Goal: Information Seeking & Learning: Learn about a topic

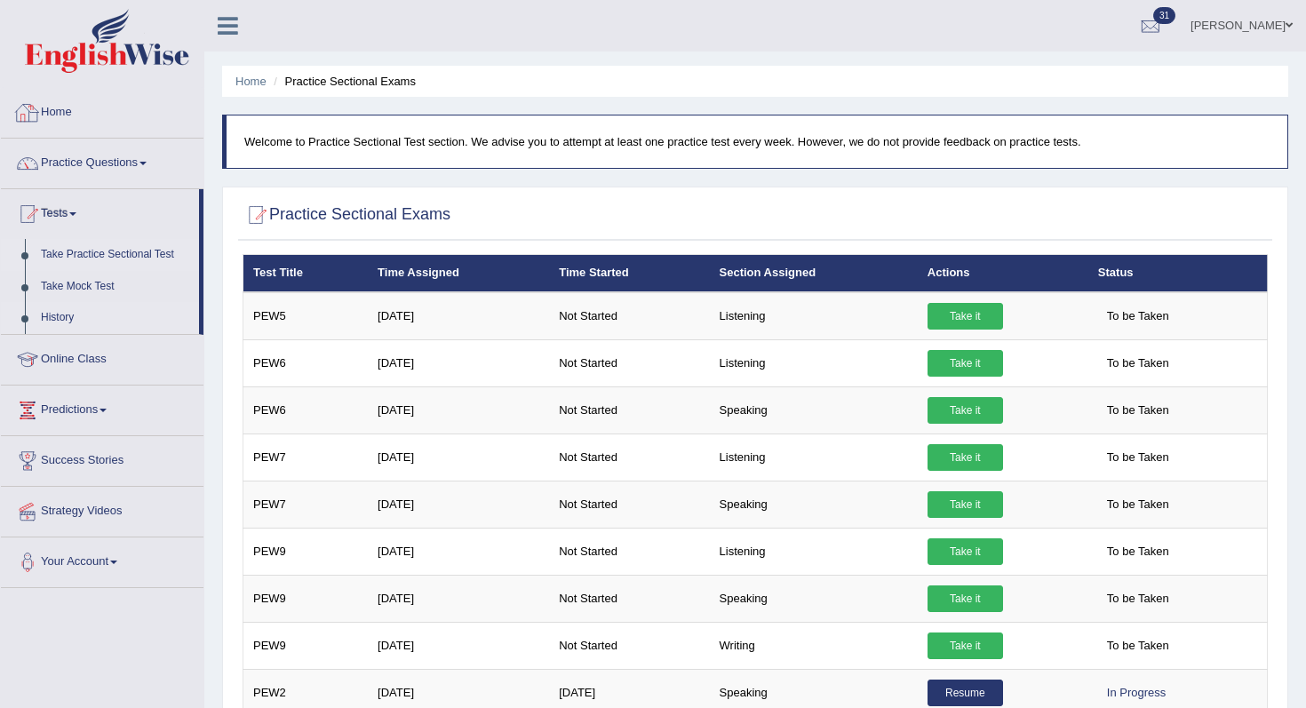
click at [60, 319] on link "History" at bounding box center [116, 318] width 166 height 32
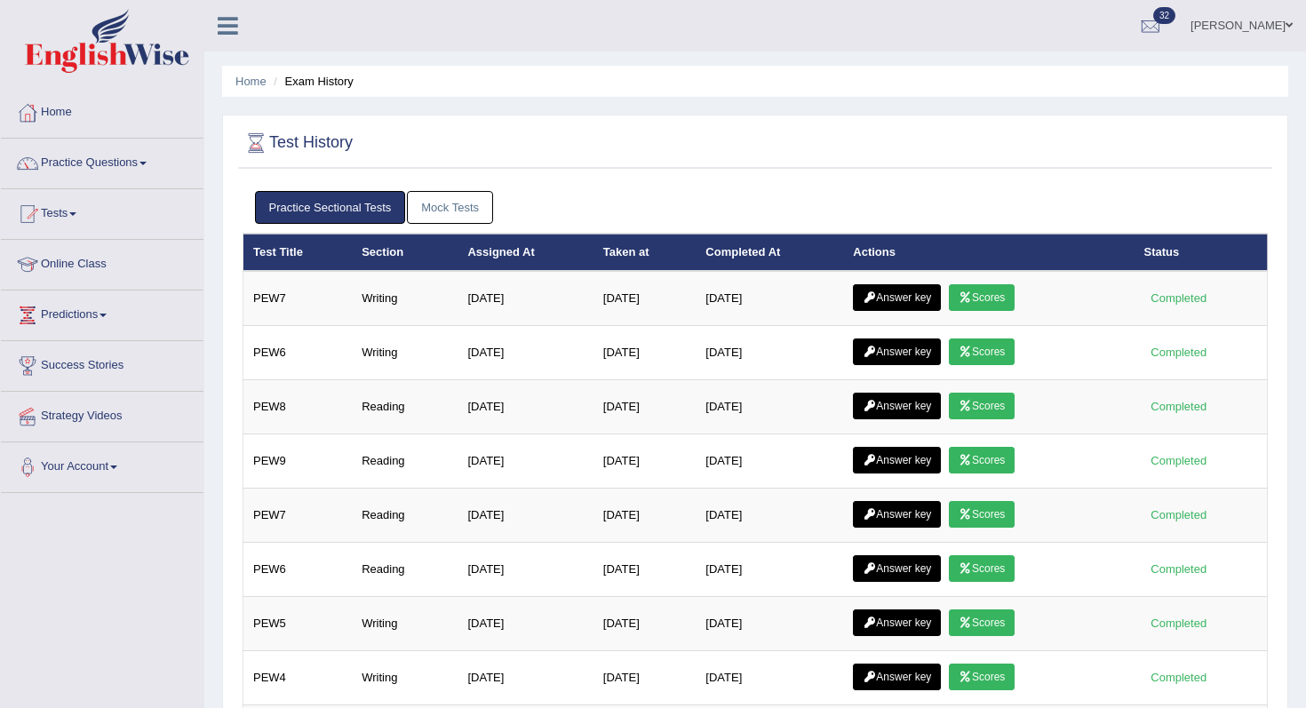
click at [931, 290] on link "Answer key" at bounding box center [897, 297] width 88 height 27
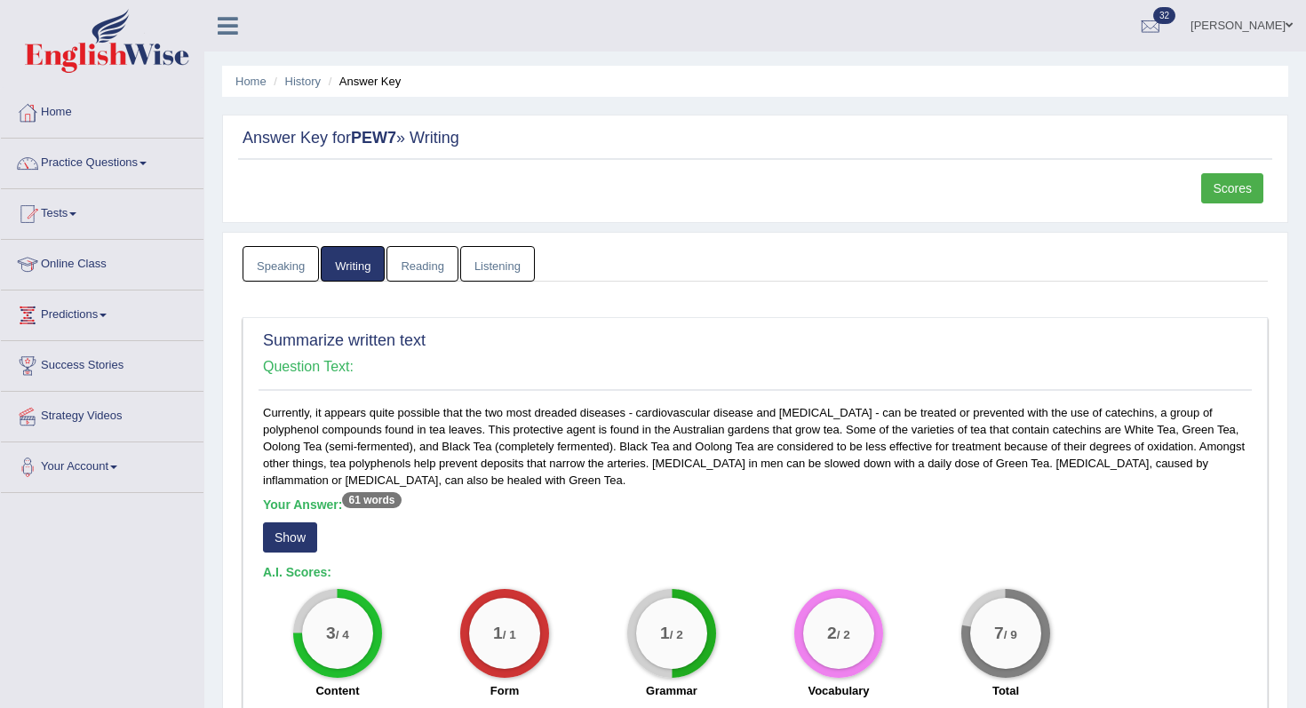
click at [1234, 180] on link "Scores" at bounding box center [1233, 188] width 62 height 30
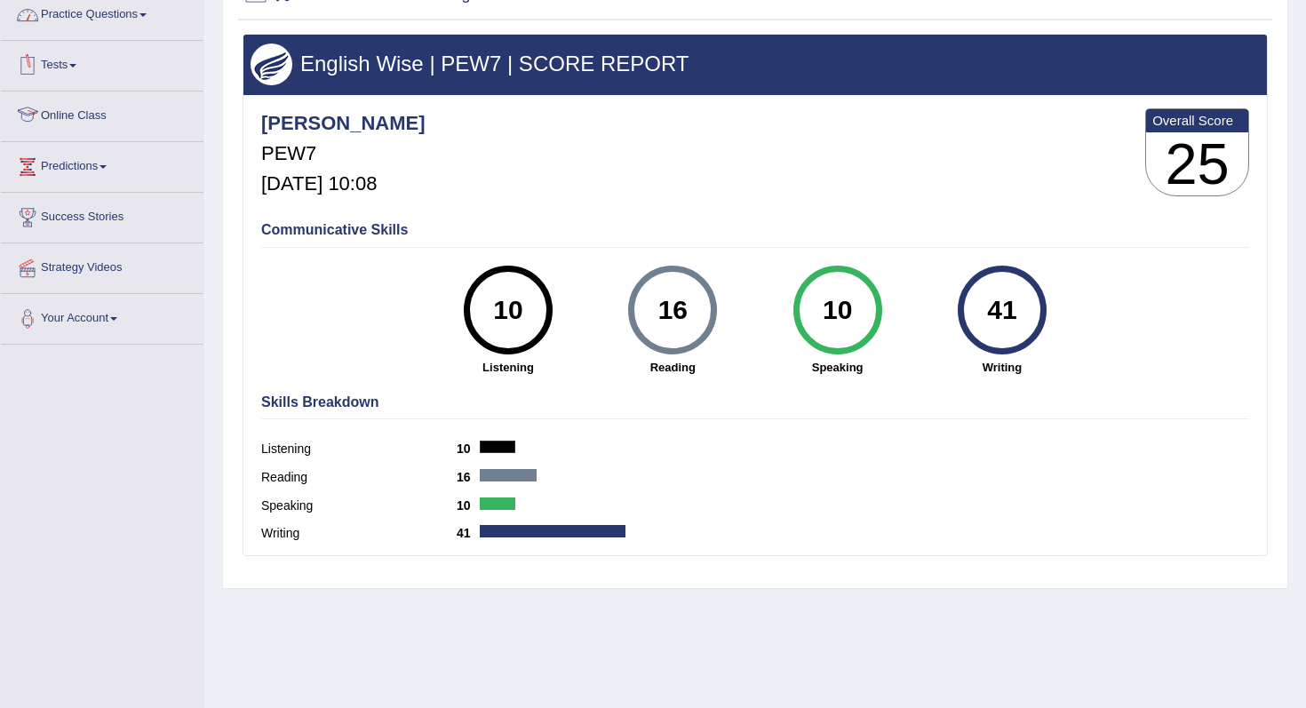
scroll to position [143, 0]
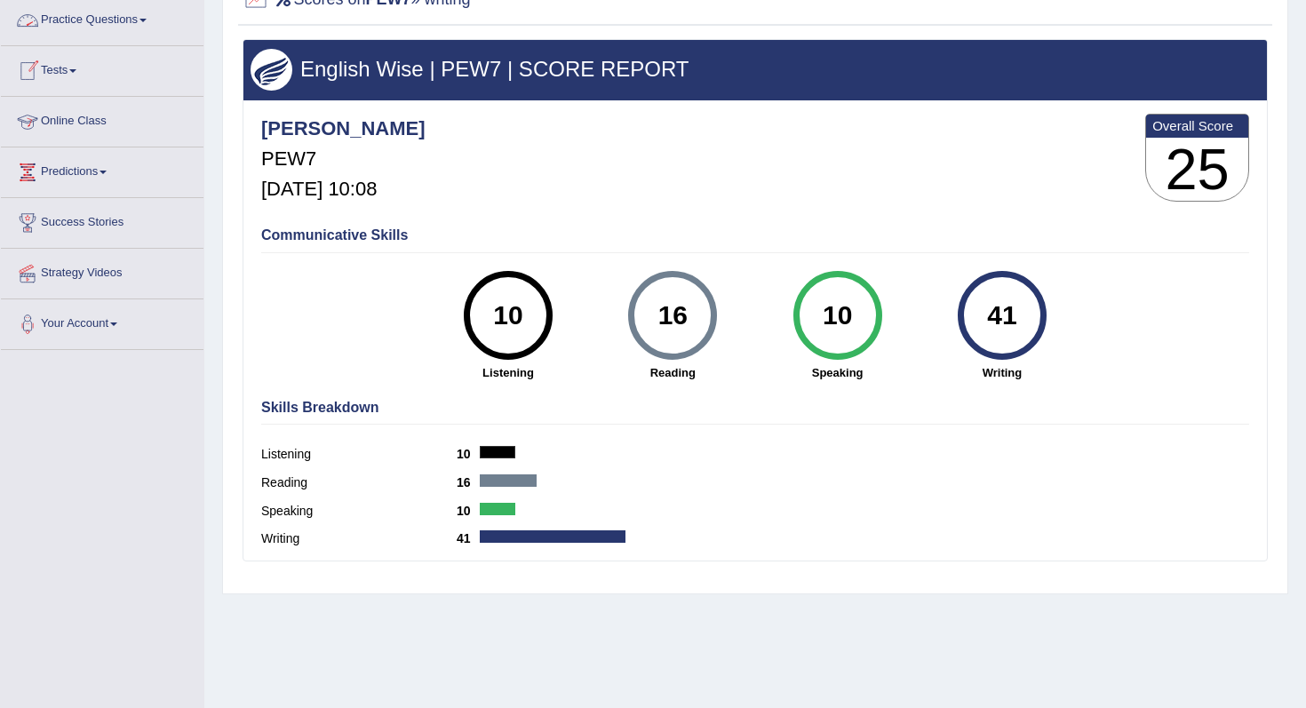
click at [76, 20] on link "Practice Questions" at bounding box center [102, 18] width 203 height 44
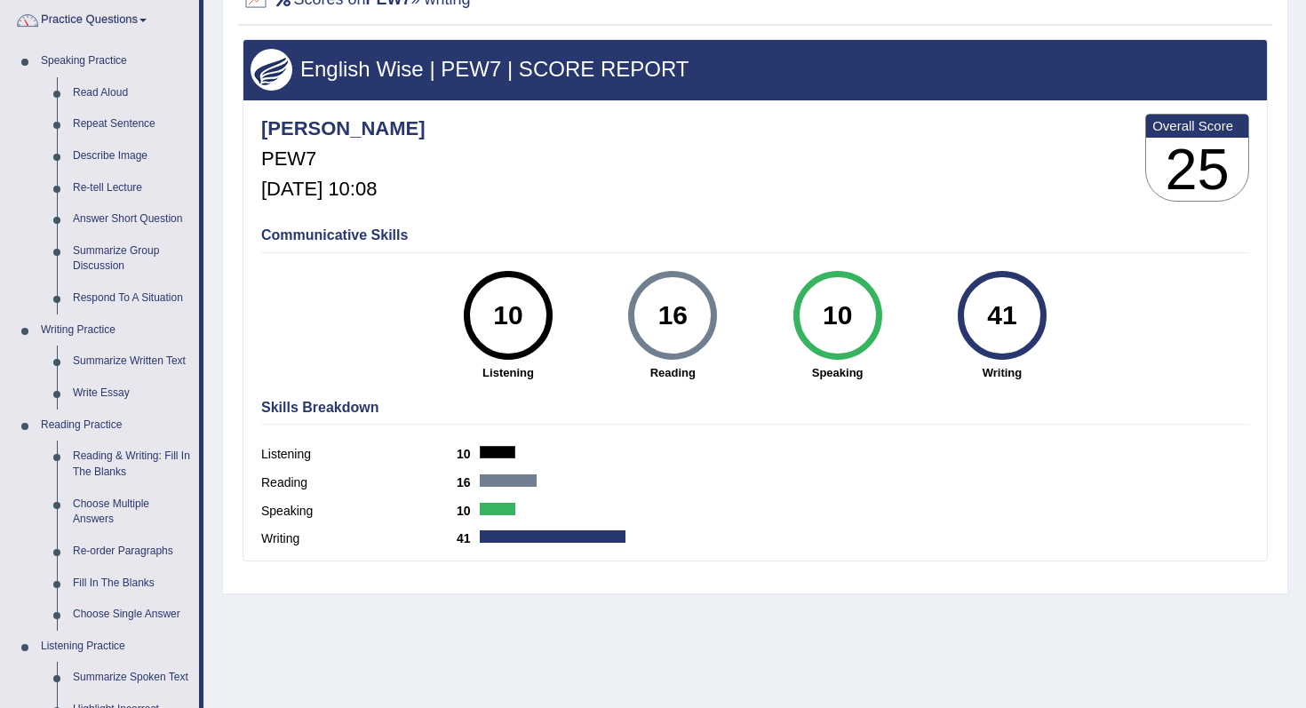
click at [111, 6] on link "Practice Questions" at bounding box center [100, 18] width 198 height 44
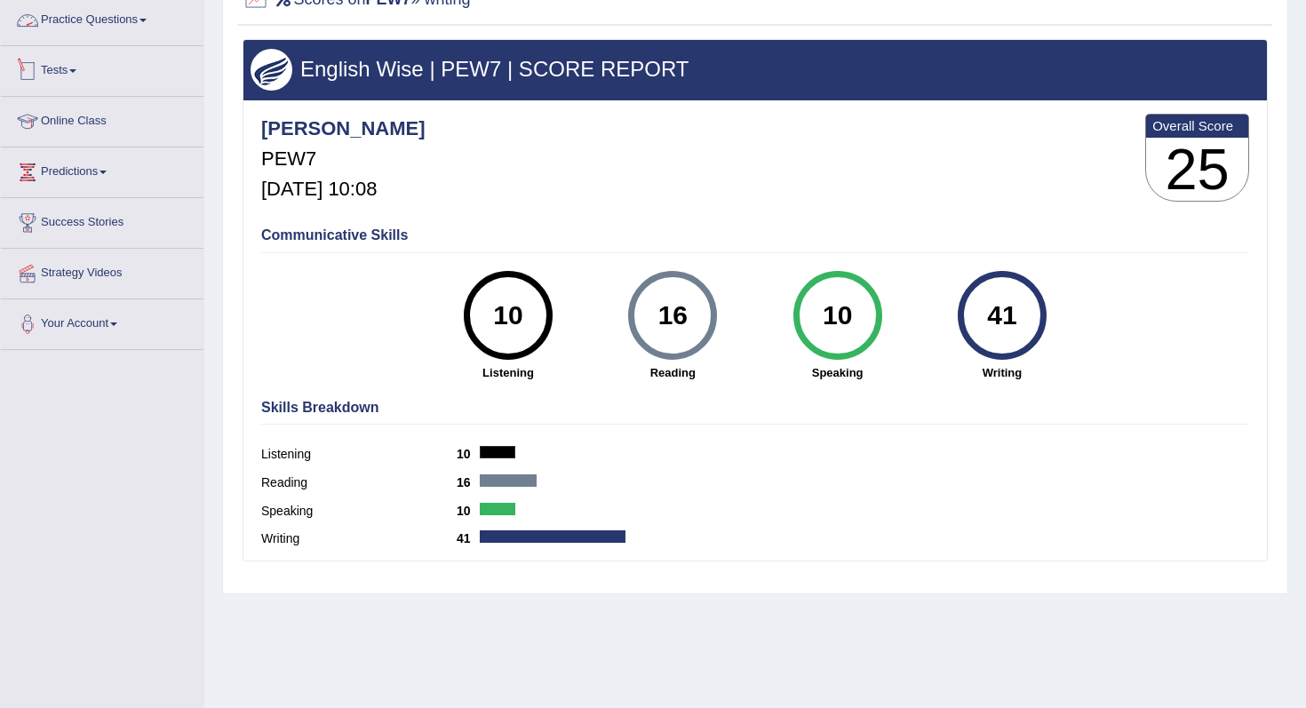
click at [116, 40] on li "Practice Questions Speaking Practice Read Aloud Repeat Sentence Describe Image …" at bounding box center [102, 21] width 203 height 51
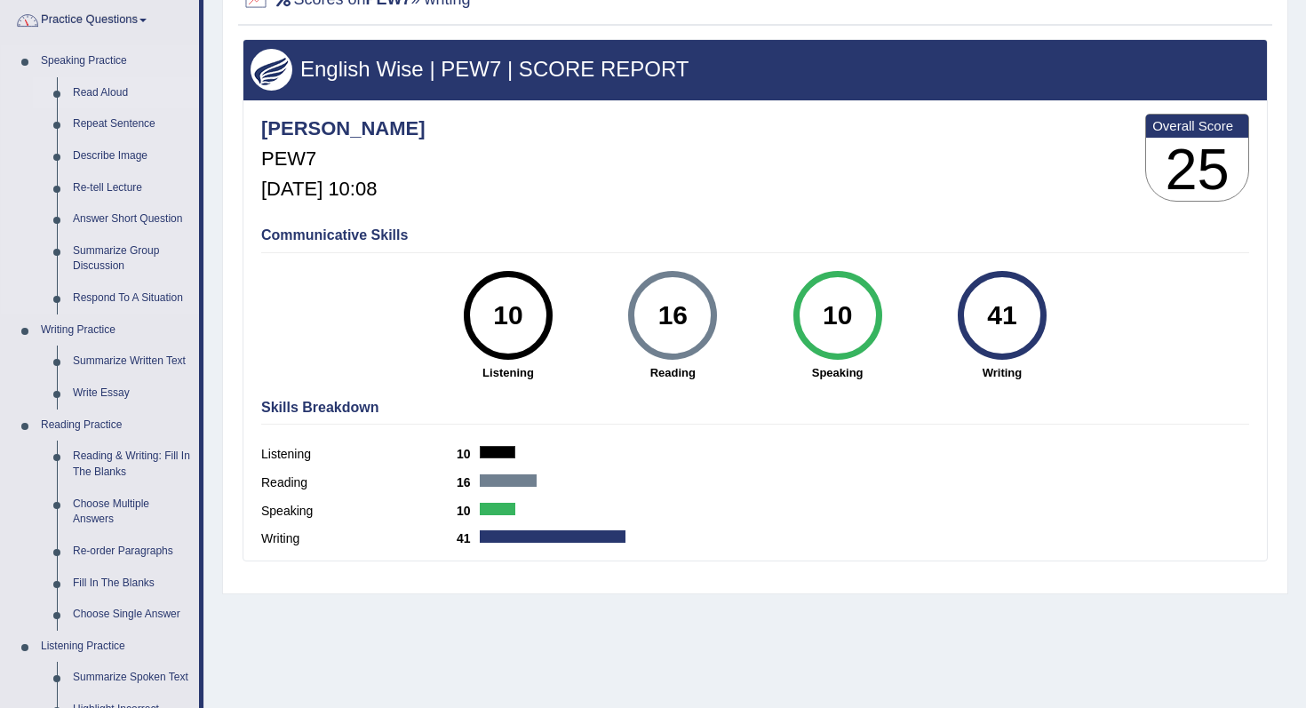
click at [127, 91] on link "Read Aloud" at bounding box center [132, 93] width 134 height 32
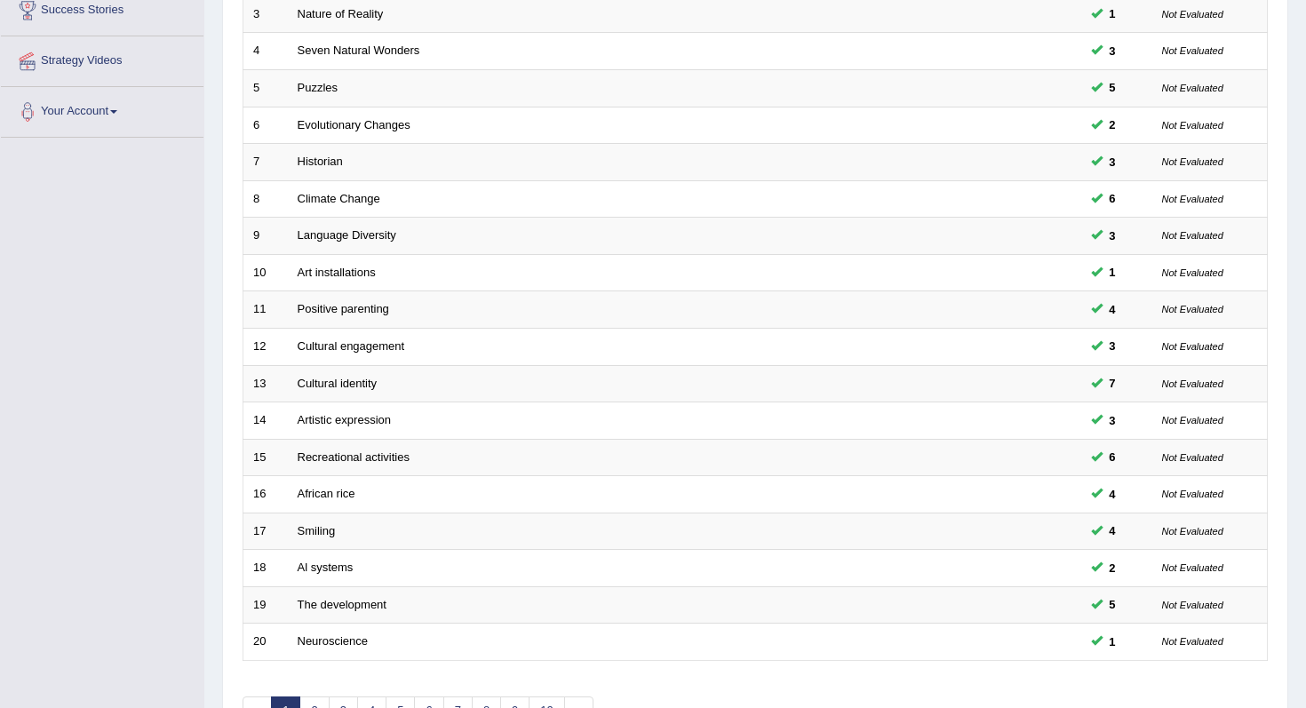
scroll to position [430, 0]
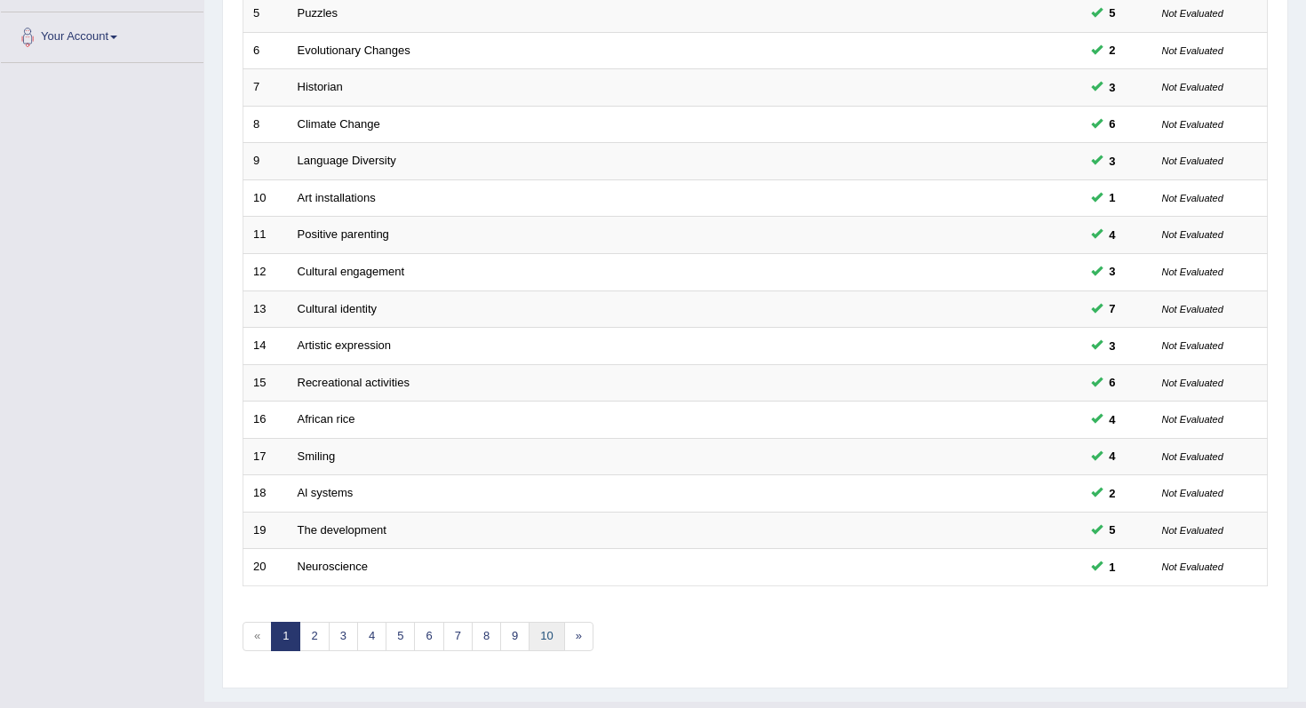
click at [545, 635] on link "10" at bounding box center [547, 636] width 36 height 29
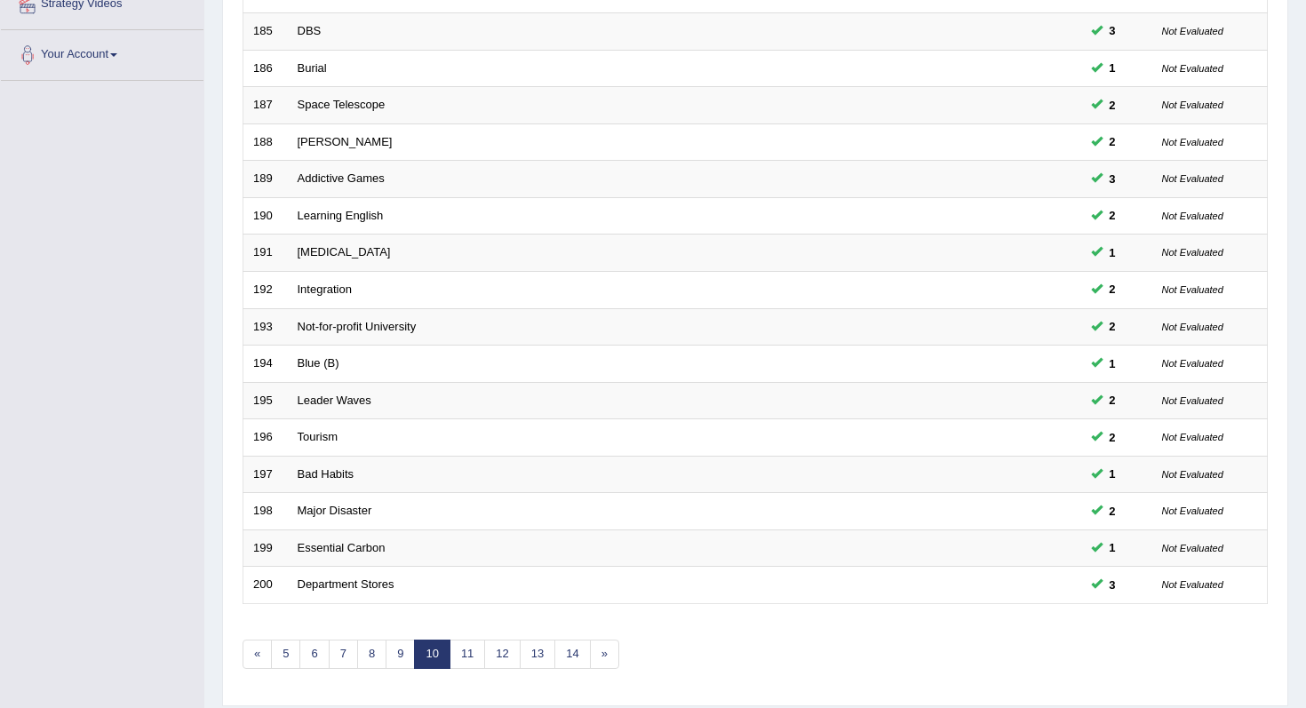
scroll to position [468, 0]
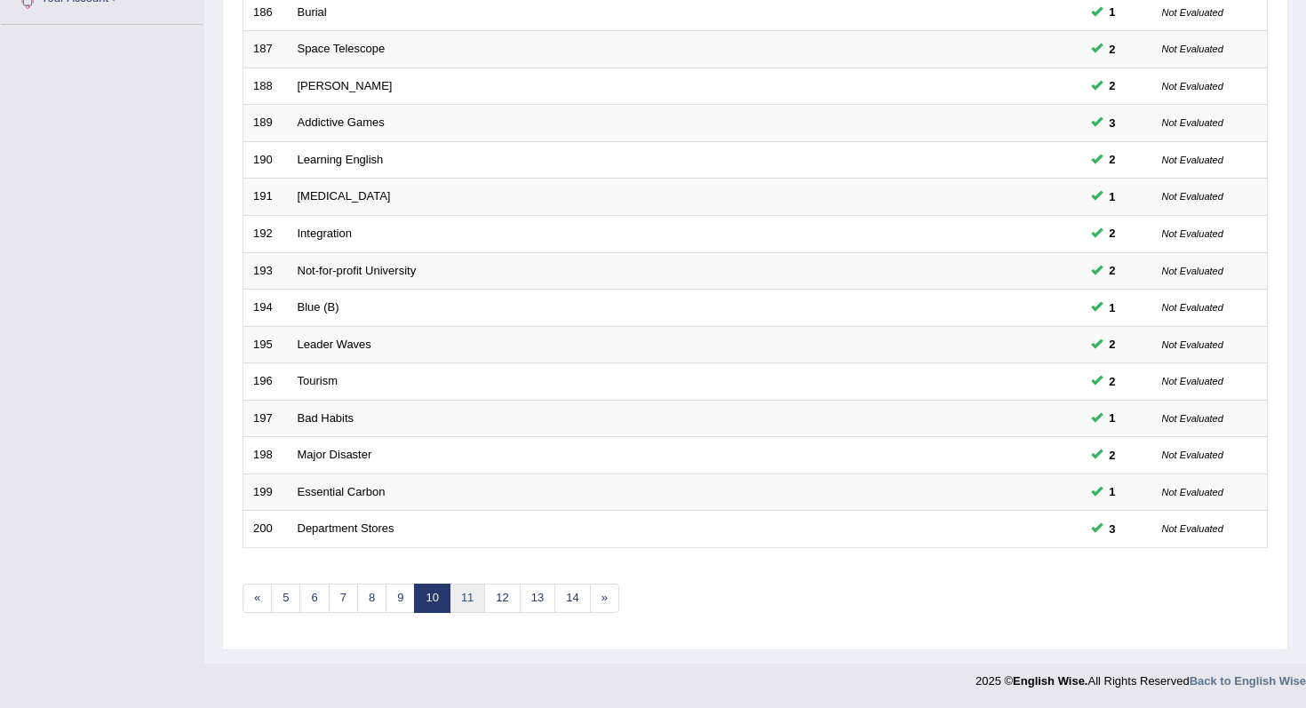
click at [474, 600] on link "11" at bounding box center [468, 598] width 36 height 29
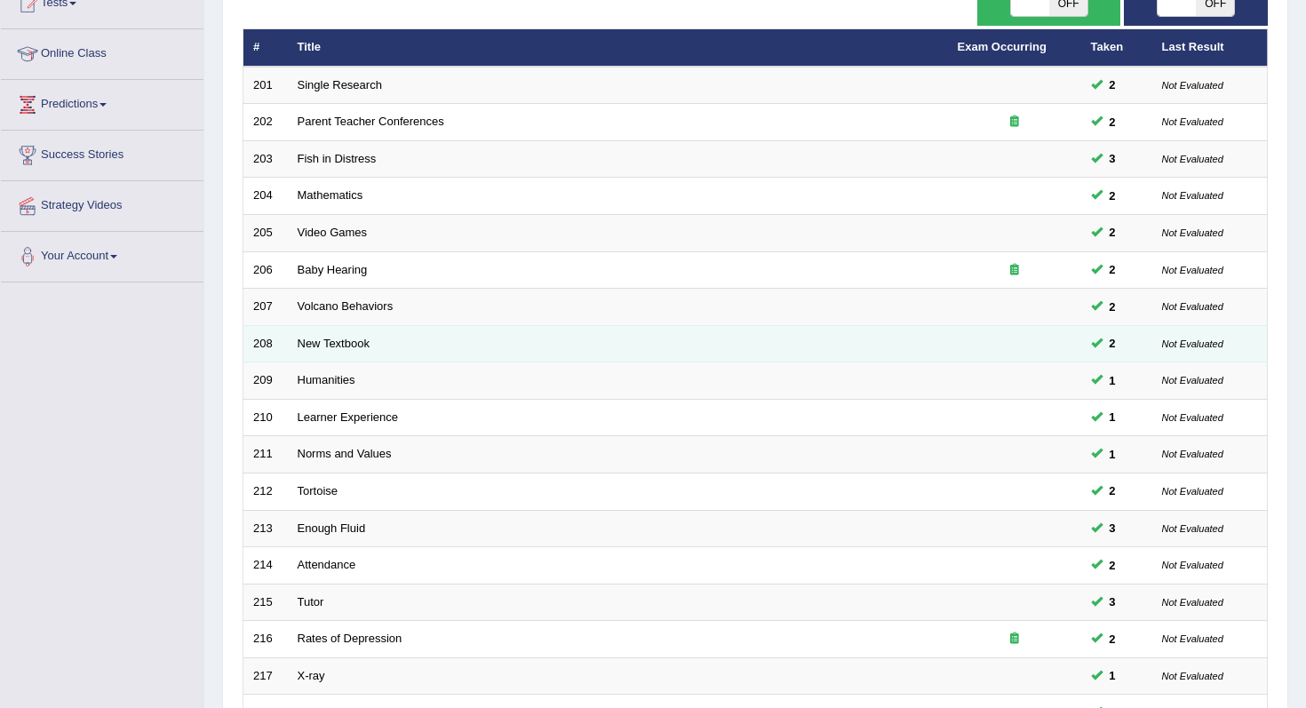
scroll to position [468, 0]
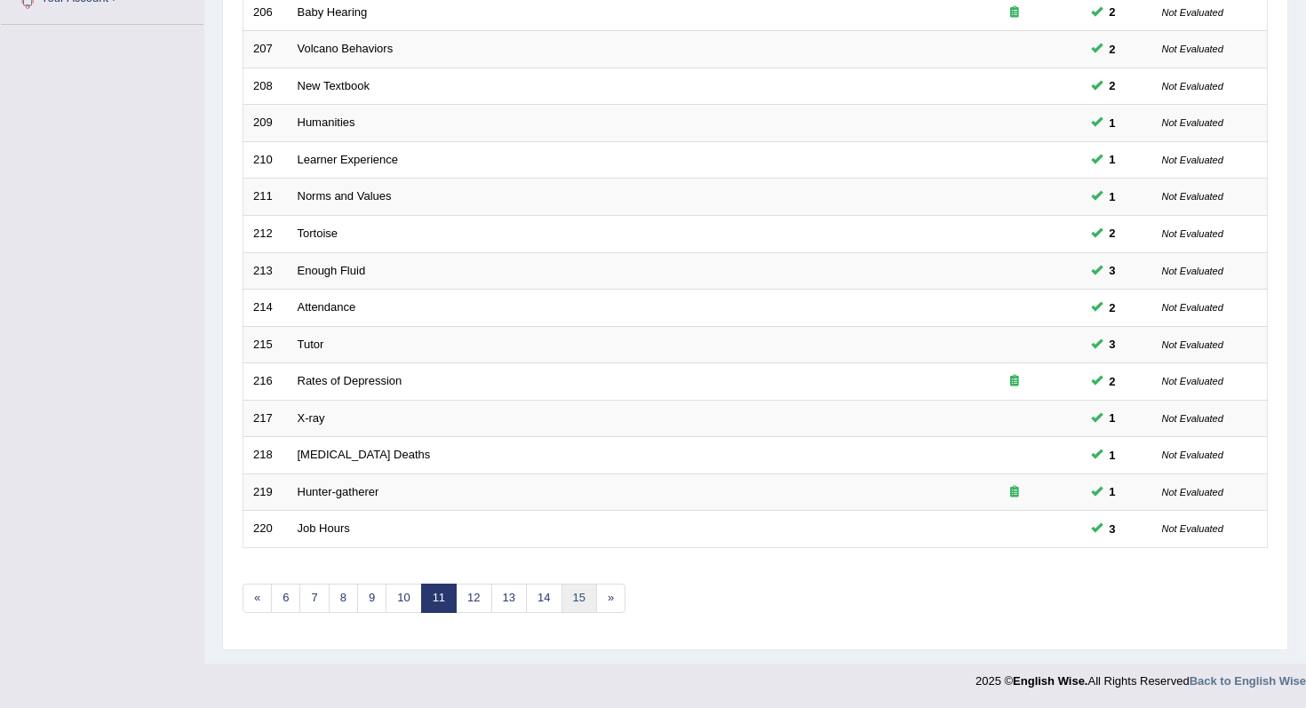
click at [565, 592] on link "15" at bounding box center [580, 598] width 36 height 29
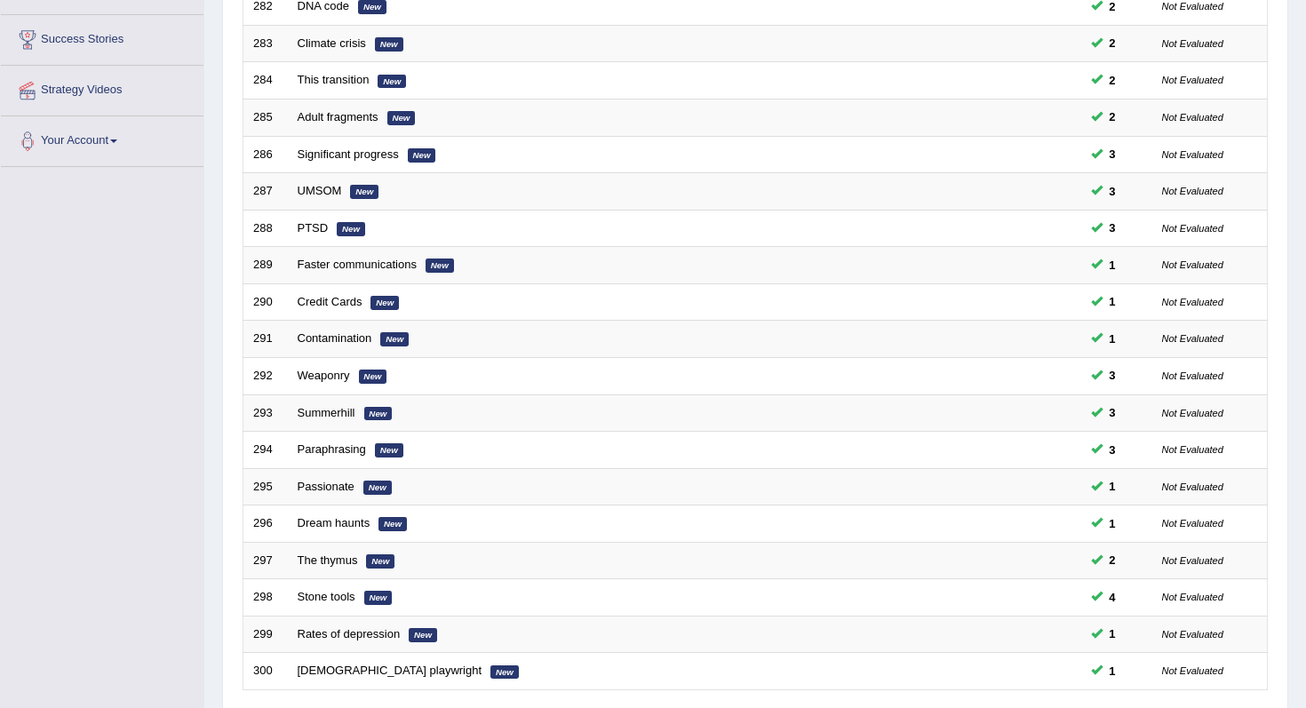
scroll to position [468, 0]
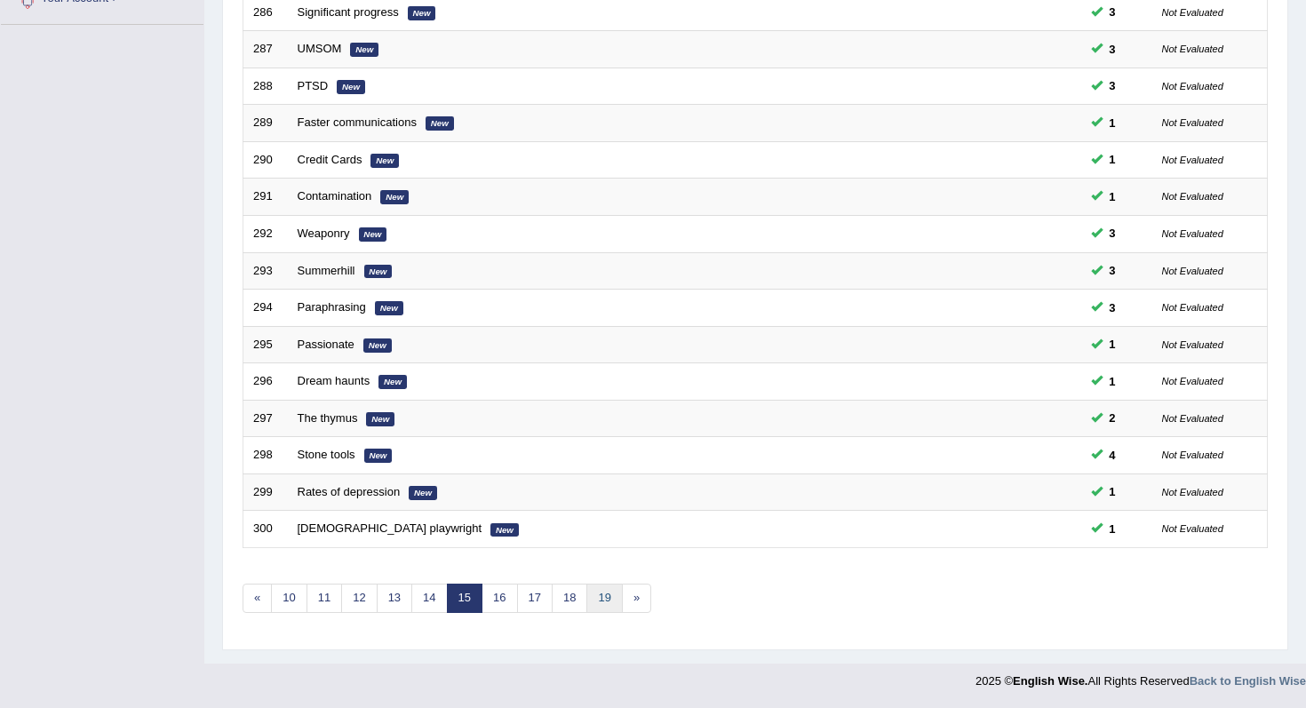
click at [602, 592] on link "19" at bounding box center [605, 598] width 36 height 29
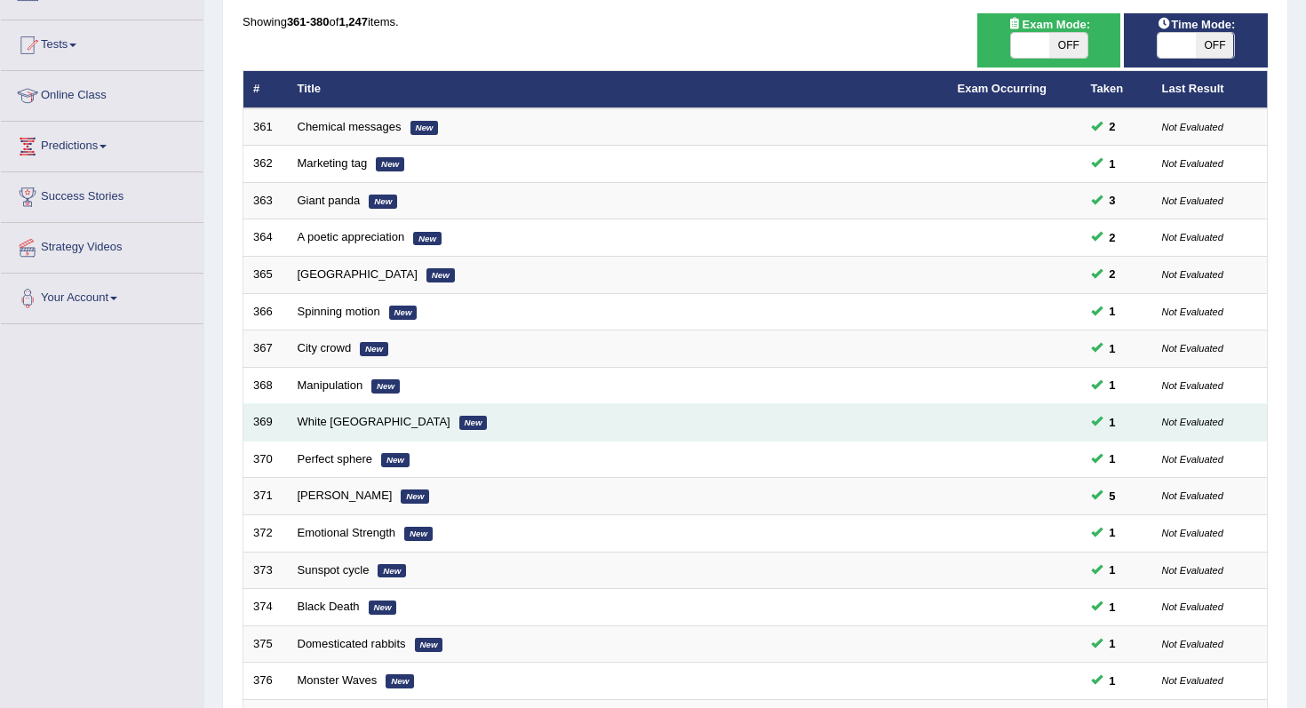
scroll to position [468, 0]
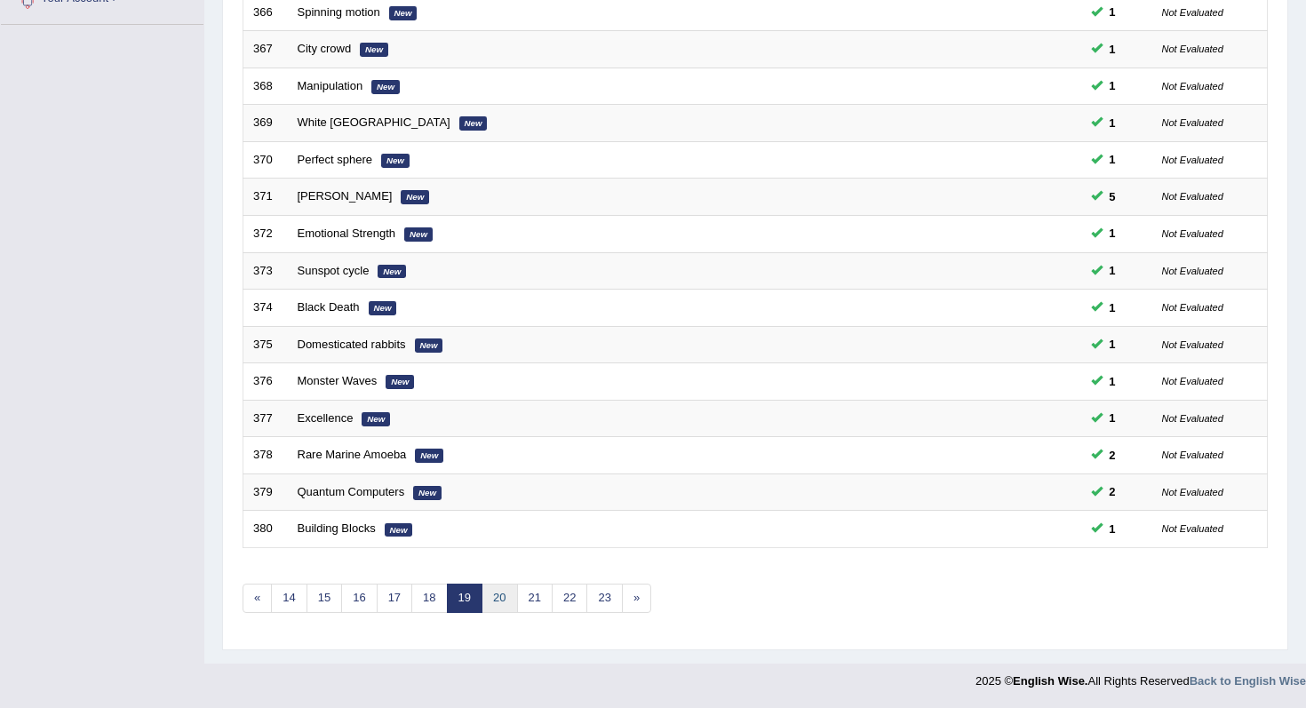
click at [507, 595] on link "20" at bounding box center [500, 598] width 36 height 29
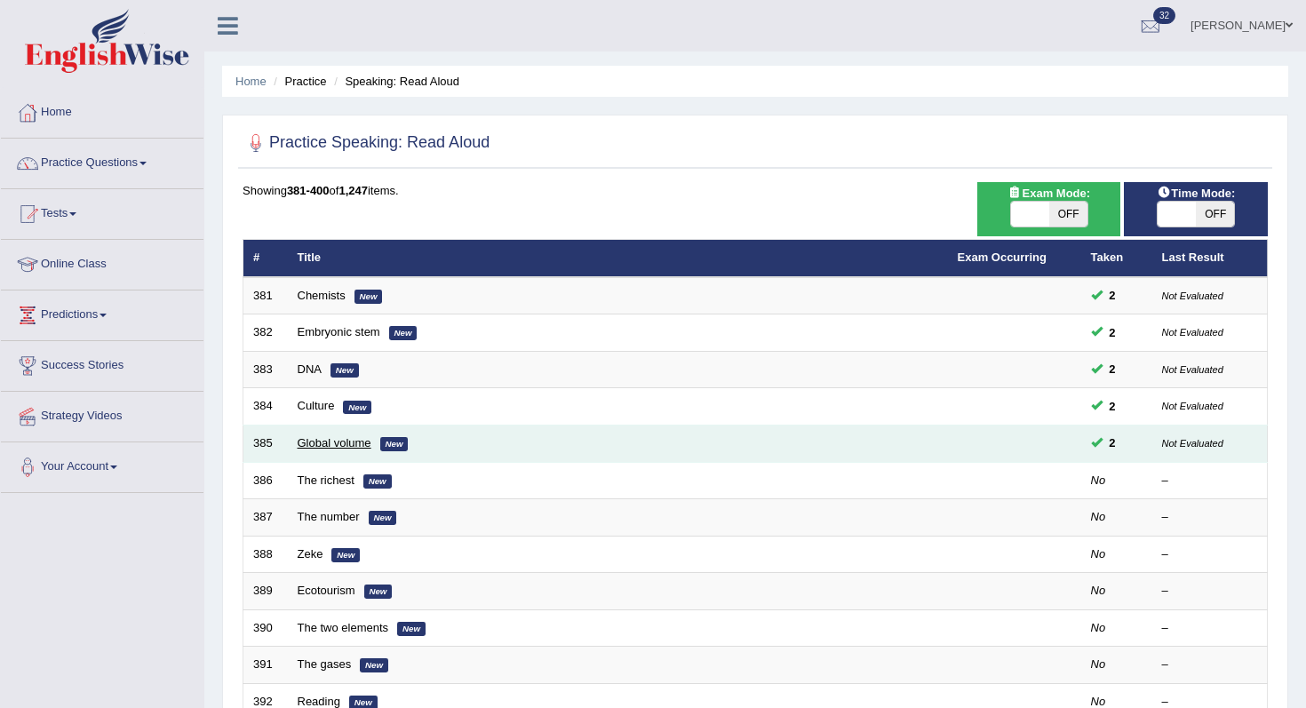
click at [344, 439] on link "Global volume" at bounding box center [335, 442] width 74 height 13
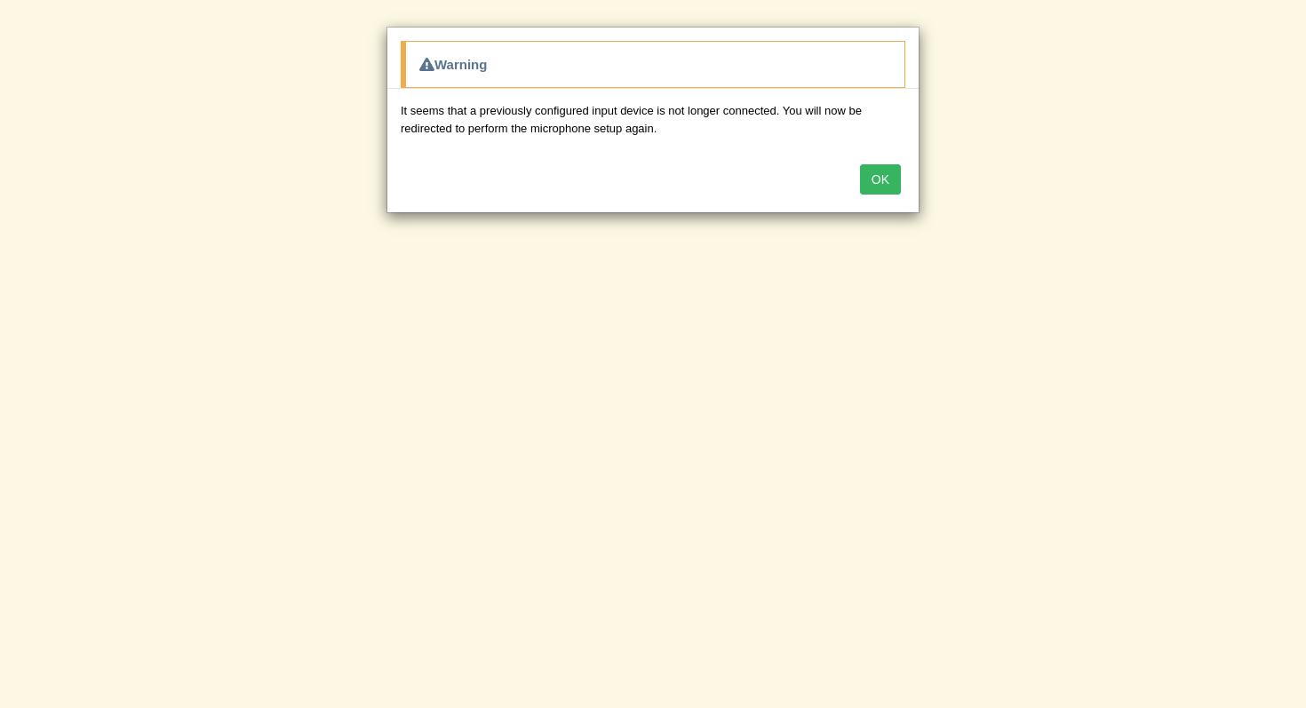
click at [318, 242] on div "Warning It seems that a previously configured input device is not longer connec…" at bounding box center [653, 354] width 1306 height 708
click at [886, 180] on button "OK" at bounding box center [880, 179] width 41 height 30
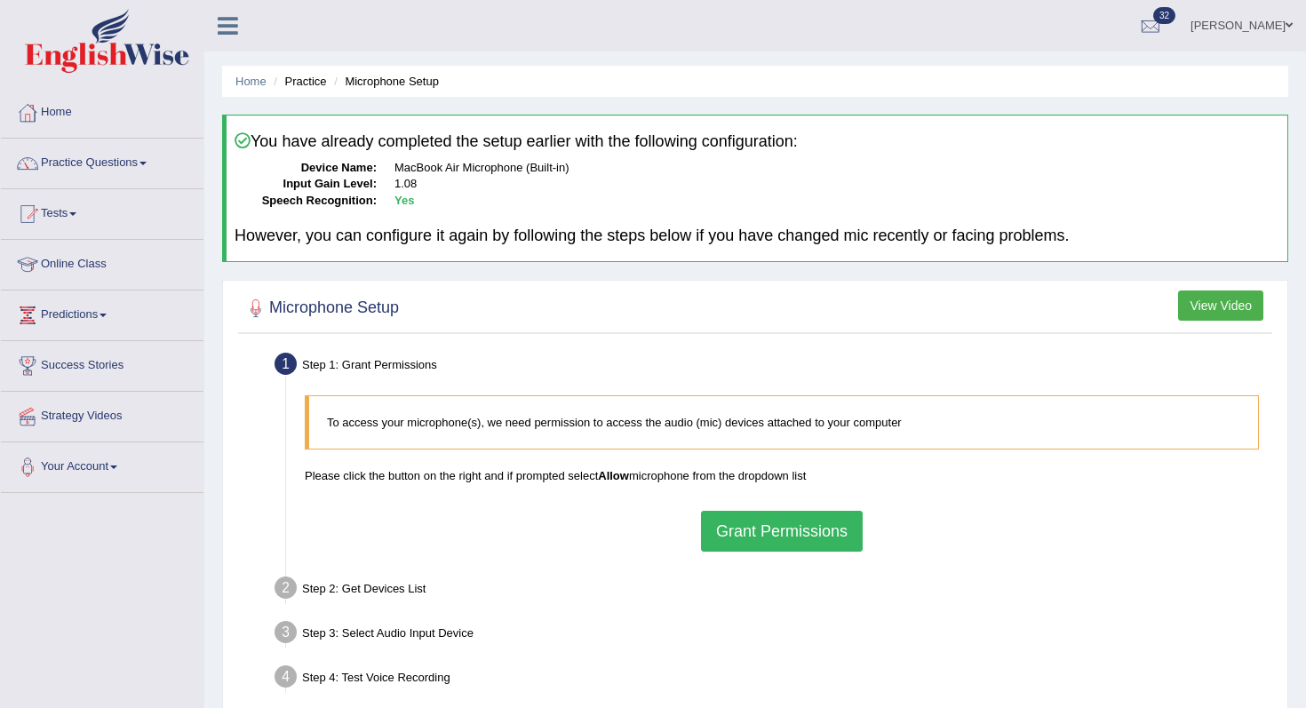
click at [723, 532] on button "Grant Permissions" at bounding box center [782, 531] width 162 height 41
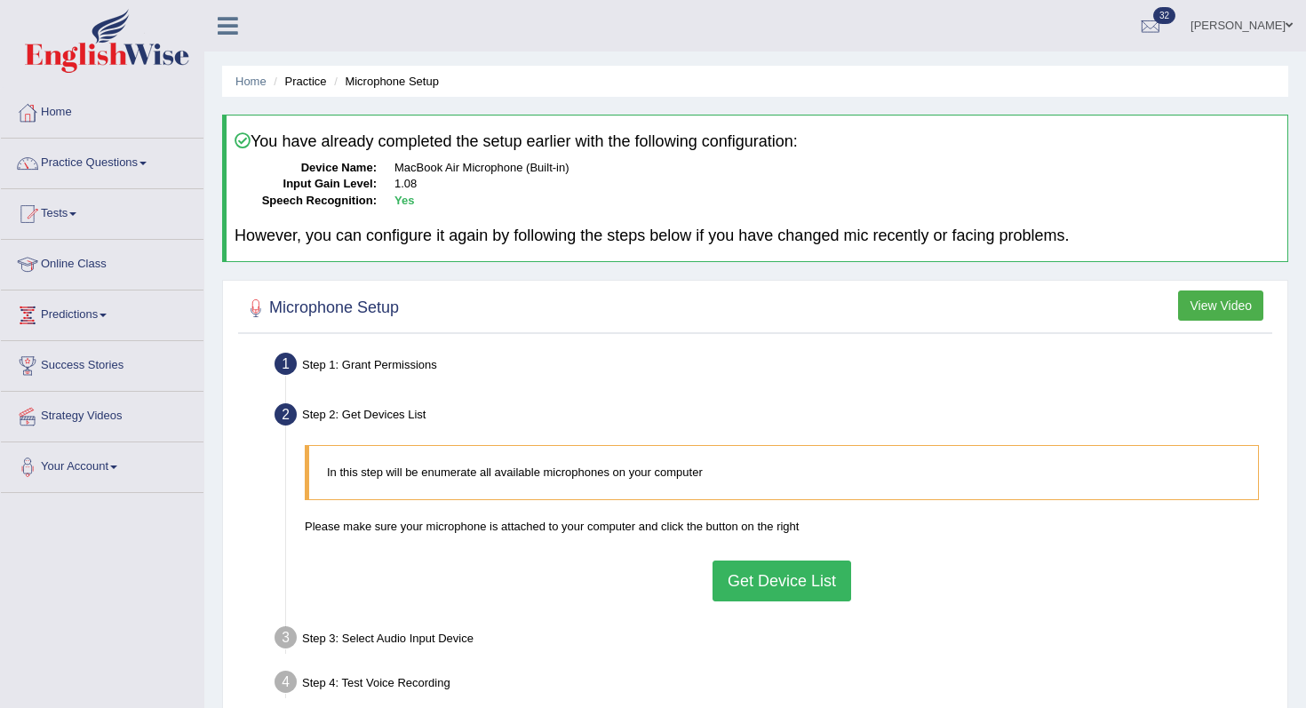
click at [790, 591] on button "Get Device List" at bounding box center [782, 581] width 139 height 41
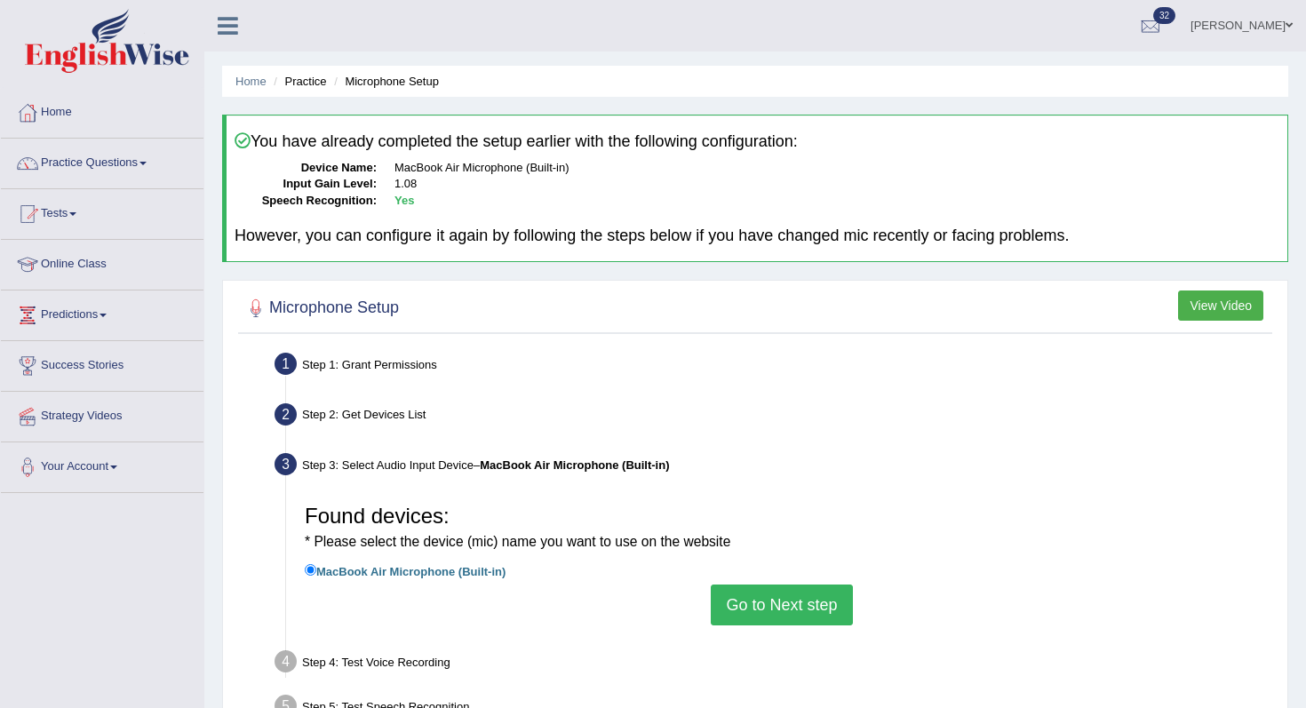
click at [794, 608] on button "Go to Next step" at bounding box center [781, 605] width 141 height 41
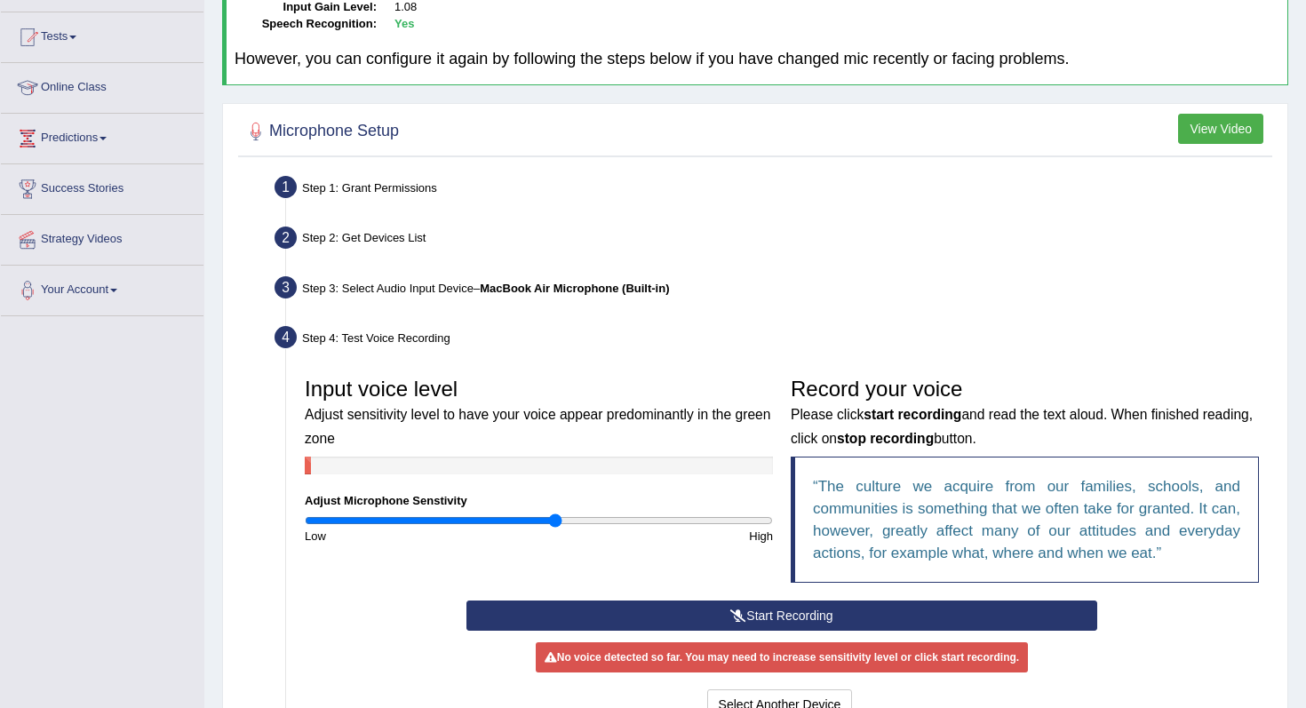
scroll to position [284, 0]
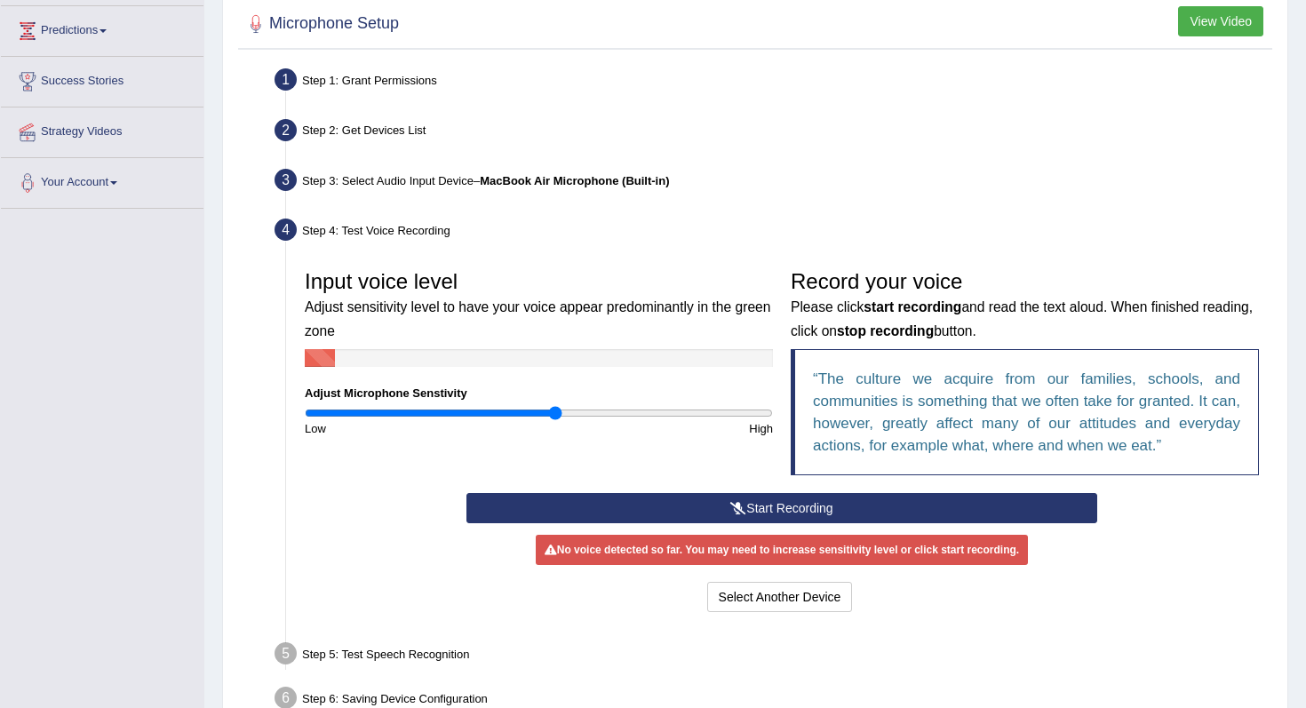
click at [771, 519] on button "Start Recording" at bounding box center [782, 508] width 630 height 30
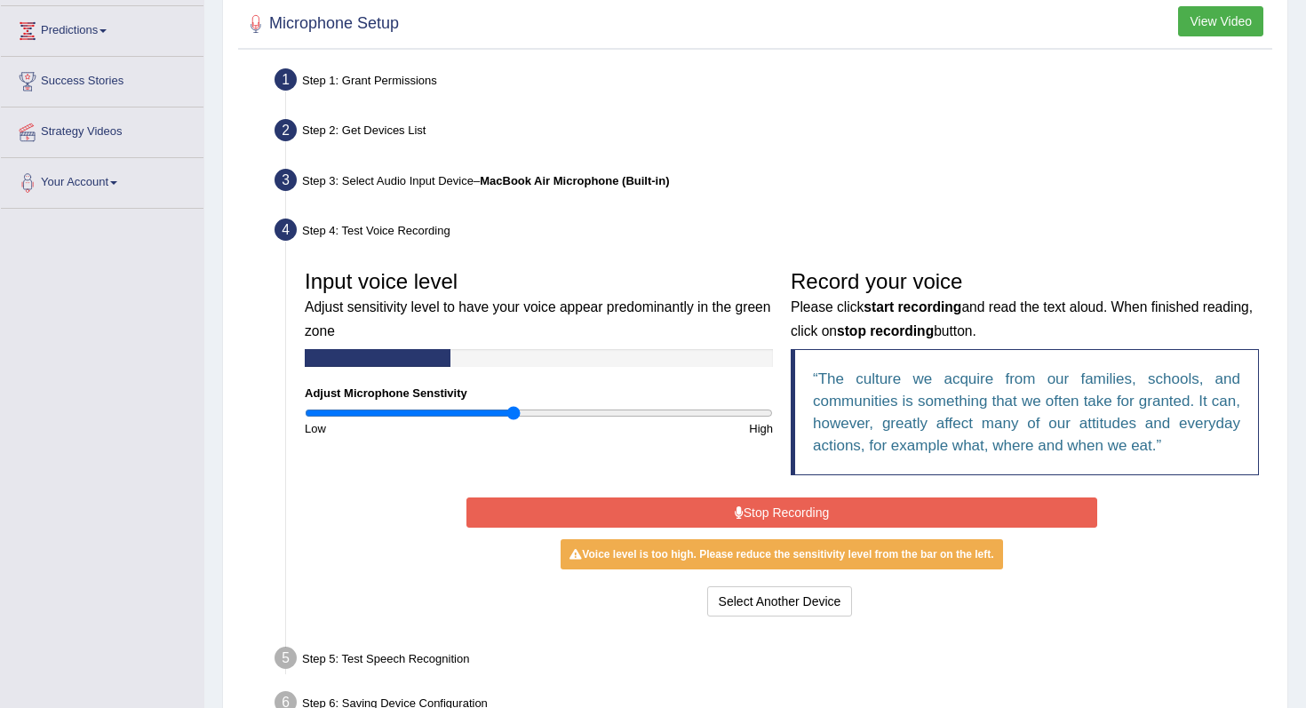
click at [513, 418] on input "range" at bounding box center [539, 413] width 468 height 14
type input "0.78"
click at [486, 411] on input "range" at bounding box center [539, 413] width 468 height 14
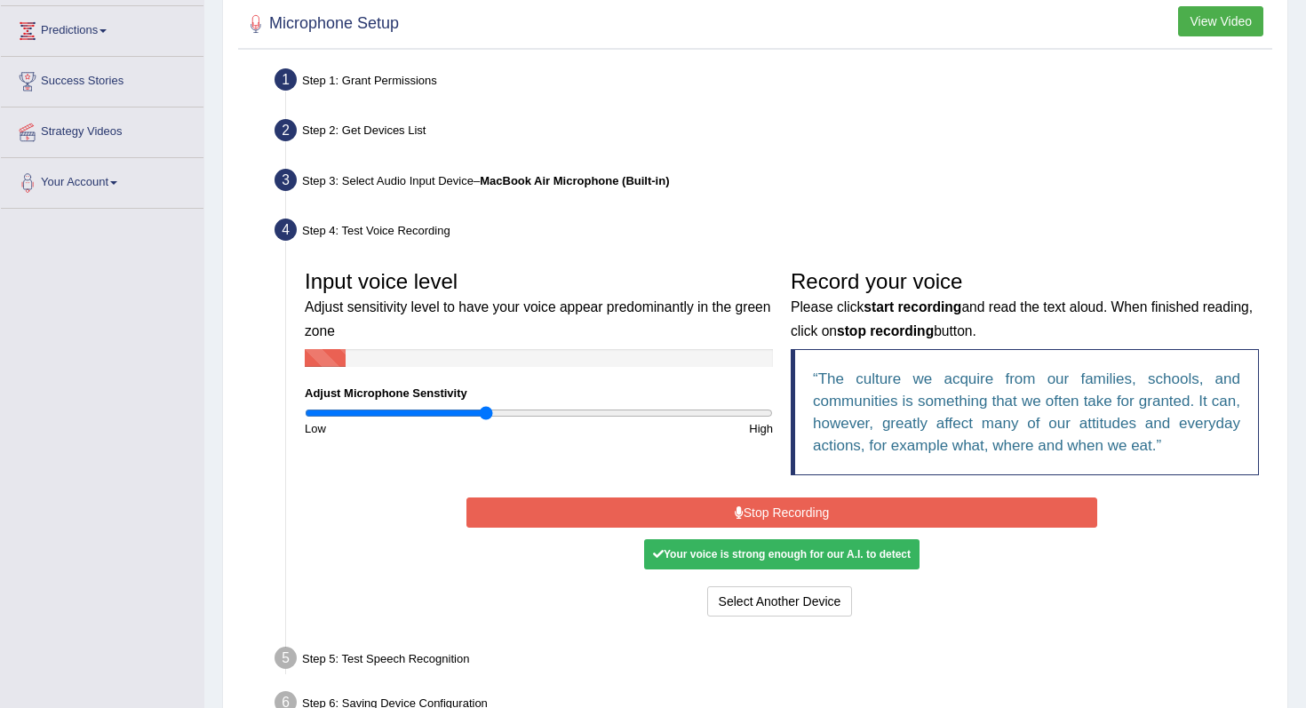
click at [575, 525] on button "Stop Recording" at bounding box center [782, 513] width 630 height 30
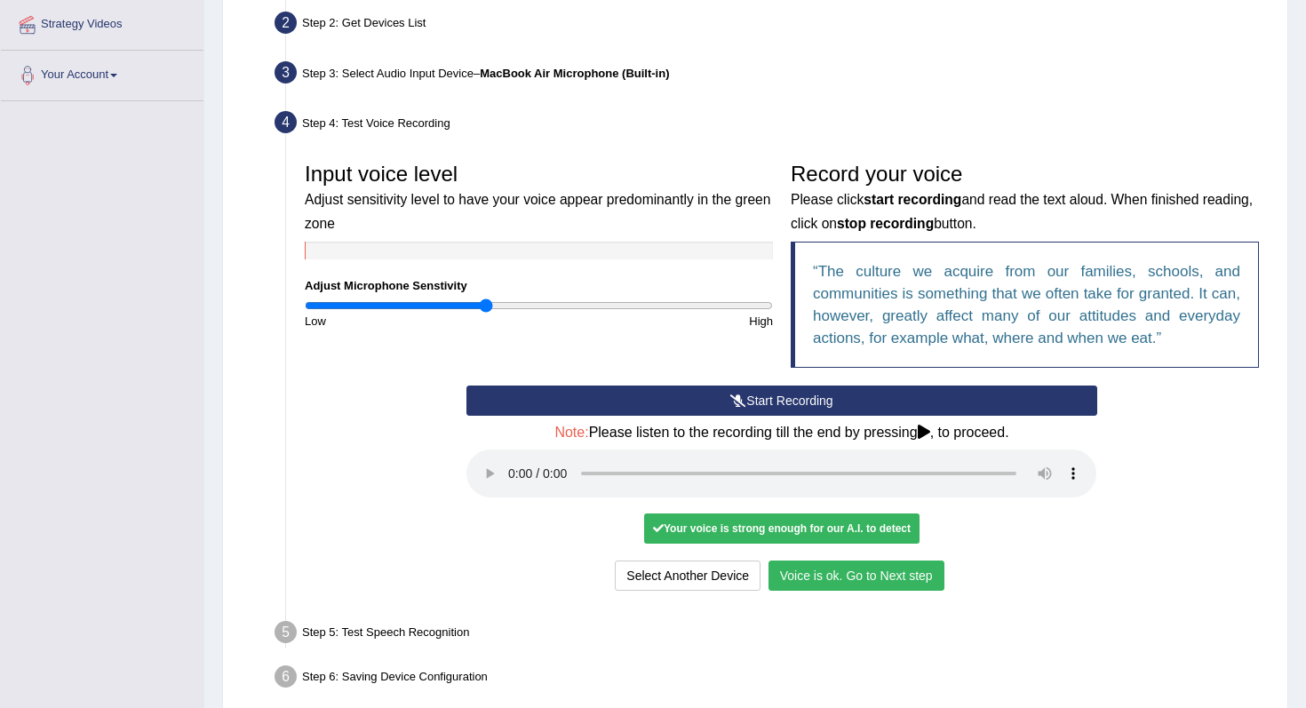
scroll to position [472, 0]
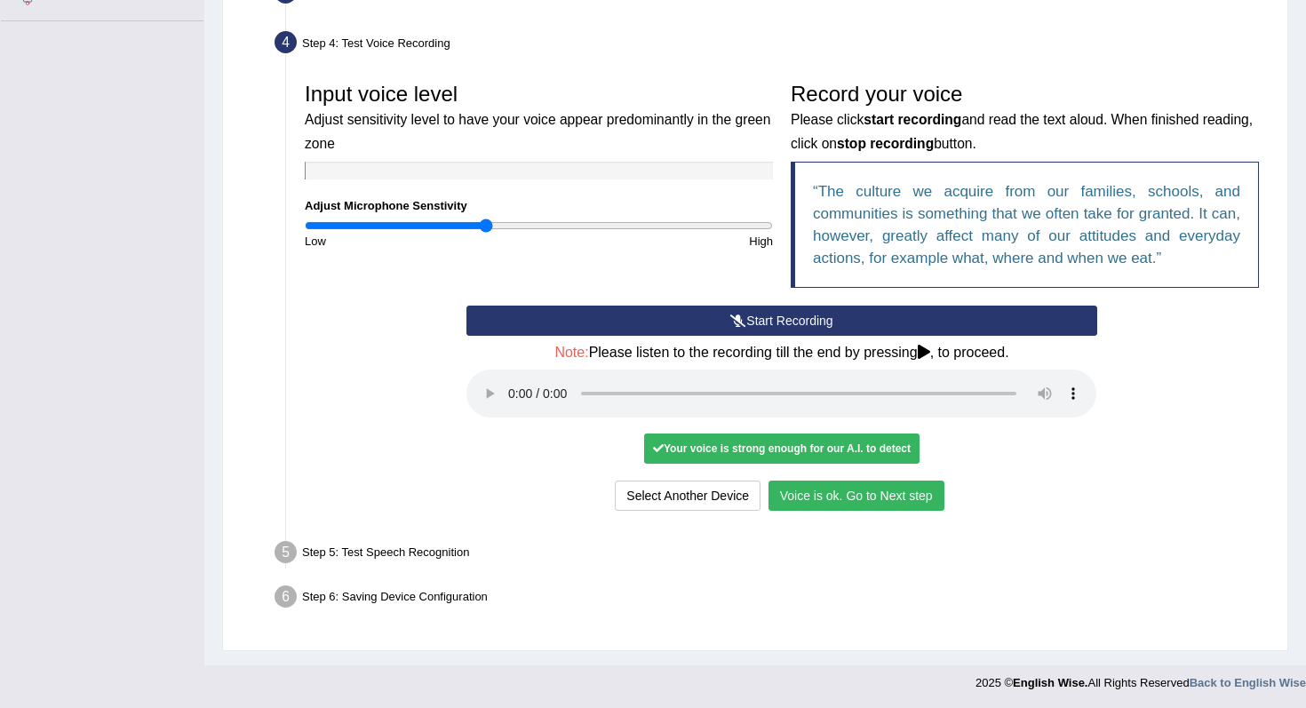
click at [817, 492] on button "Voice is ok. Go to Next step" at bounding box center [857, 496] width 176 height 30
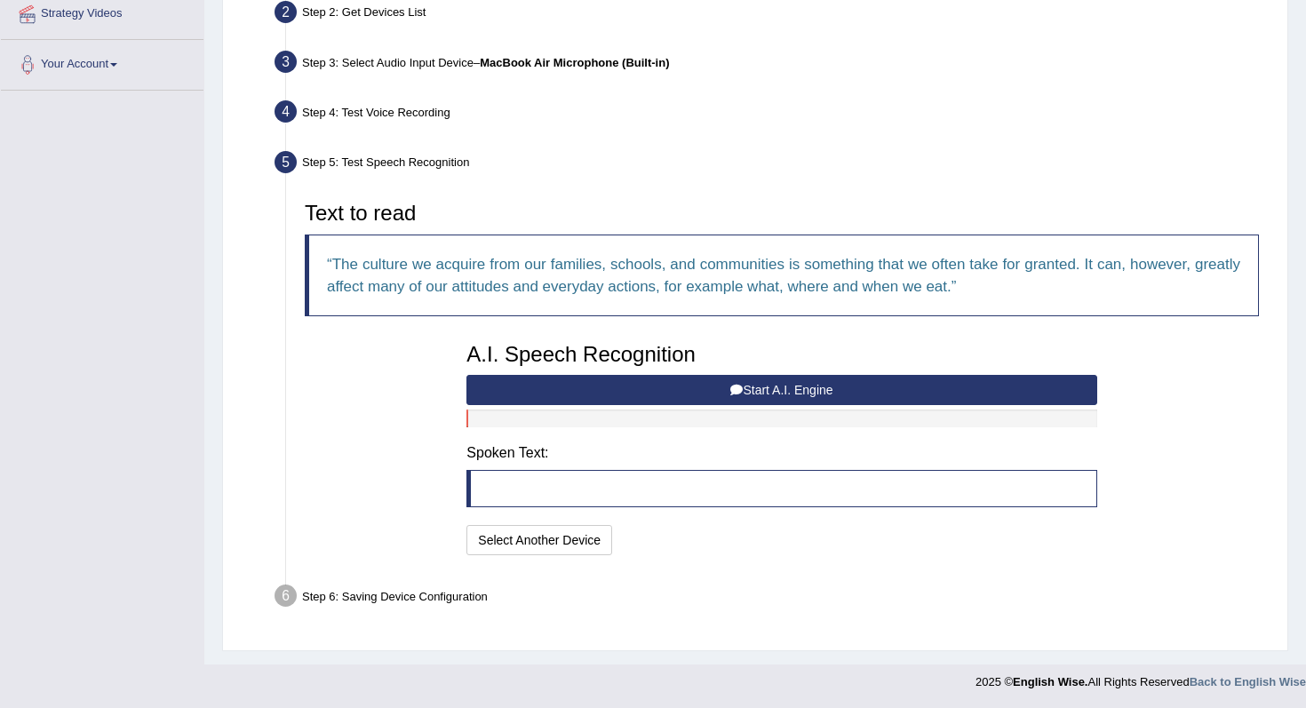
scroll to position [403, 0]
click at [763, 387] on button "Start A.I. Engine" at bounding box center [782, 390] width 630 height 30
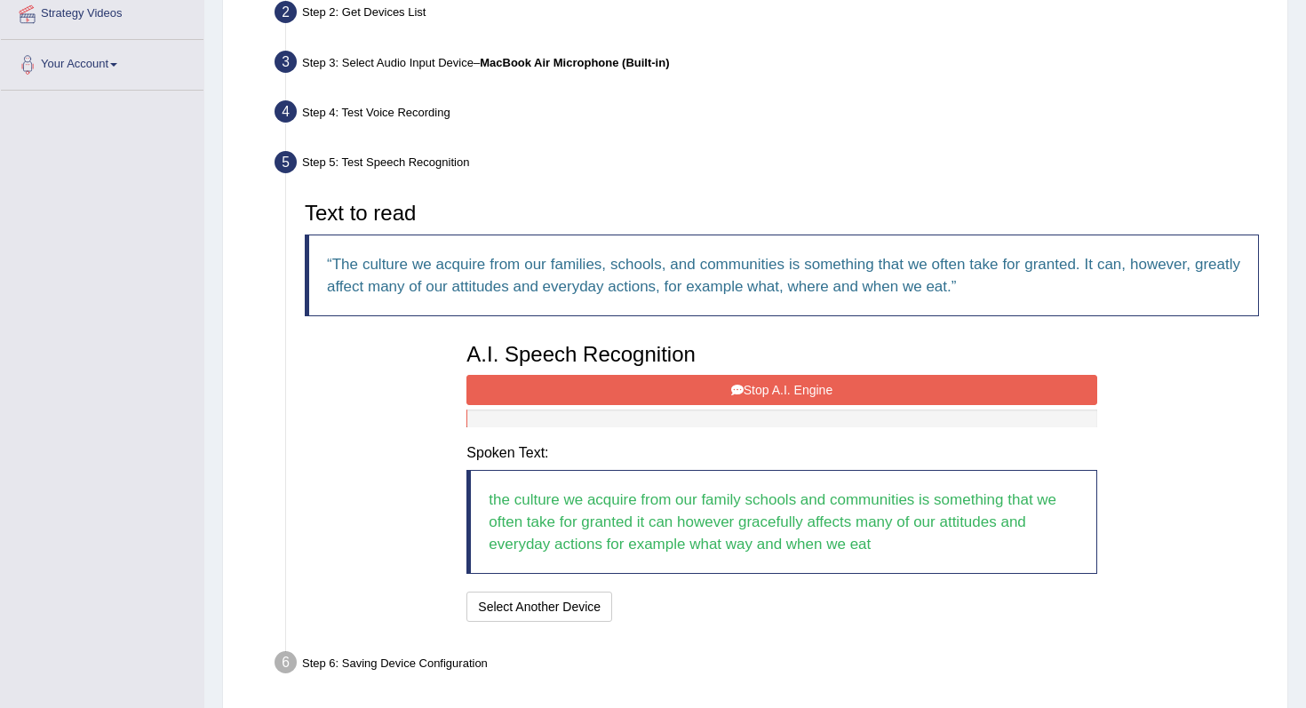
click at [763, 387] on button "Stop A.I. Engine" at bounding box center [782, 390] width 630 height 30
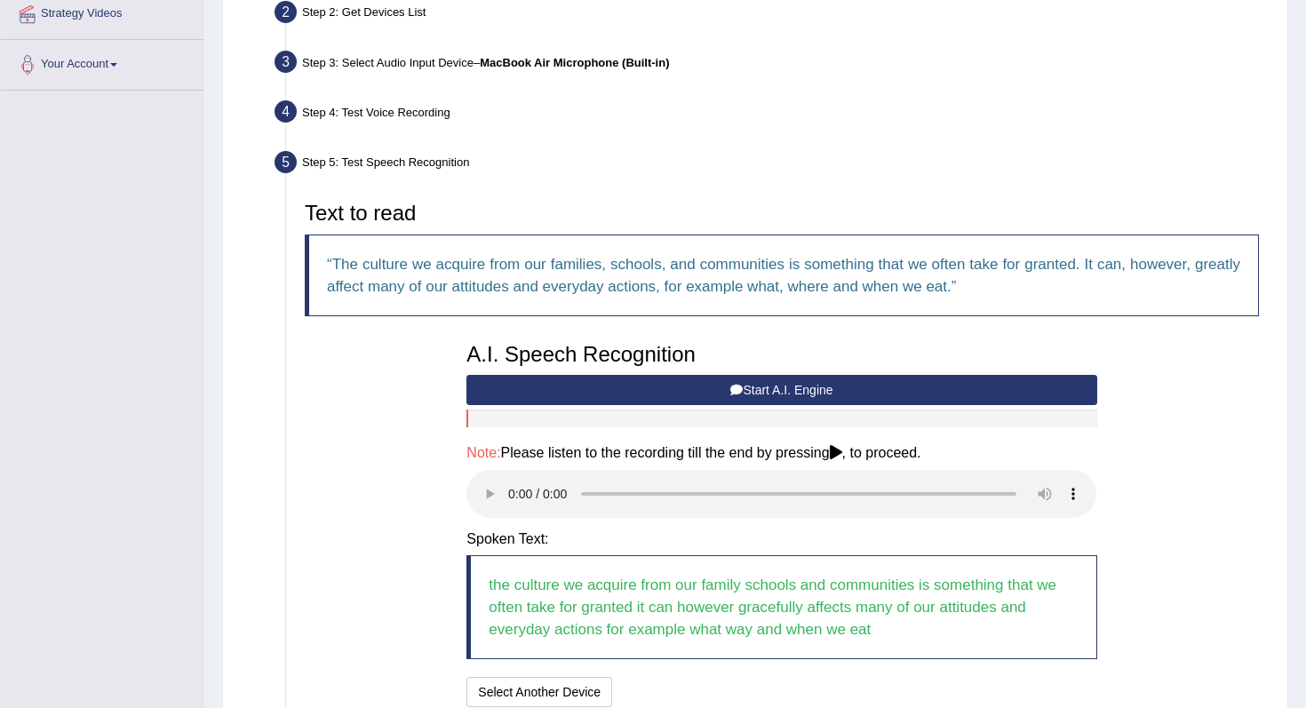
scroll to position [555, 0]
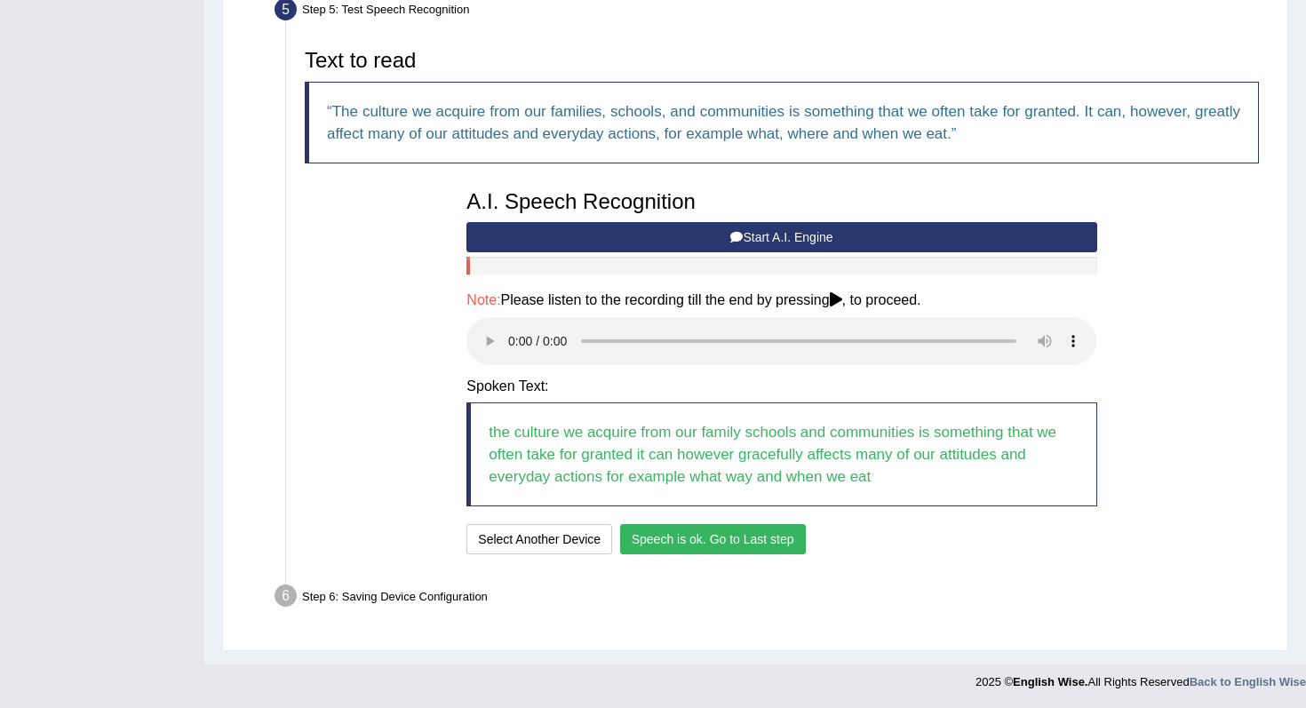
click at [716, 548] on button "Speech is ok. Go to Last step" at bounding box center [713, 539] width 186 height 30
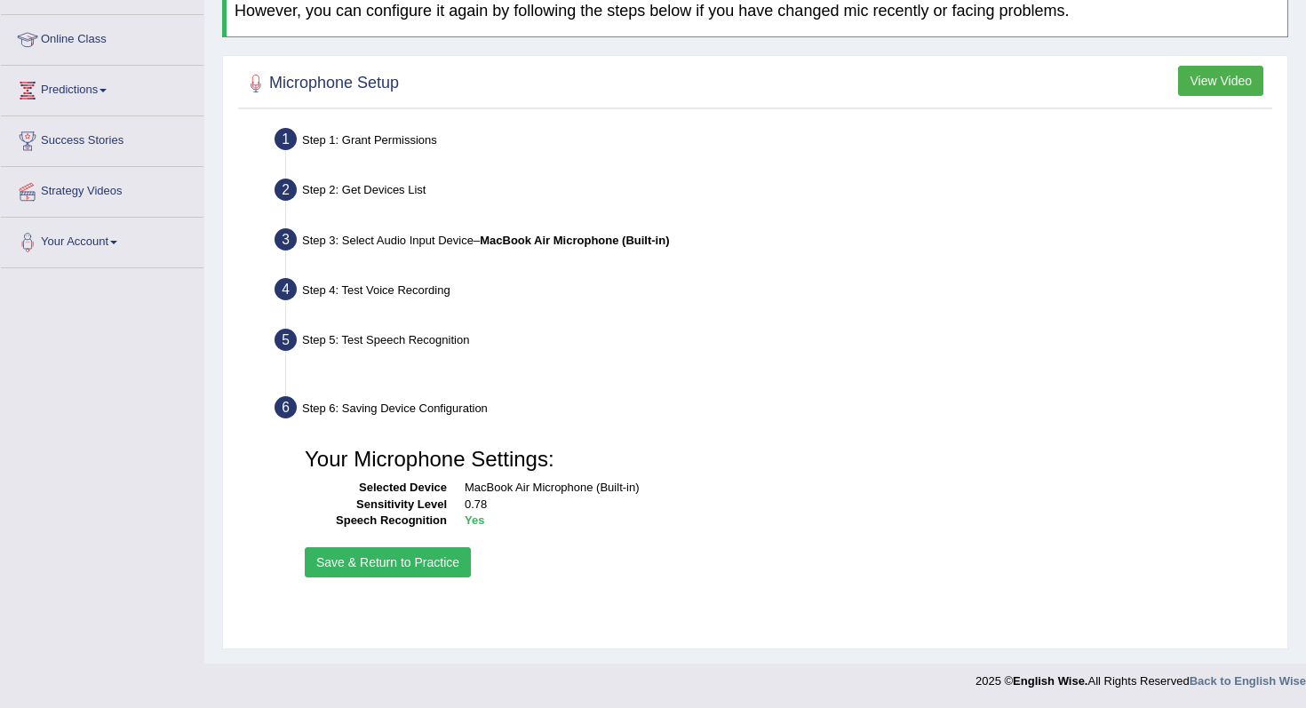
scroll to position [225, 0]
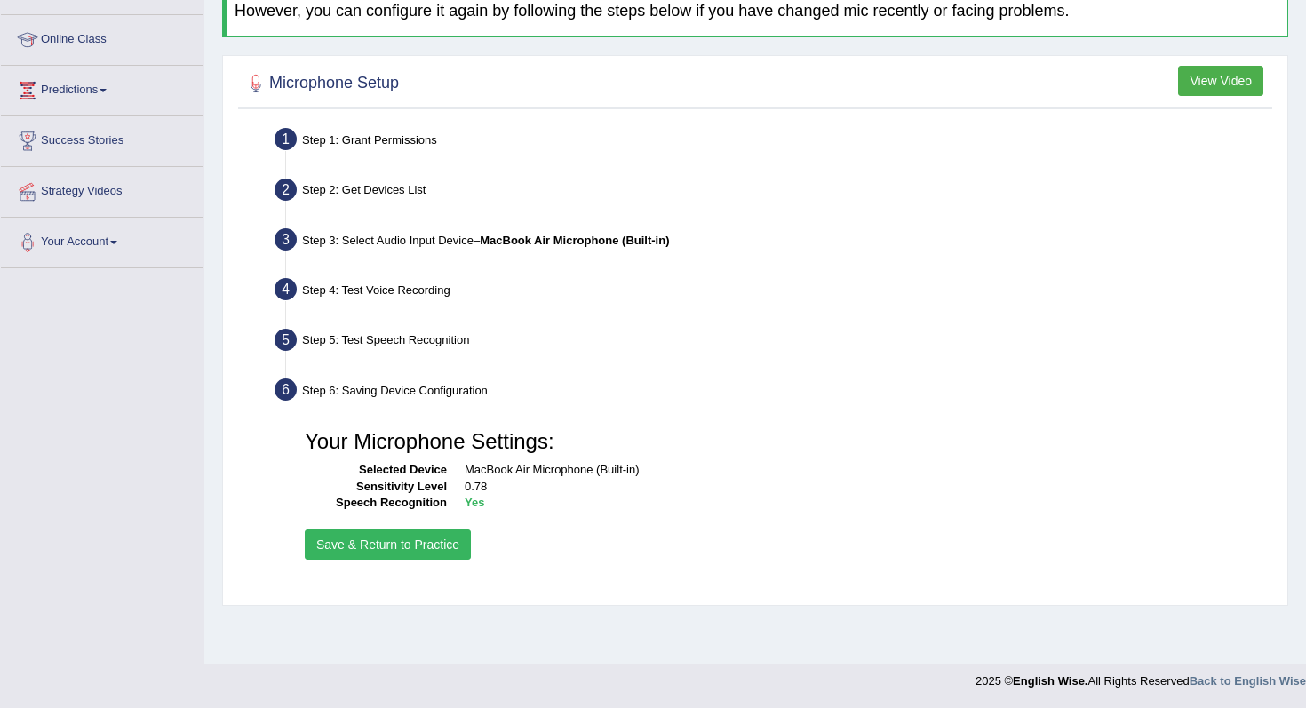
click at [435, 551] on button "Save & Return to Practice" at bounding box center [388, 545] width 166 height 30
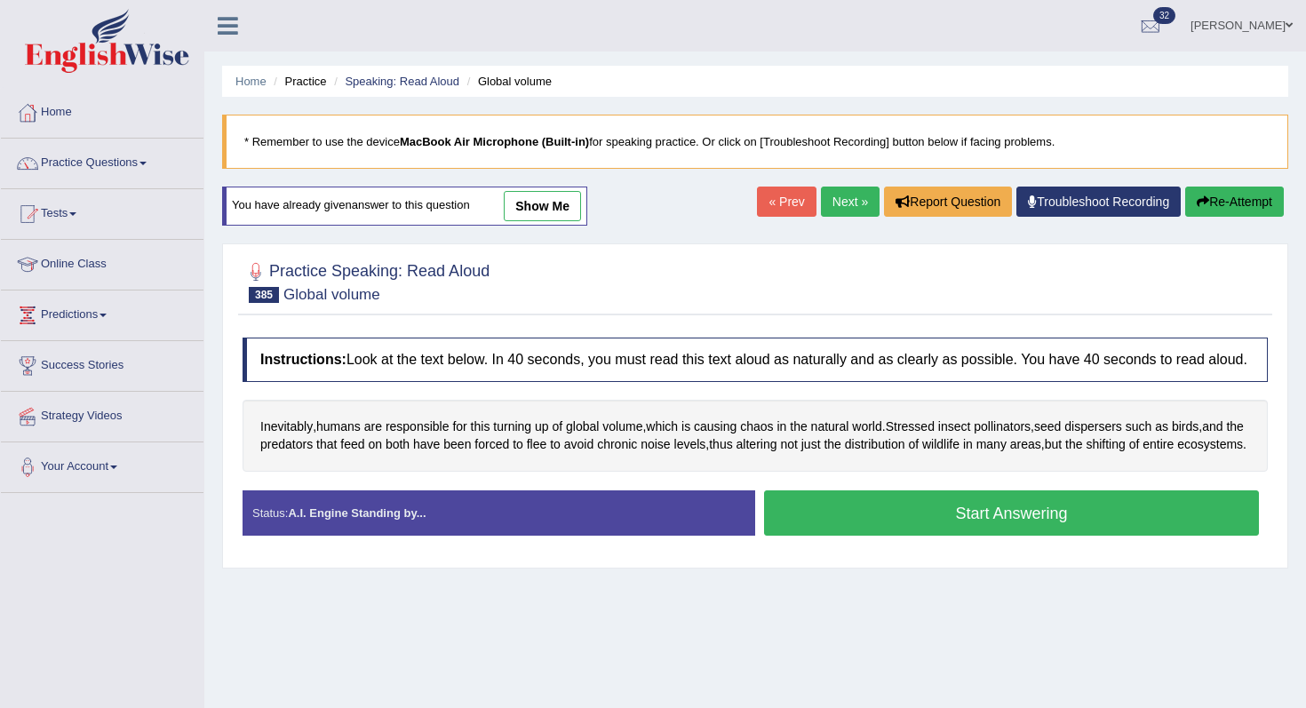
click at [837, 203] on link "Next »" at bounding box center [850, 202] width 59 height 30
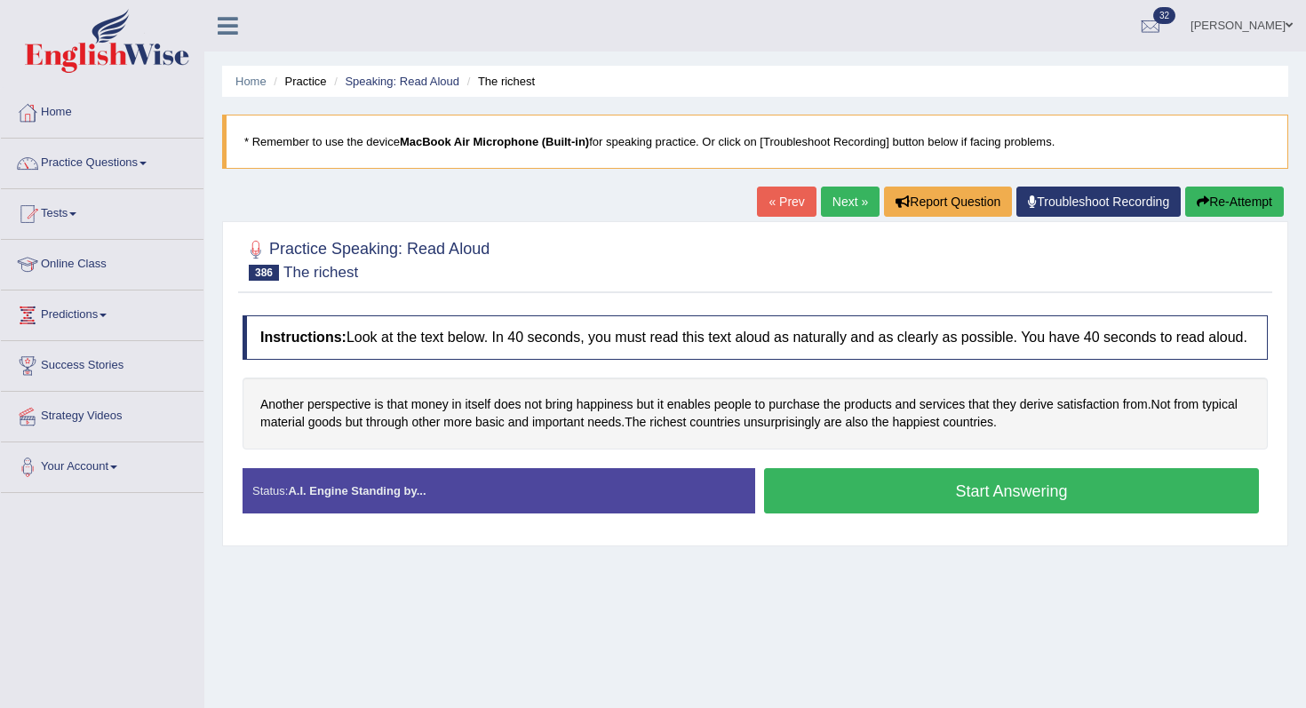
click at [875, 497] on button "Start Answering" at bounding box center [1011, 490] width 495 height 45
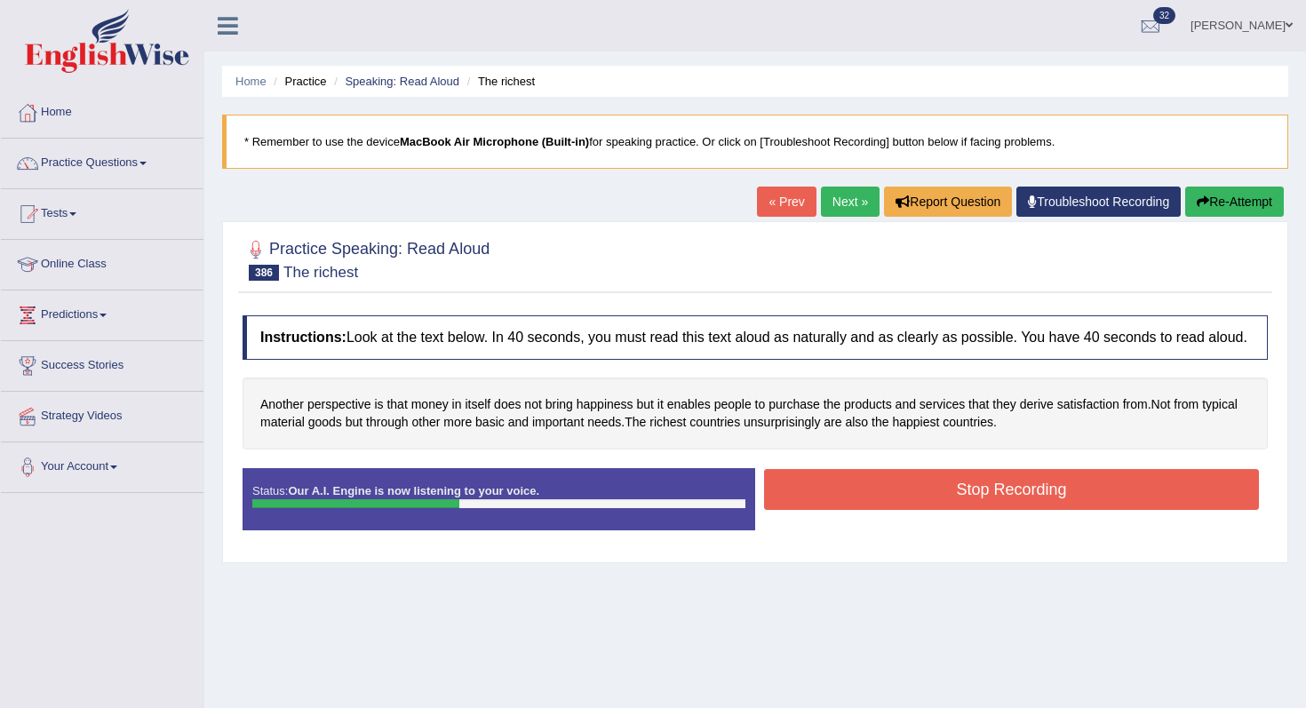
click at [916, 499] on button "Stop Recording" at bounding box center [1011, 489] width 495 height 41
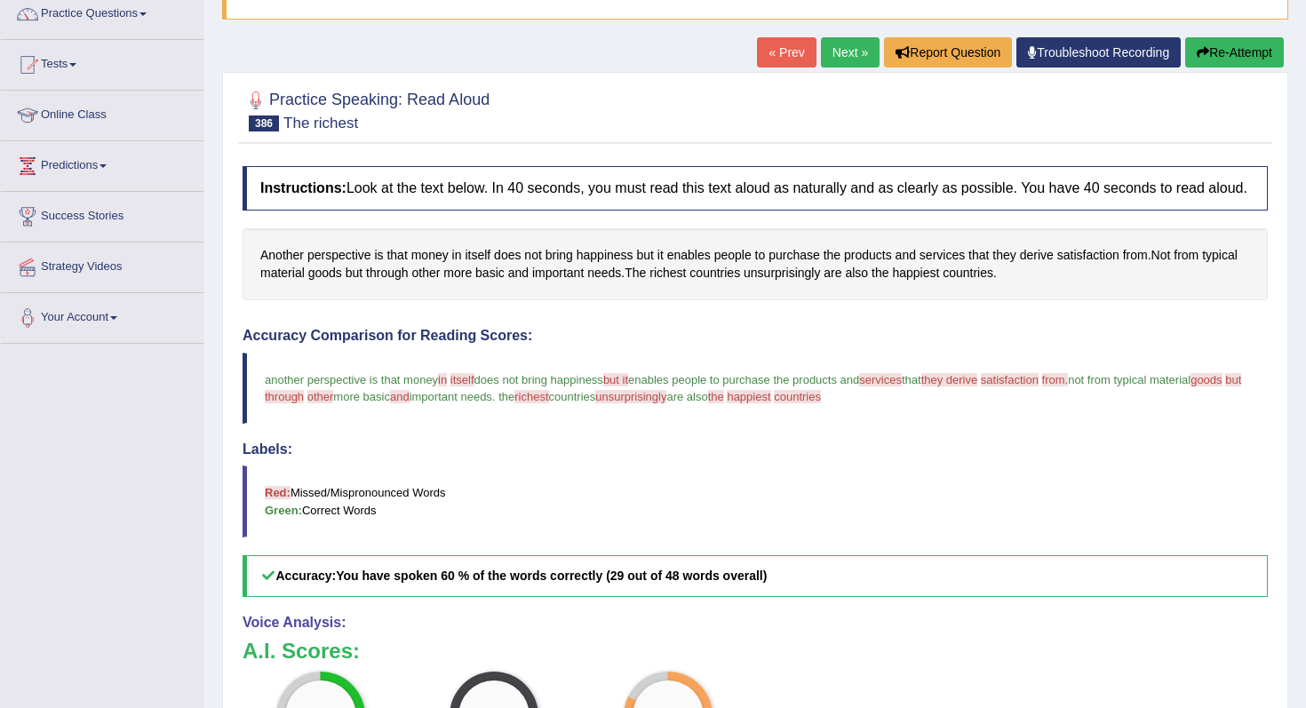
scroll to position [31, 0]
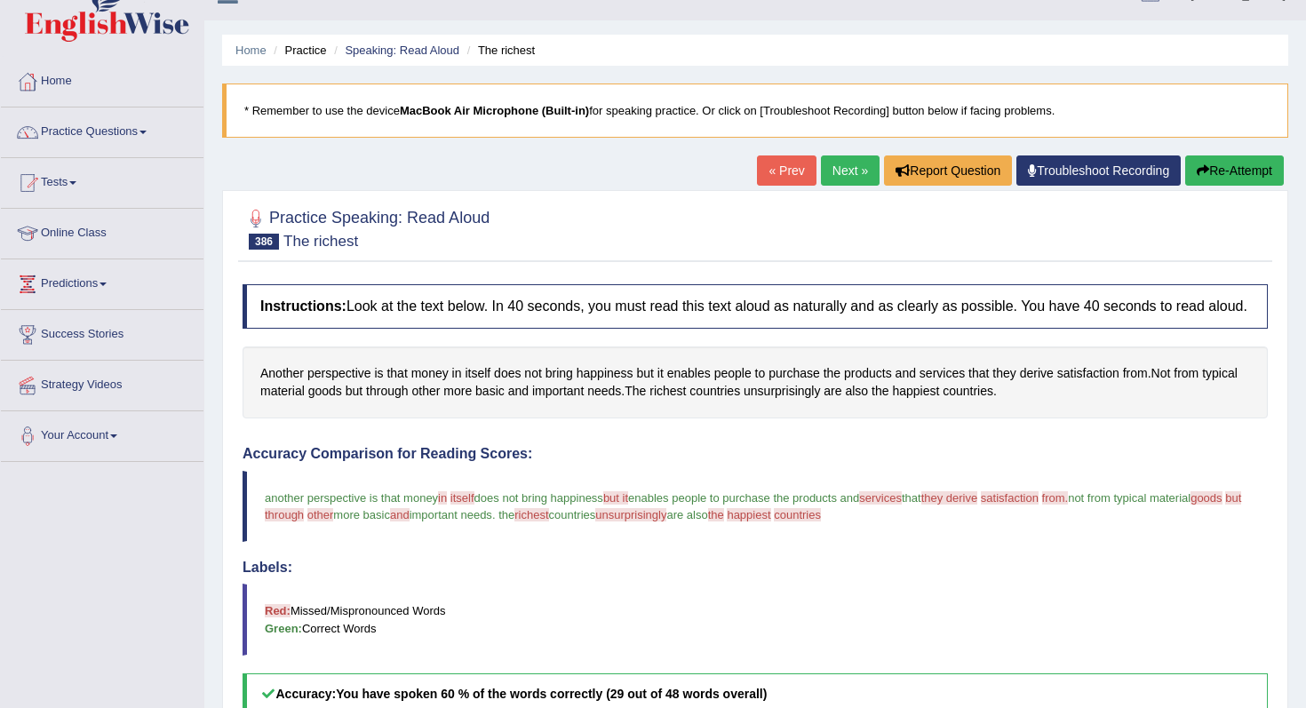
click at [1201, 160] on button "Re-Attempt" at bounding box center [1235, 171] width 99 height 30
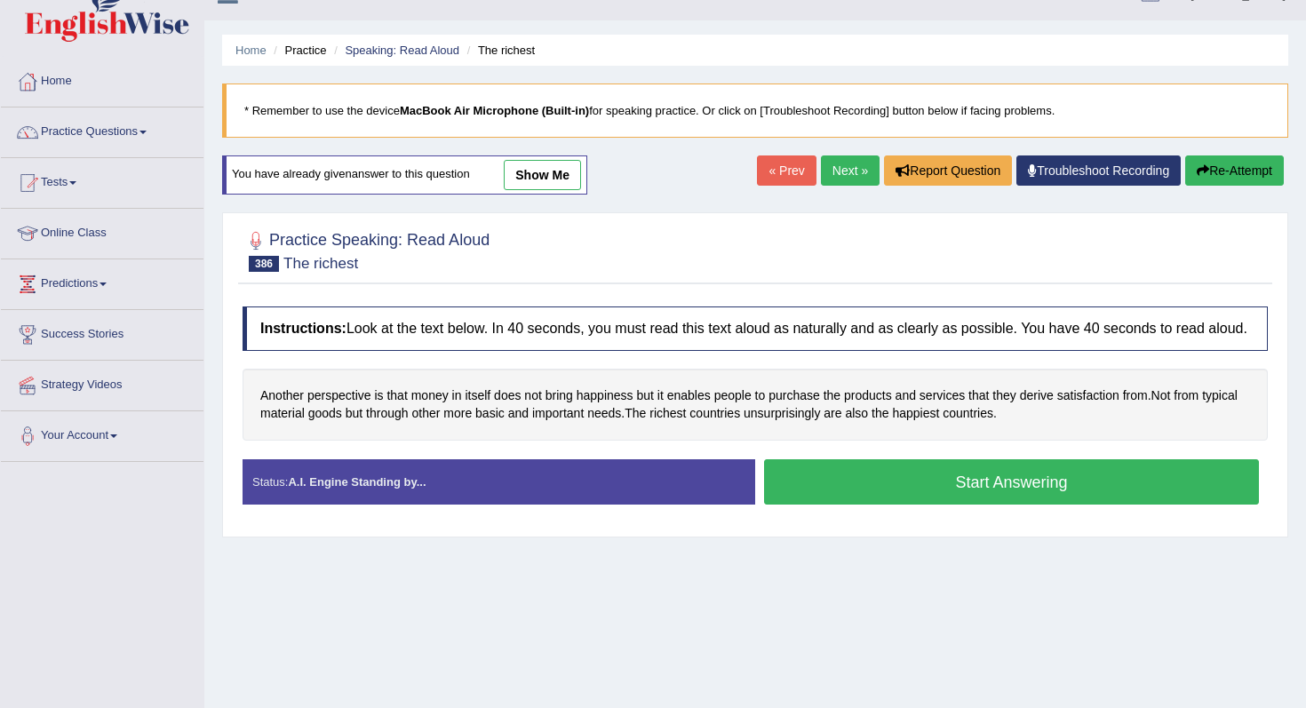
click at [972, 484] on button "Start Answering" at bounding box center [1011, 481] width 495 height 45
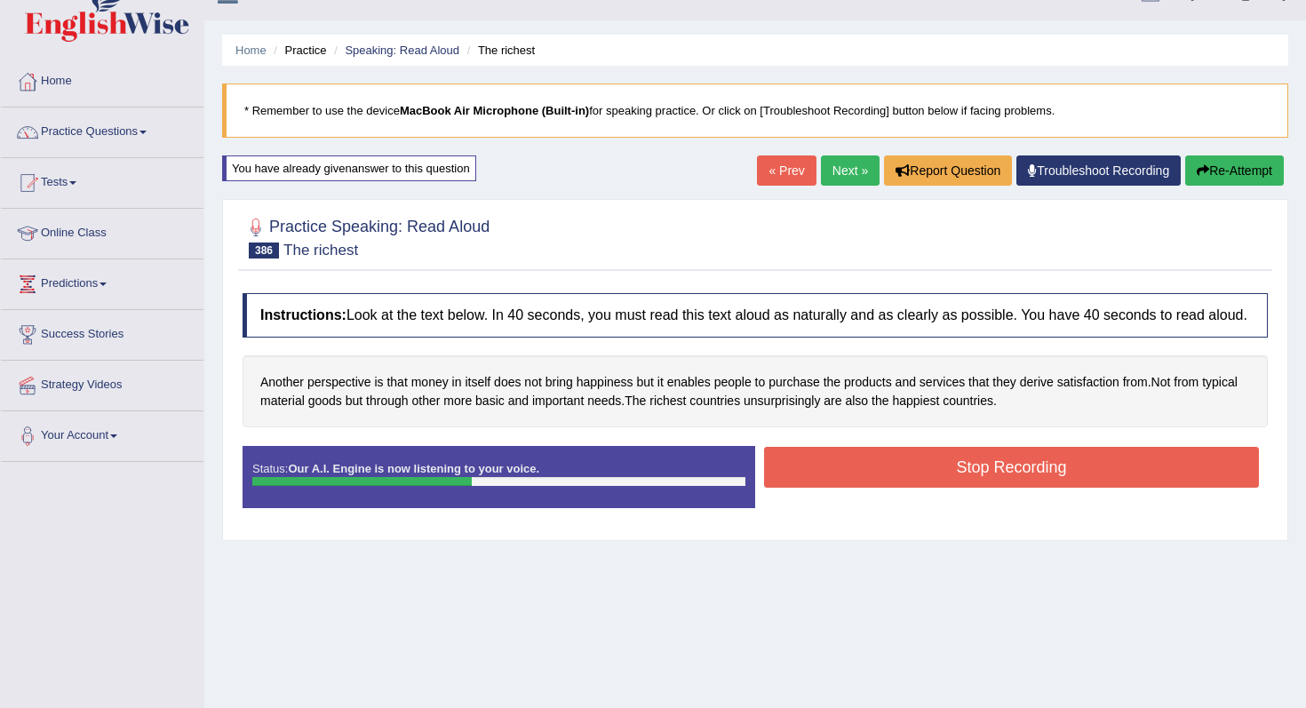
click at [972, 484] on button "Stop Recording" at bounding box center [1011, 467] width 495 height 41
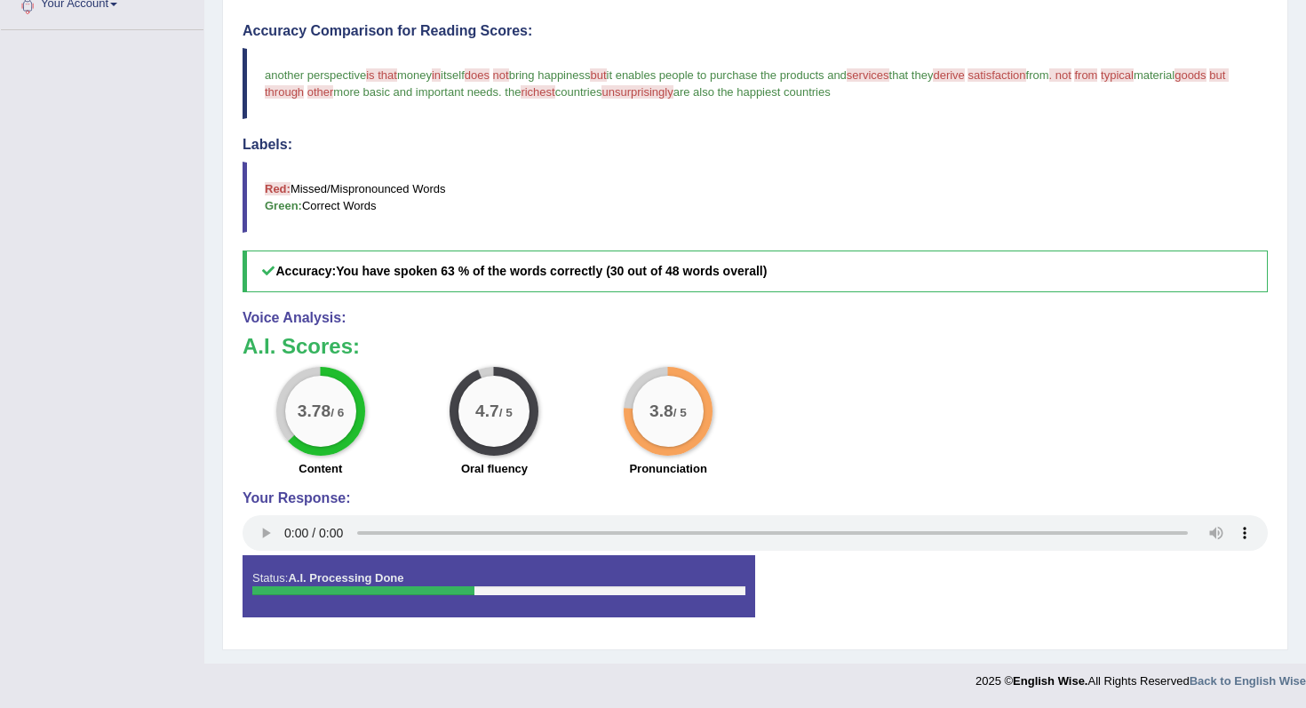
scroll to position [191, 0]
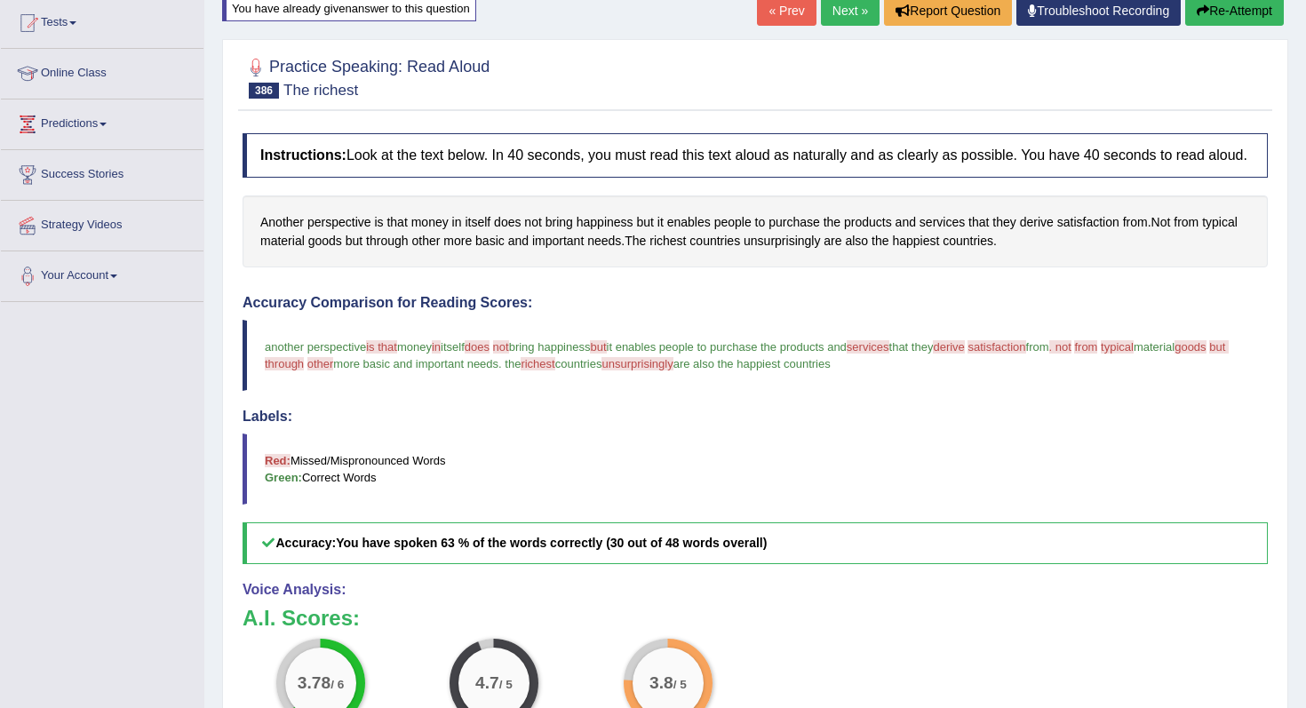
click at [826, 11] on link "Next »" at bounding box center [850, 11] width 59 height 30
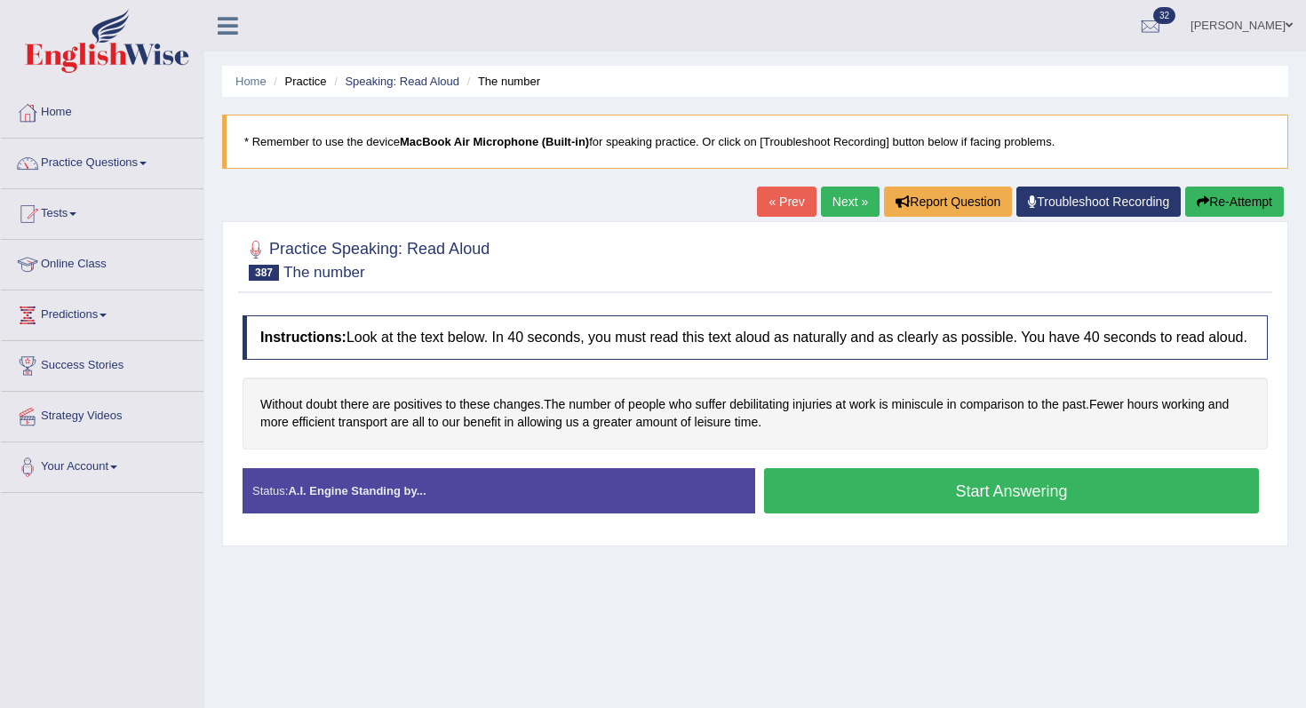
click at [896, 509] on button "Start Answering" at bounding box center [1011, 490] width 495 height 45
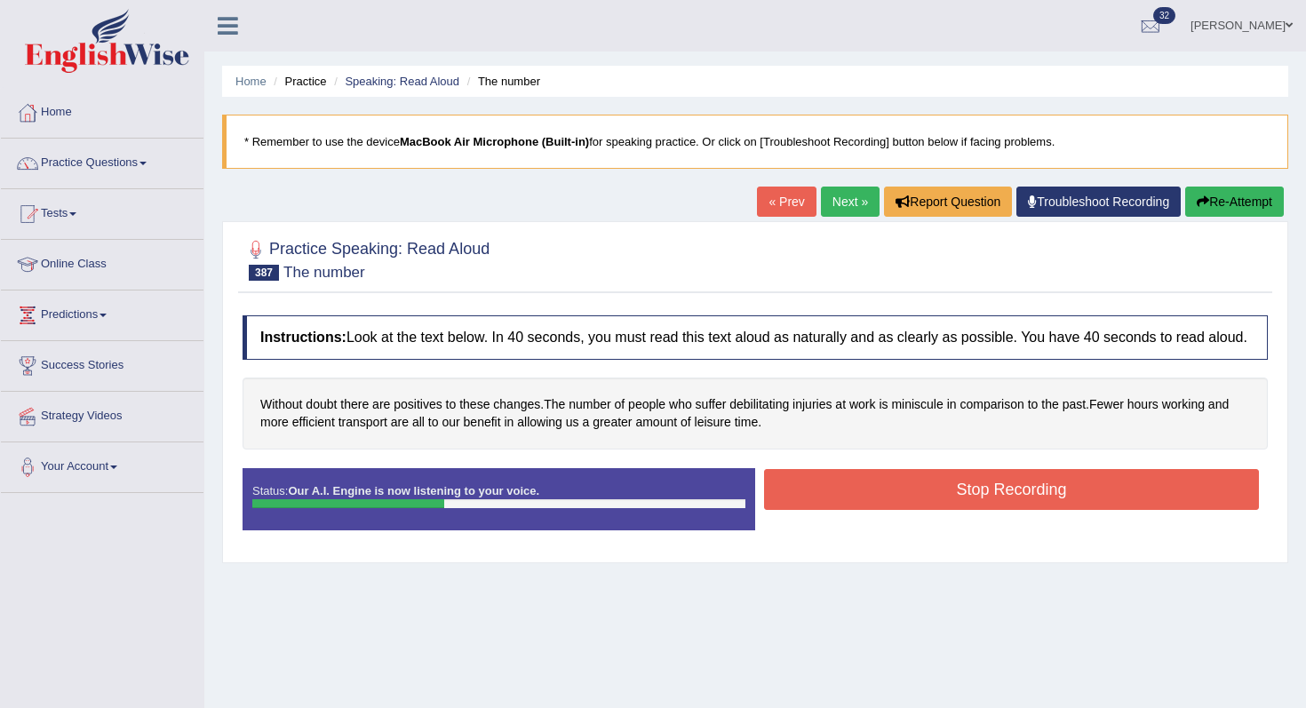
click at [896, 509] on button "Stop Recording" at bounding box center [1011, 489] width 495 height 41
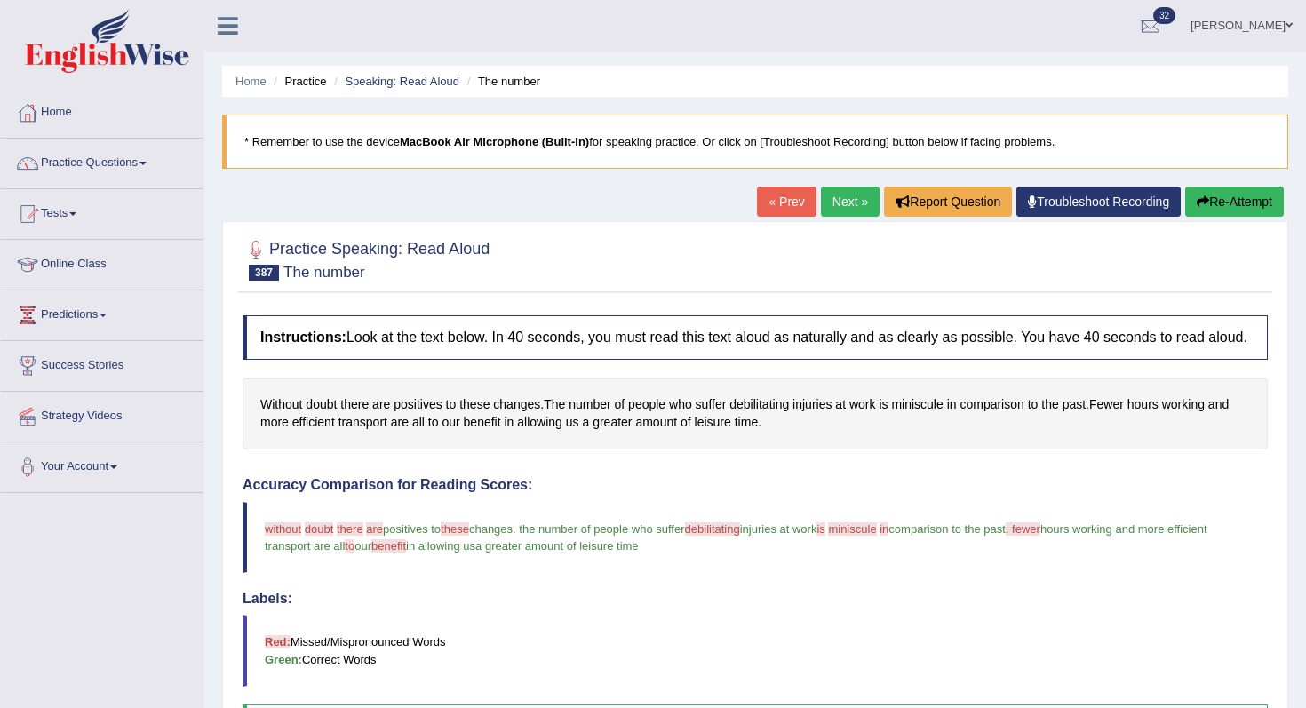
click at [842, 206] on link "Next »" at bounding box center [850, 202] width 59 height 30
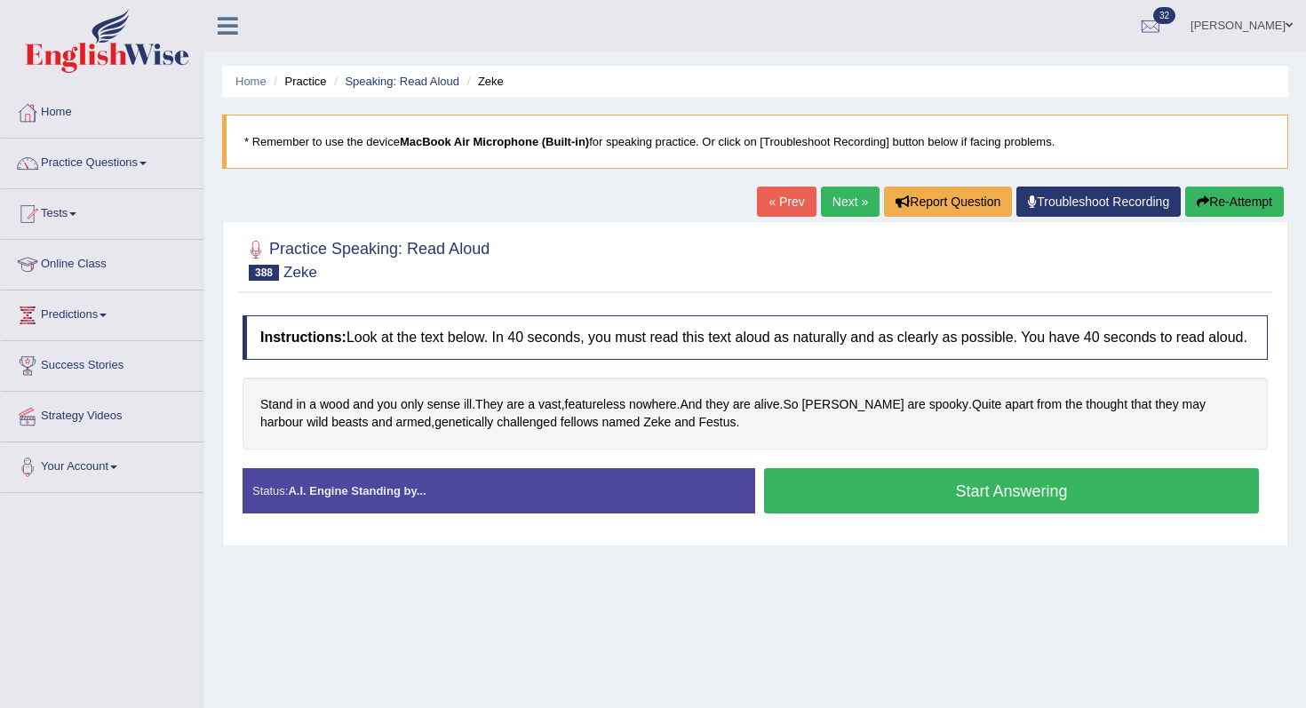
click at [827, 489] on button "Start Answering" at bounding box center [1011, 490] width 495 height 45
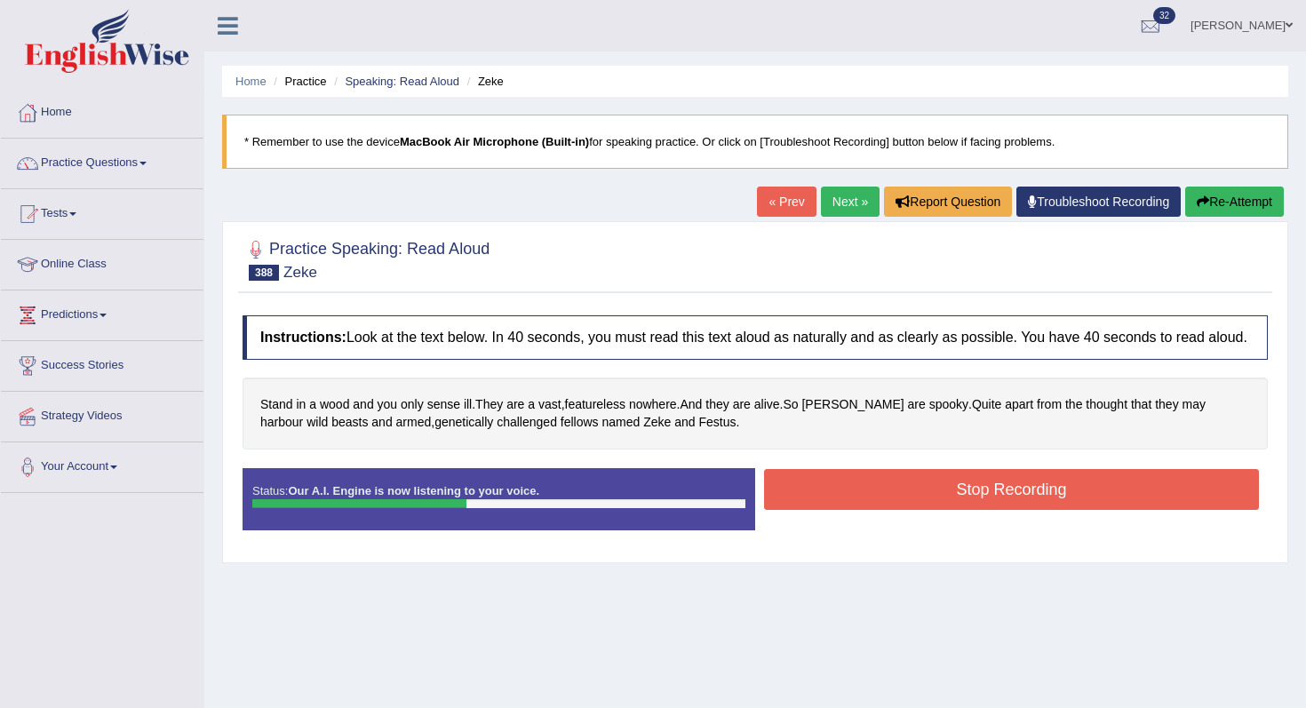
click at [823, 507] on button "Stop Recording" at bounding box center [1011, 489] width 495 height 41
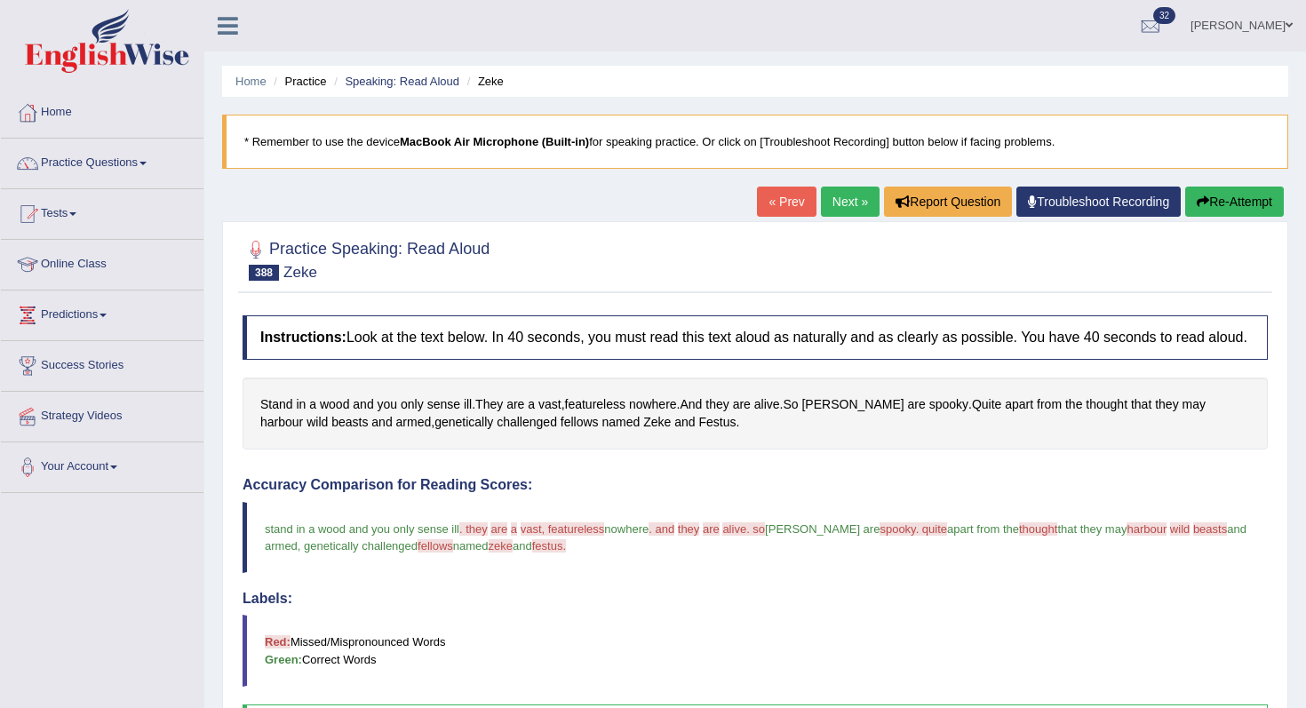
click at [1186, 193] on button "Re-Attempt" at bounding box center [1235, 202] width 99 height 30
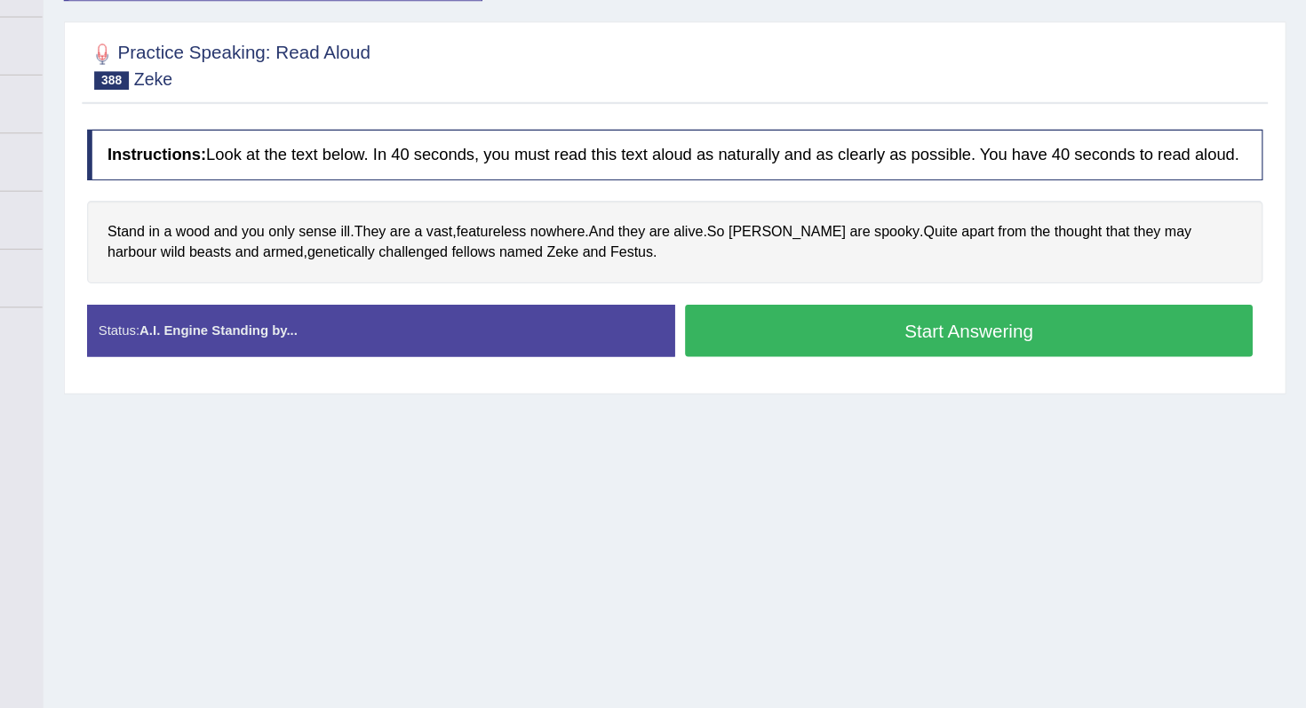
scroll to position [176, 0]
click at [945, 360] on button "Start Answering" at bounding box center [1011, 337] width 495 height 45
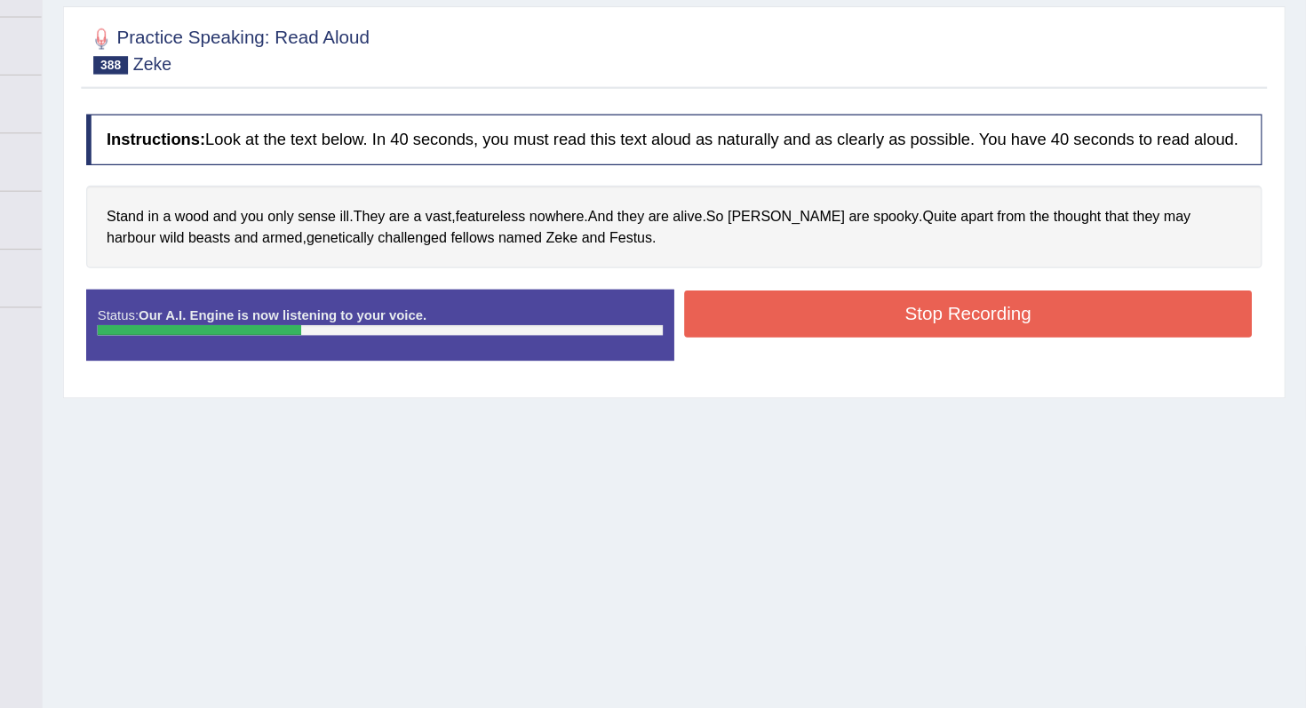
click at [955, 337] on button "Stop Recording" at bounding box center [1011, 322] width 495 height 41
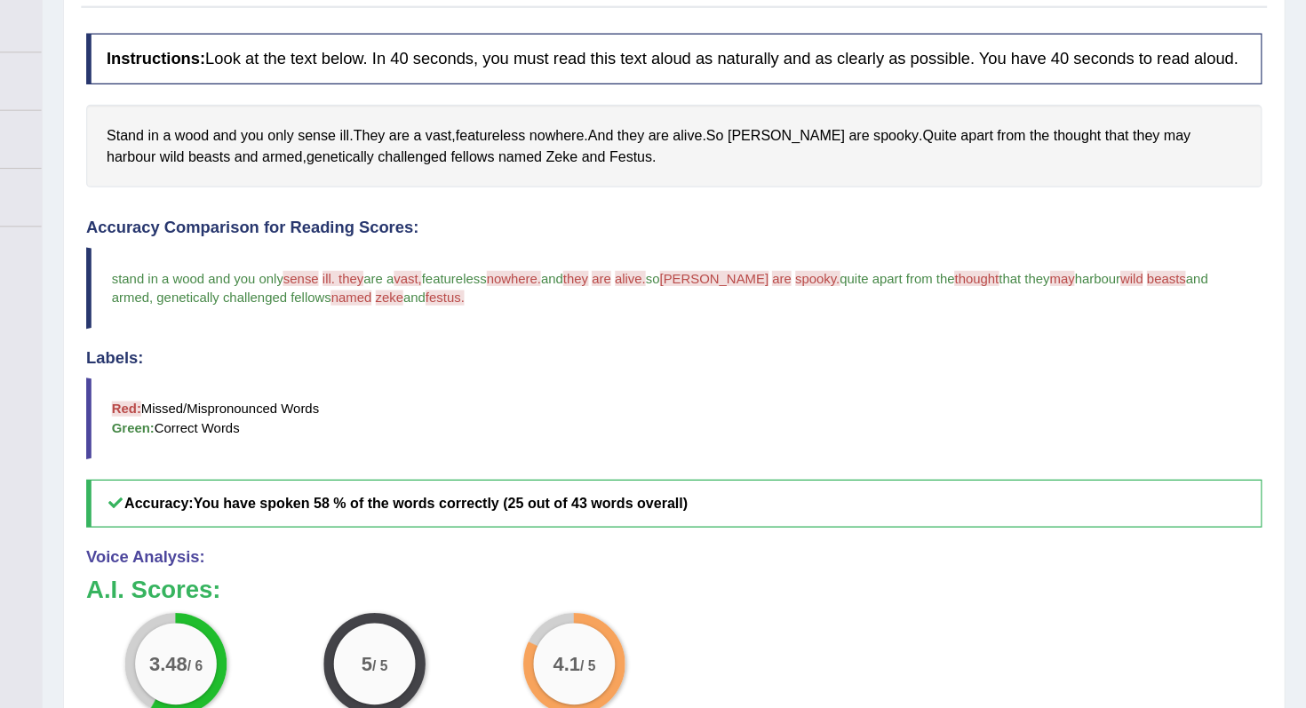
scroll to position [0, 0]
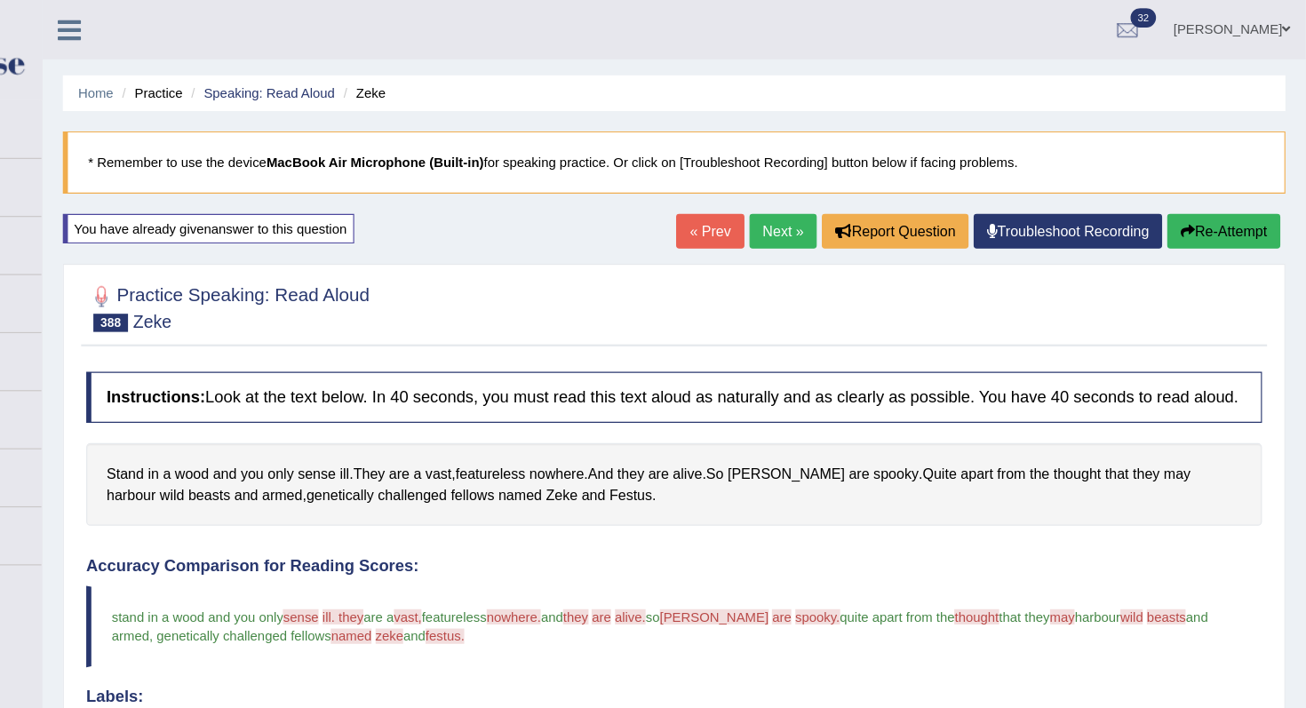
click at [854, 208] on link "Next »" at bounding box center [850, 202] width 59 height 30
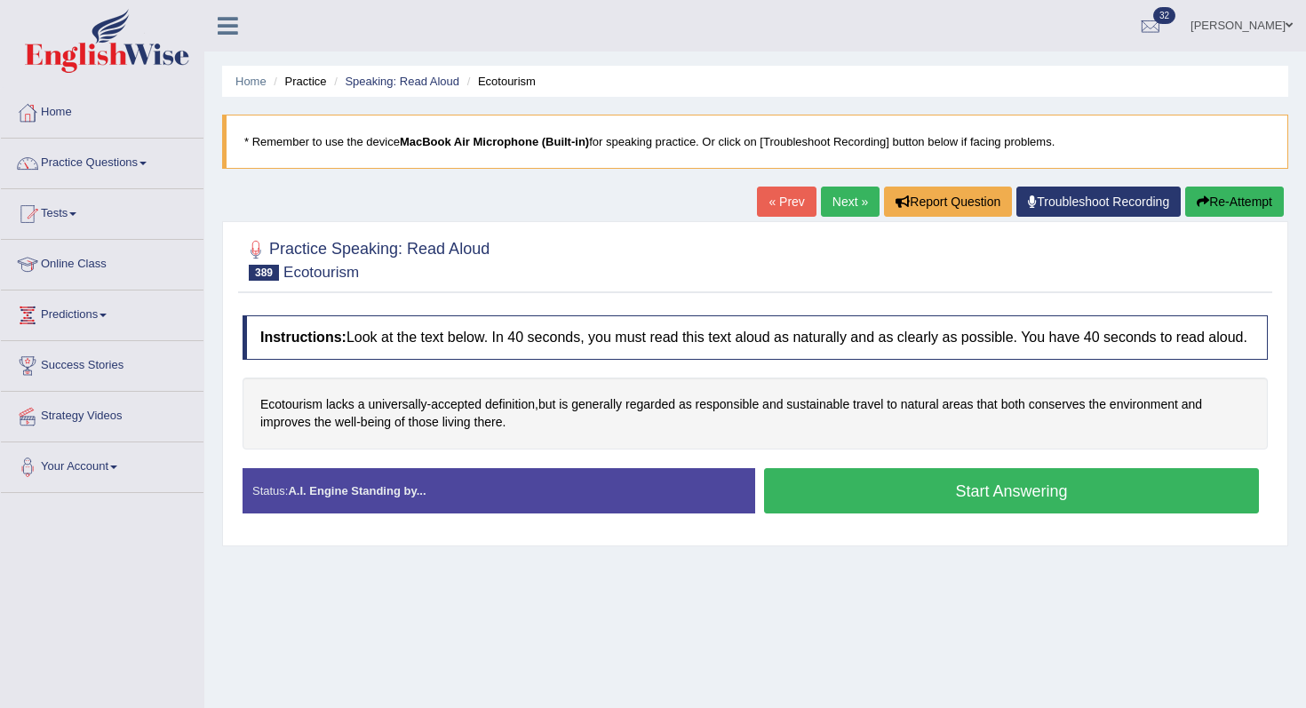
click at [883, 499] on button "Start Answering" at bounding box center [1011, 490] width 495 height 45
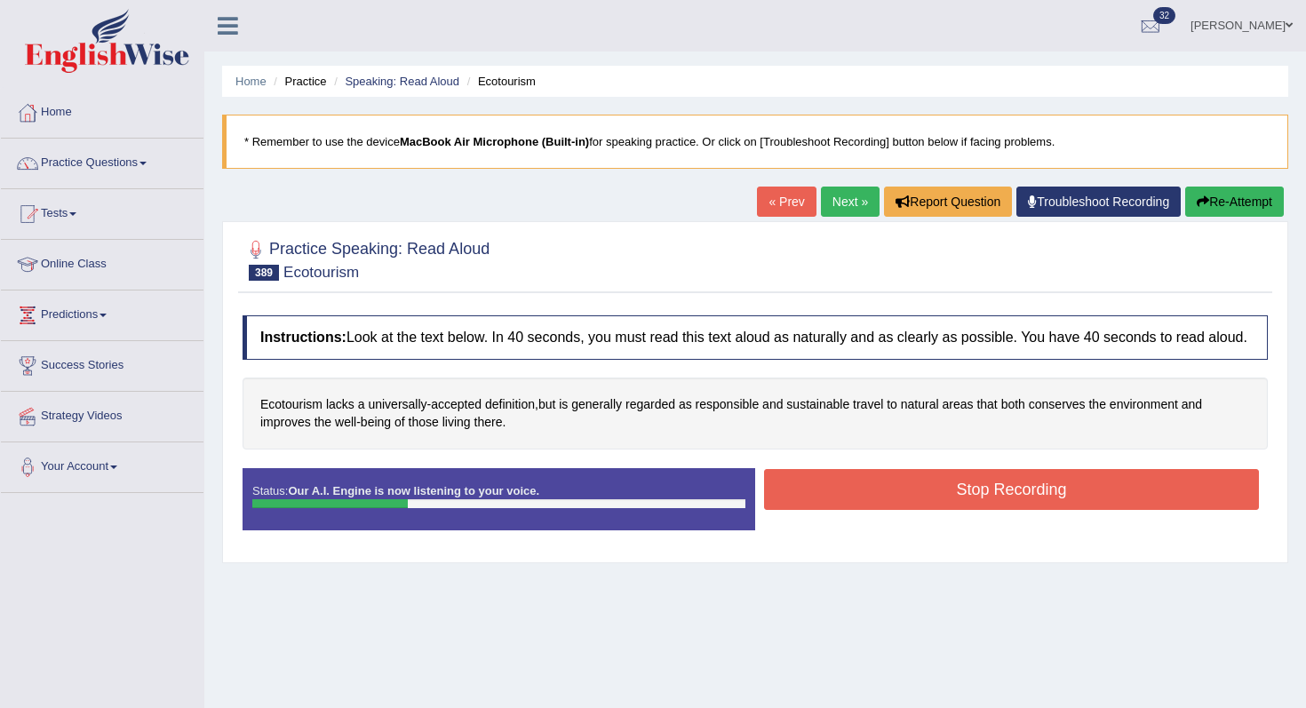
click at [883, 499] on button "Stop Recording" at bounding box center [1011, 489] width 495 height 41
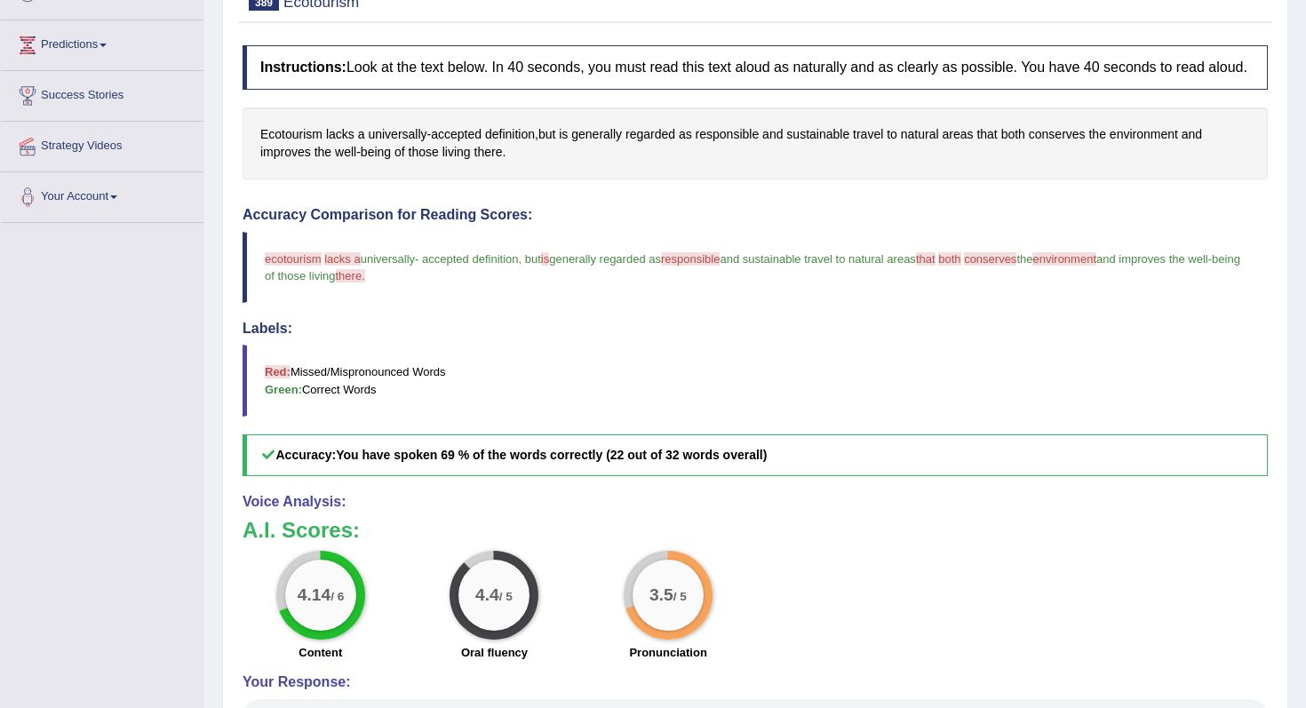
scroll to position [42, 0]
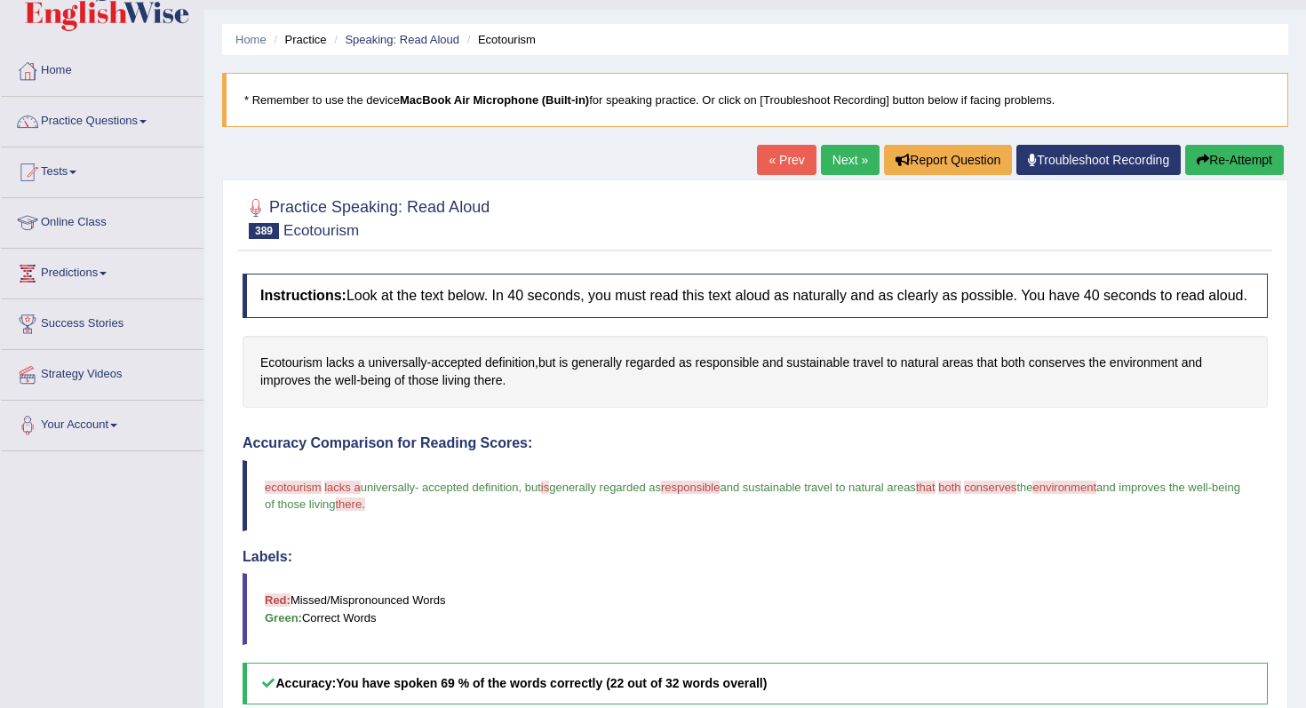
click at [1234, 166] on button "Re-Attempt" at bounding box center [1235, 160] width 99 height 30
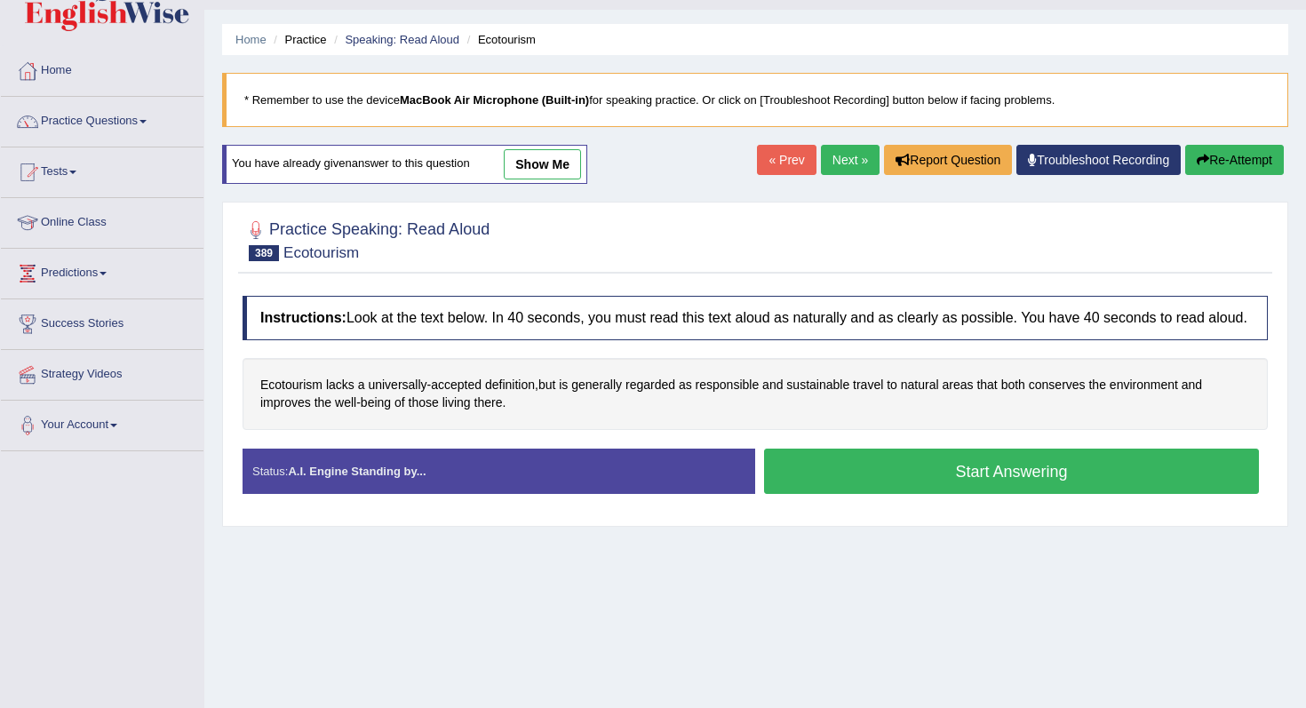
click at [1044, 473] on button "Start Answering" at bounding box center [1011, 471] width 495 height 45
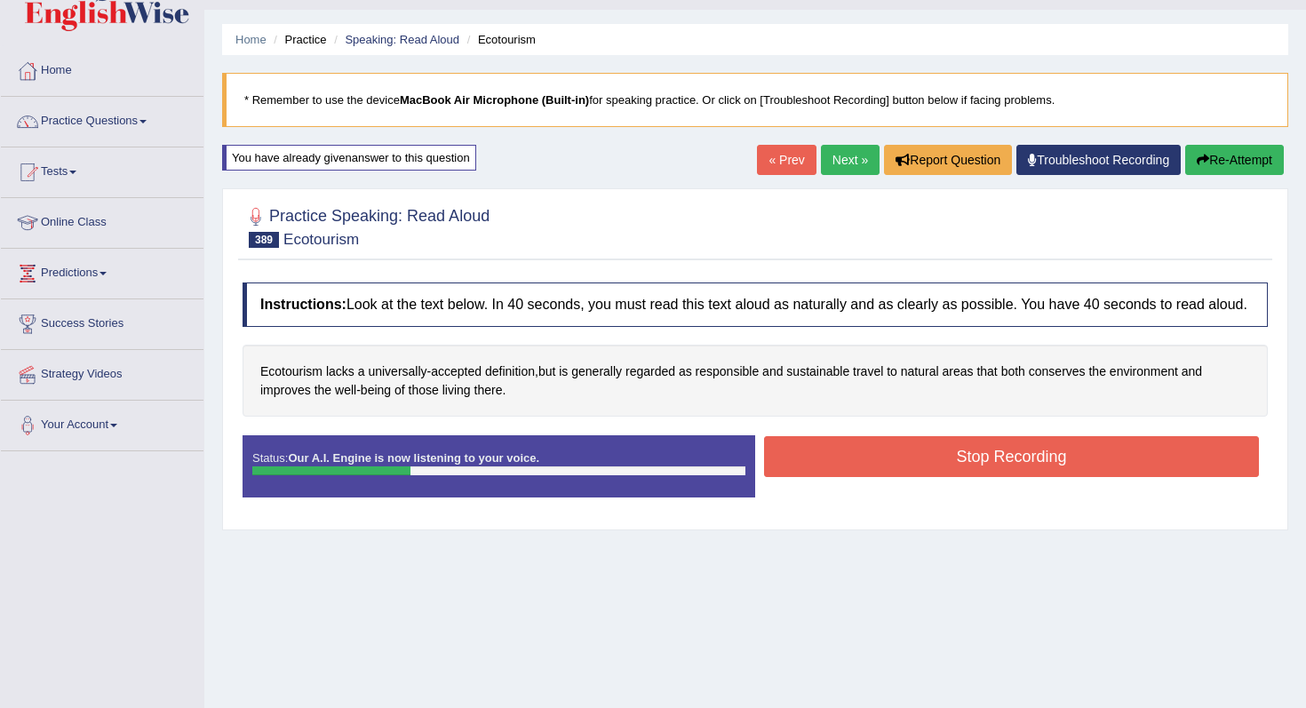
click at [1044, 473] on button "Stop Recording" at bounding box center [1011, 456] width 495 height 41
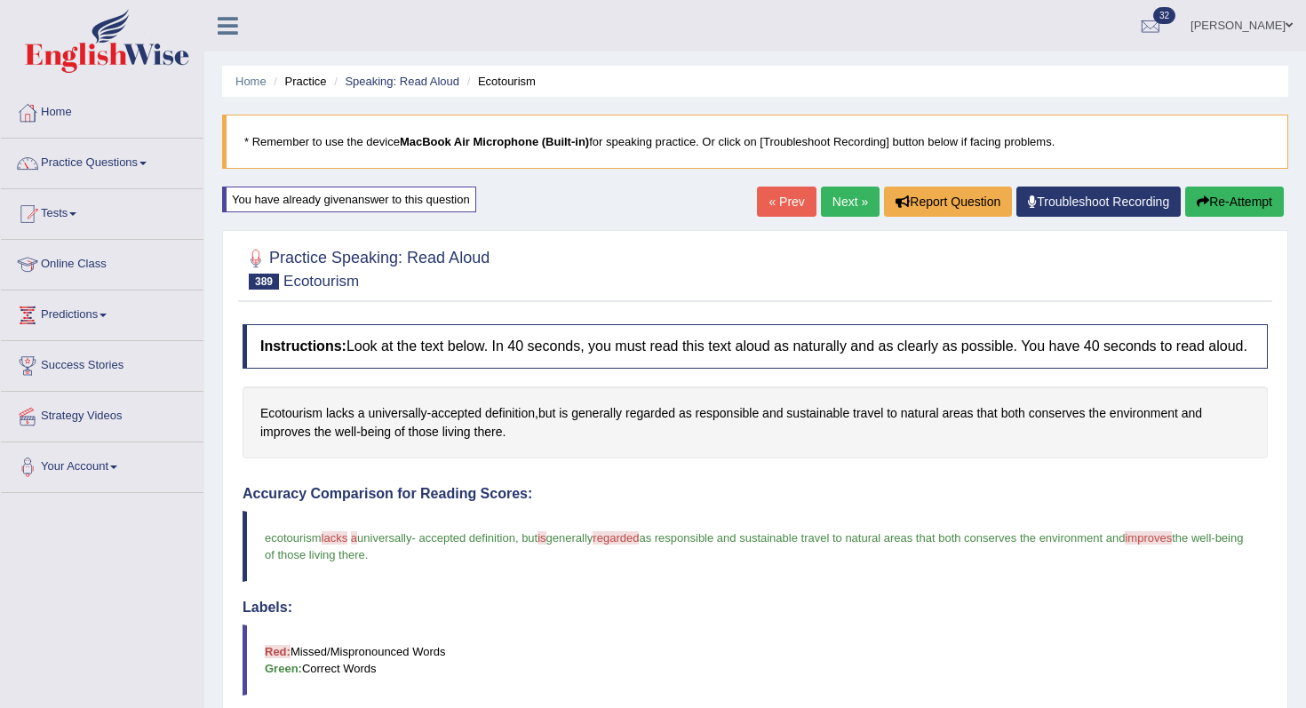
click at [857, 199] on link "Next »" at bounding box center [850, 202] width 59 height 30
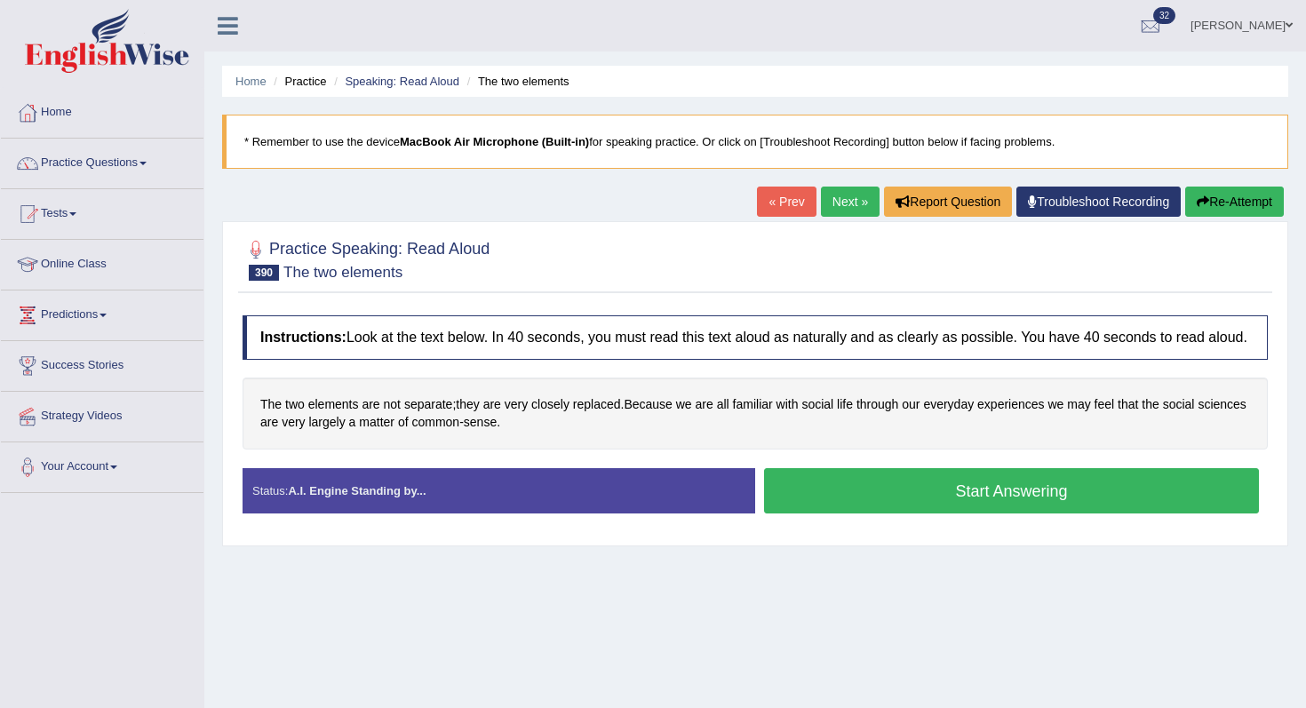
click at [868, 502] on button "Start Answering" at bounding box center [1011, 490] width 495 height 45
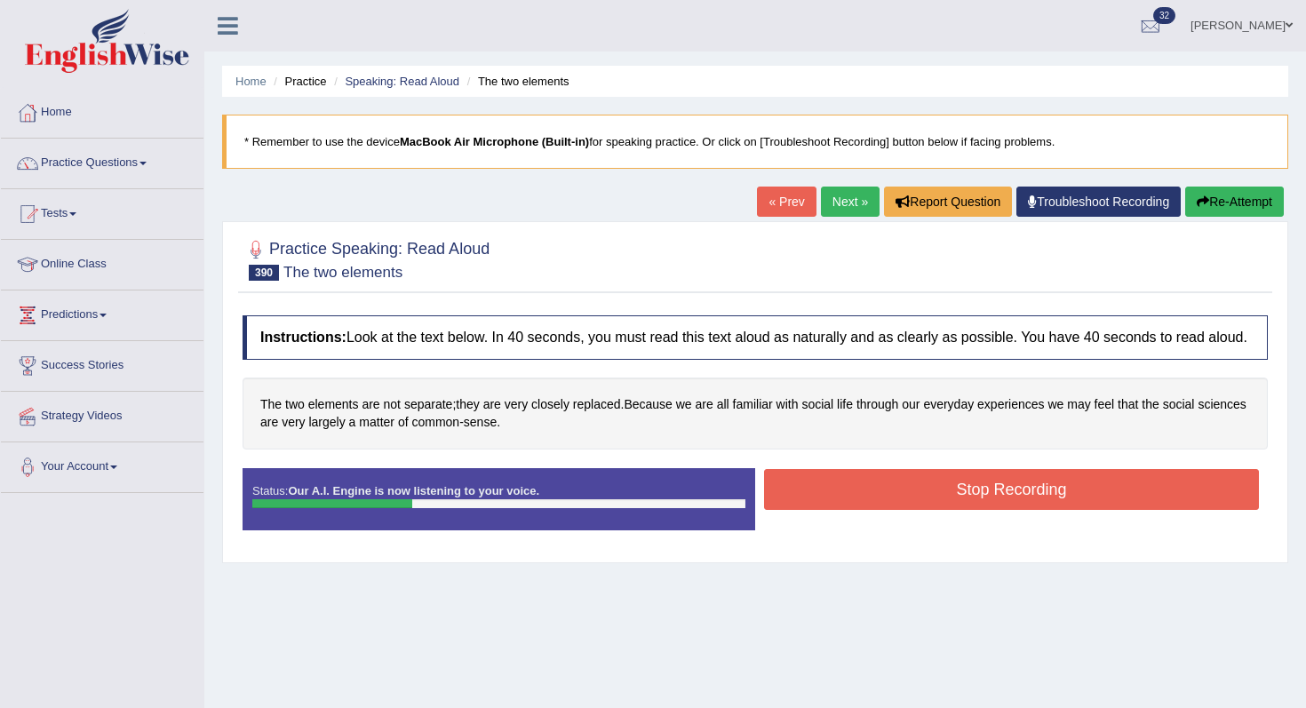
click at [868, 502] on button "Stop Recording" at bounding box center [1011, 489] width 495 height 41
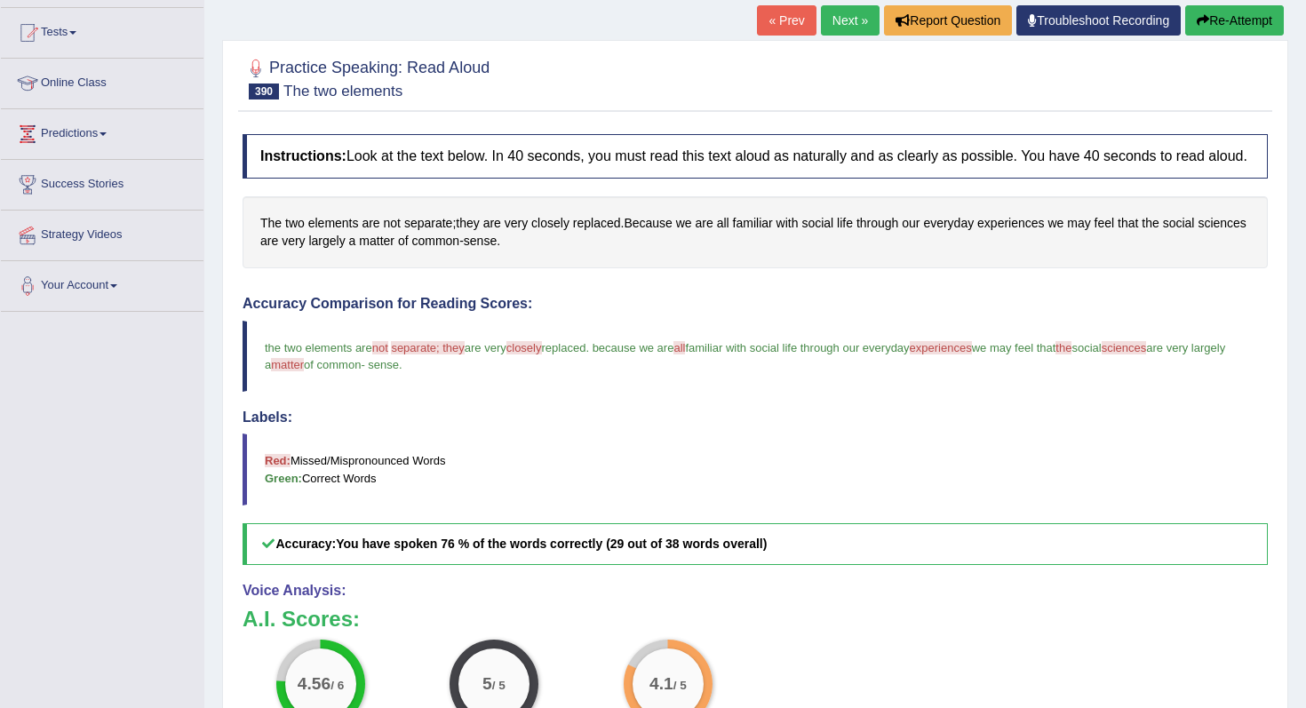
scroll to position [147, 0]
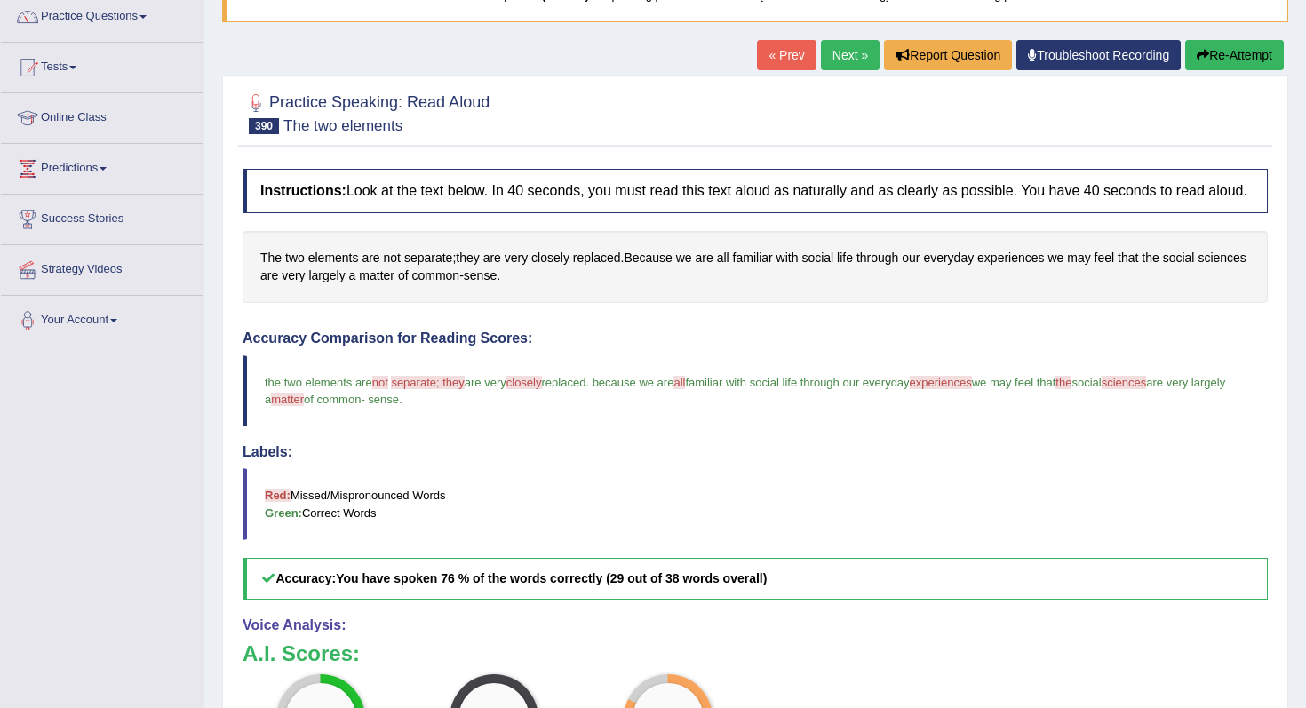
click at [835, 77] on div "Practice Speaking: Read Aloud 390 The two elements Instructions: Look at the te…" at bounding box center [755, 516] width 1066 height 883
click at [836, 61] on link "Next »" at bounding box center [850, 55] width 59 height 30
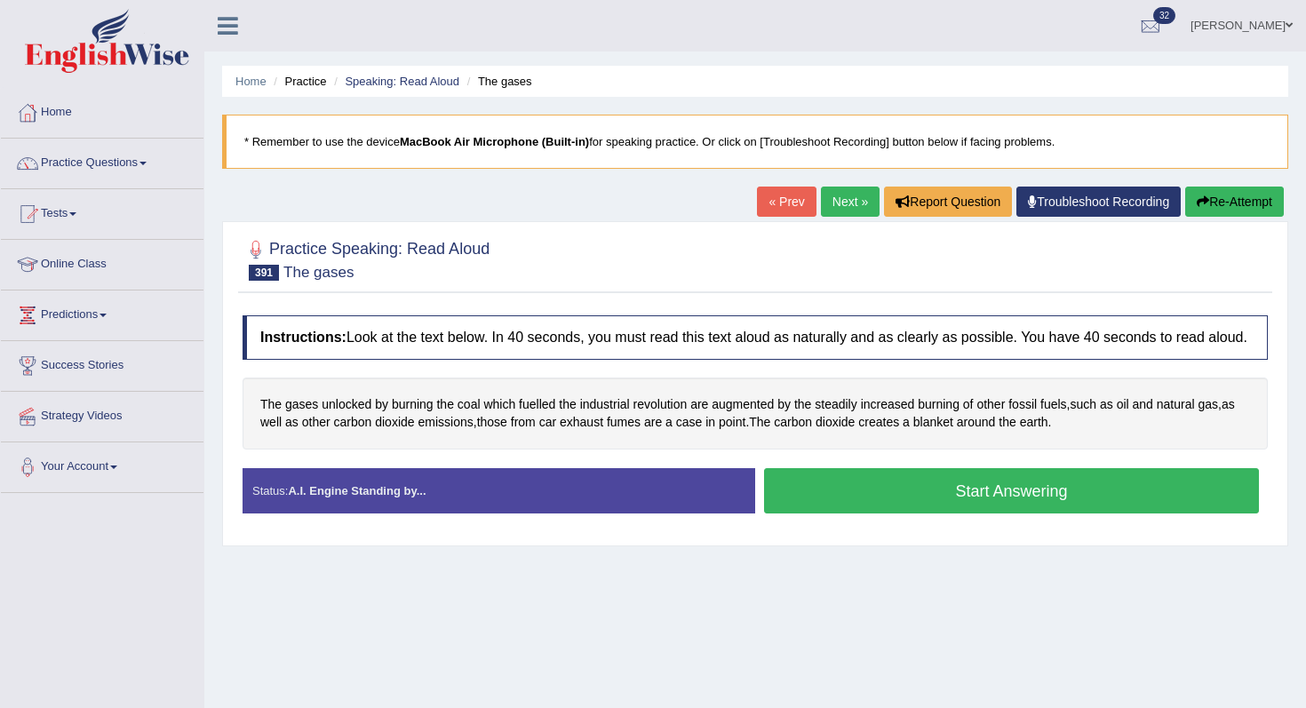
click at [870, 499] on button "Start Answering" at bounding box center [1011, 490] width 495 height 45
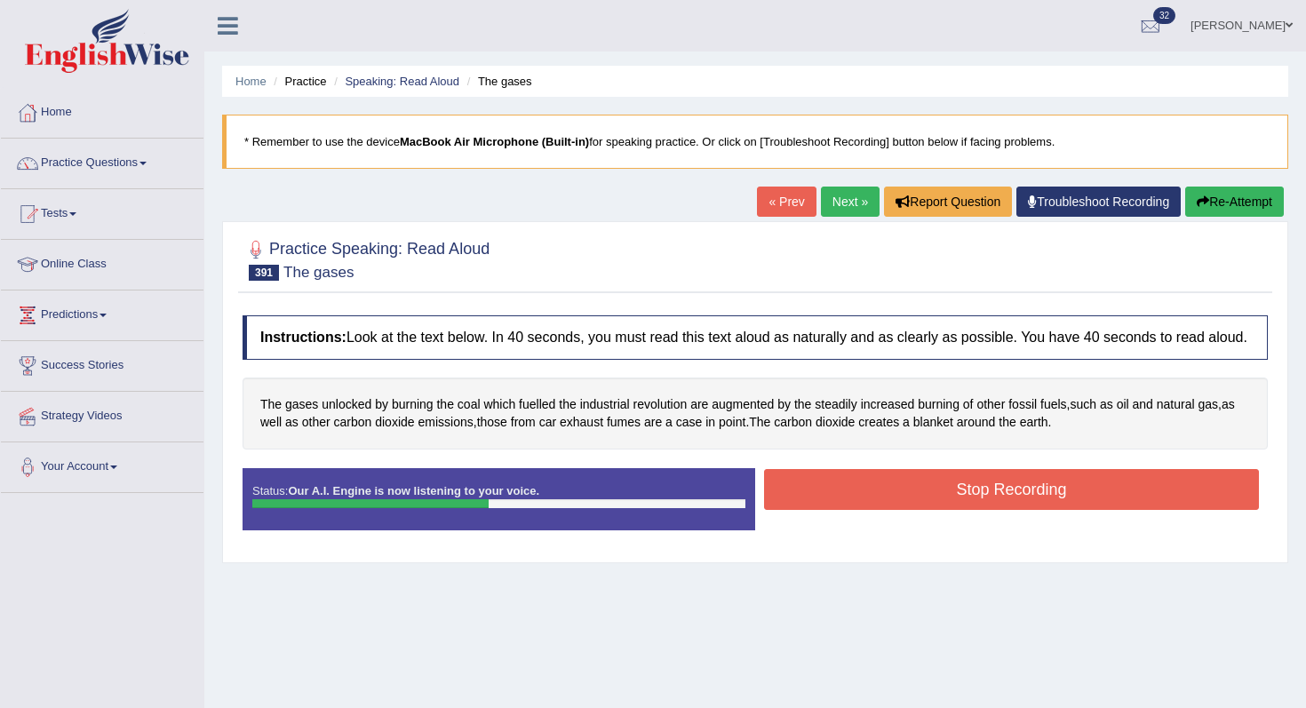
click at [870, 499] on button "Stop Recording" at bounding box center [1011, 489] width 495 height 41
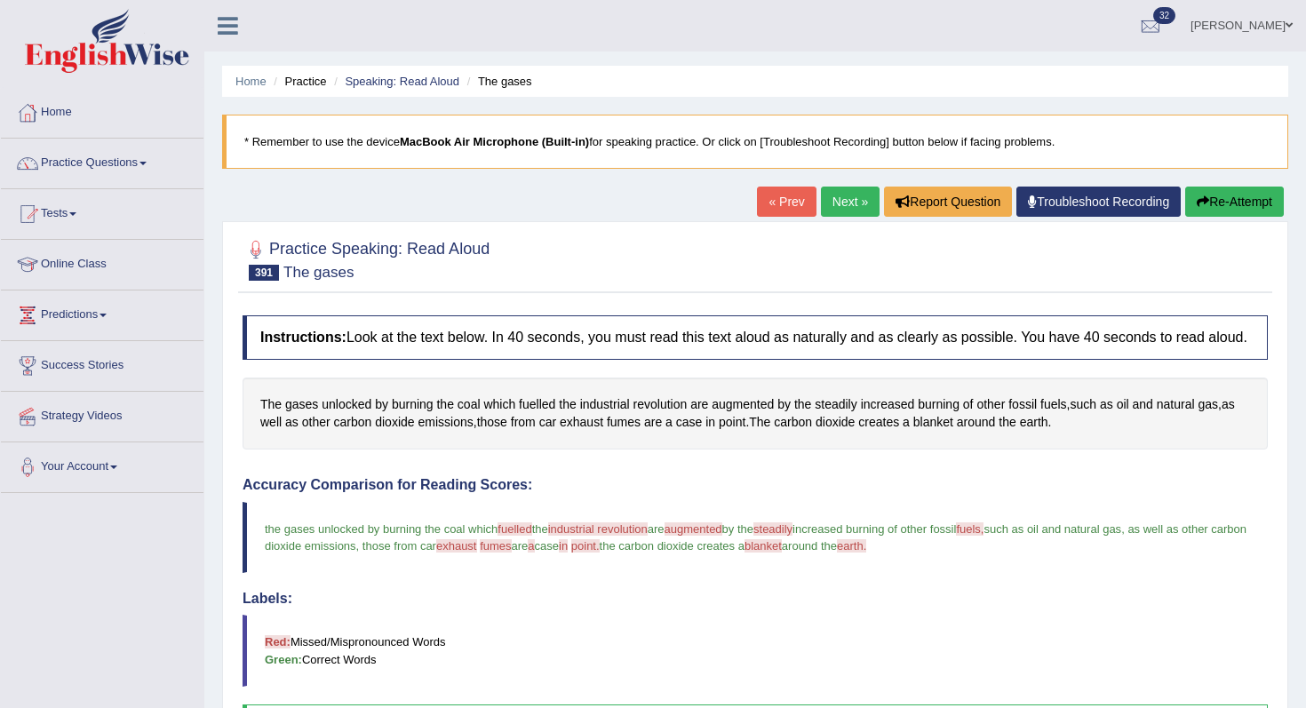
click at [832, 213] on link "Next »" at bounding box center [850, 202] width 59 height 30
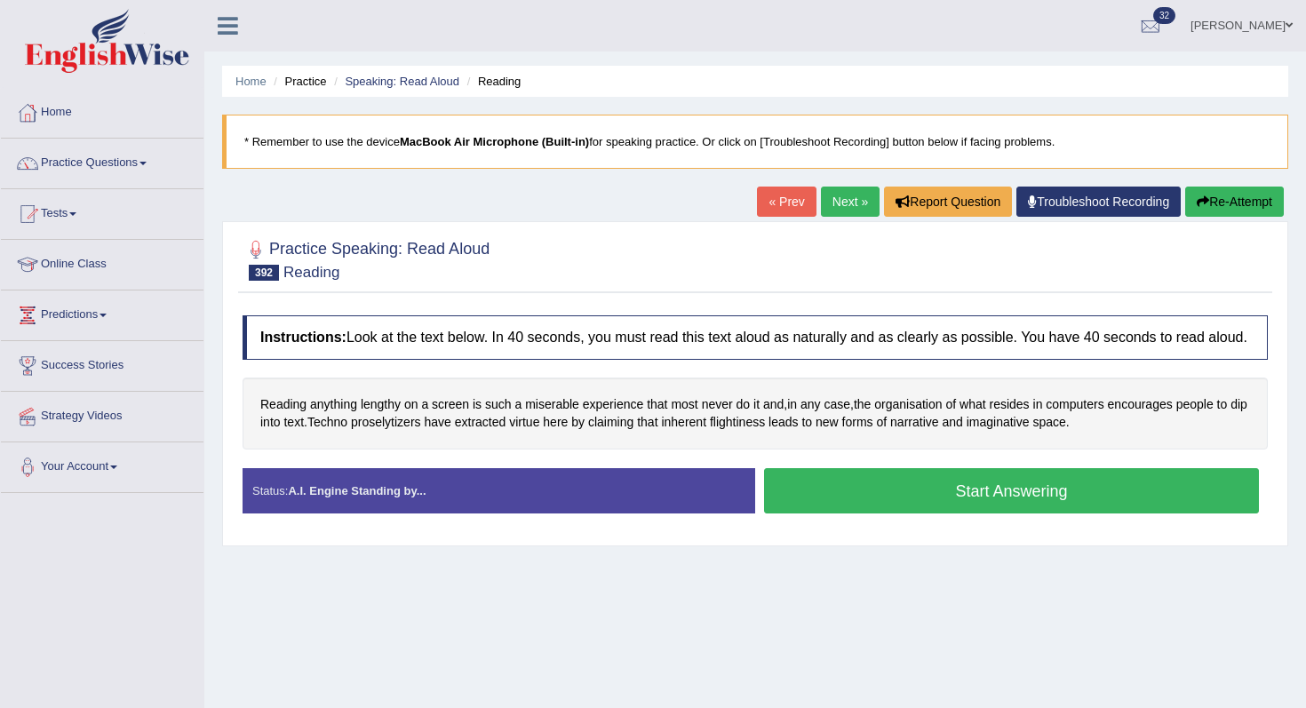
click at [864, 493] on button "Start Answering" at bounding box center [1011, 490] width 495 height 45
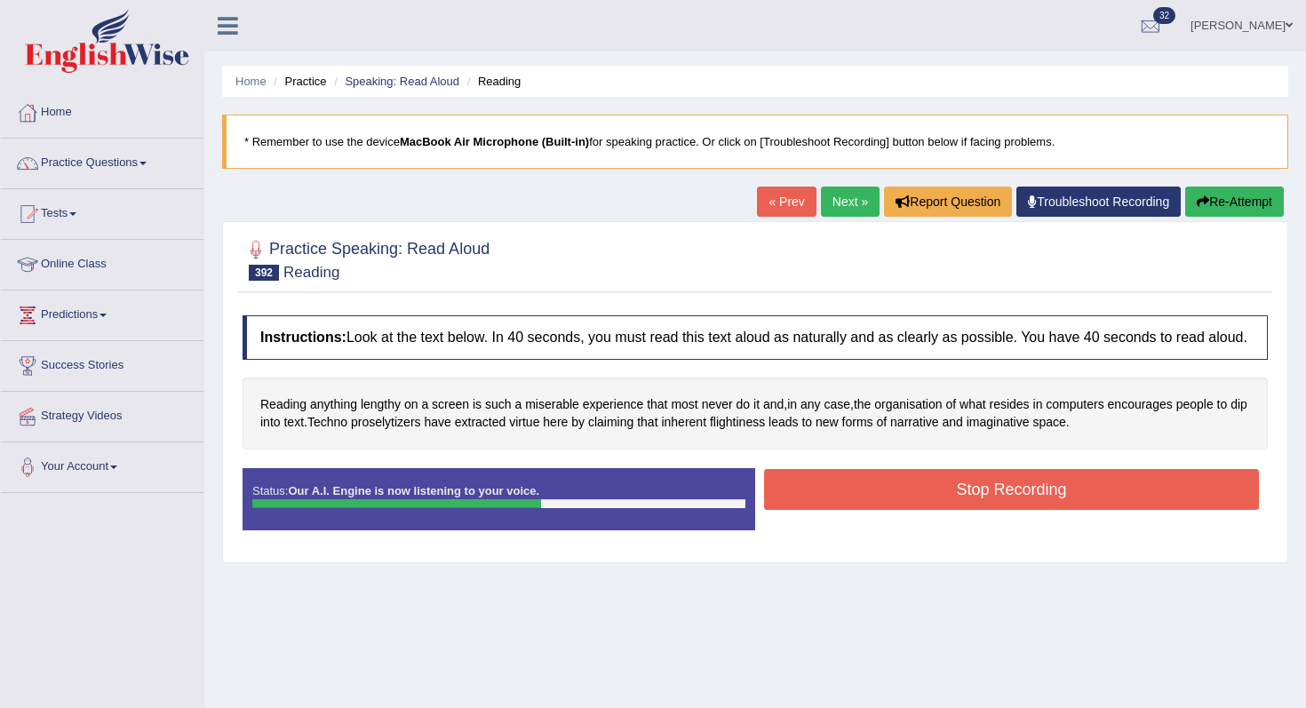
click at [954, 510] on button "Stop Recording" at bounding box center [1011, 489] width 495 height 41
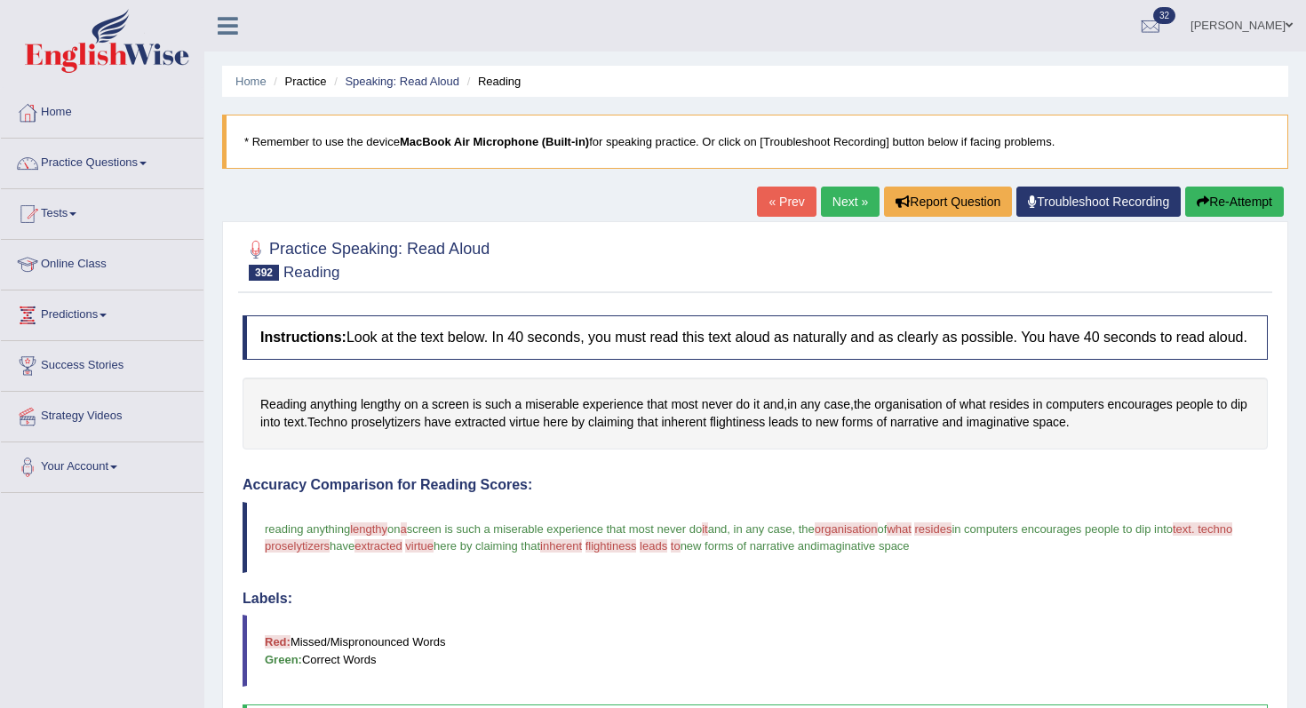
click at [1247, 202] on button "Re-Attempt" at bounding box center [1235, 202] width 99 height 30
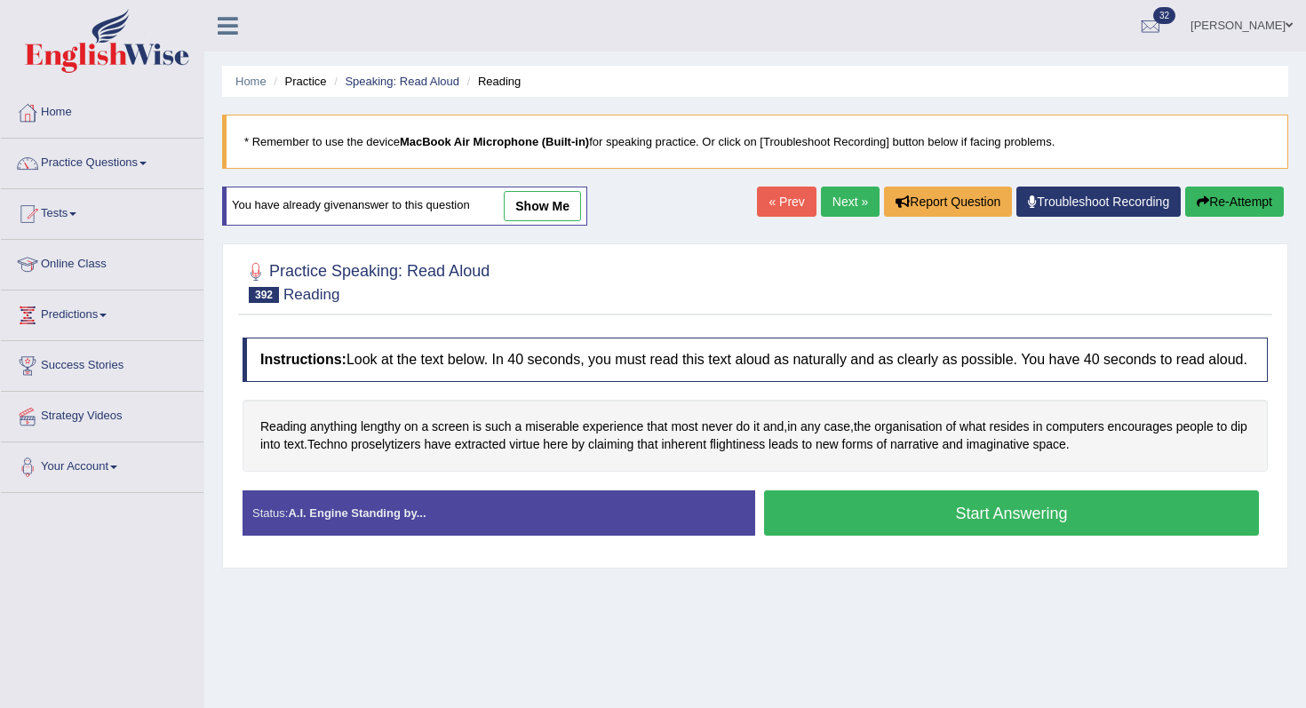
click at [1040, 512] on button "Start Answering" at bounding box center [1011, 513] width 495 height 45
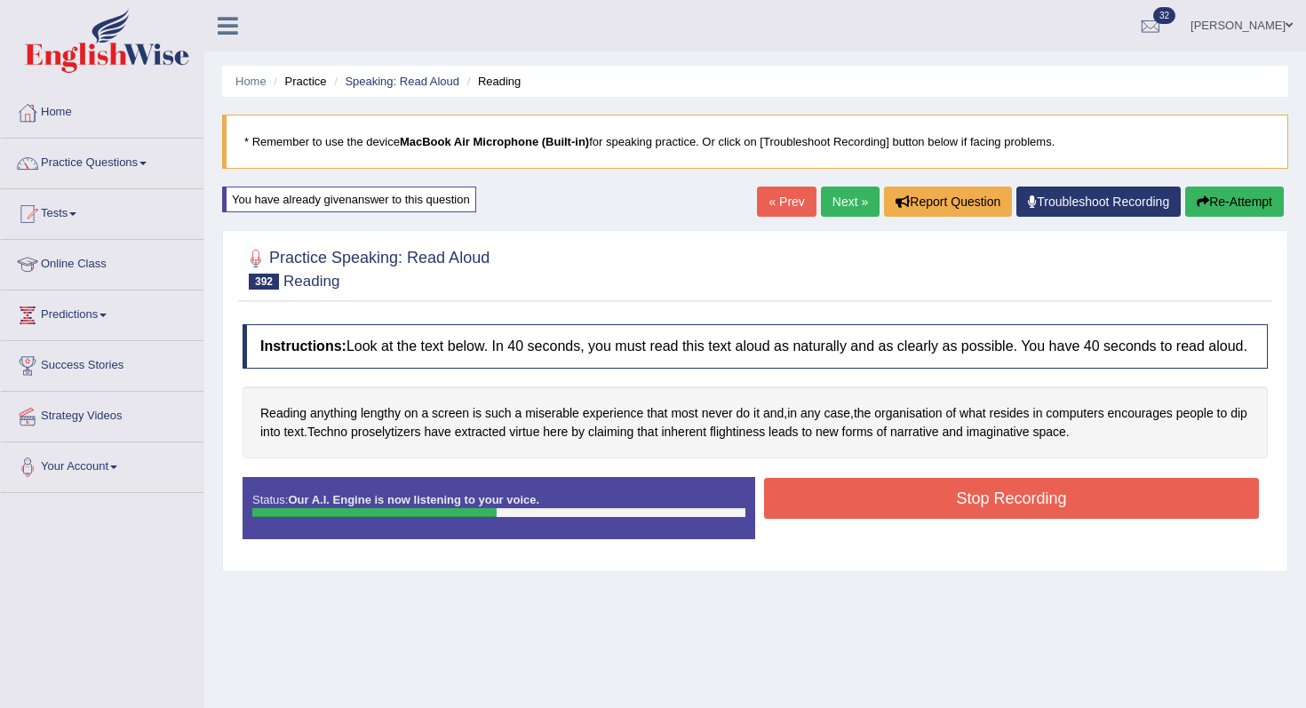
click at [1040, 512] on button "Stop Recording" at bounding box center [1011, 498] width 495 height 41
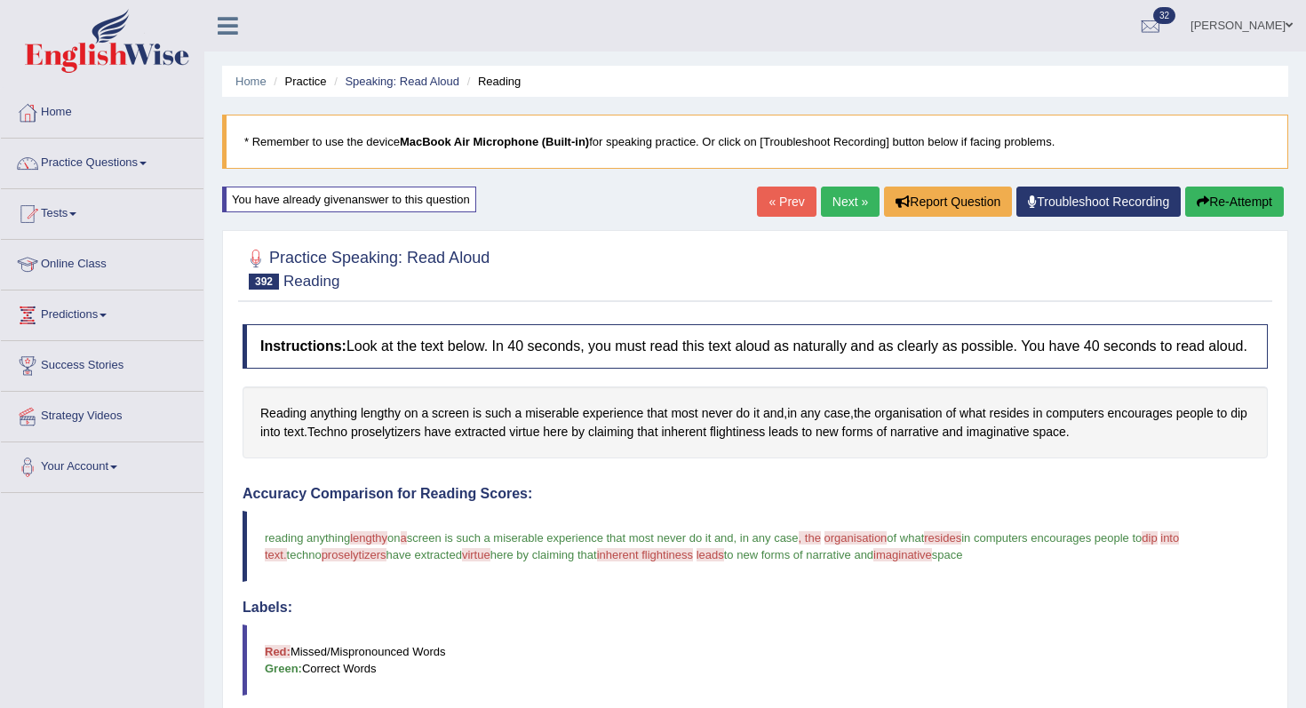
click at [840, 208] on link "Next »" at bounding box center [850, 202] width 59 height 30
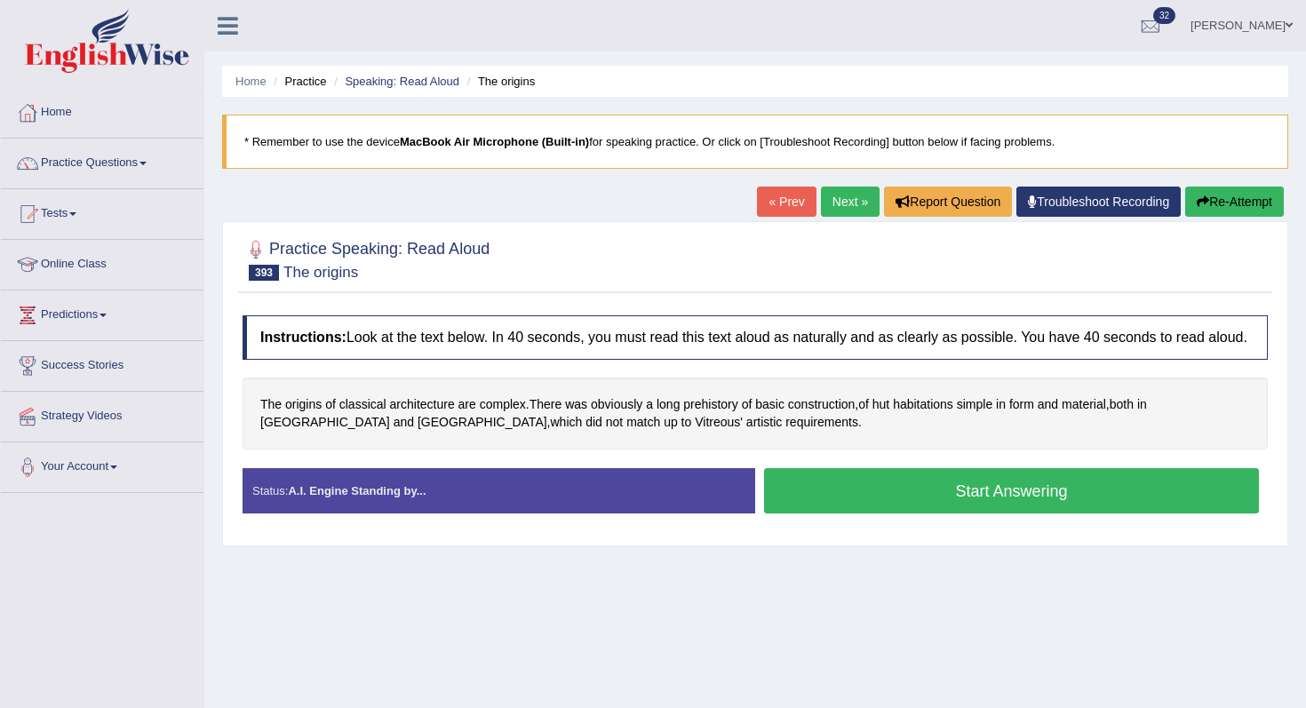
click at [890, 514] on button "Start Answering" at bounding box center [1011, 490] width 495 height 45
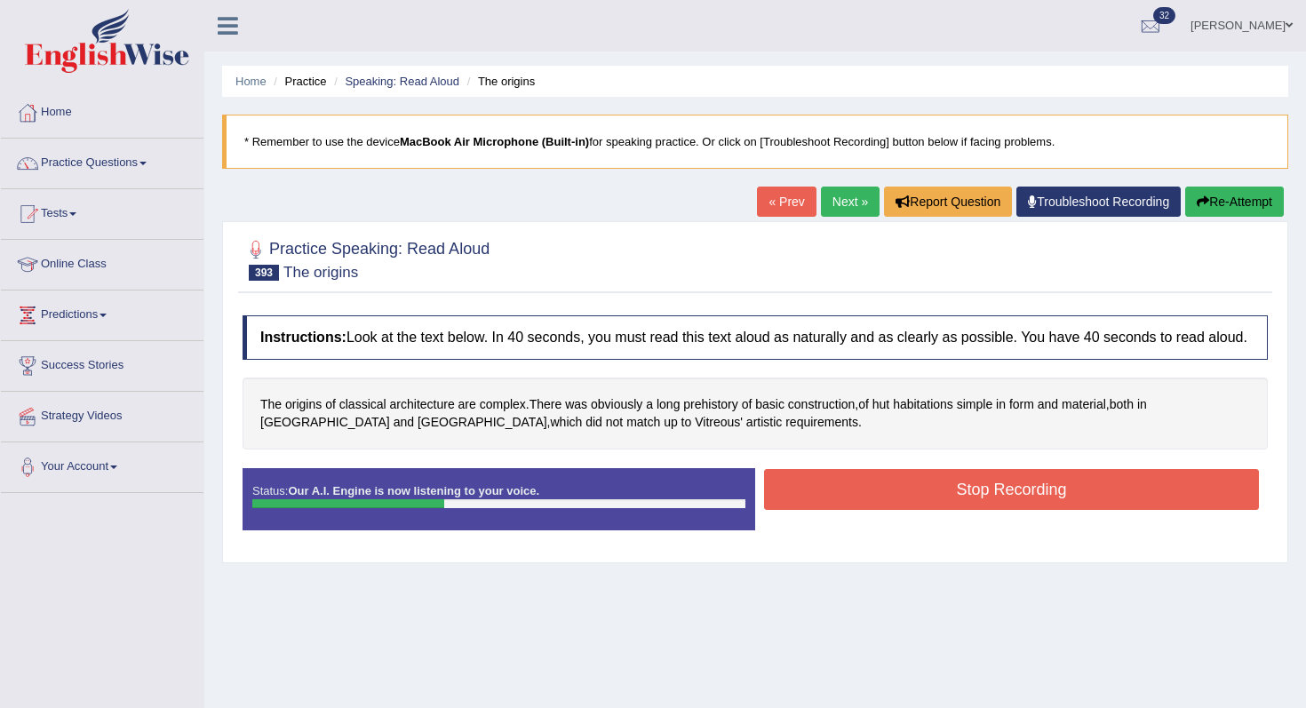
click at [882, 503] on button "Stop Recording" at bounding box center [1011, 489] width 495 height 41
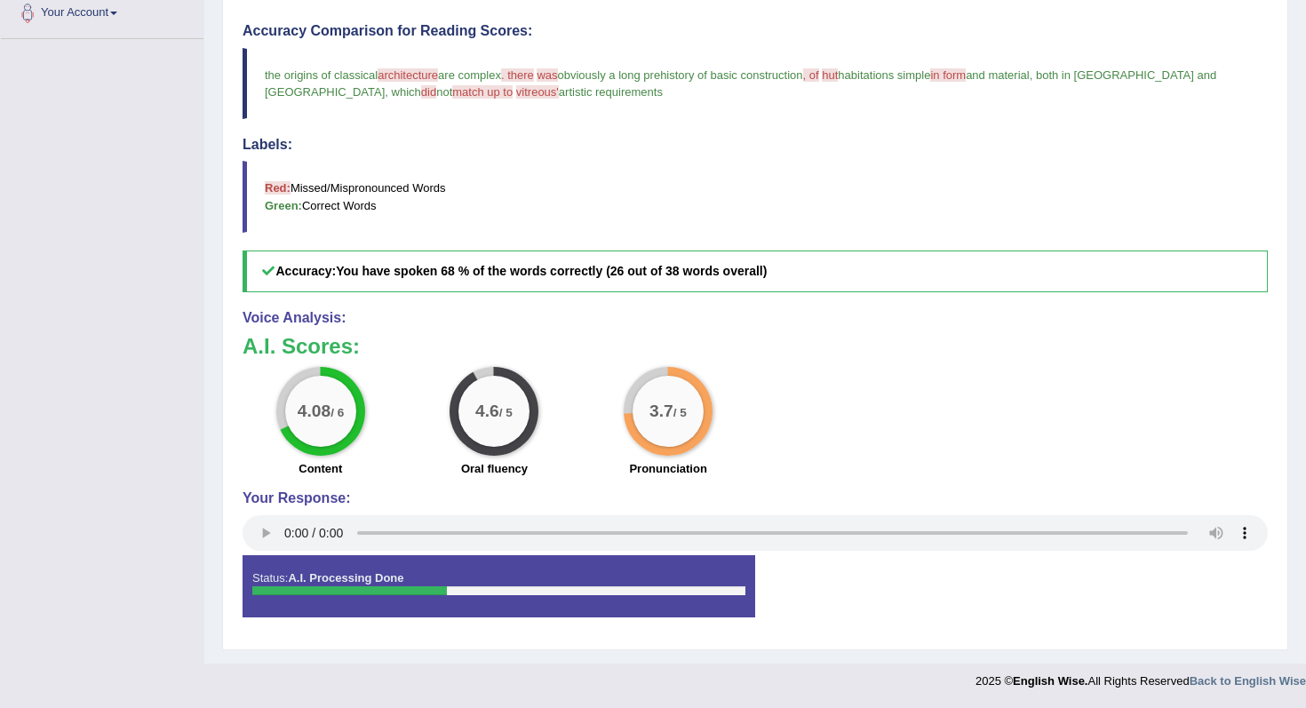
scroll to position [156, 0]
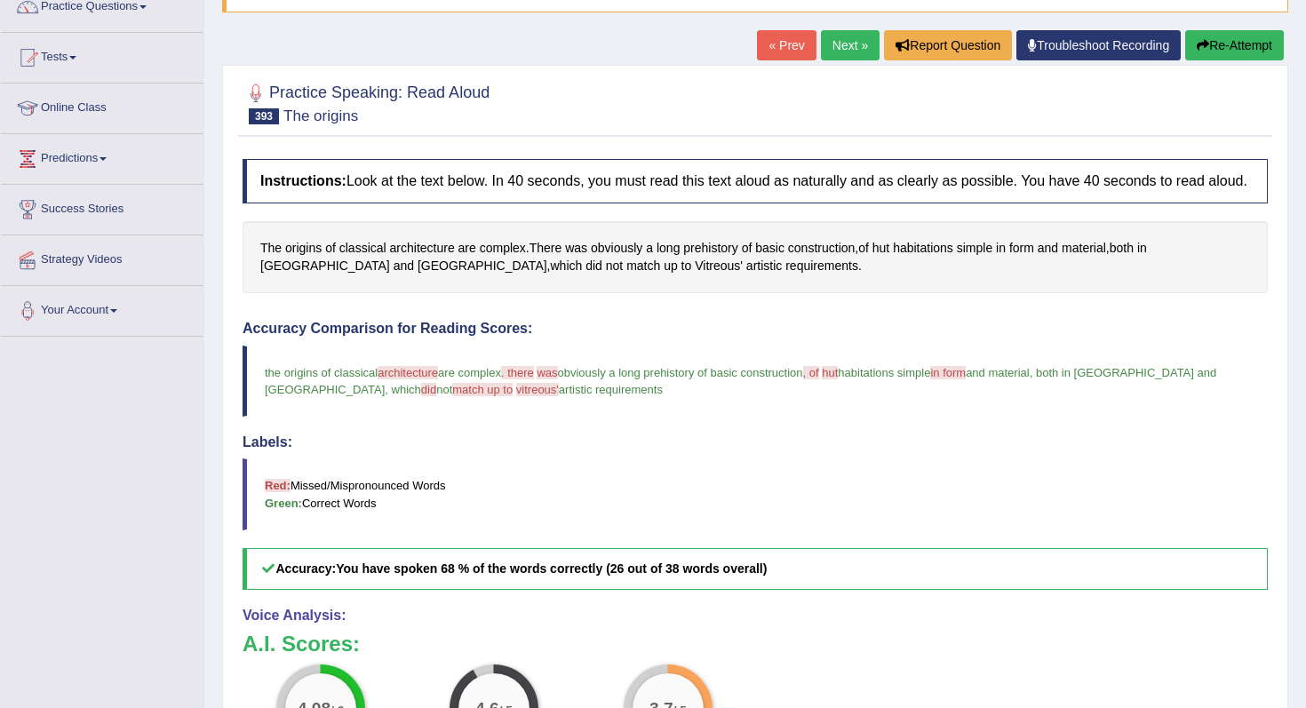
click at [1248, 43] on button "Re-Attempt" at bounding box center [1235, 45] width 99 height 30
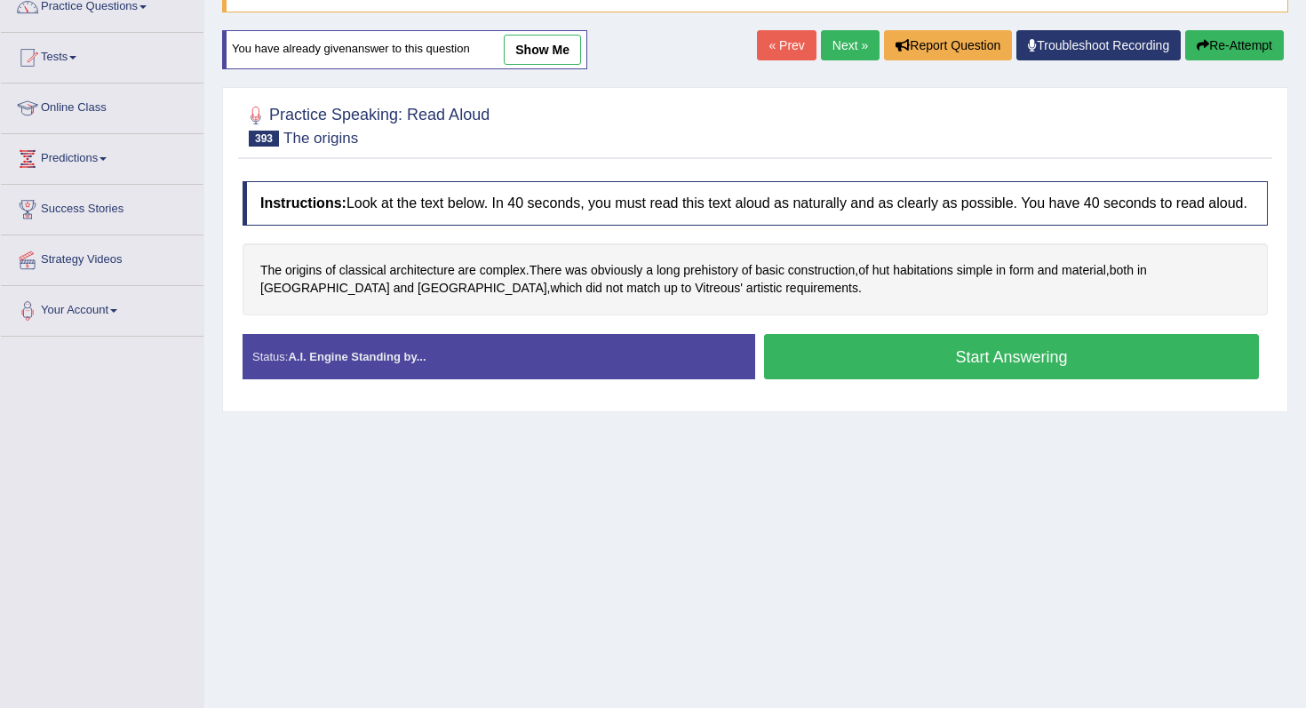
click at [917, 376] on button "Start Answering" at bounding box center [1011, 356] width 495 height 45
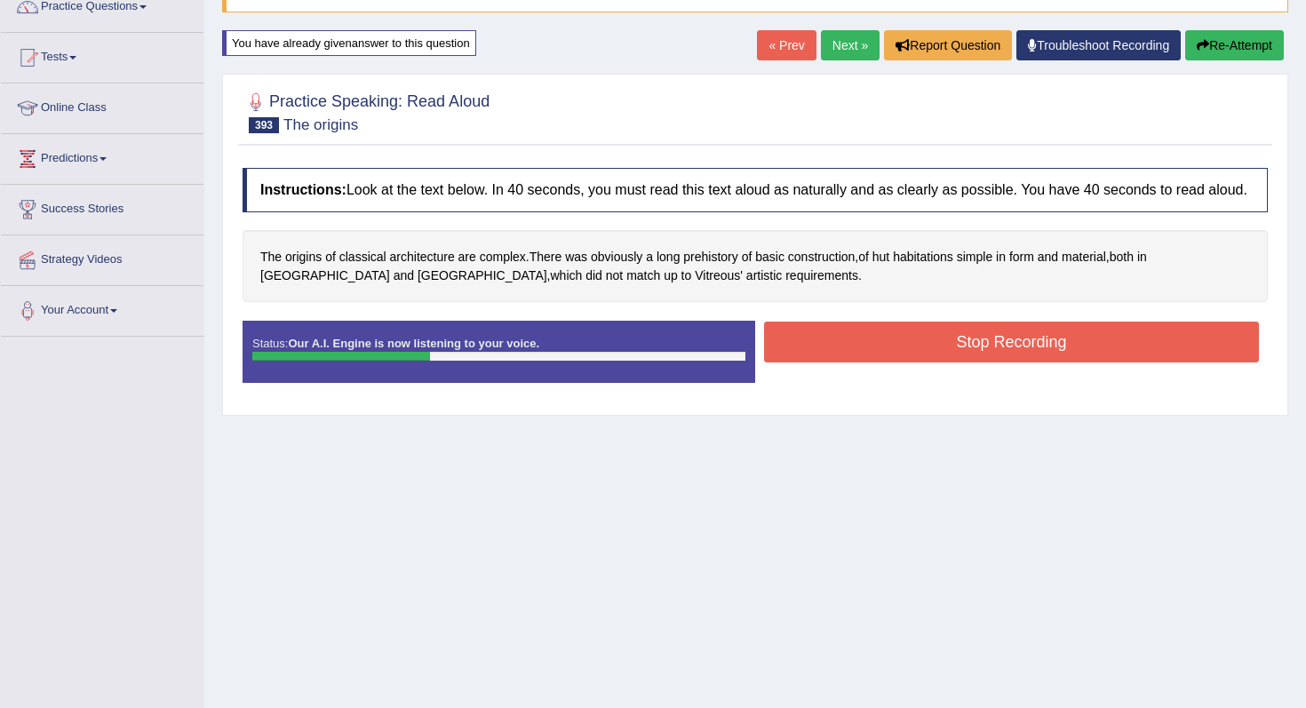
click at [971, 357] on button "Stop Recording" at bounding box center [1011, 342] width 495 height 41
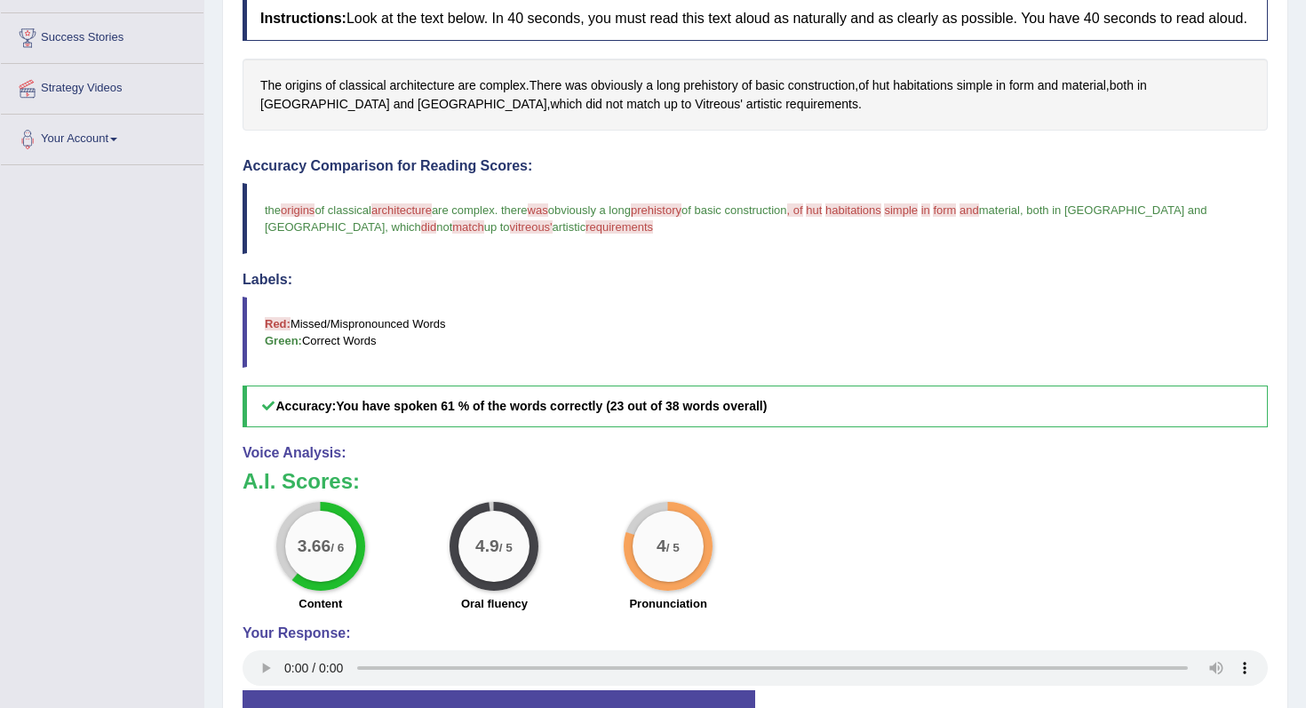
scroll to position [186, 0]
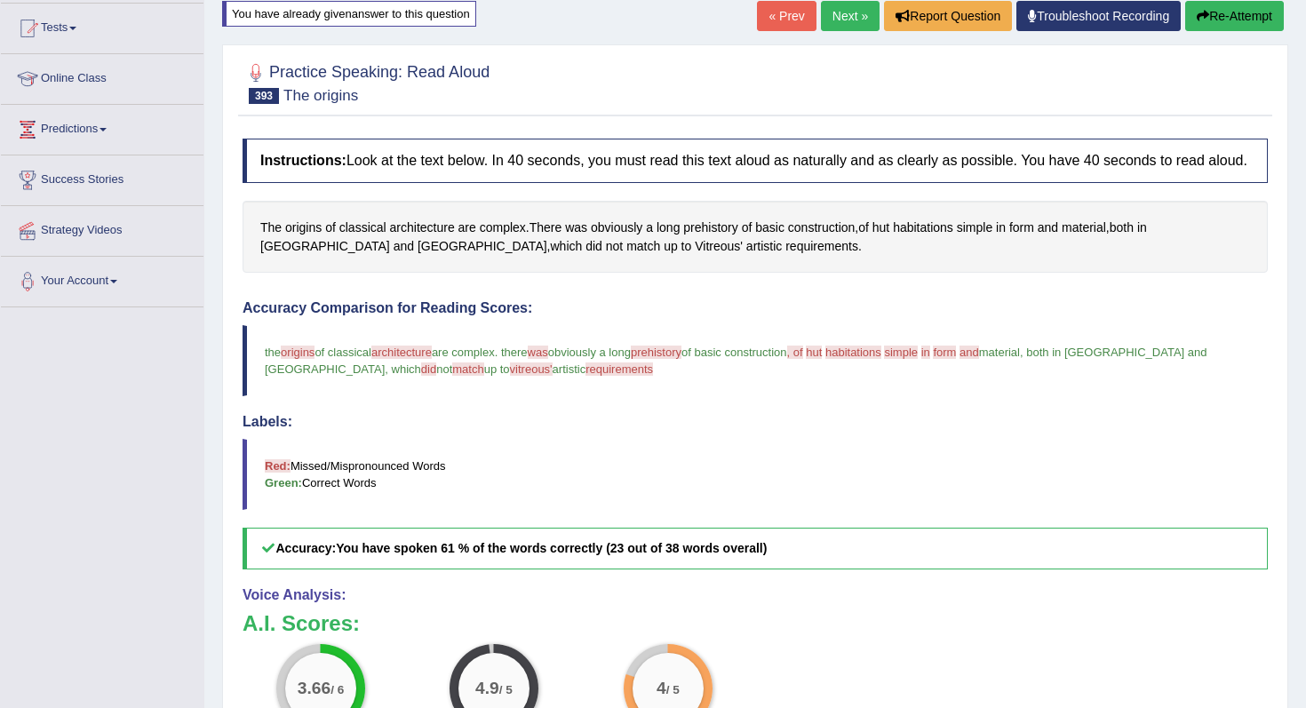
click at [829, 28] on link "Next »" at bounding box center [850, 16] width 59 height 30
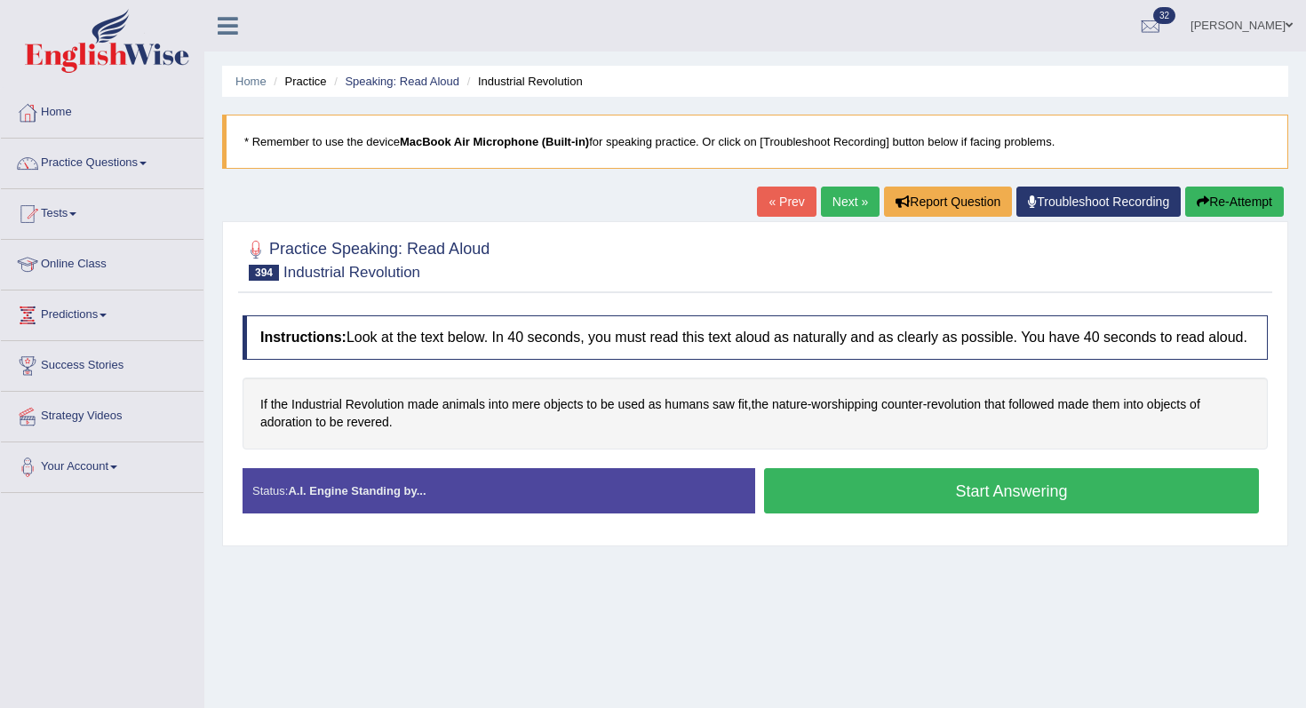
click at [850, 513] on button "Start Answering" at bounding box center [1011, 490] width 495 height 45
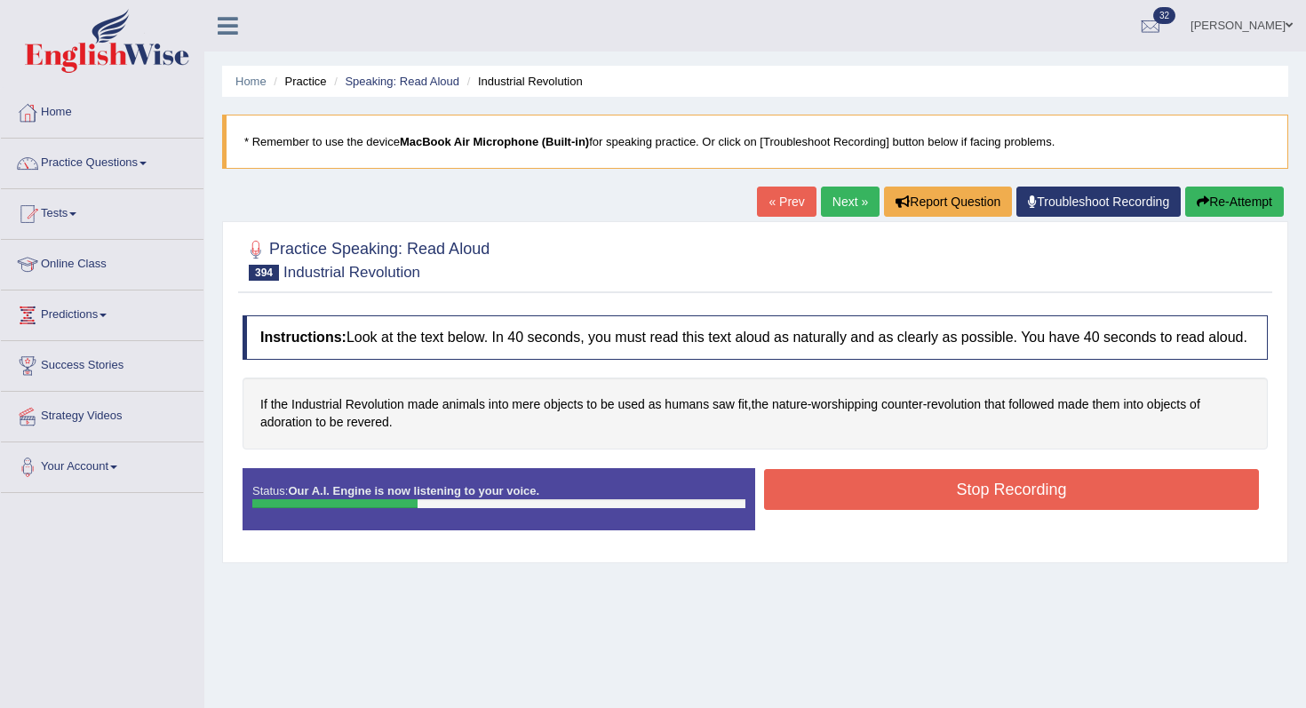
click at [850, 510] on button "Stop Recording" at bounding box center [1011, 489] width 495 height 41
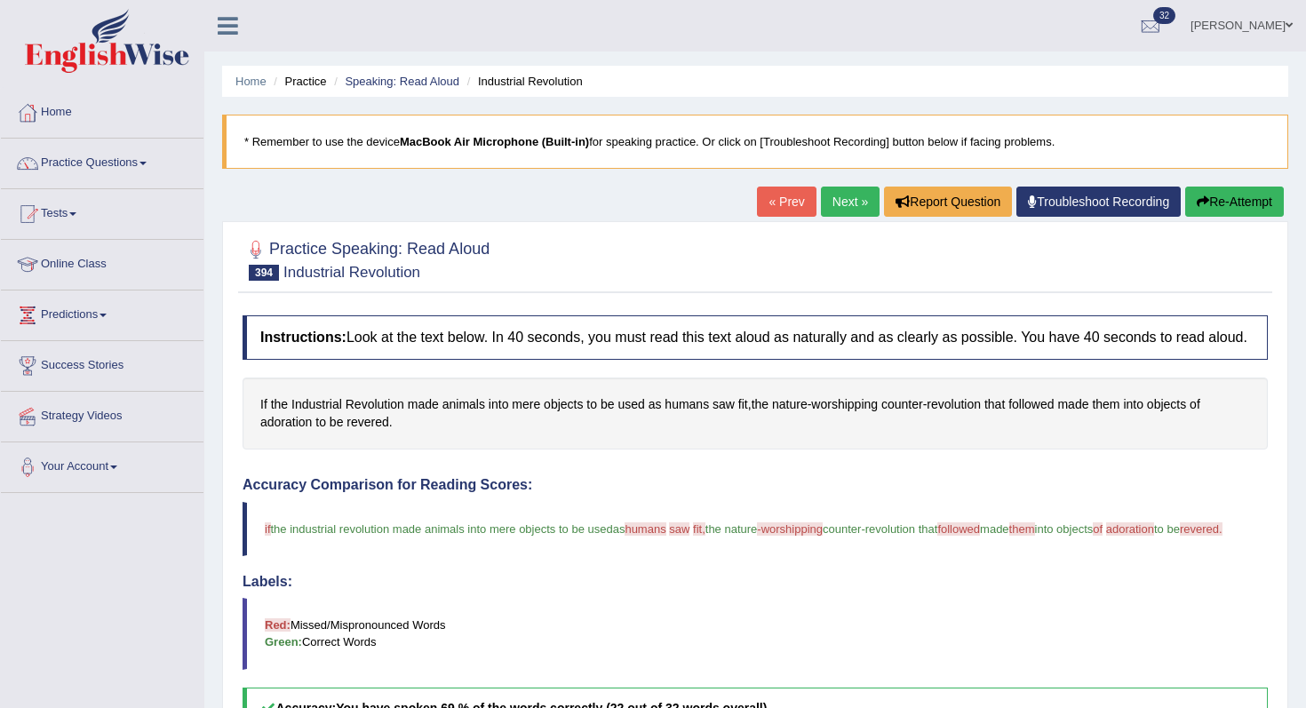
click at [1208, 207] on button "Re-Attempt" at bounding box center [1235, 202] width 99 height 30
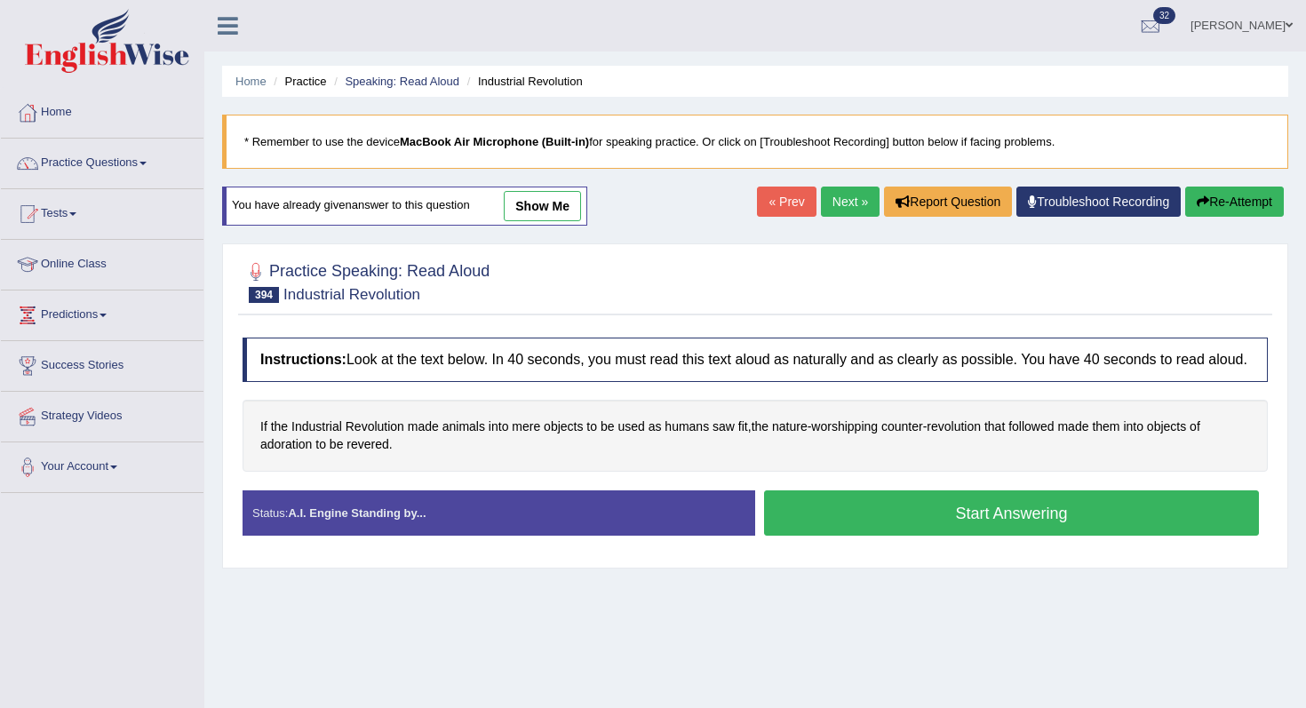
click at [931, 515] on button "Start Answering" at bounding box center [1011, 513] width 495 height 45
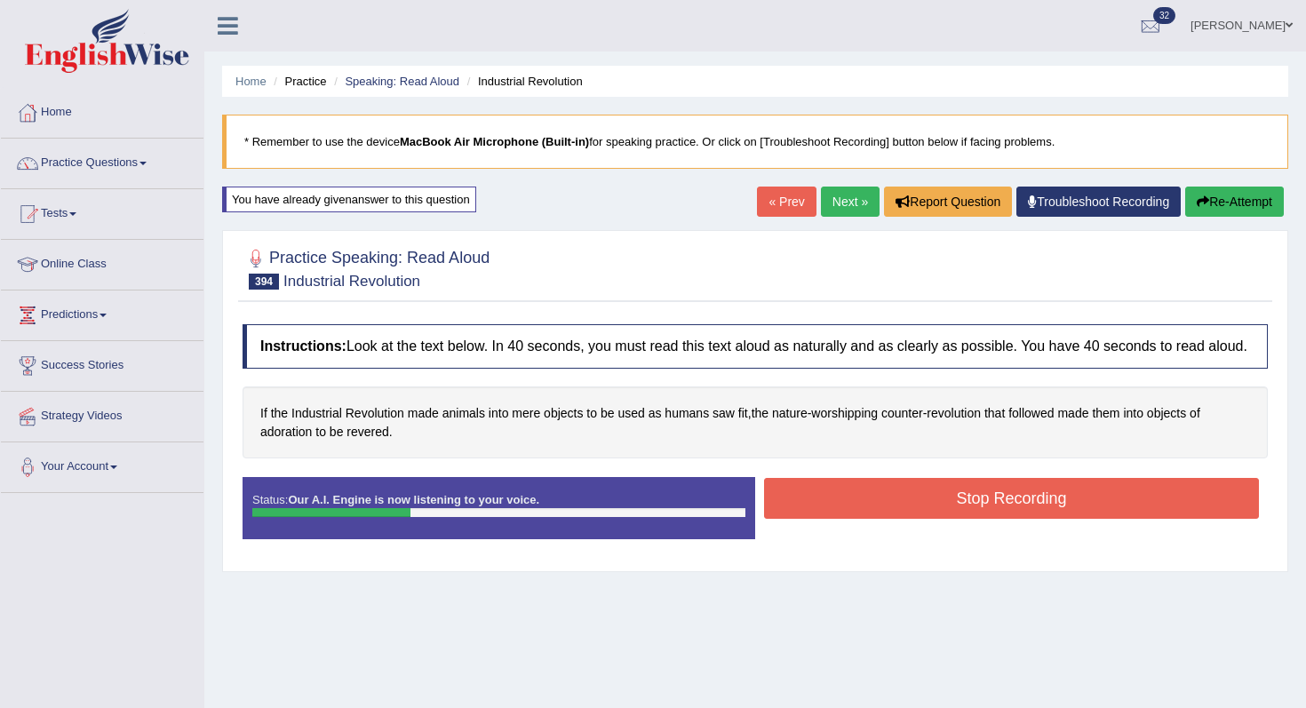
click at [931, 515] on button "Stop Recording" at bounding box center [1011, 498] width 495 height 41
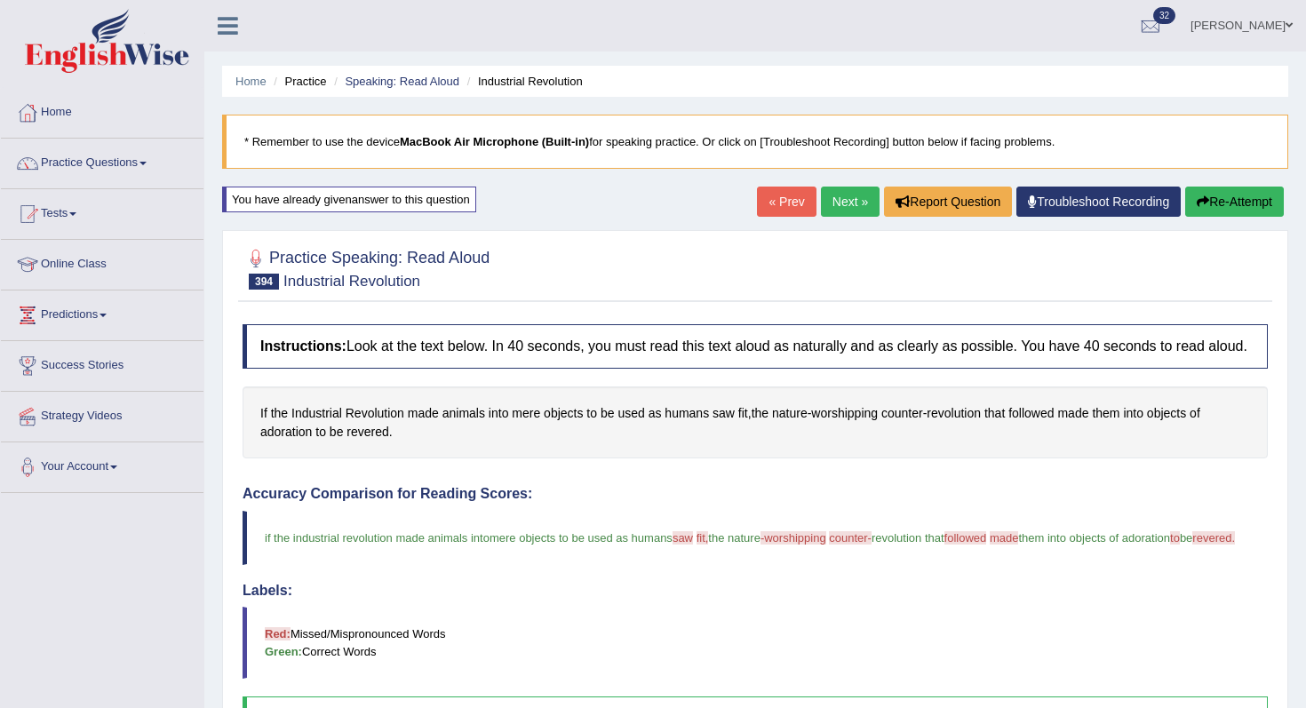
click at [837, 219] on div "« Prev Next » Report Question Troubleshoot Recording Re-Attempt" at bounding box center [1022, 204] width 531 height 35
click at [838, 210] on link "Next »" at bounding box center [850, 202] width 59 height 30
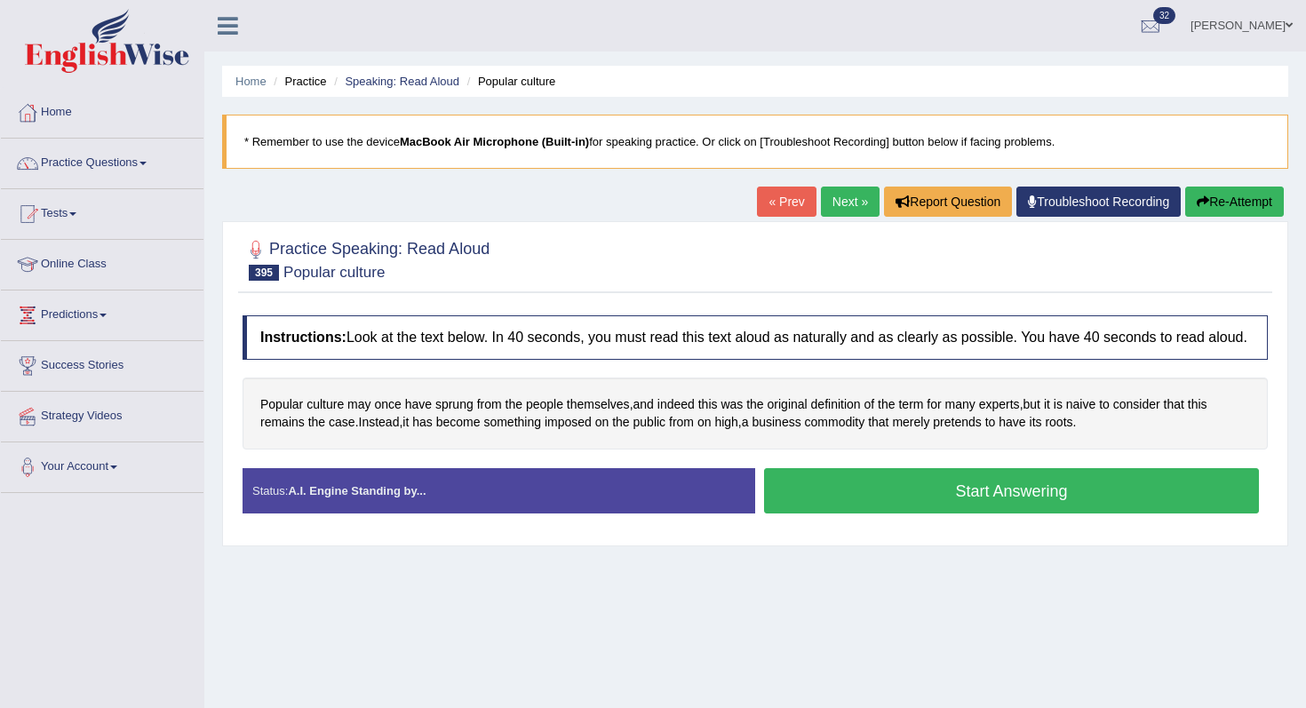
click at [936, 508] on button "Start Answering" at bounding box center [1011, 490] width 495 height 45
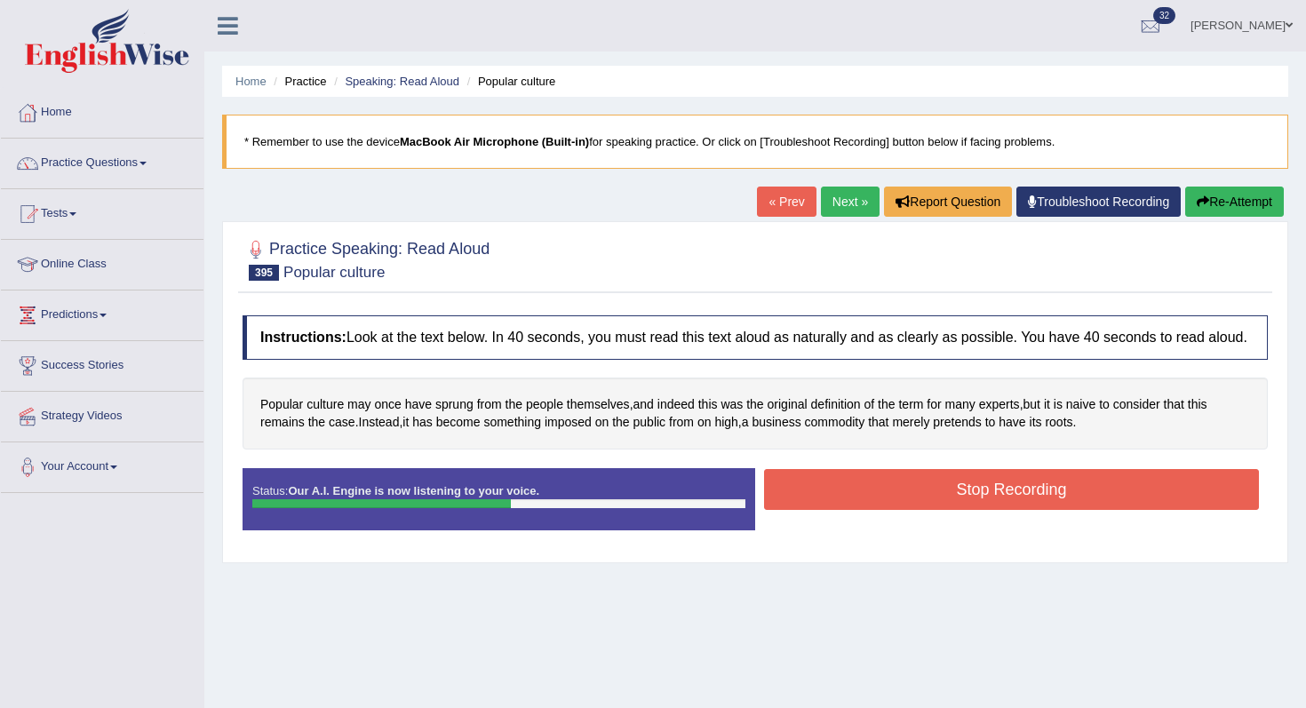
click at [936, 508] on button "Stop Recording" at bounding box center [1011, 489] width 495 height 41
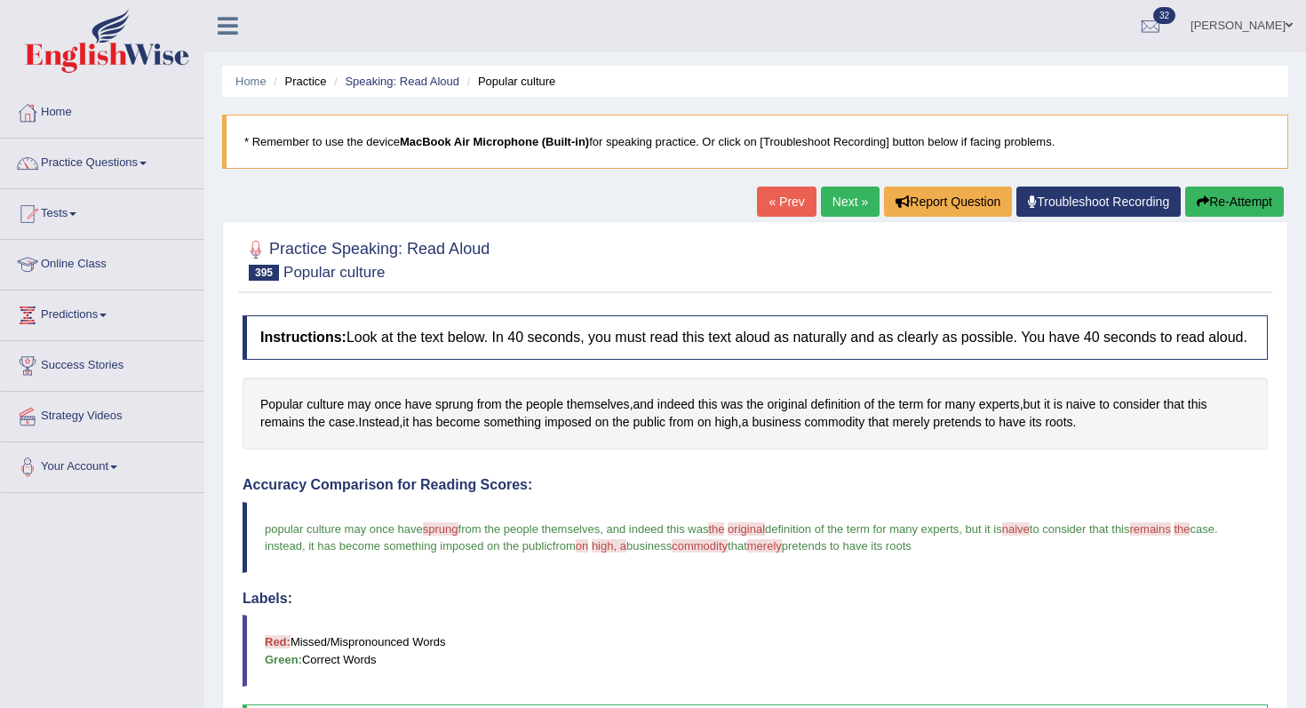
click at [841, 196] on link "Next »" at bounding box center [850, 202] width 59 height 30
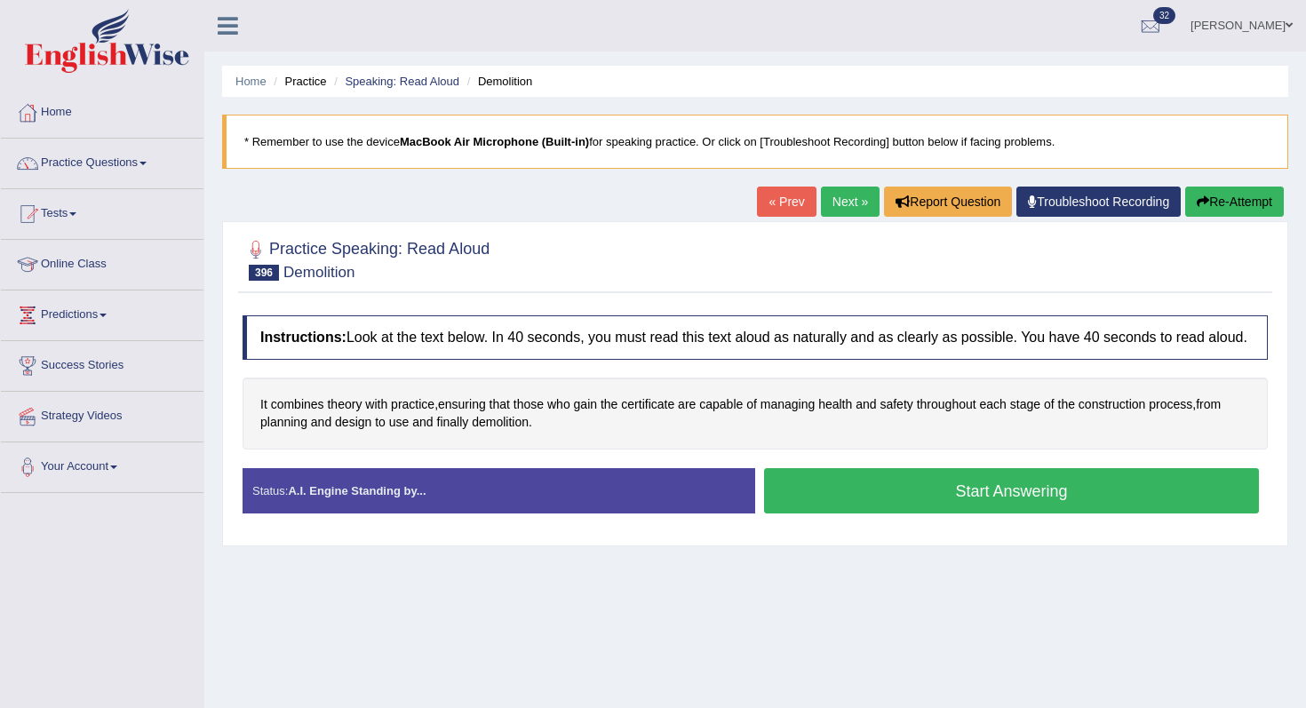
click at [895, 502] on button "Start Answering" at bounding box center [1011, 490] width 495 height 45
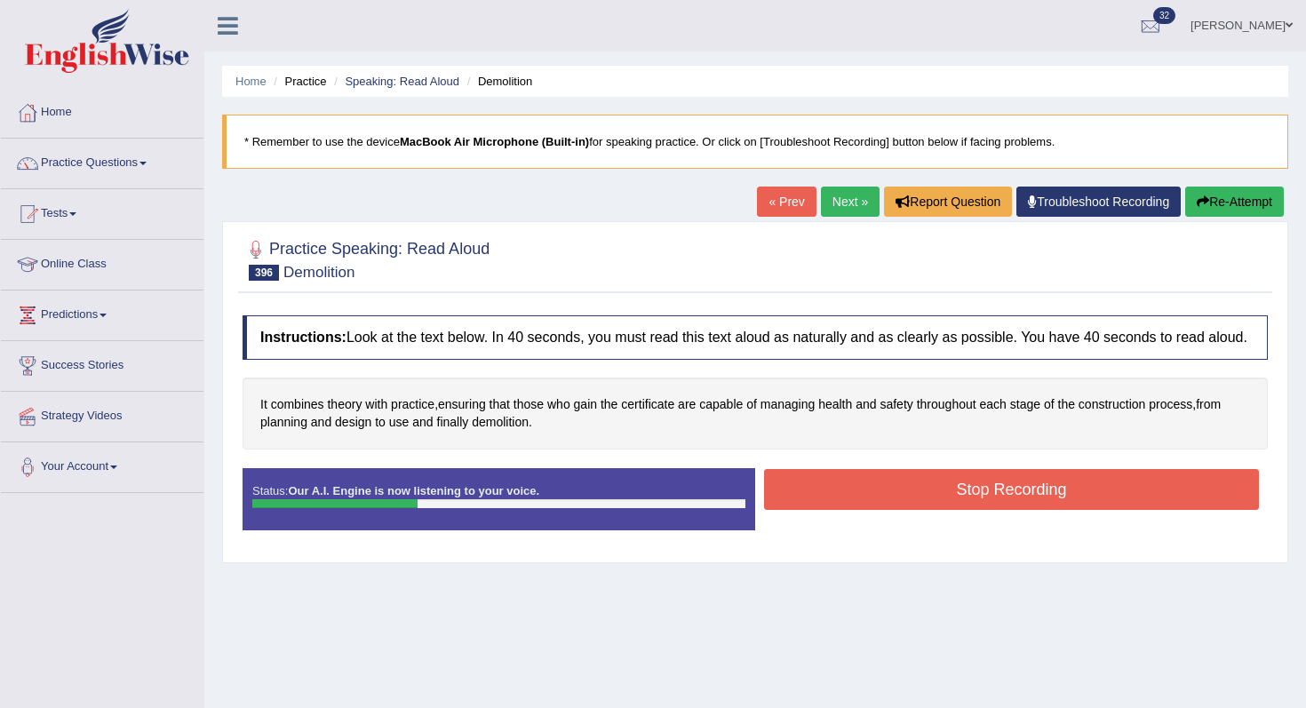
click at [882, 499] on button "Stop Recording" at bounding box center [1011, 489] width 495 height 41
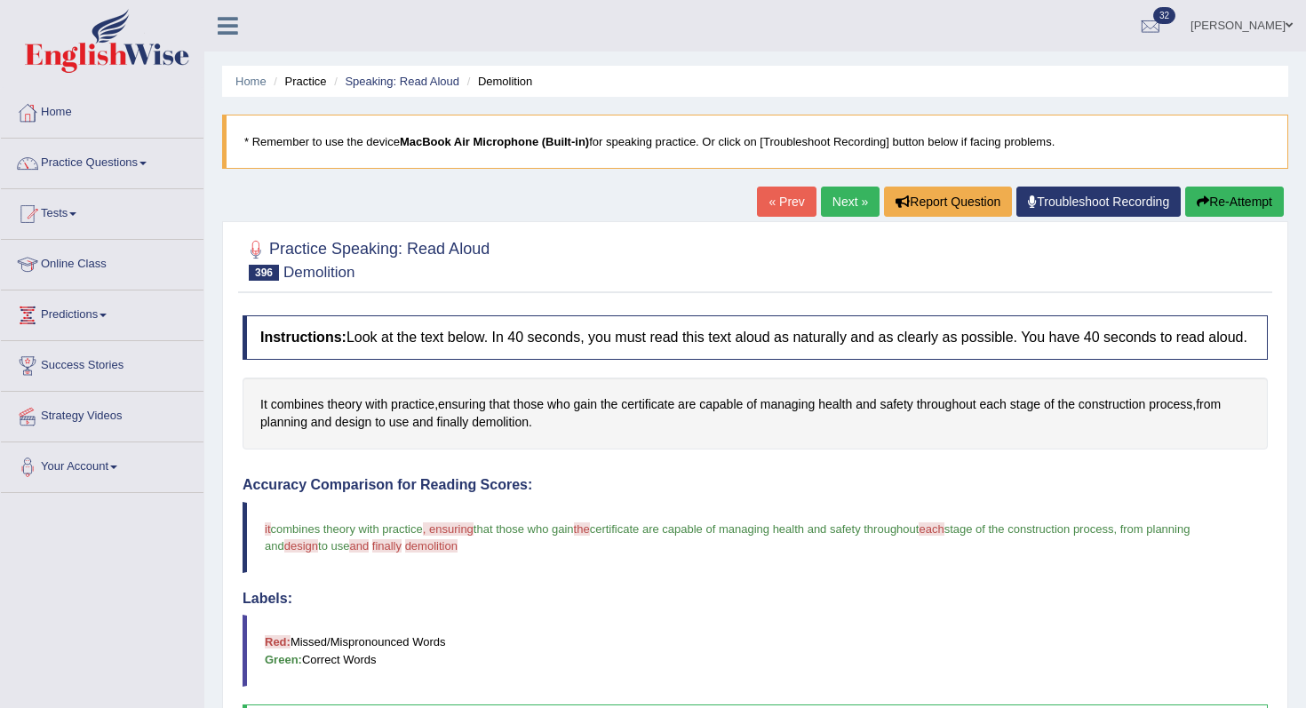
click at [843, 204] on link "Next »" at bounding box center [850, 202] width 59 height 30
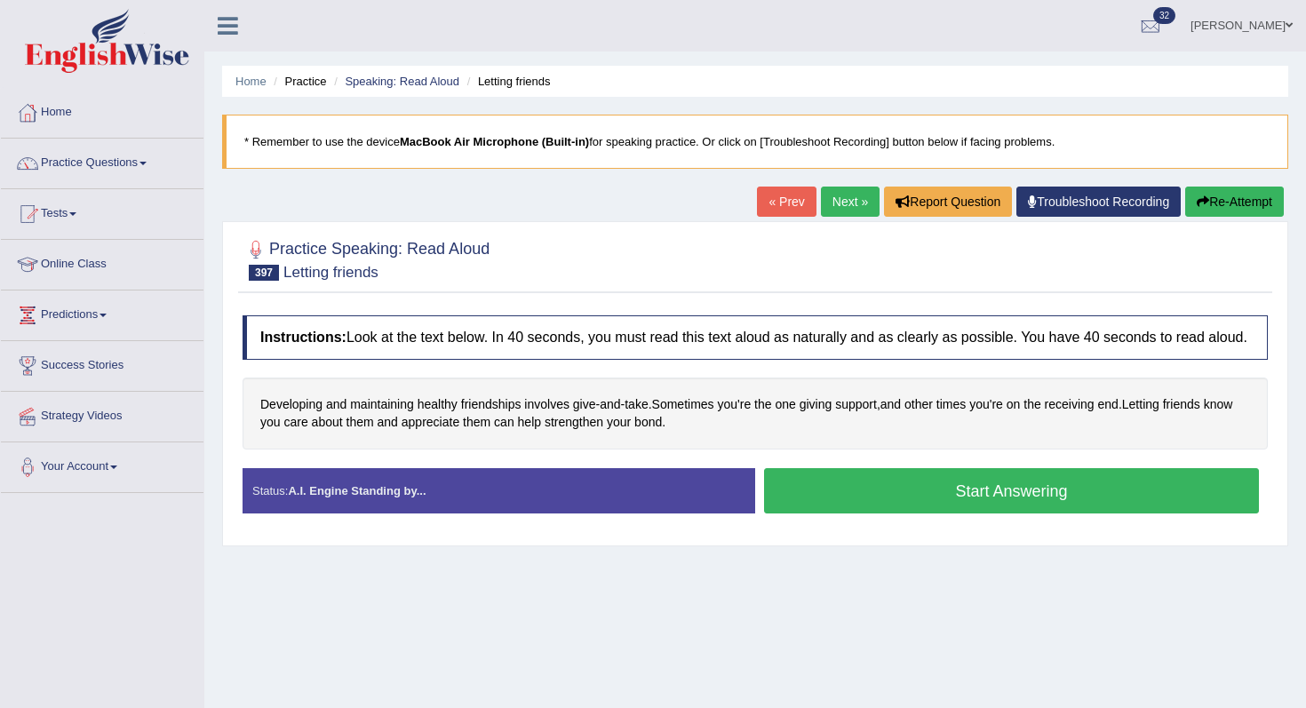
click at [874, 499] on button "Start Answering" at bounding box center [1011, 490] width 495 height 45
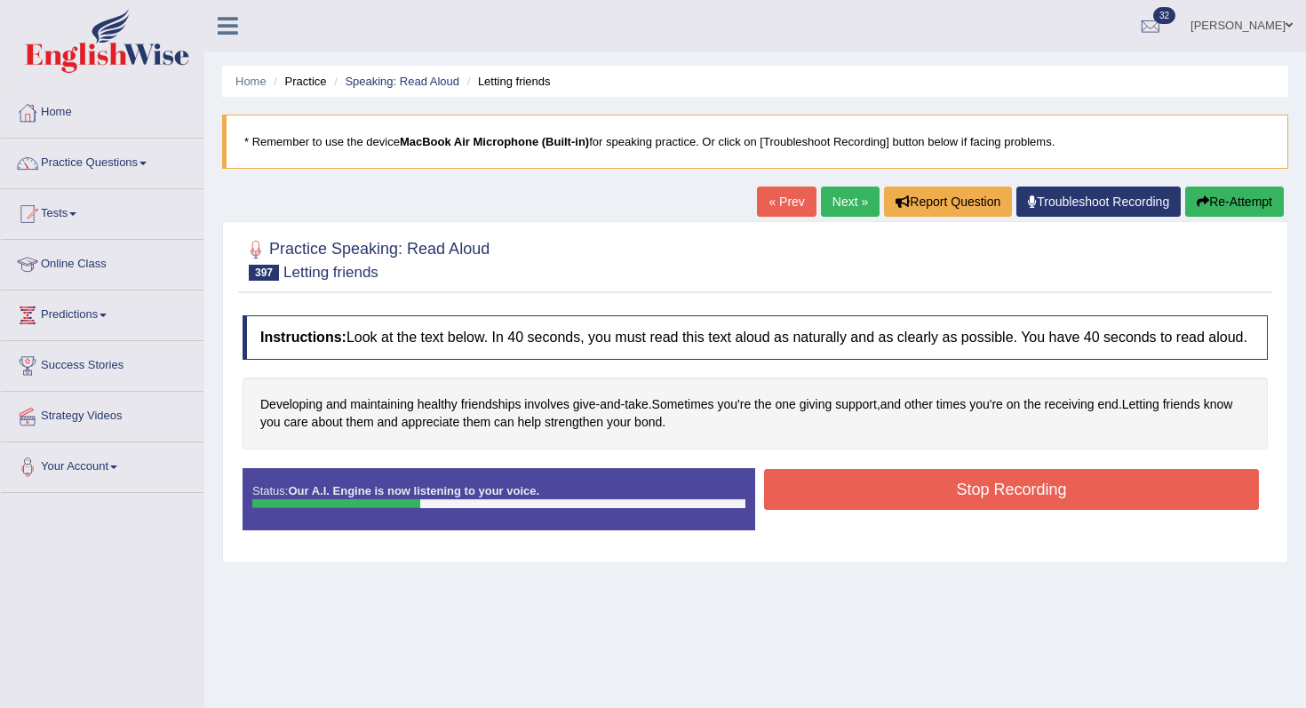
click at [868, 506] on button "Stop Recording" at bounding box center [1011, 489] width 495 height 41
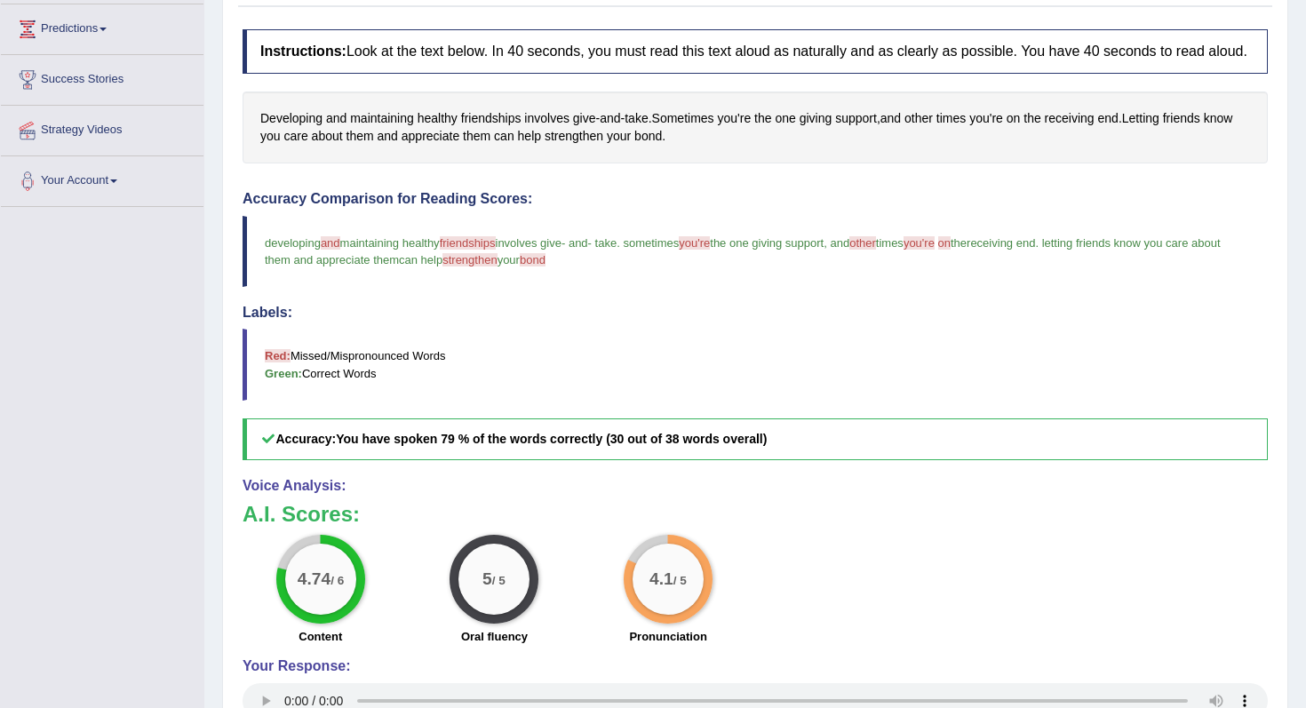
scroll to position [50, 0]
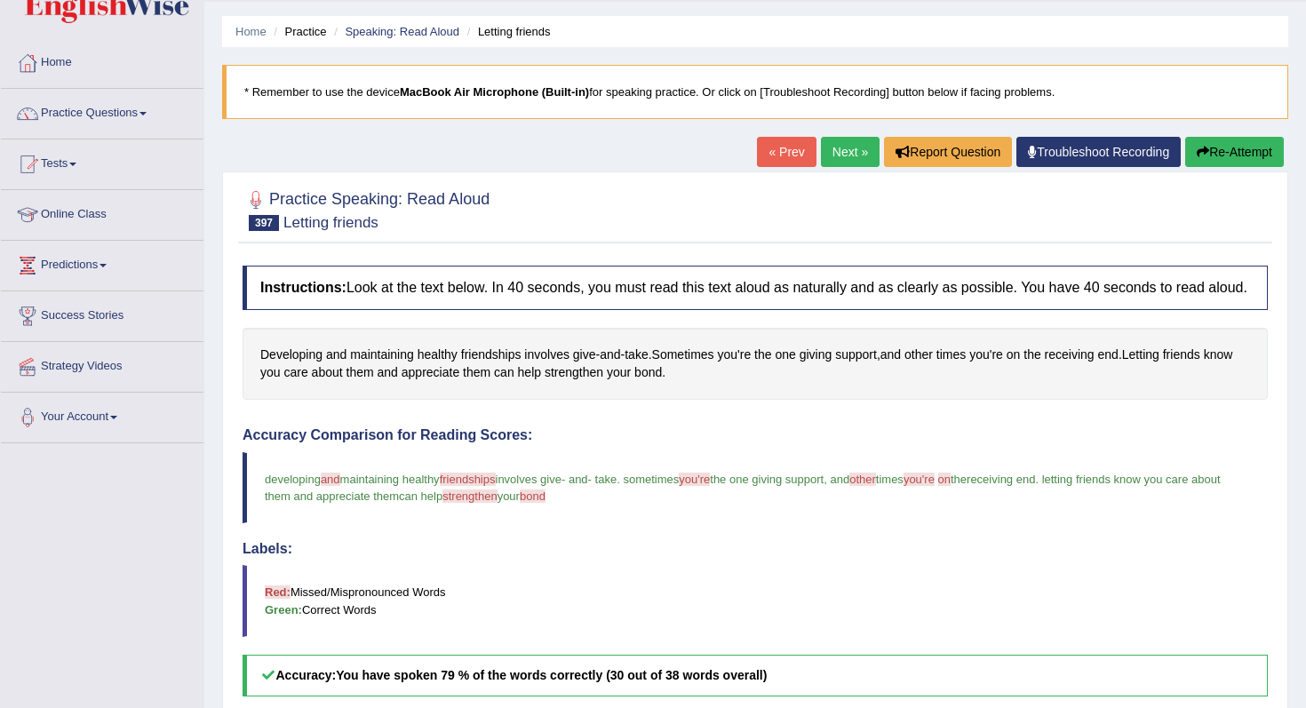
click at [821, 151] on link "Next »" at bounding box center [850, 152] width 59 height 30
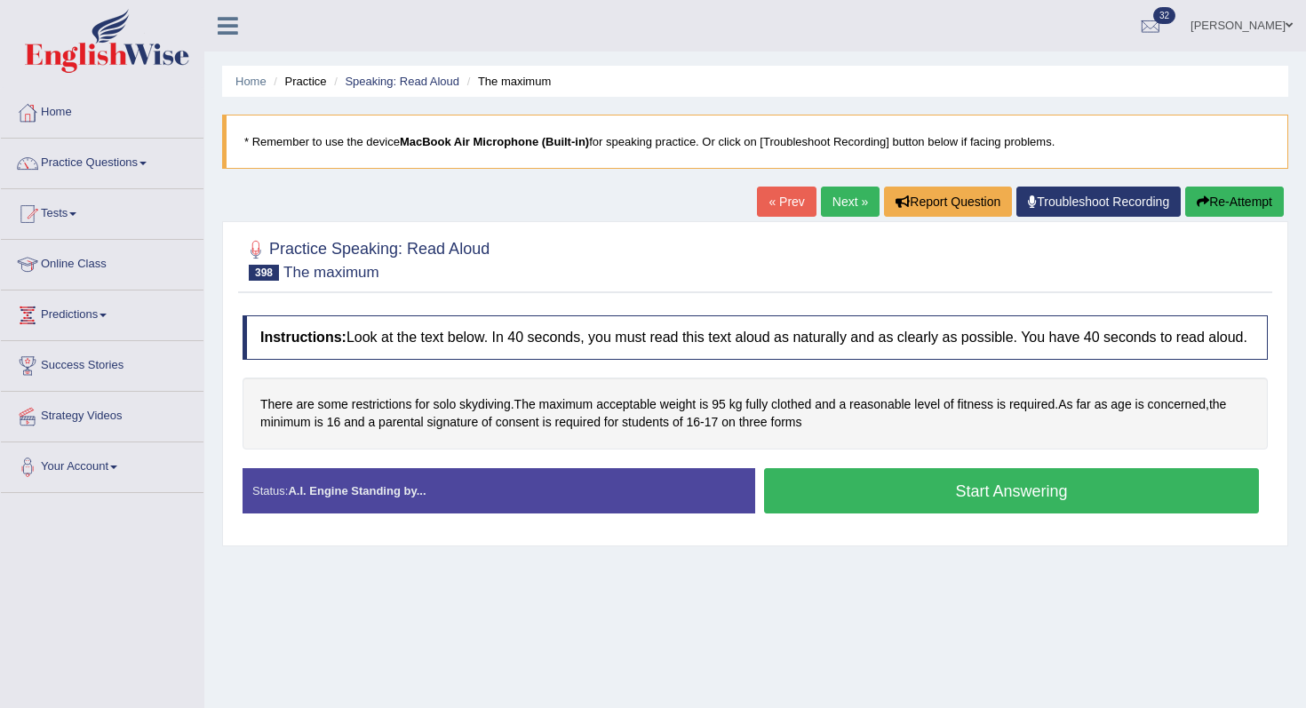
click at [784, 514] on button "Start Answering" at bounding box center [1011, 490] width 495 height 45
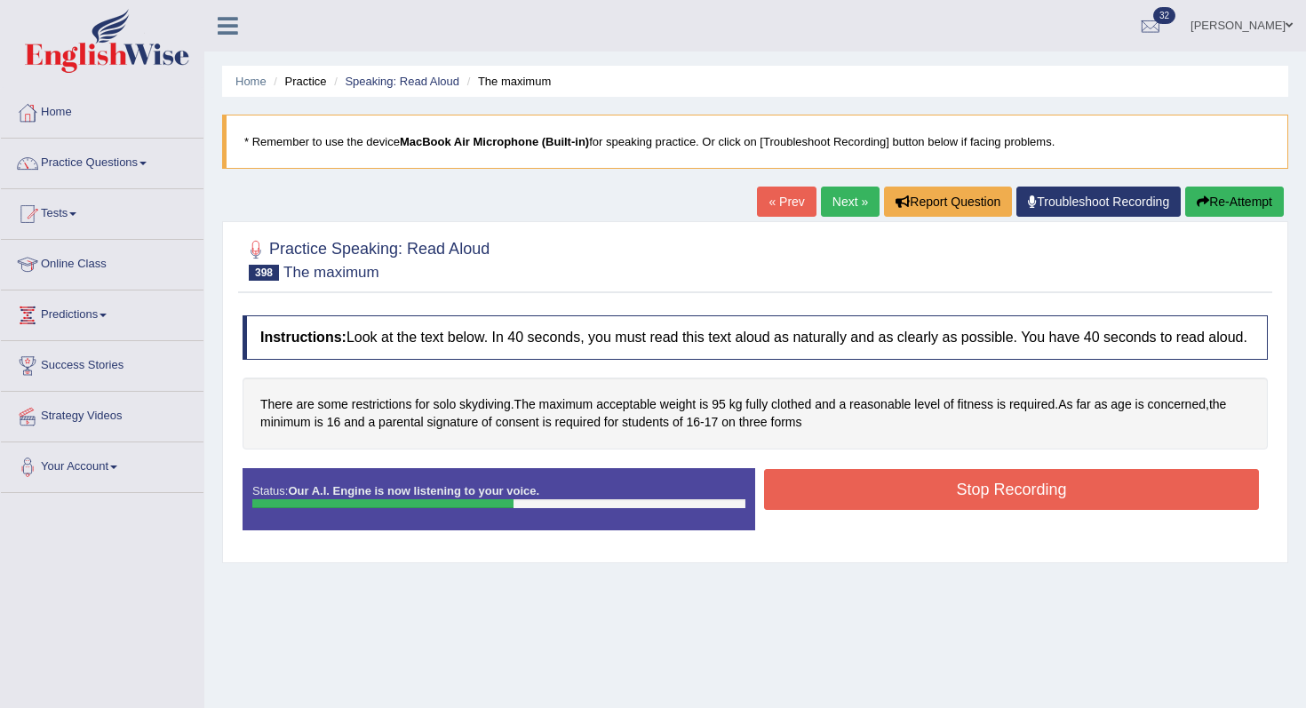
click at [894, 492] on button "Stop Recording" at bounding box center [1011, 489] width 495 height 41
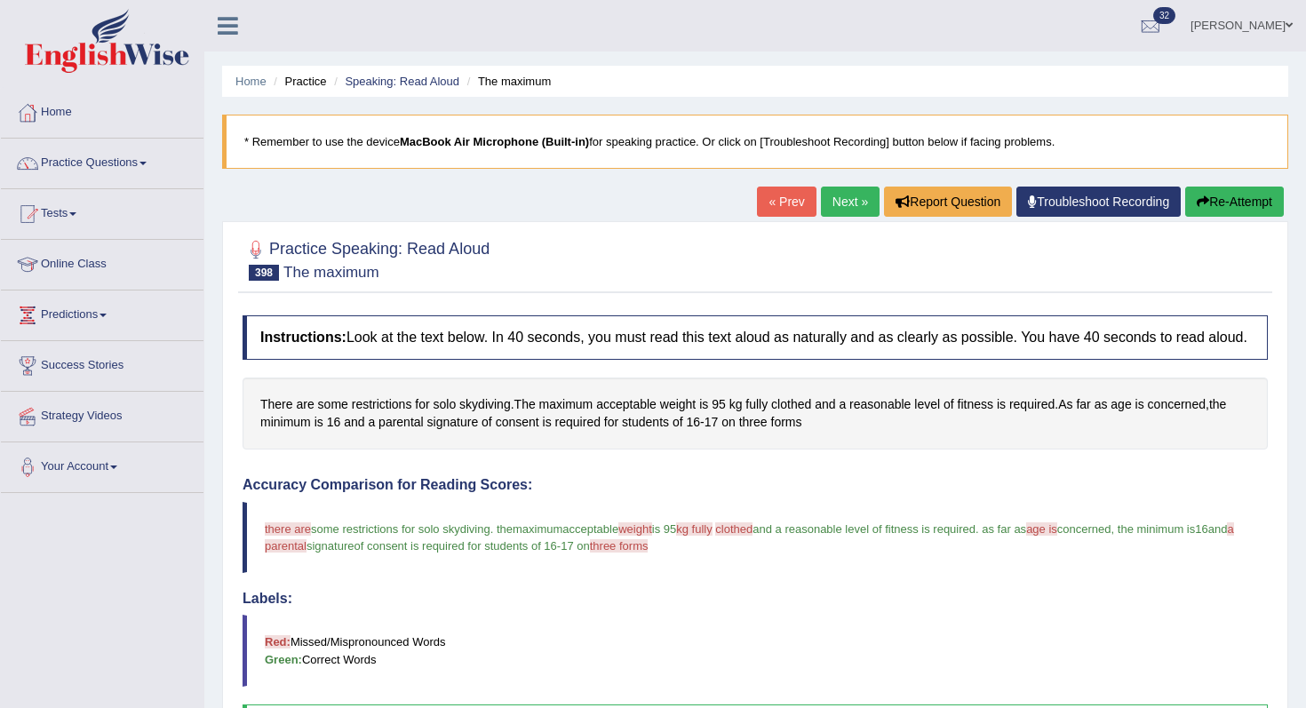
click at [844, 210] on link "Next »" at bounding box center [850, 202] width 59 height 30
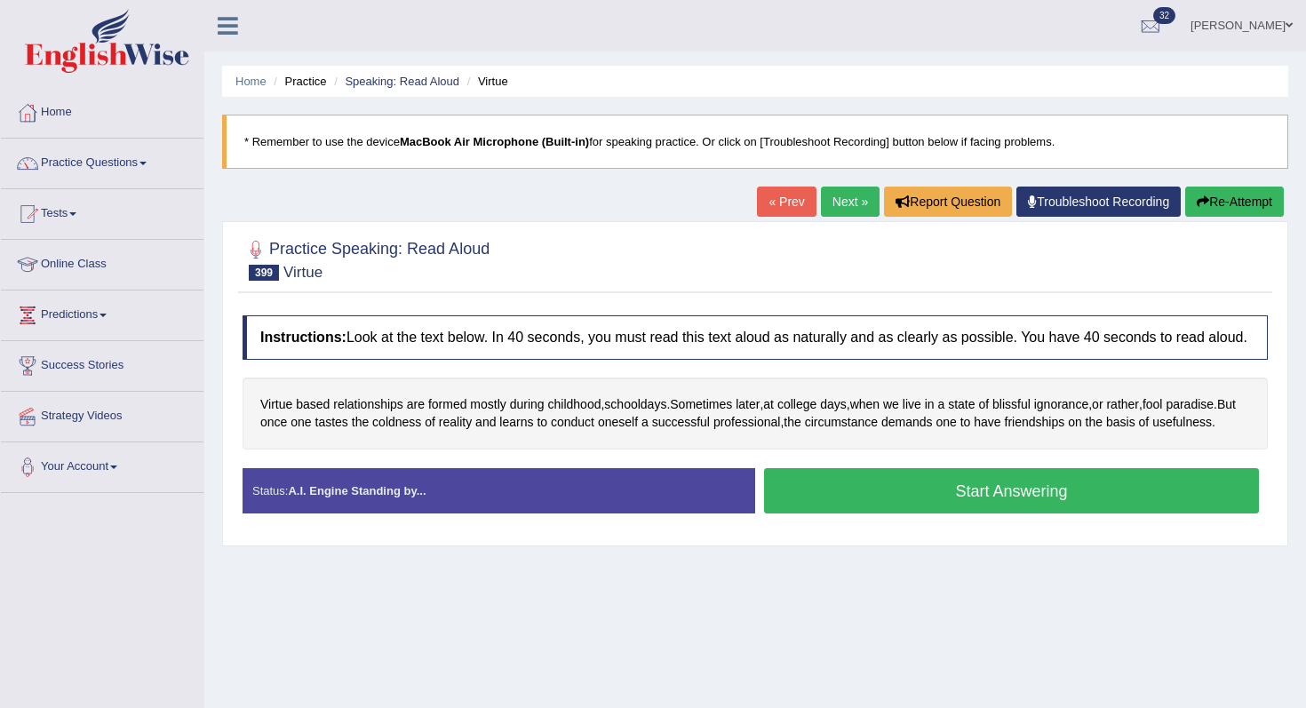
click at [875, 505] on button "Start Answering" at bounding box center [1011, 490] width 495 height 45
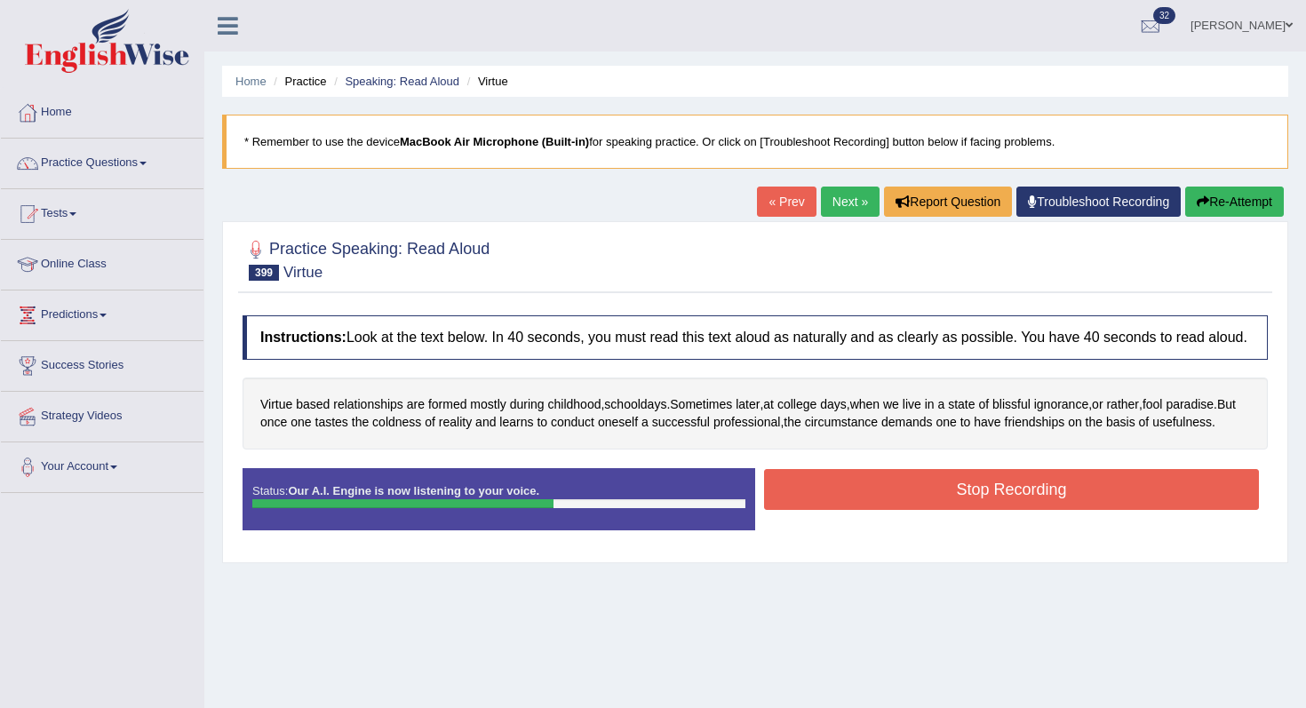
click at [966, 510] on button "Stop Recording" at bounding box center [1011, 489] width 495 height 41
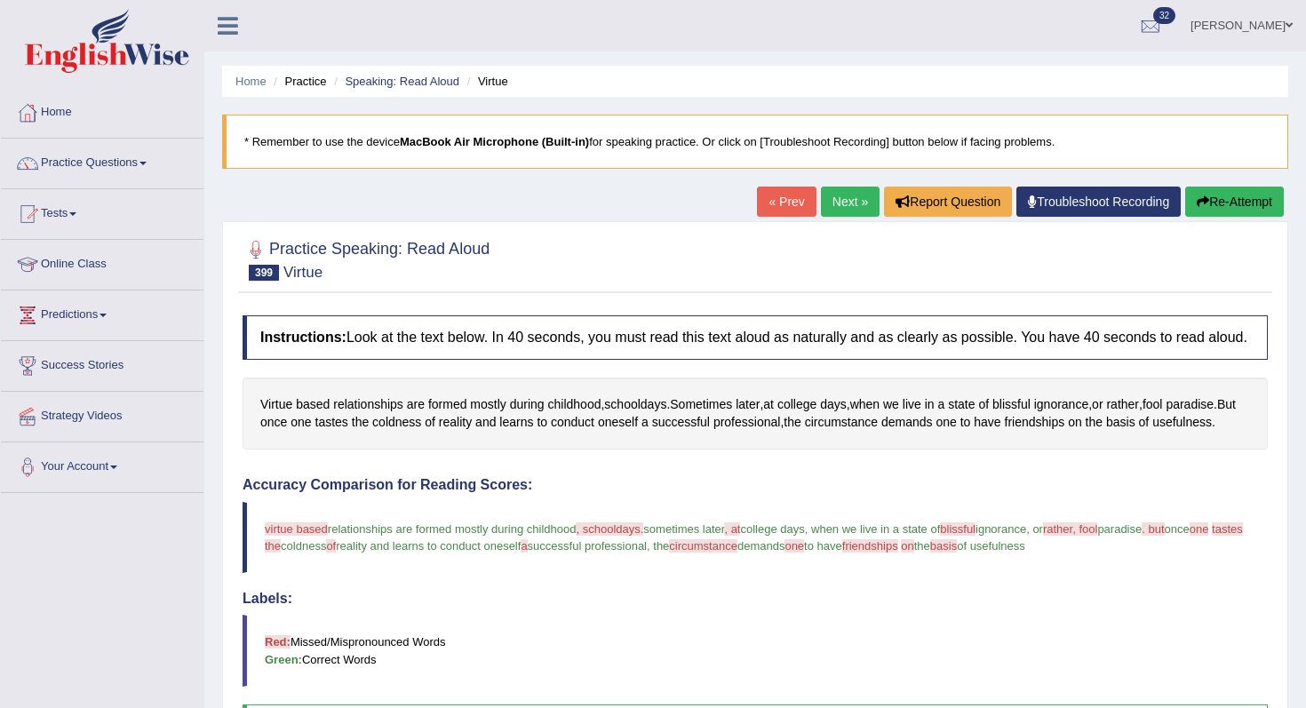
click at [1213, 182] on div "Home Practice Speaking: Read Aloud Virtue * Remember to use the device MacBook …" at bounding box center [755, 559] width 1102 height 1118
click at [1211, 196] on button "Re-Attempt" at bounding box center [1235, 202] width 99 height 30
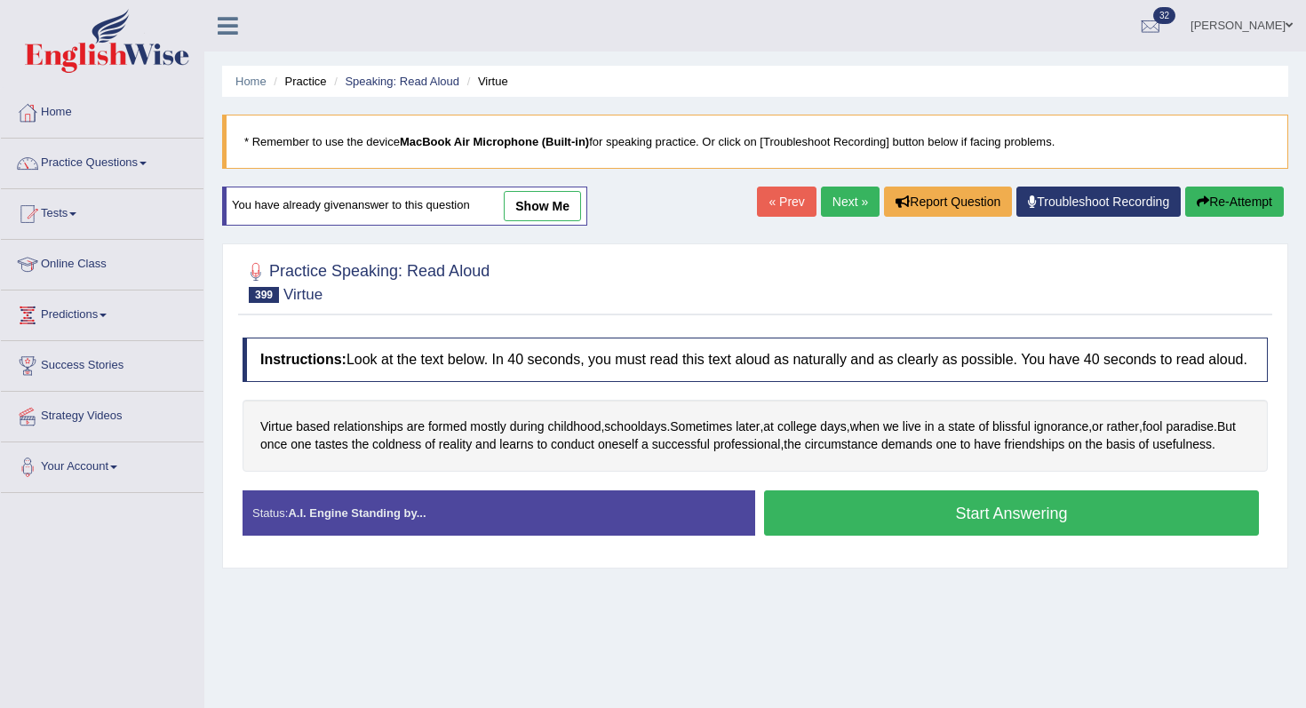
click at [1022, 536] on button "Start Answering" at bounding box center [1011, 513] width 495 height 45
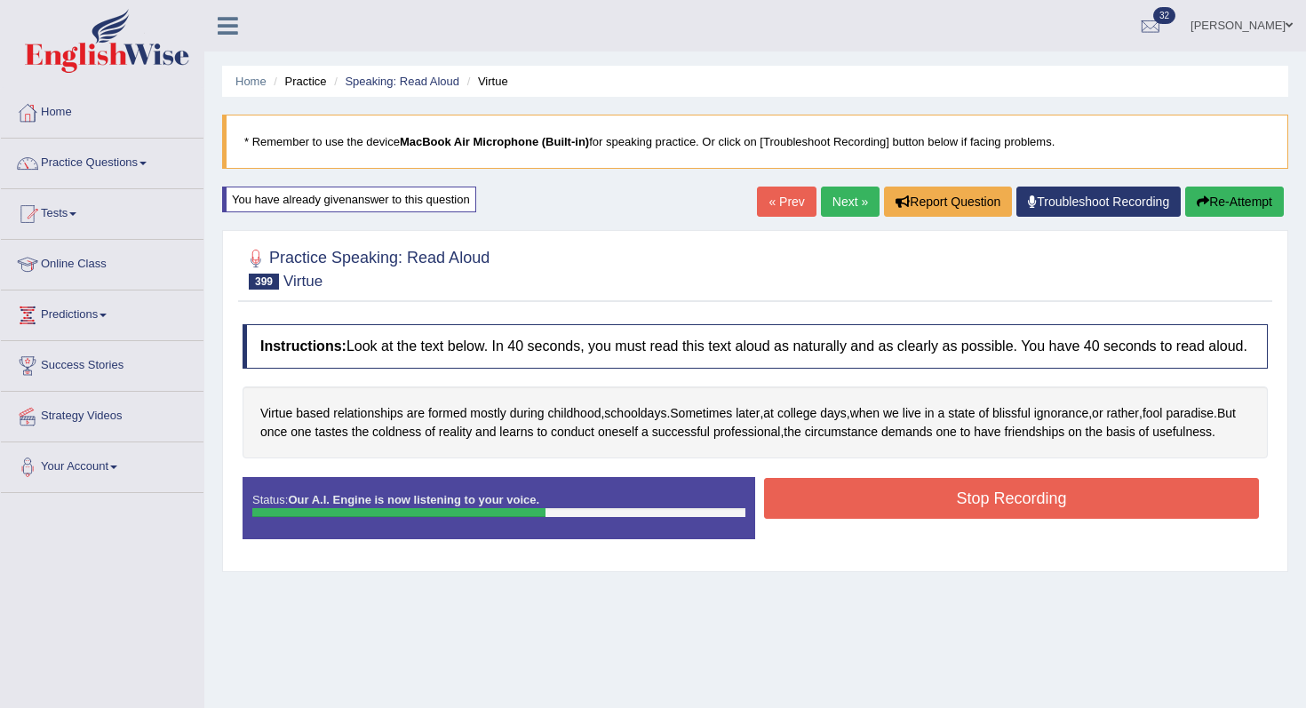
click at [1015, 519] on button "Stop Recording" at bounding box center [1011, 498] width 495 height 41
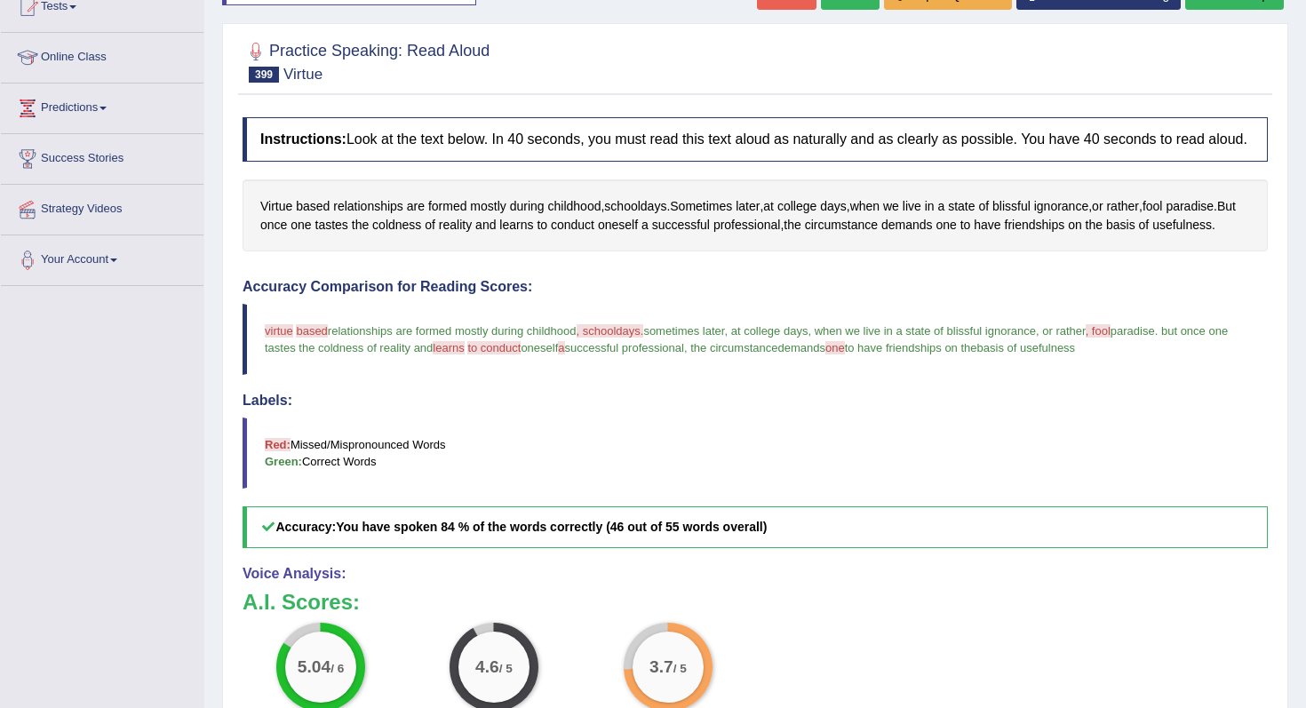
scroll to position [46, 0]
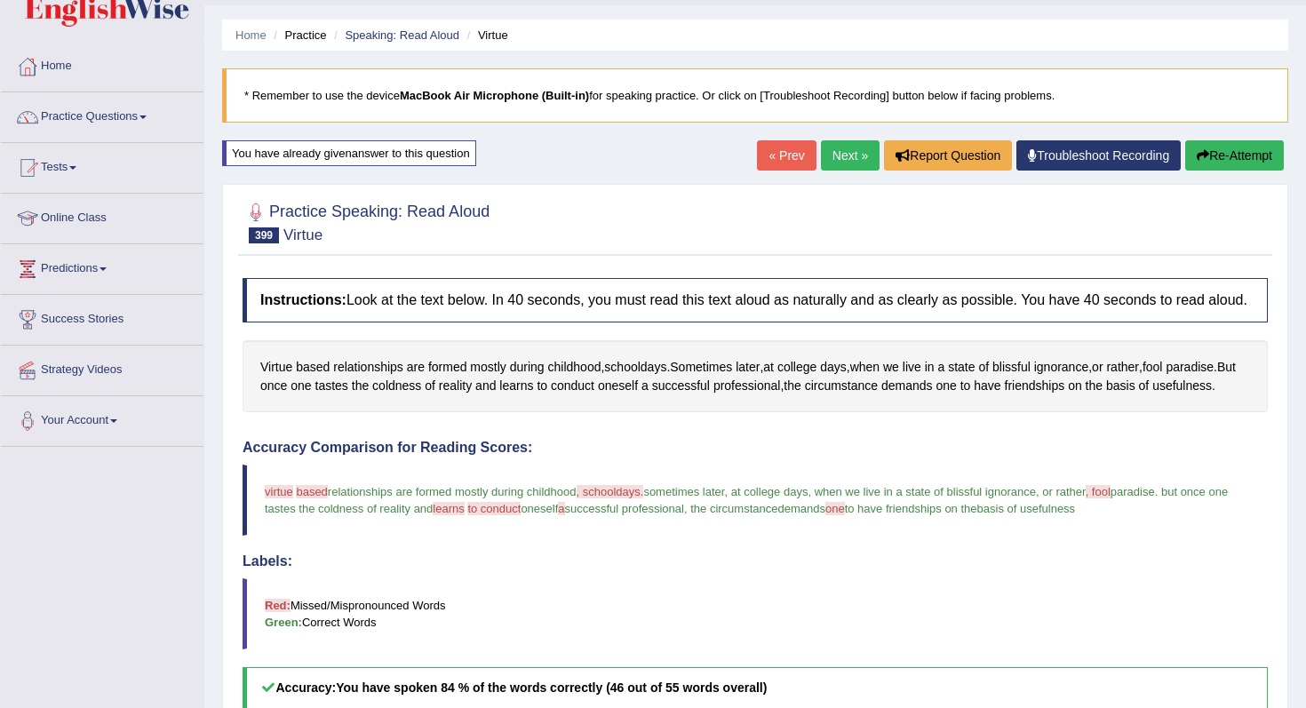
click at [832, 140] on div "Home Practice Speaking: Read Aloud Virtue * Remember to use the device MacBook …" at bounding box center [755, 517] width 1102 height 1127
click at [830, 156] on link "Next »" at bounding box center [850, 155] width 59 height 30
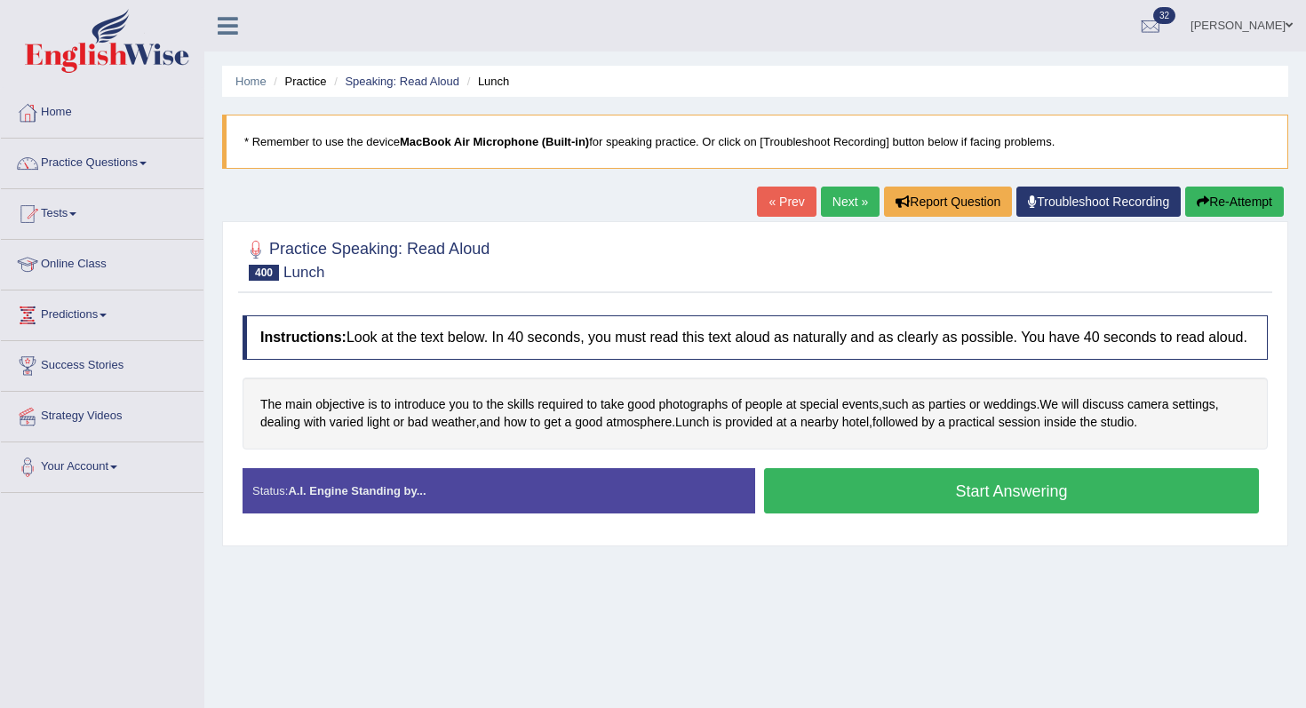
click at [900, 491] on button "Start Answering" at bounding box center [1011, 490] width 495 height 45
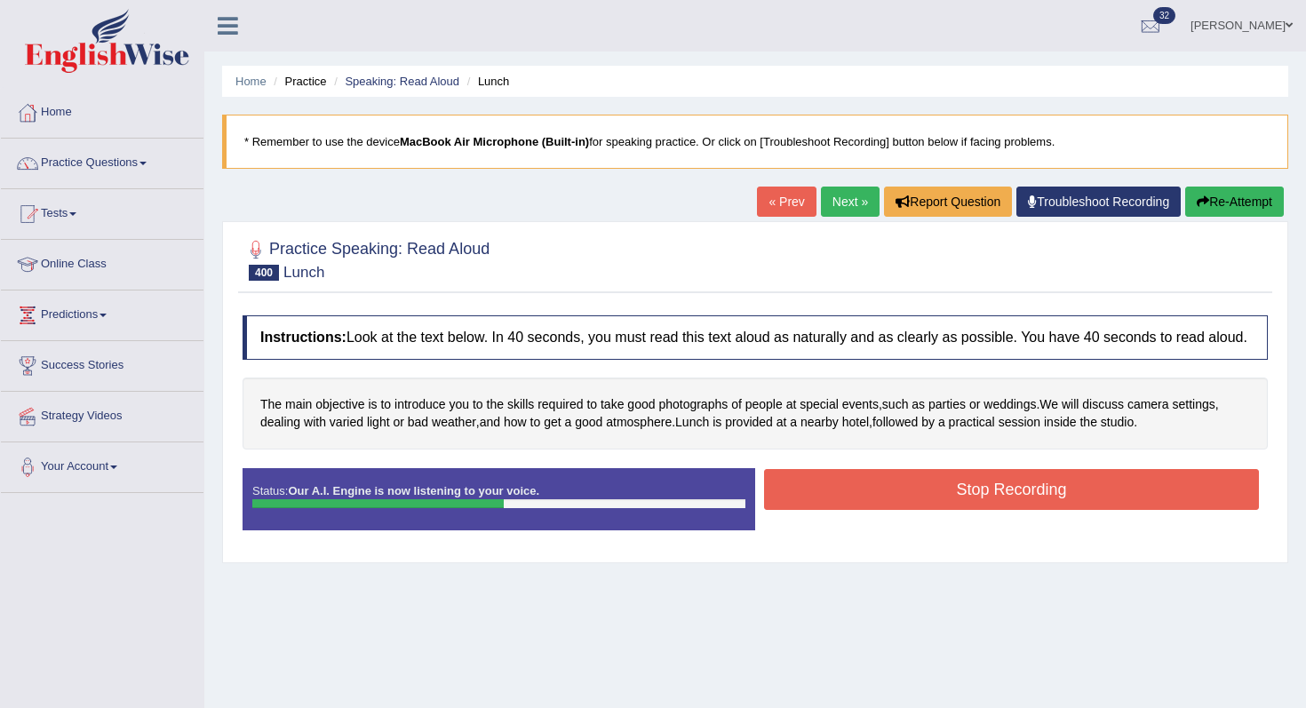
click at [906, 497] on button "Stop Recording" at bounding box center [1011, 489] width 495 height 41
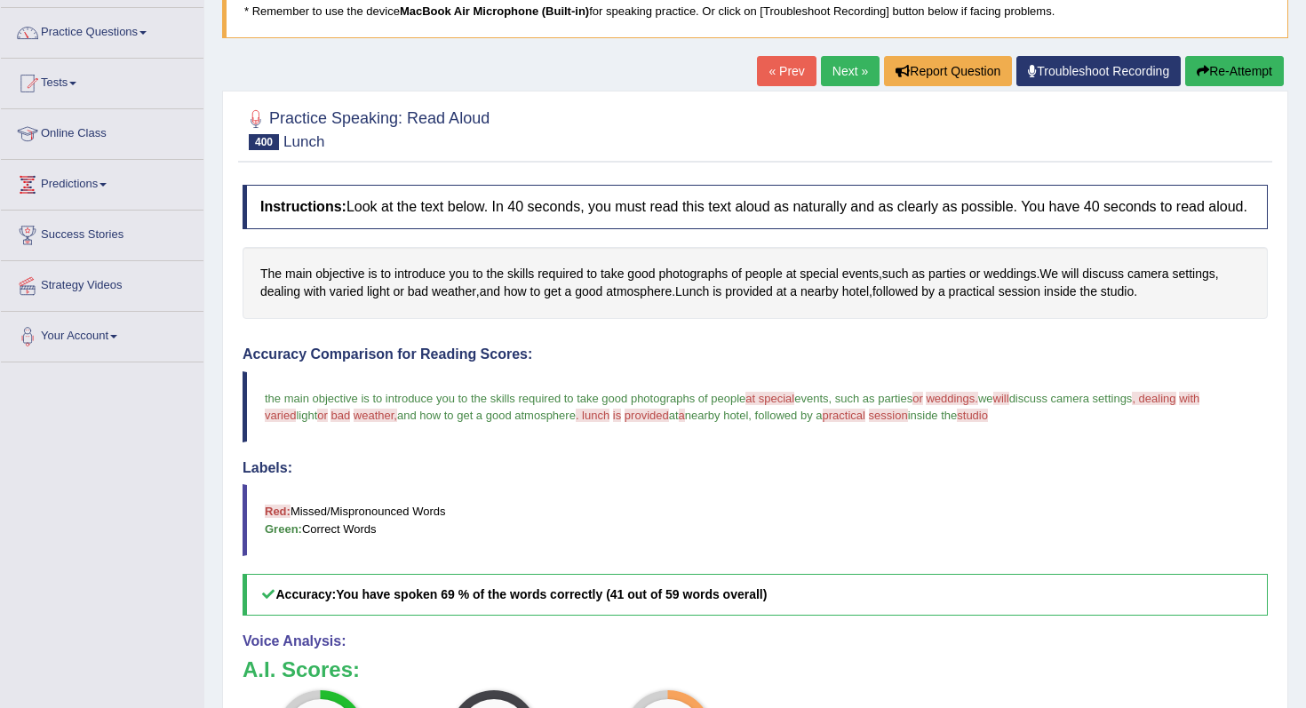
scroll to position [98, 0]
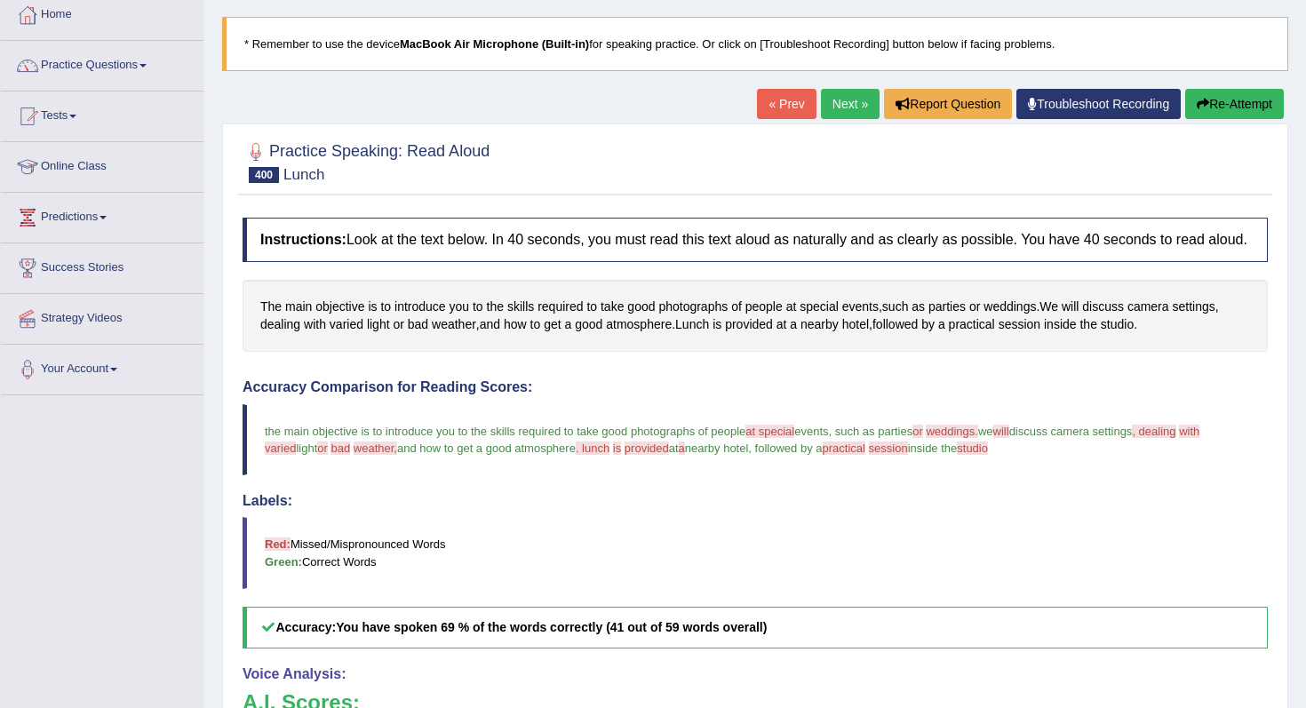
click at [835, 108] on link "Next »" at bounding box center [850, 104] width 59 height 30
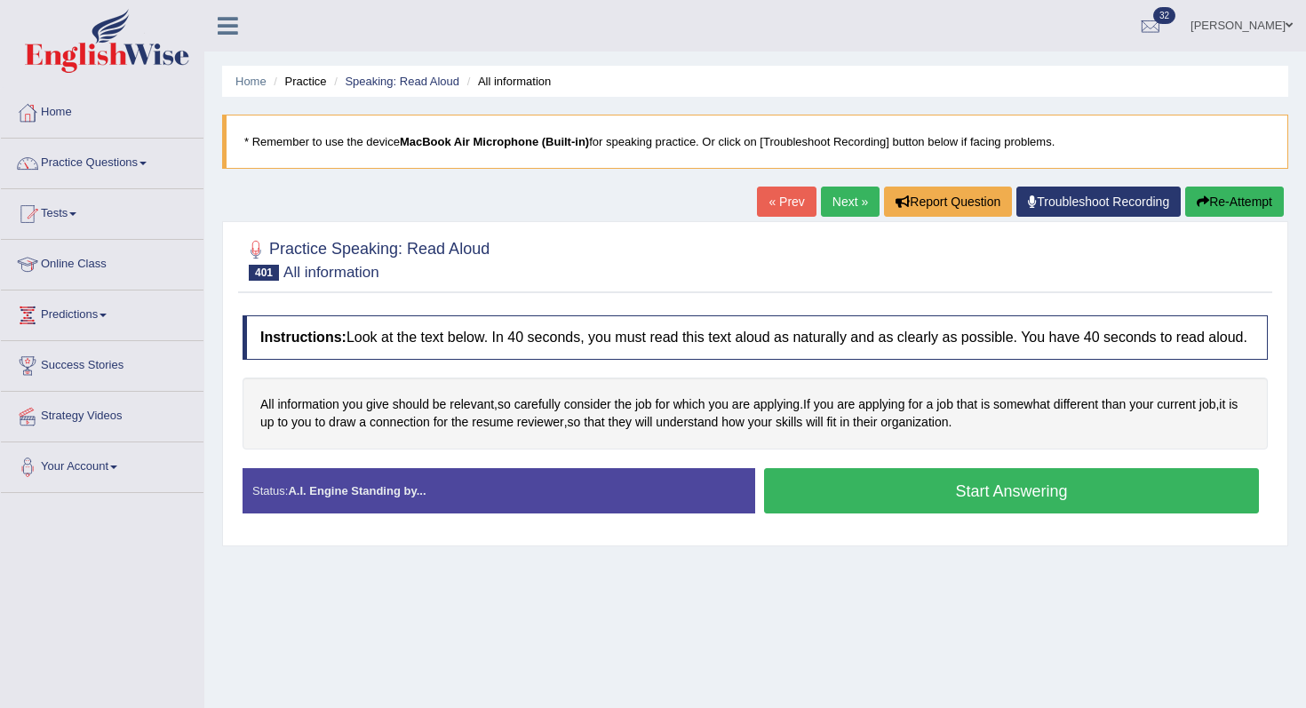
click at [832, 485] on button "Start Answering" at bounding box center [1011, 490] width 495 height 45
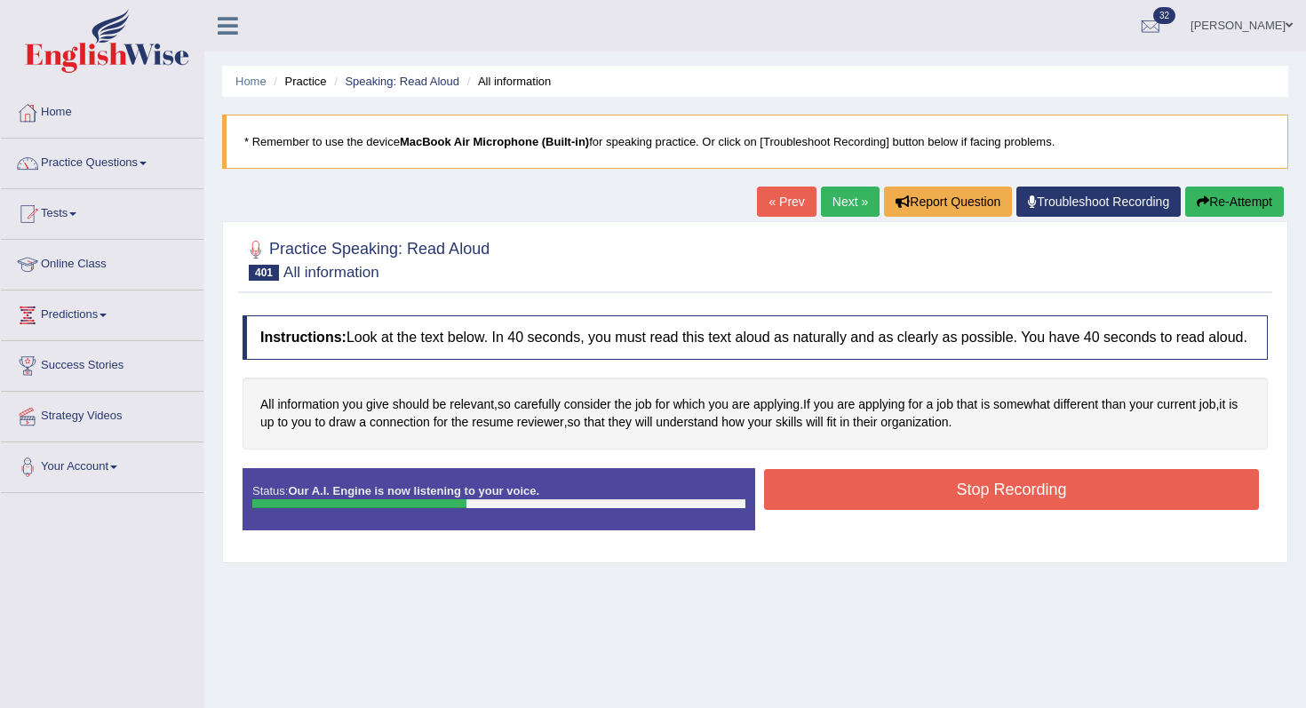
click at [832, 485] on button "Stop Recording" at bounding box center [1011, 489] width 495 height 41
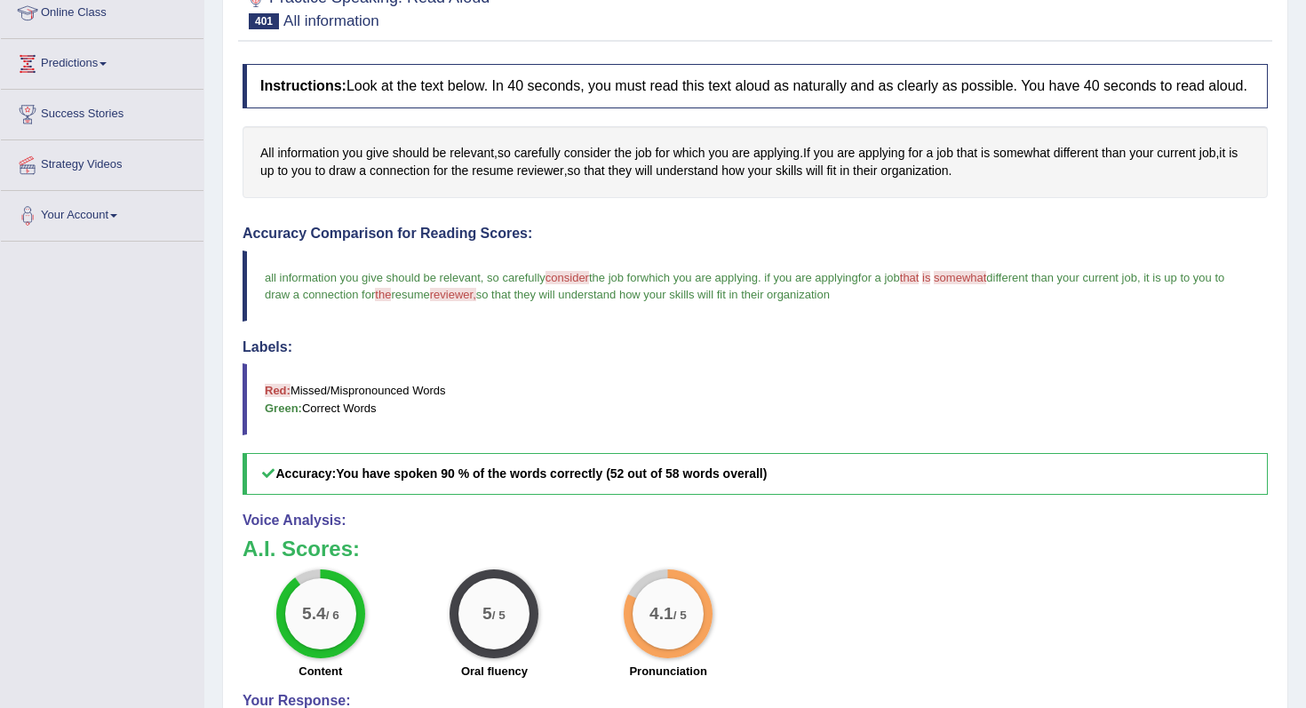
scroll to position [129, 0]
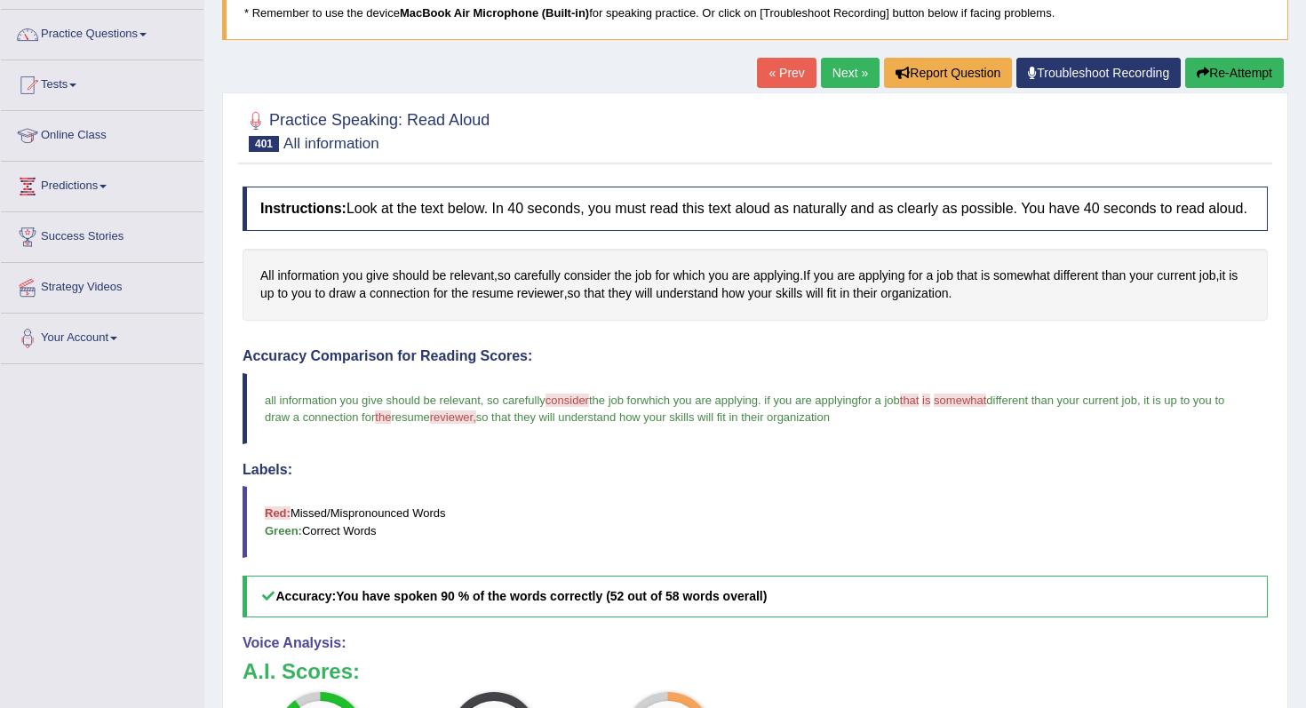
click at [844, 64] on link "Next »" at bounding box center [850, 73] width 59 height 30
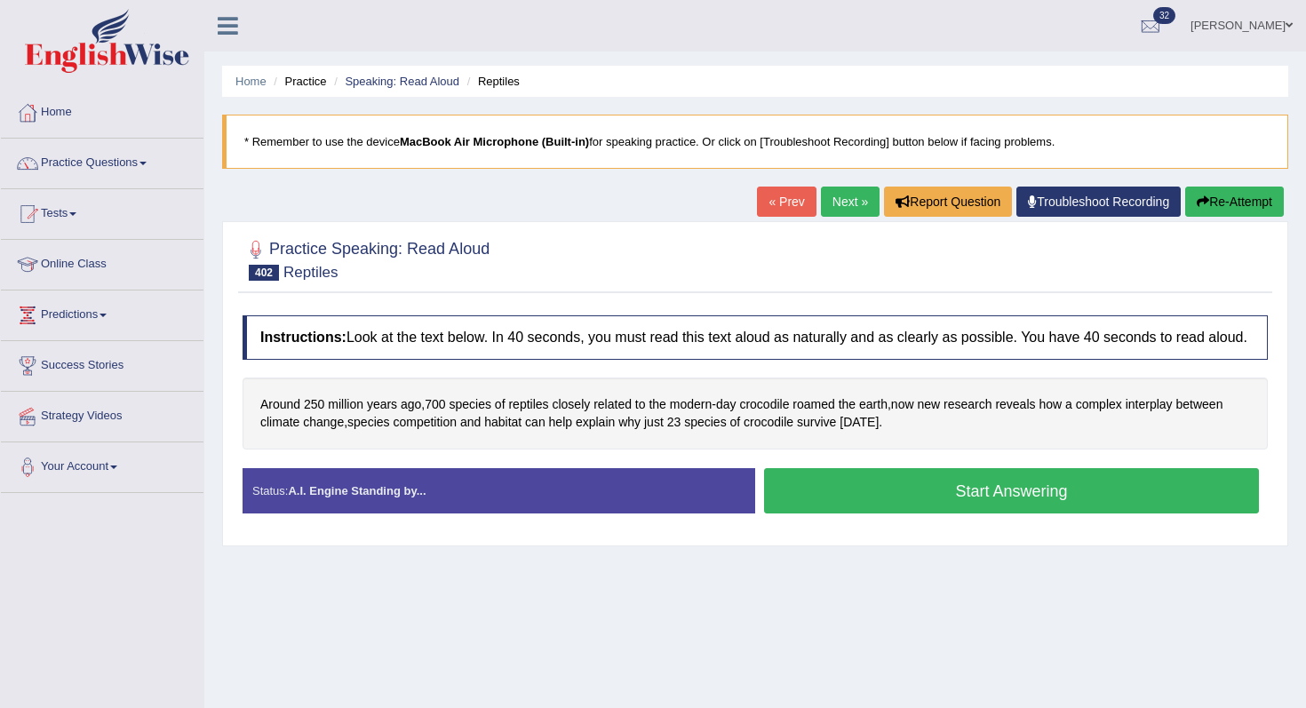
click at [885, 499] on button "Start Answering" at bounding box center [1011, 490] width 495 height 45
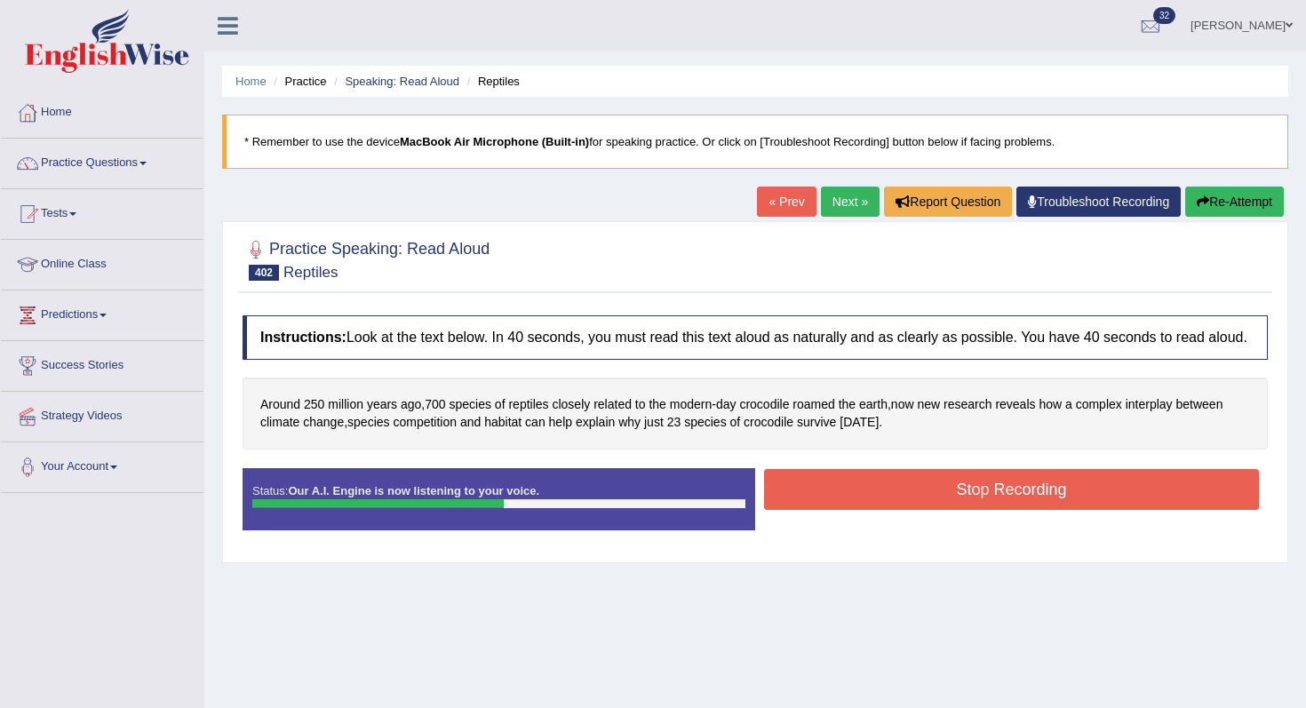
click at [885, 499] on button "Stop Recording" at bounding box center [1011, 489] width 495 height 41
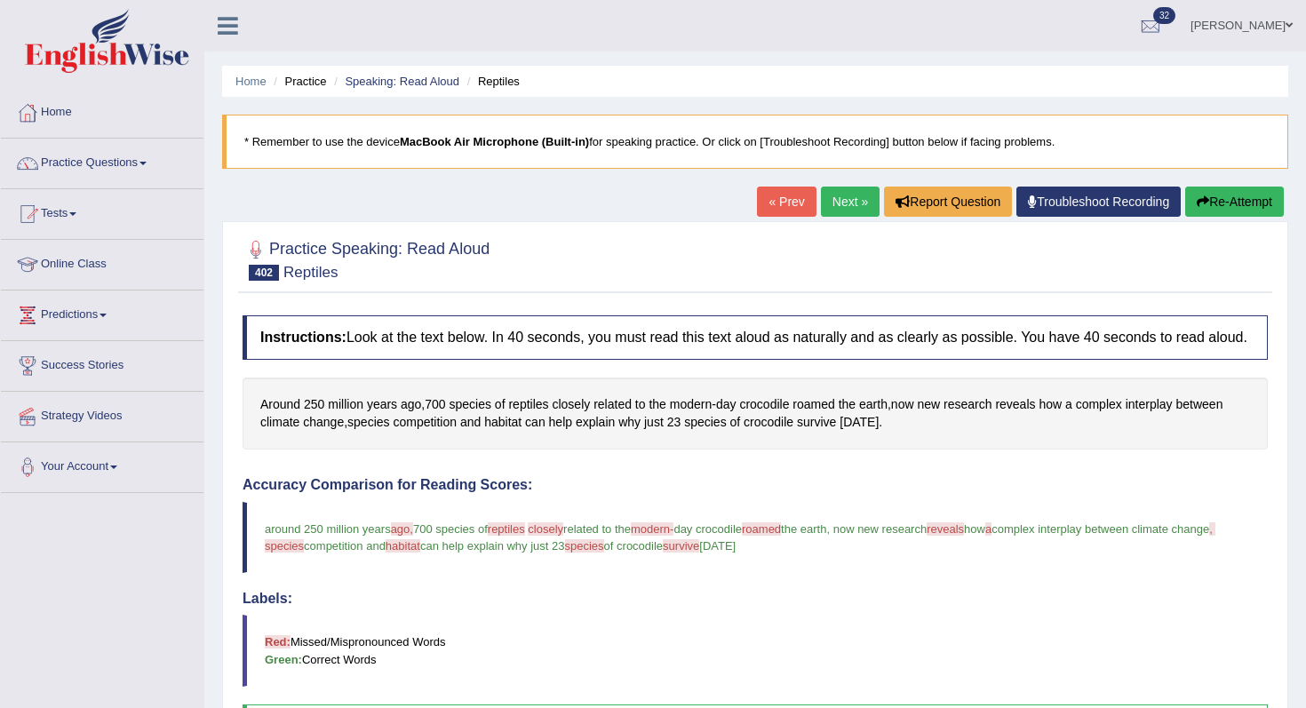
click at [1223, 199] on button "Re-Attempt" at bounding box center [1235, 202] width 99 height 30
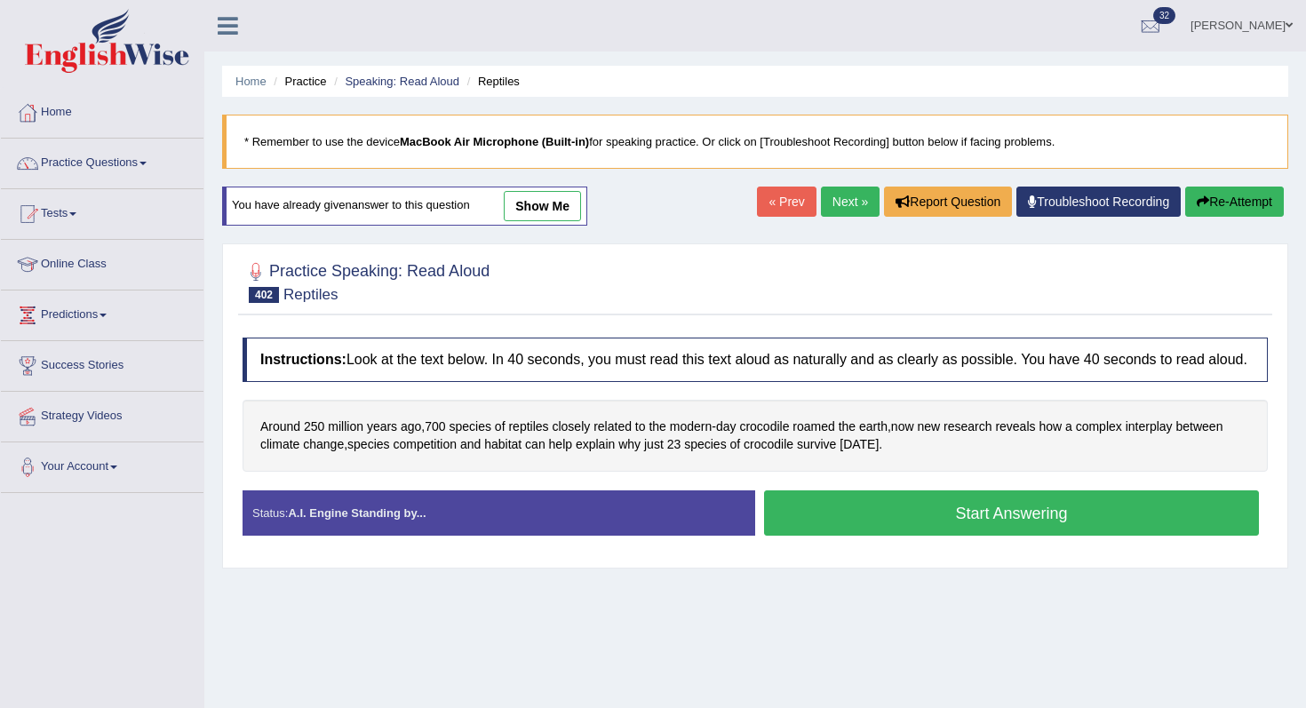
click at [1042, 519] on button "Start Answering" at bounding box center [1011, 513] width 495 height 45
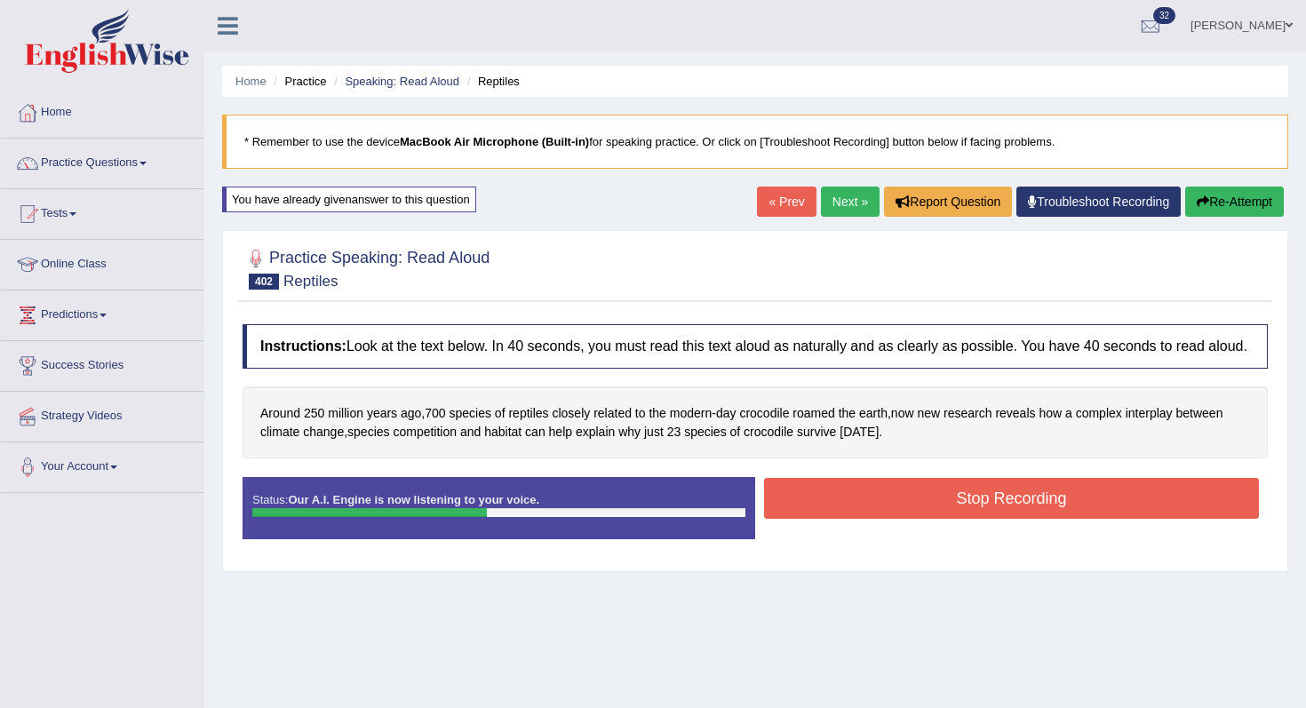
click at [1042, 517] on button "Stop Recording" at bounding box center [1011, 498] width 495 height 41
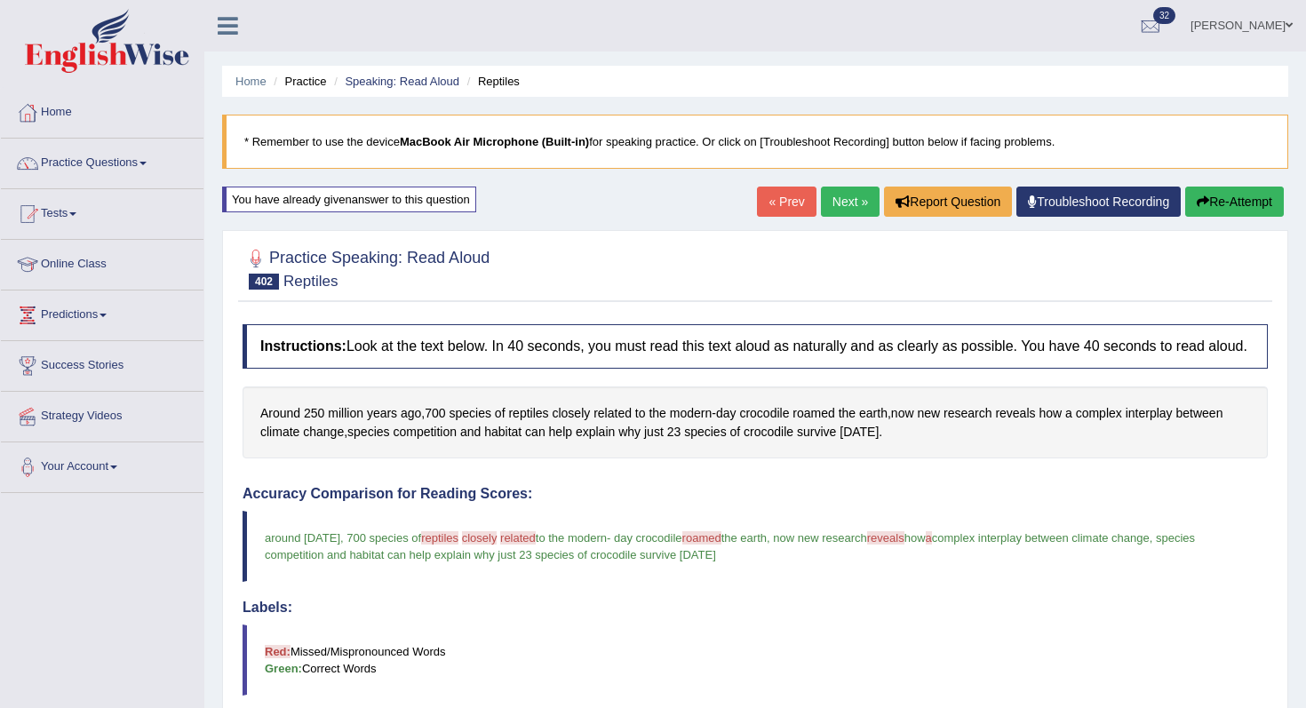
click at [854, 212] on link "Next »" at bounding box center [850, 202] width 59 height 30
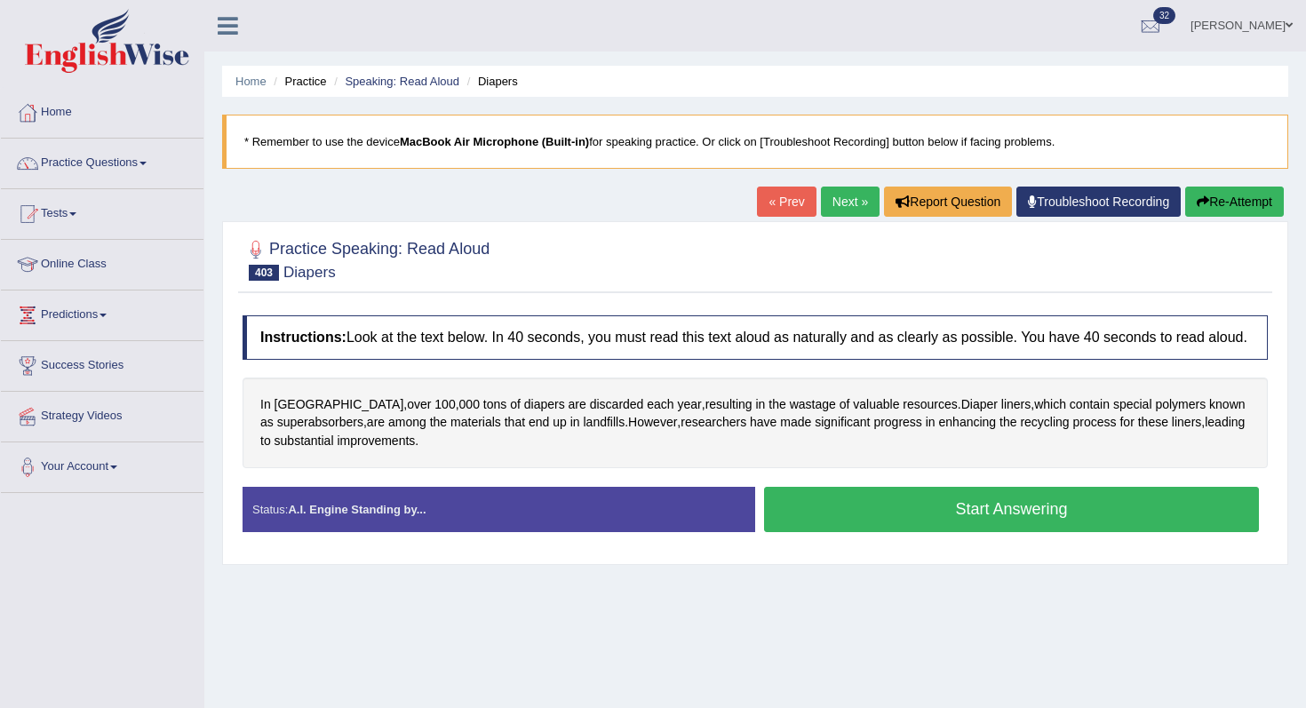
click at [879, 514] on button "Start Answering" at bounding box center [1011, 509] width 495 height 45
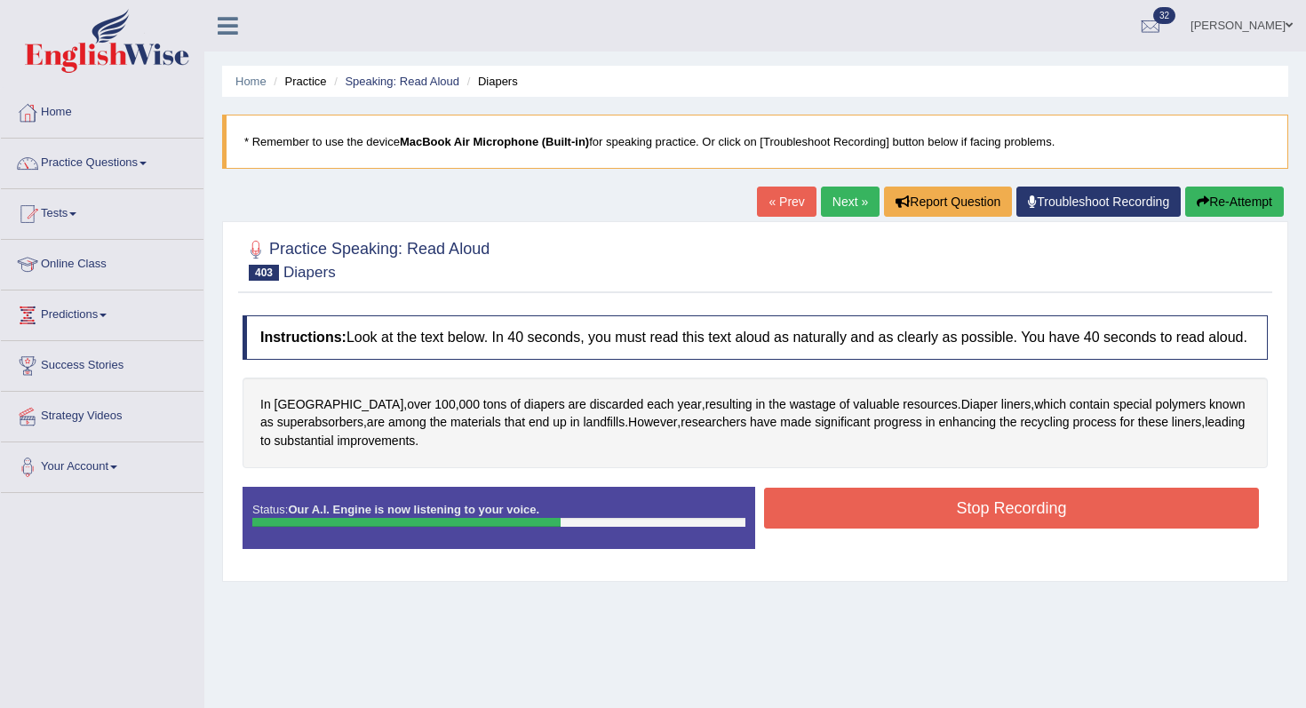
click at [879, 513] on button "Stop Recording" at bounding box center [1011, 508] width 495 height 41
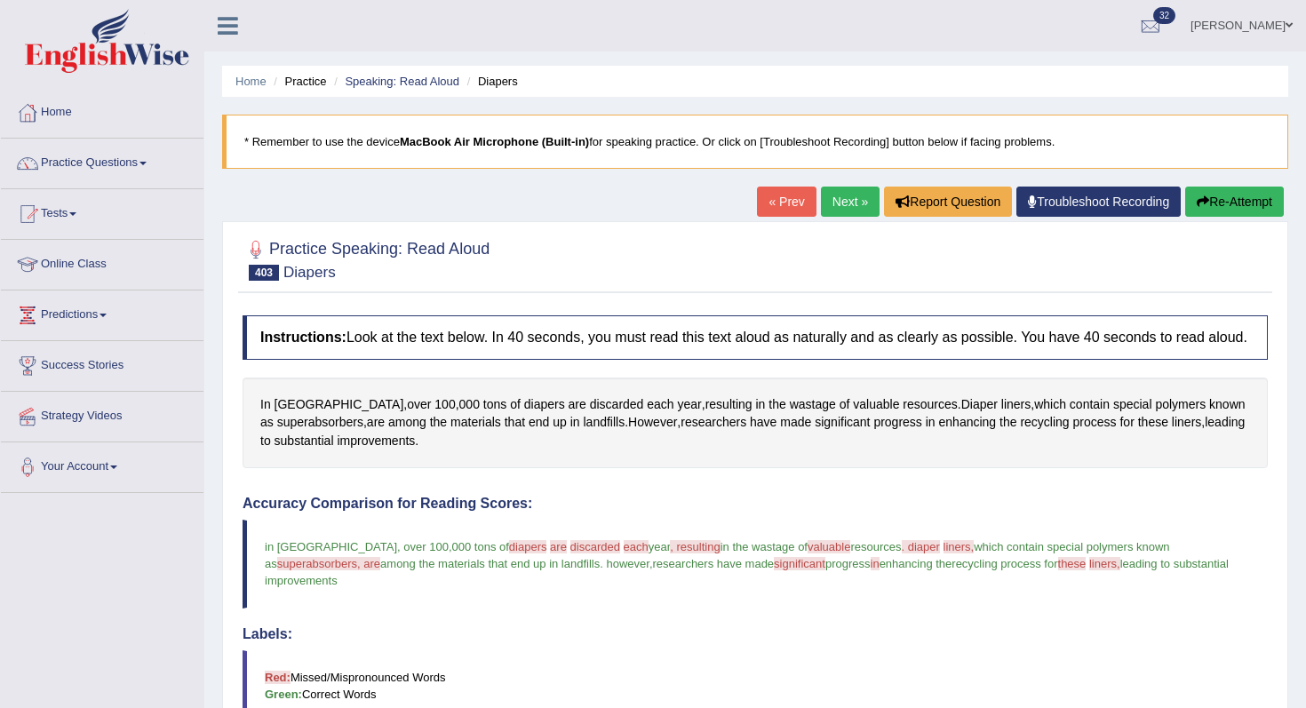
click at [1228, 190] on button "Re-Attempt" at bounding box center [1235, 202] width 99 height 30
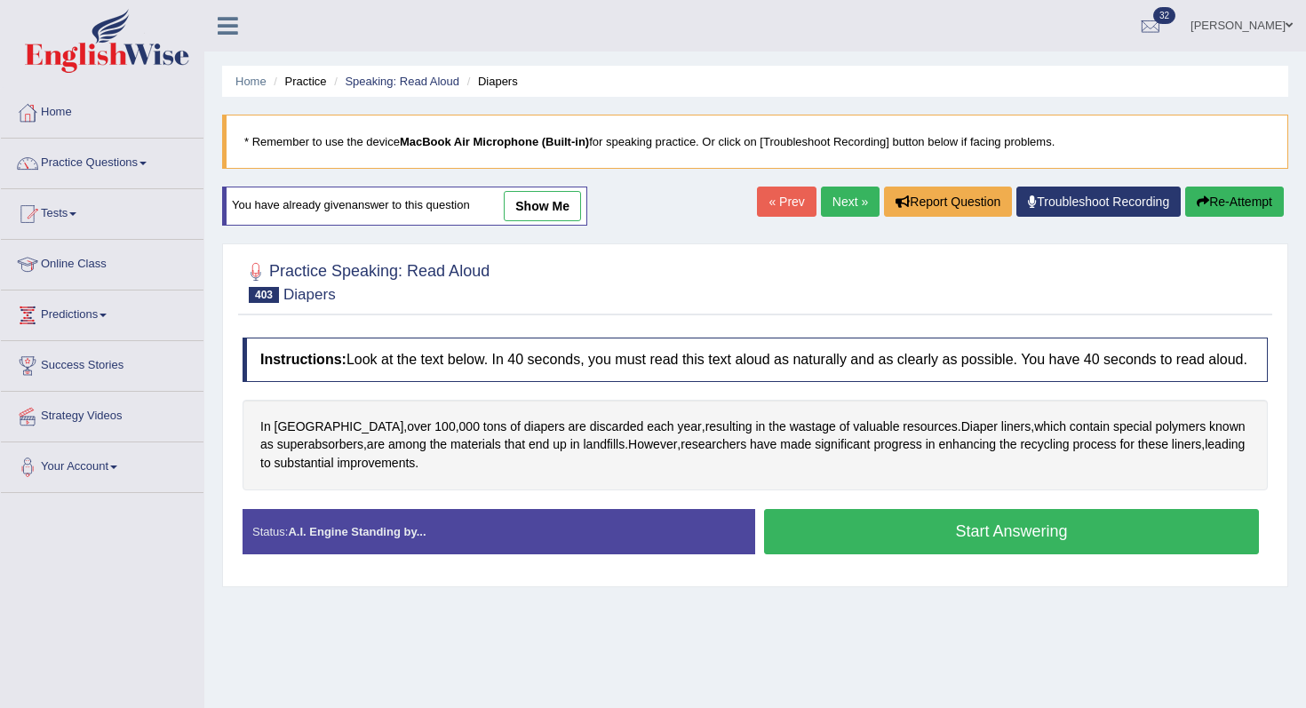
click at [1030, 551] on button "Start Answering" at bounding box center [1011, 531] width 495 height 45
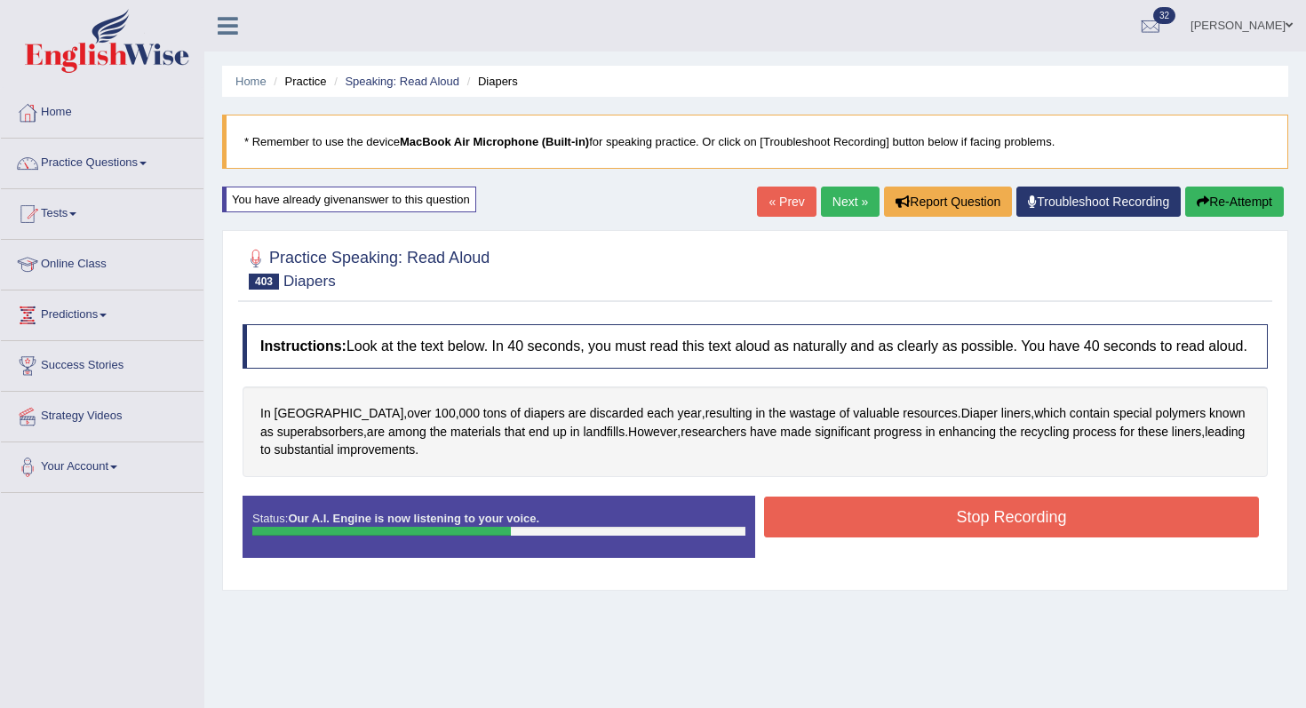
drag, startPoint x: 1058, startPoint y: 518, endPoint x: 1068, endPoint y: 529, distance: 15.1
click at [1060, 522] on button "Stop Recording" at bounding box center [1011, 517] width 495 height 41
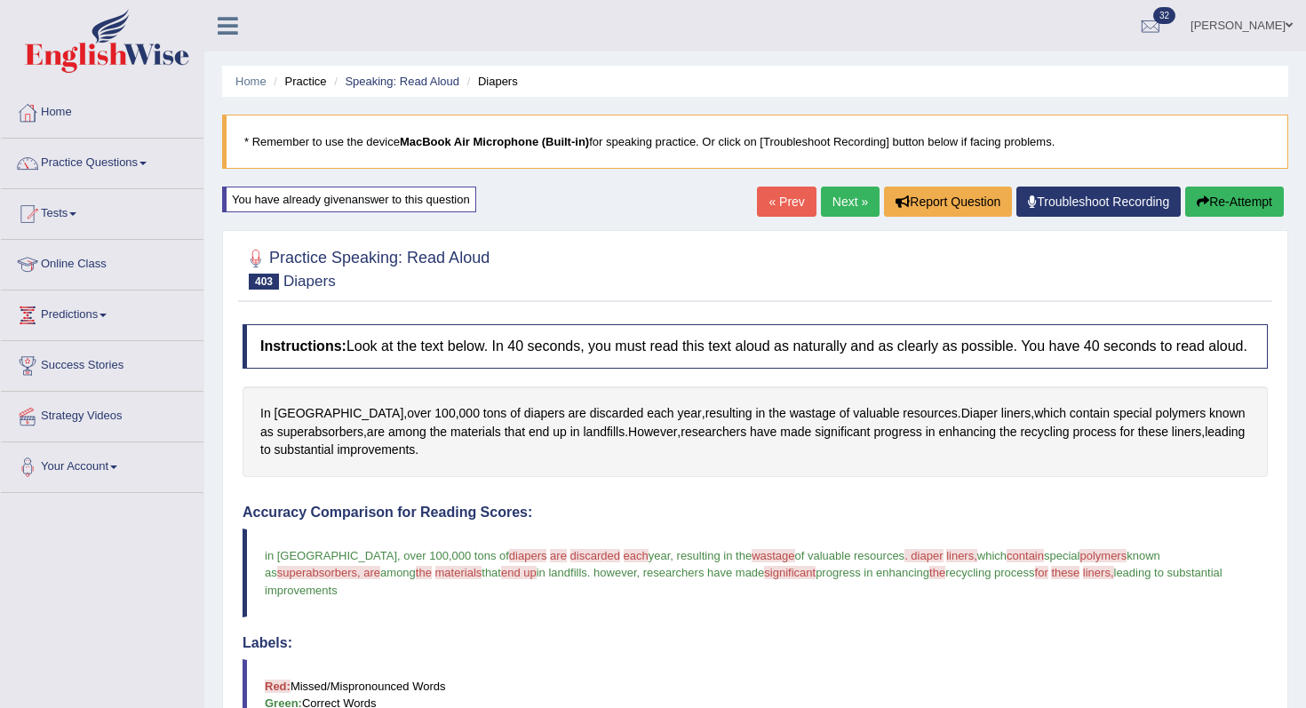
click at [837, 190] on link "Next »" at bounding box center [850, 202] width 59 height 30
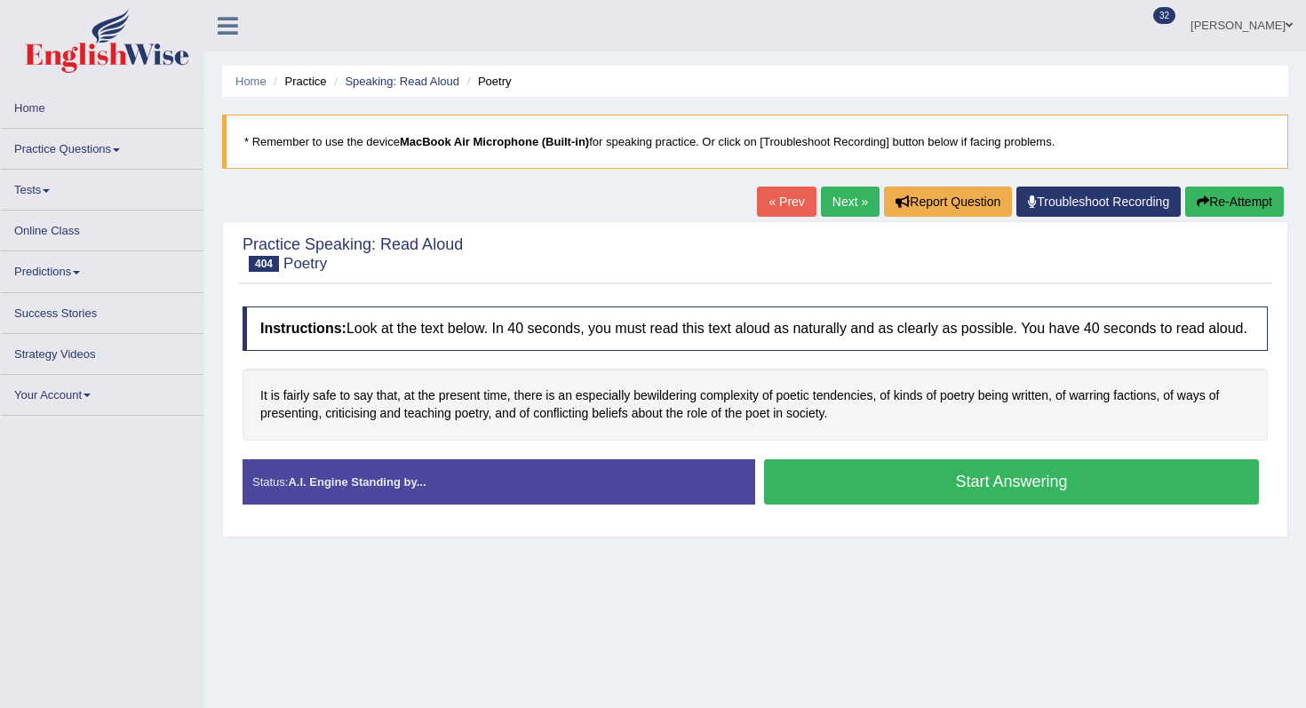
click at [866, 505] on button "Start Answering" at bounding box center [1011, 481] width 495 height 45
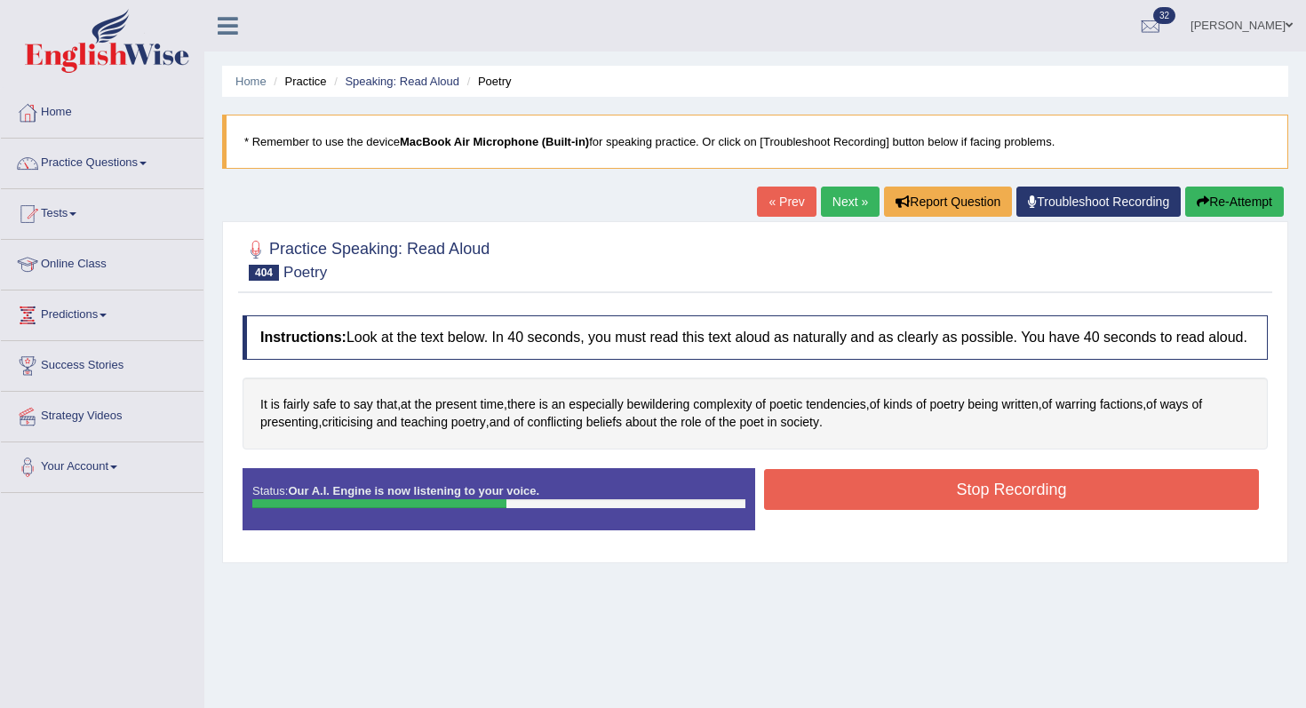
click at [866, 510] on button "Stop Recording" at bounding box center [1011, 489] width 495 height 41
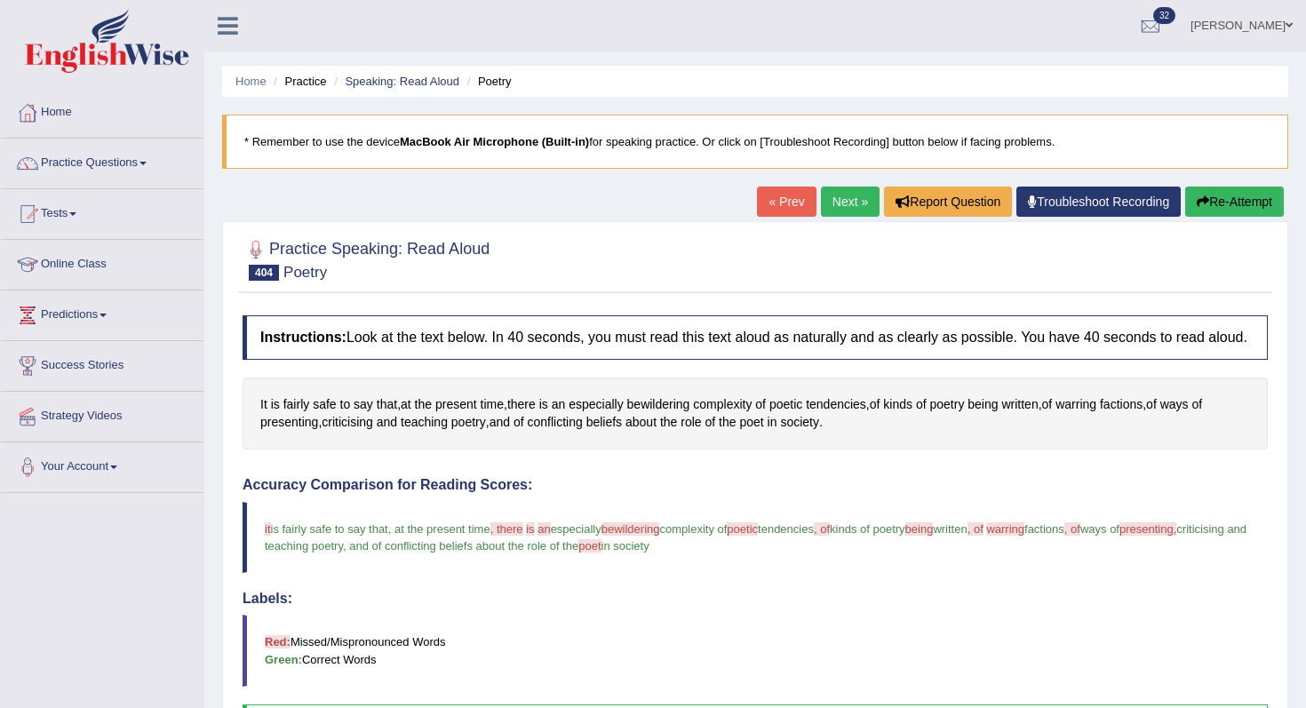
click at [1221, 221] on div "Practice Speaking: Read Aloud 404 Poetry Instructions: Look at the text below. …" at bounding box center [755, 662] width 1066 height 883
click at [1209, 204] on button "Re-Attempt" at bounding box center [1235, 202] width 99 height 30
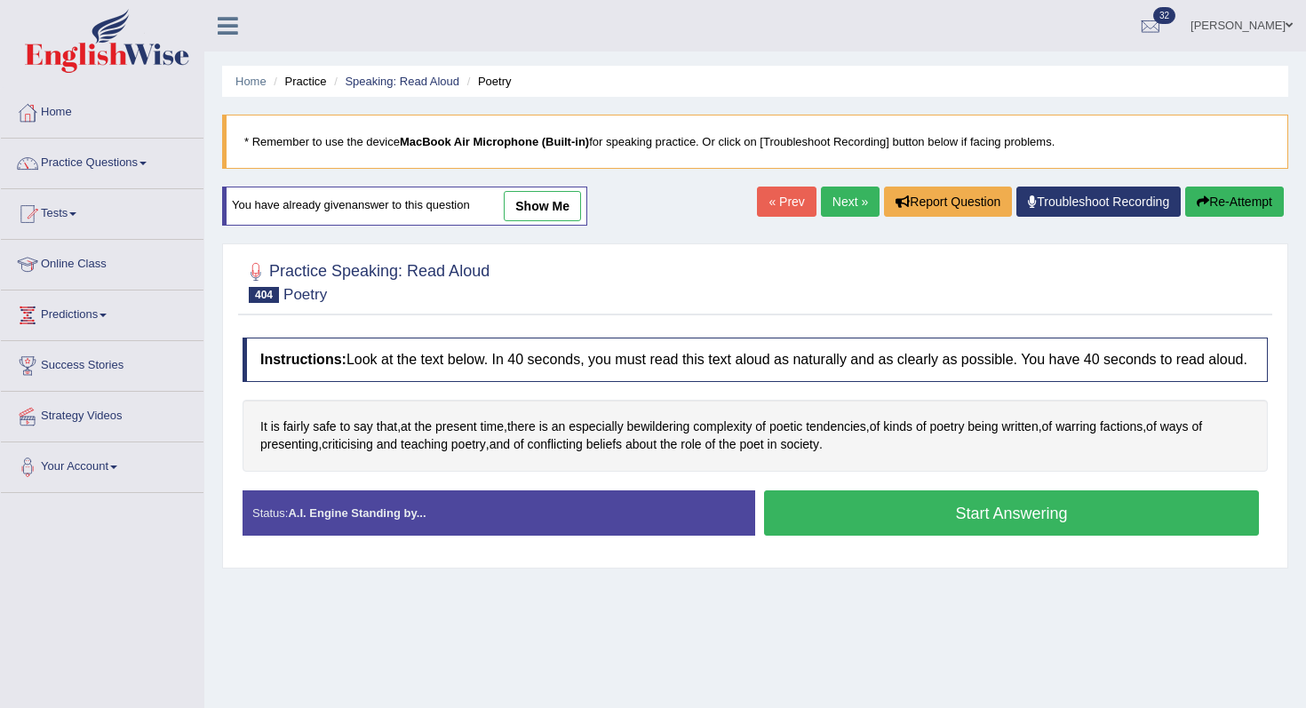
click at [1066, 518] on button "Start Answering" at bounding box center [1011, 513] width 495 height 45
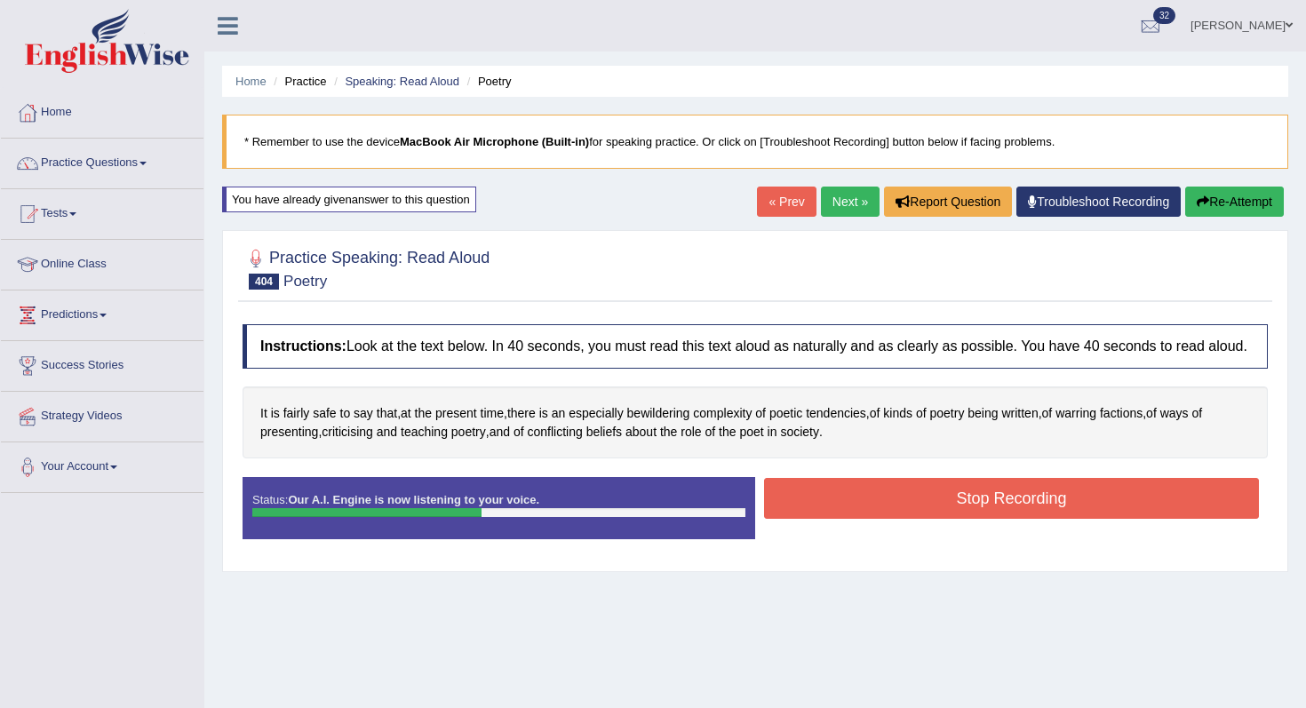
click at [941, 499] on button "Stop Recording" at bounding box center [1011, 498] width 495 height 41
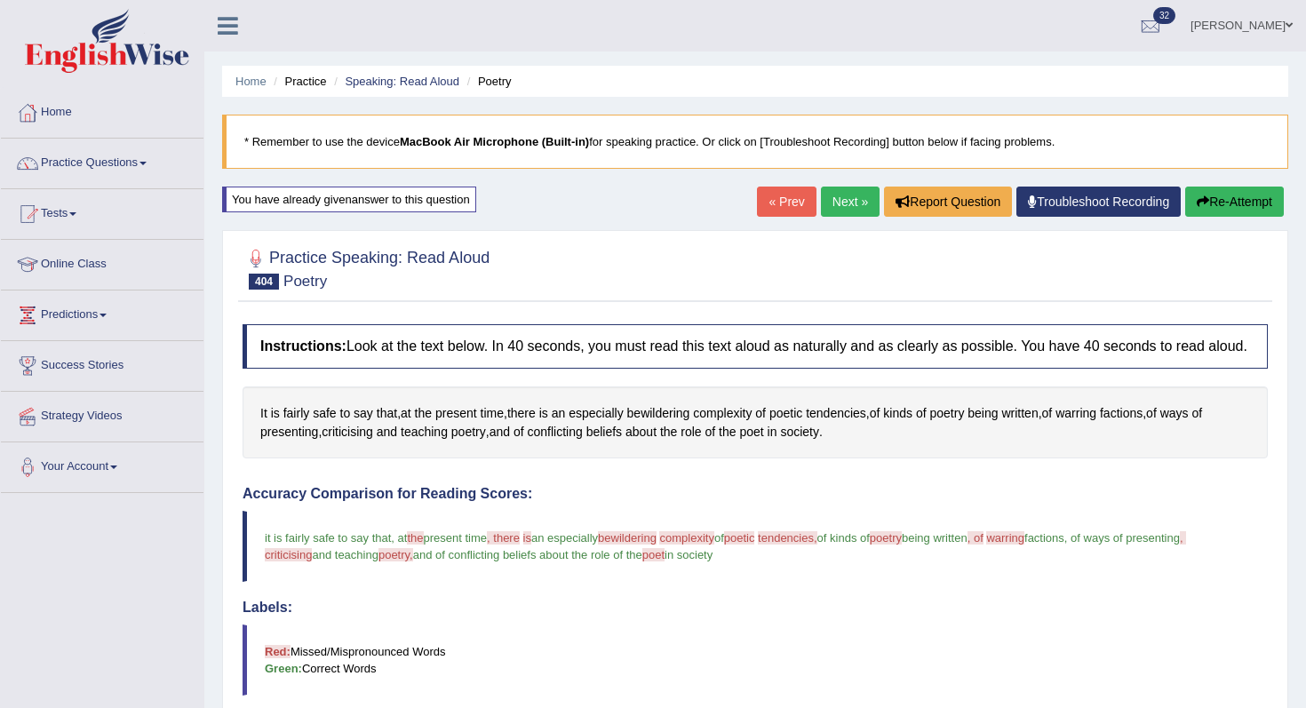
click at [831, 217] on div "« Prev Next » Report Question Troubleshoot Recording Re-Attempt" at bounding box center [1022, 204] width 531 height 35
click at [831, 211] on link "Next »" at bounding box center [850, 202] width 59 height 30
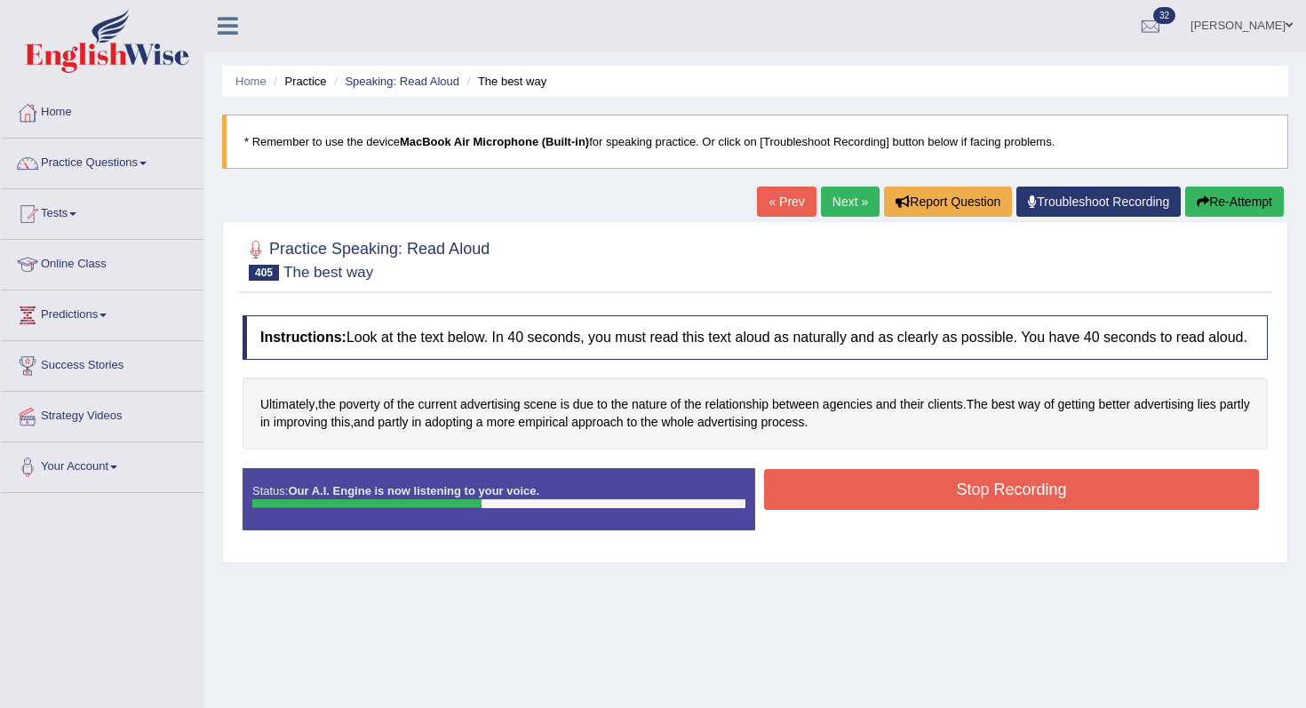
click at [834, 510] on button "Stop Recording" at bounding box center [1011, 489] width 495 height 41
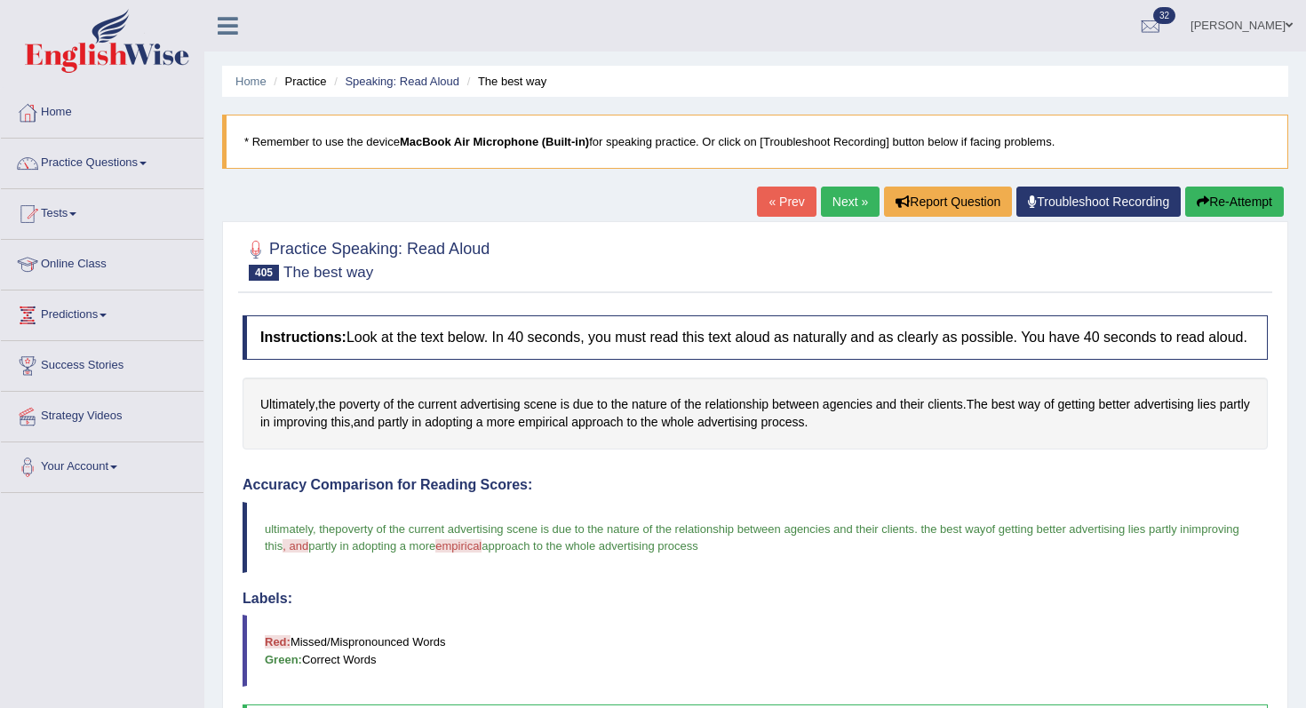
click at [821, 190] on link "Next »" at bounding box center [850, 202] width 59 height 30
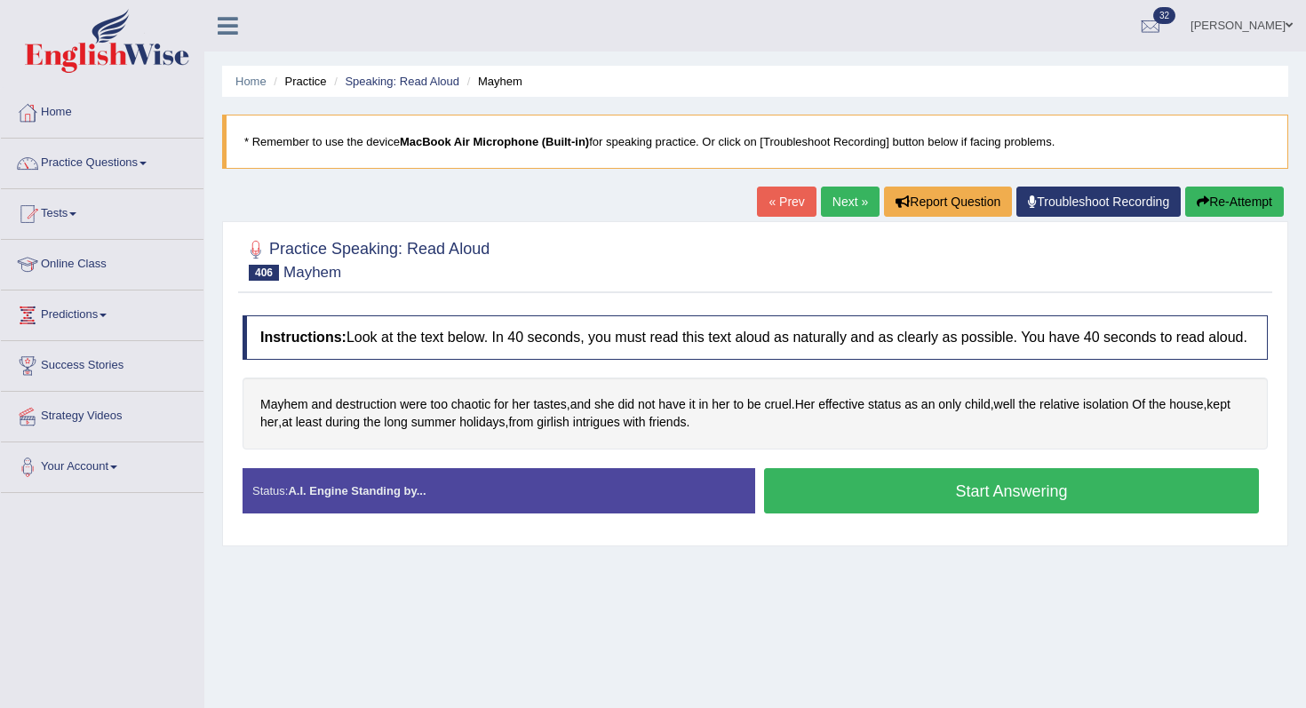
click at [891, 514] on button "Start Answering" at bounding box center [1011, 490] width 495 height 45
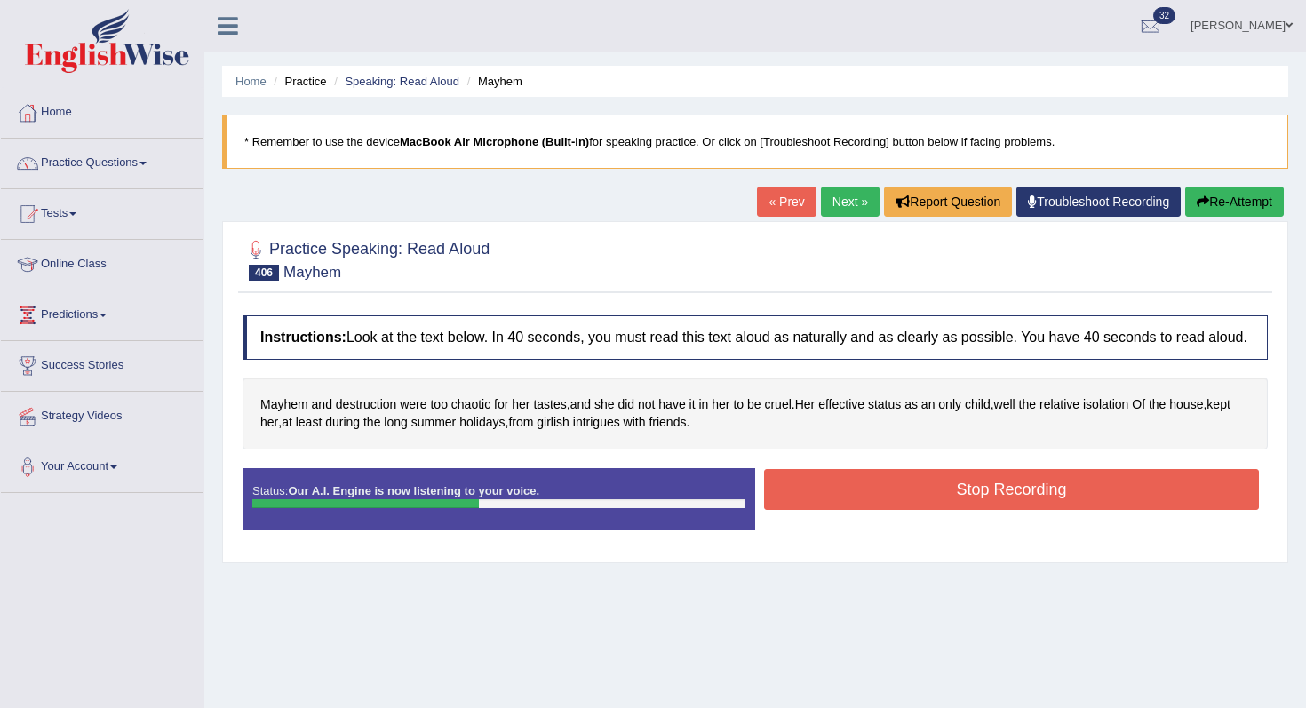
click at [891, 510] on button "Stop Recording" at bounding box center [1011, 489] width 495 height 41
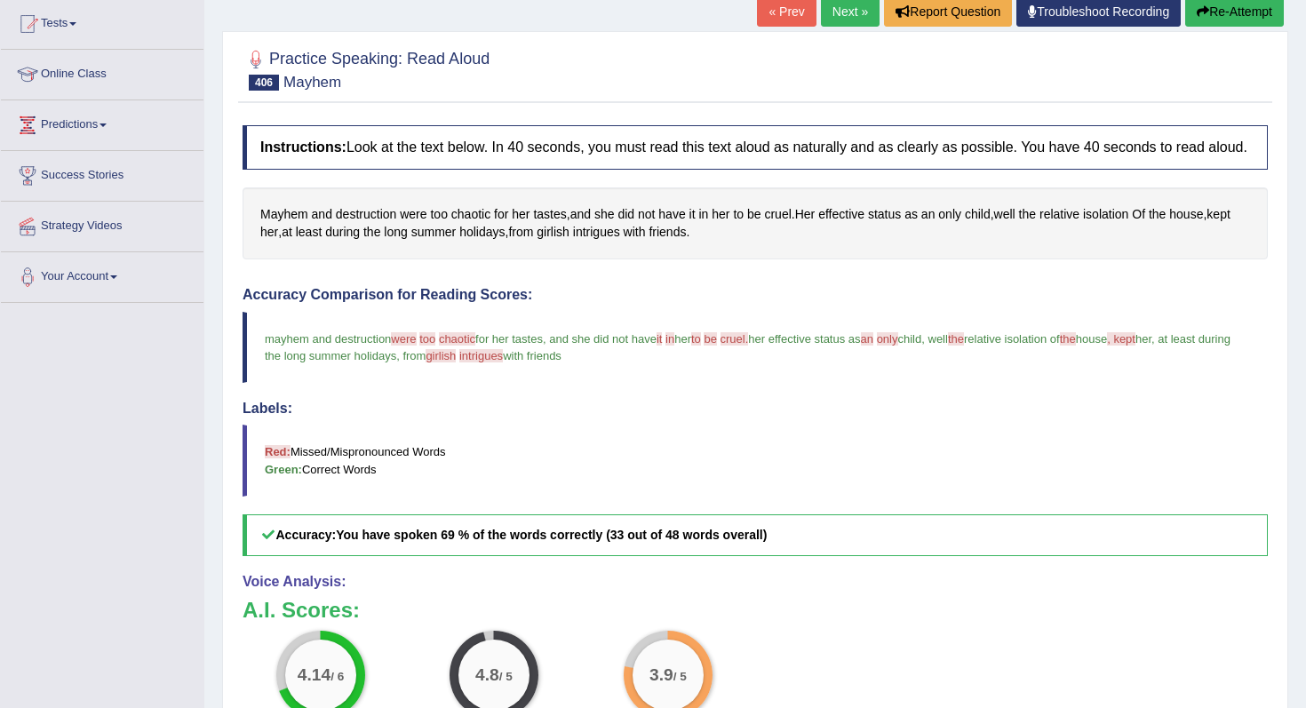
scroll to position [155, 0]
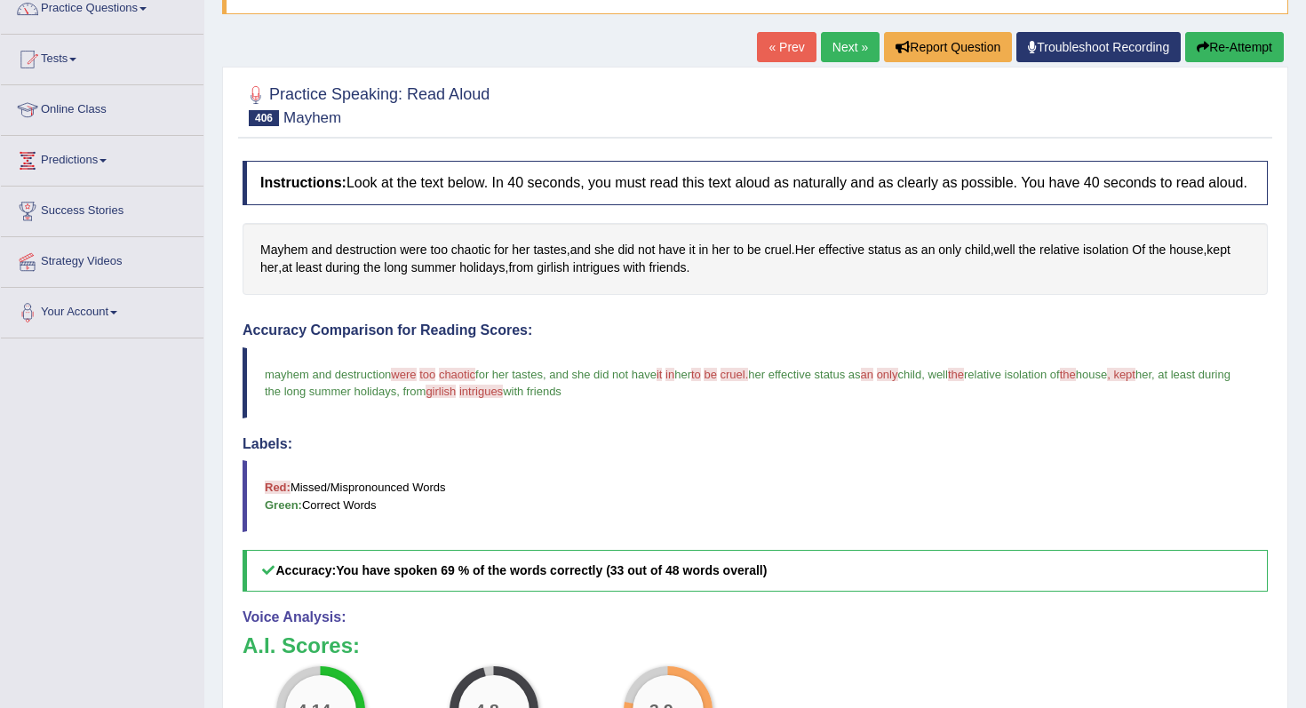
click at [836, 50] on link "Next »" at bounding box center [850, 47] width 59 height 30
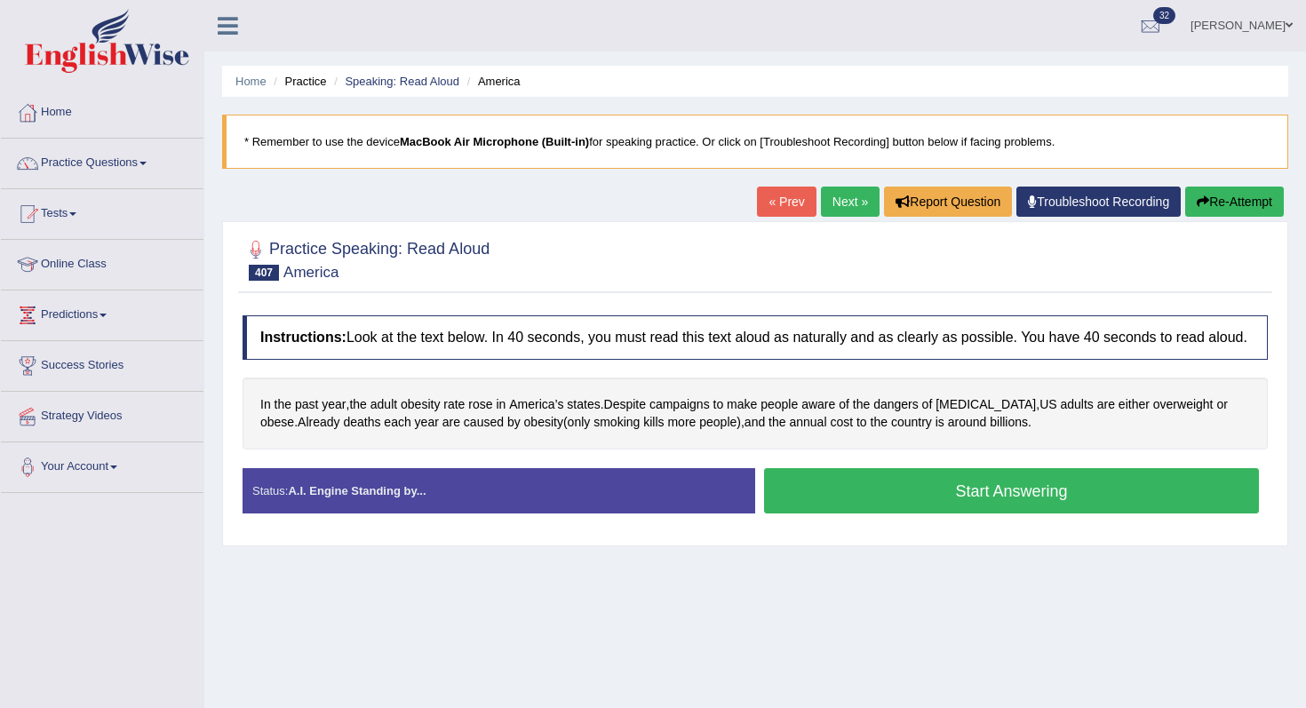
click at [929, 480] on div "Instructions: Look at the text below. In 40 seconds, you must read this text al…" at bounding box center [755, 422] width 1034 height 230
click at [942, 505] on button "Start Answering" at bounding box center [1011, 490] width 495 height 45
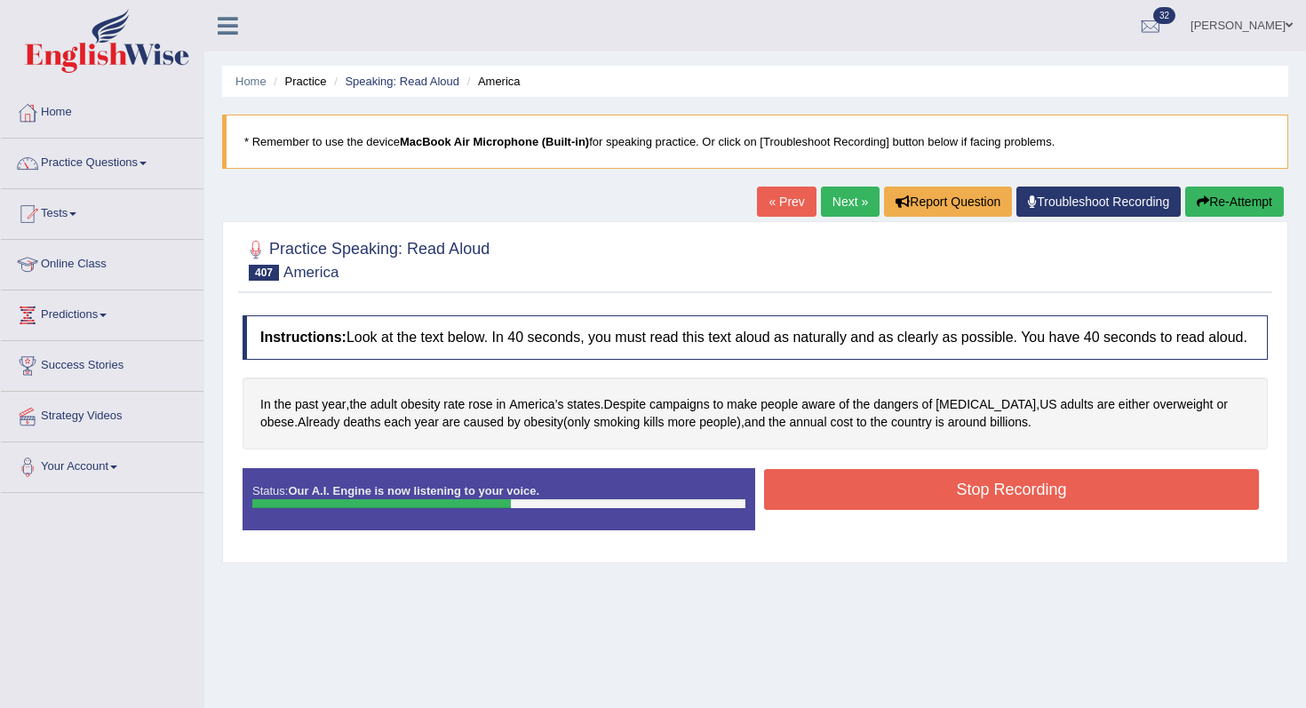
click at [942, 505] on button "Stop Recording" at bounding box center [1011, 489] width 495 height 41
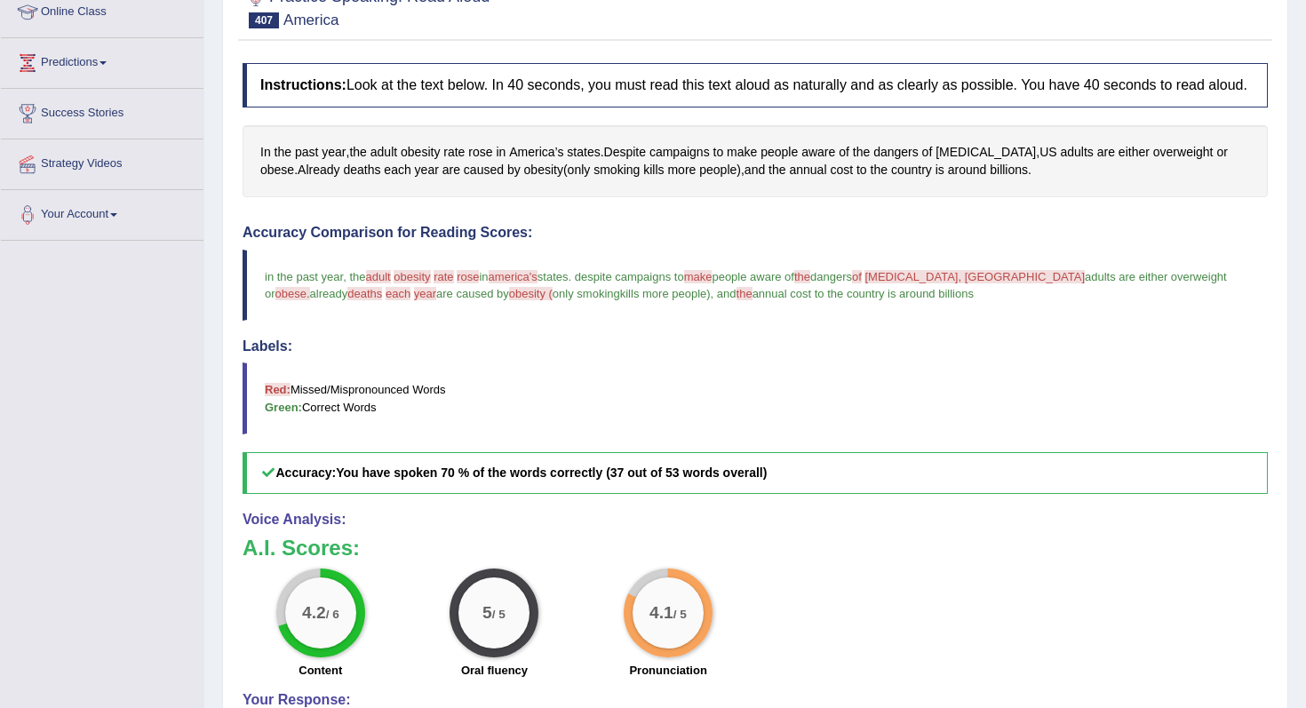
scroll to position [199, 0]
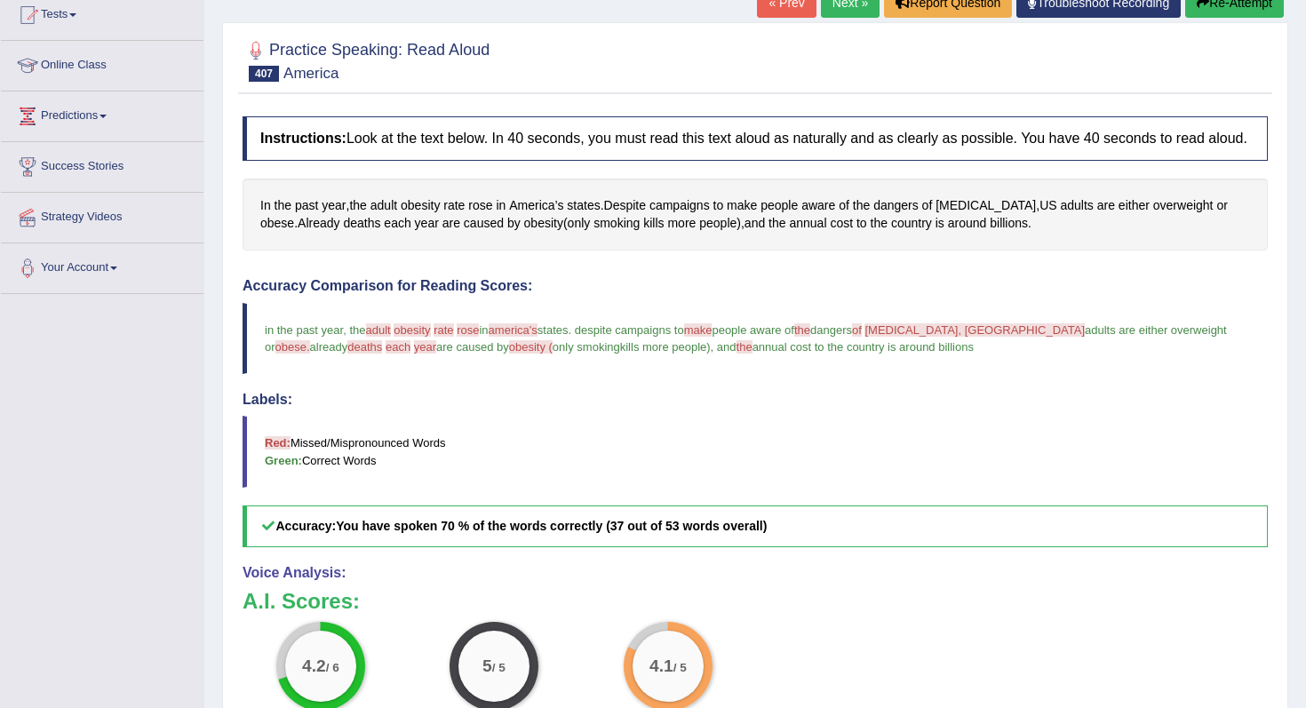
click at [843, 15] on link "Next »" at bounding box center [850, 3] width 59 height 30
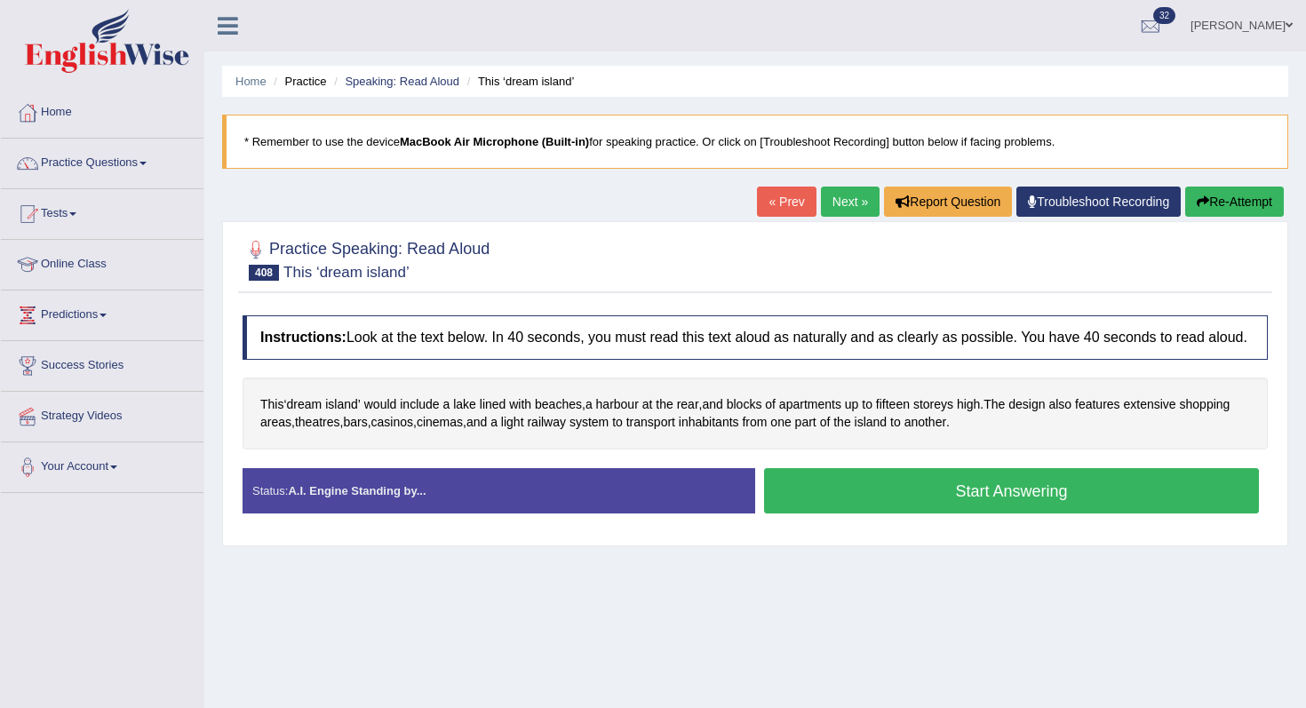
click at [906, 514] on button "Start Answering" at bounding box center [1011, 490] width 495 height 45
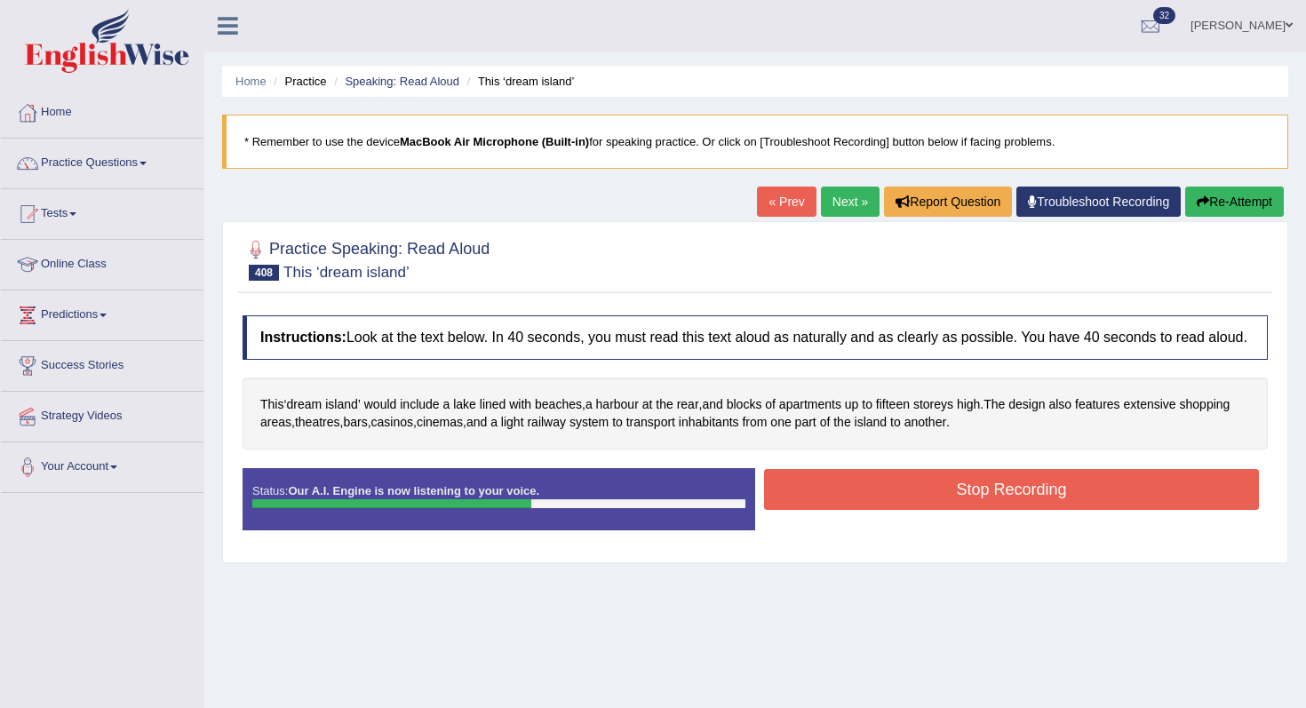
click at [906, 510] on button "Stop Recording" at bounding box center [1011, 489] width 495 height 41
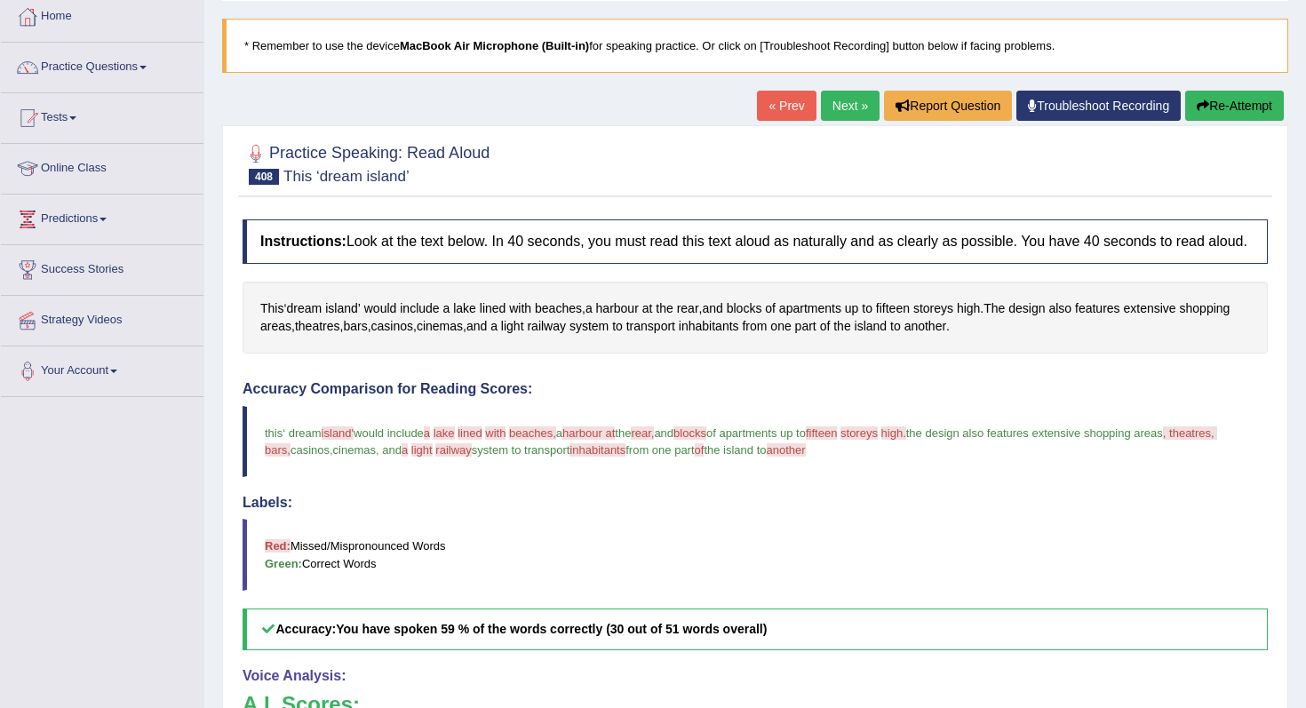
scroll to position [37, 0]
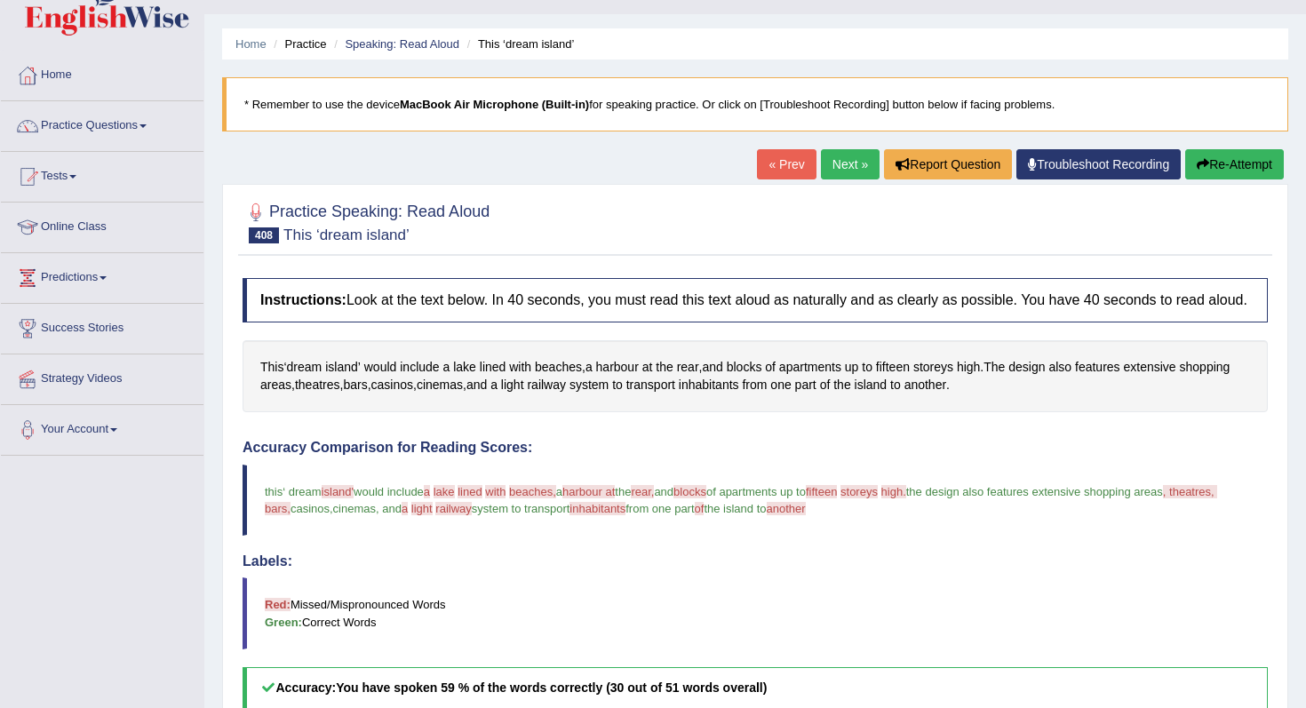
click at [1216, 153] on button "Re-Attempt" at bounding box center [1235, 164] width 99 height 30
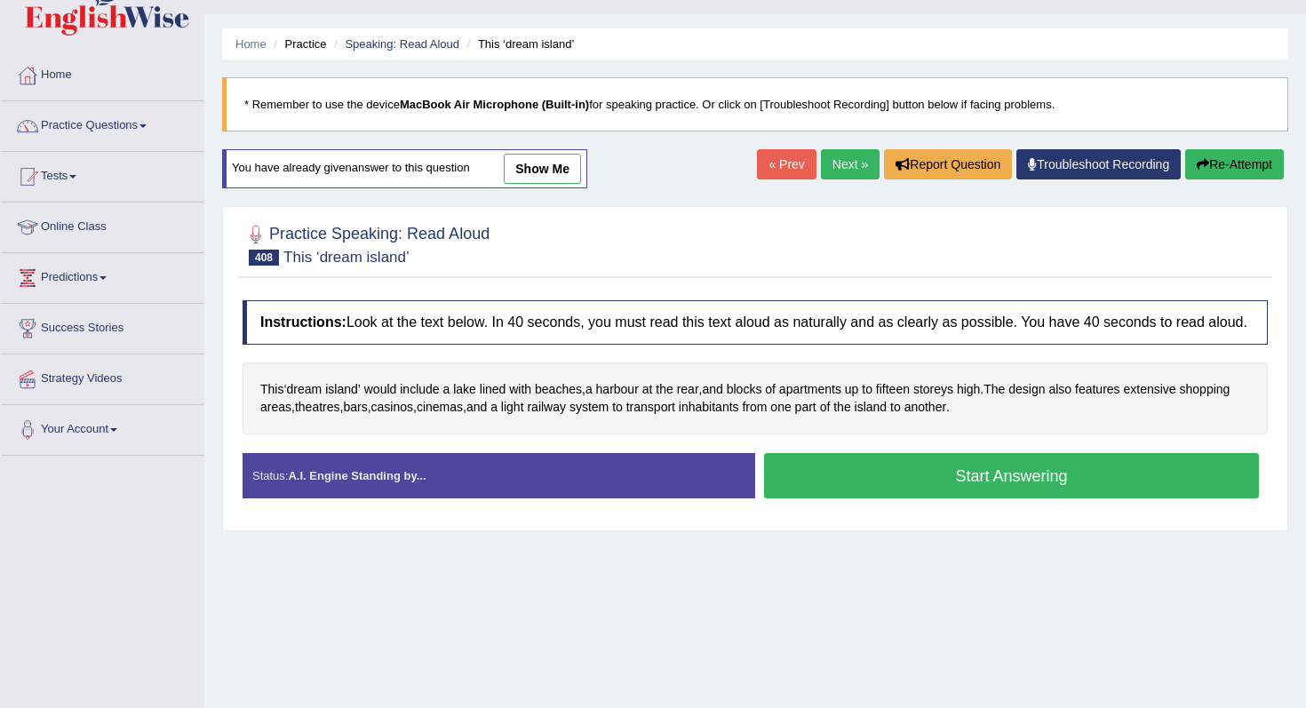
click at [944, 504] on div "Stop Recording" at bounding box center [1011, 503] width 513 height 1
click at [901, 499] on button "Start Answering" at bounding box center [1011, 475] width 495 height 45
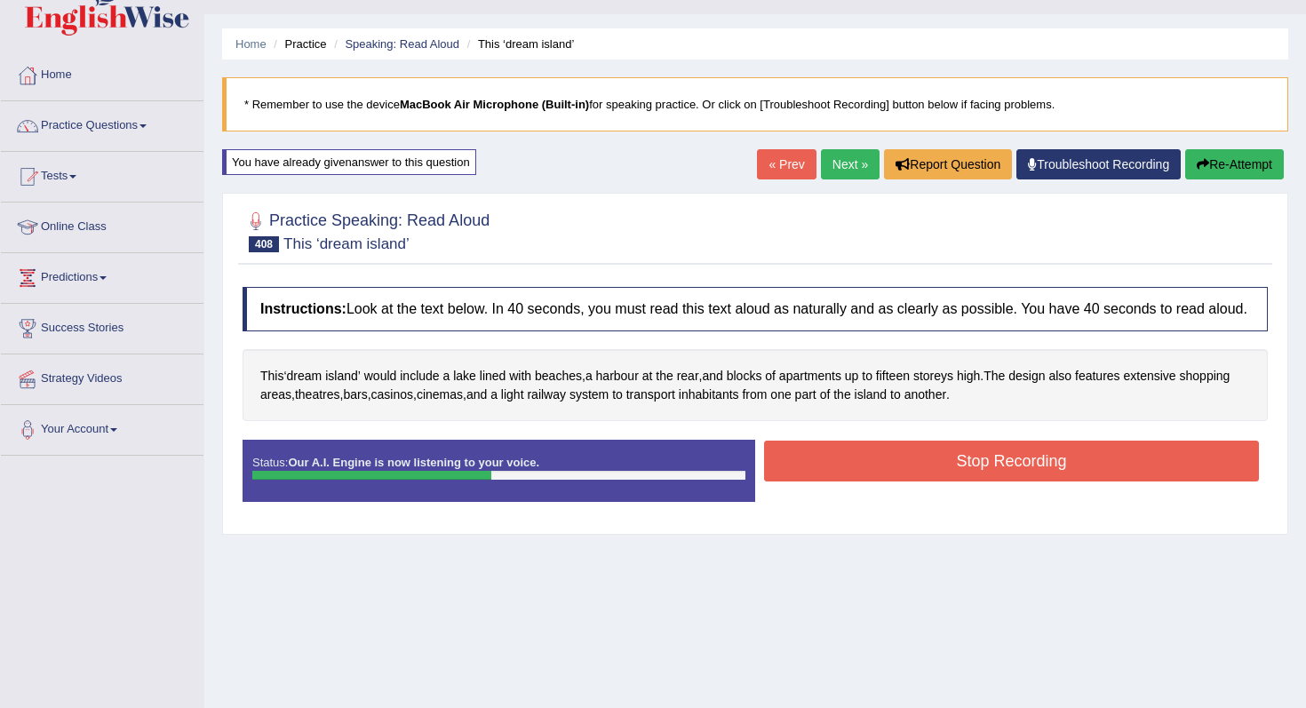
click at [910, 482] on button "Stop Recording" at bounding box center [1011, 461] width 495 height 41
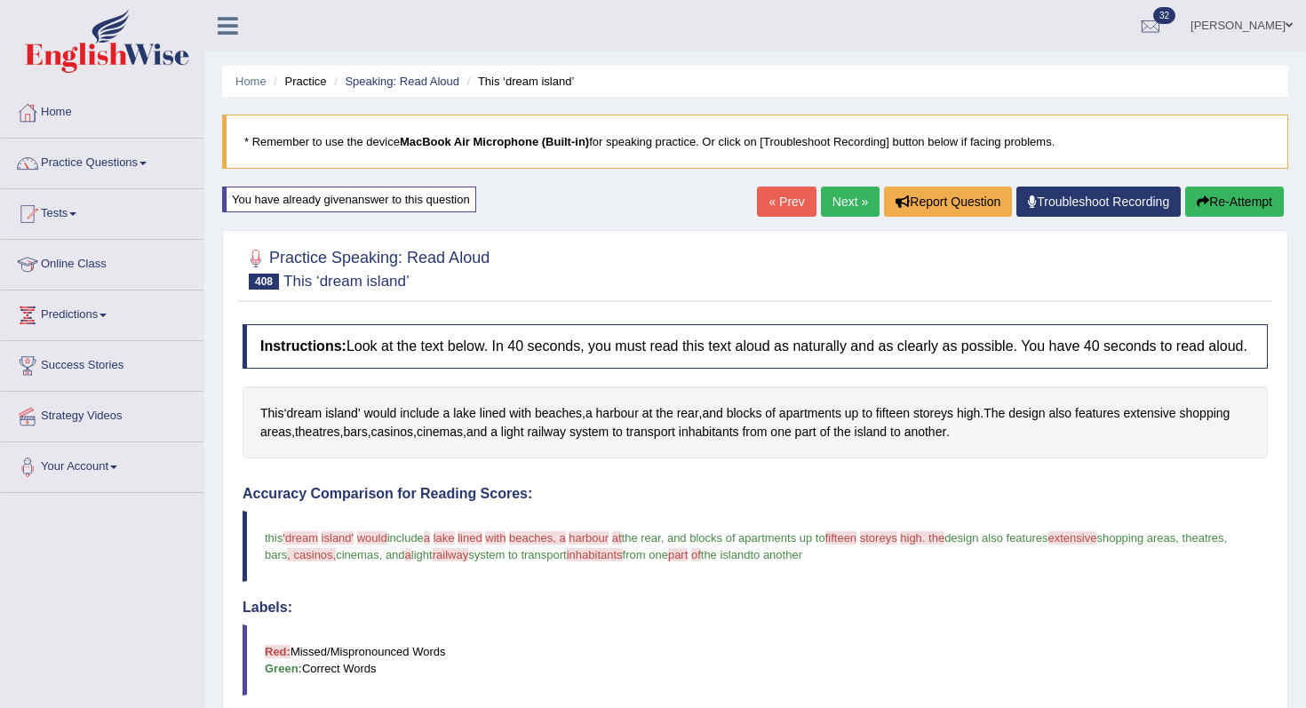
click at [834, 203] on link "Next »" at bounding box center [850, 202] width 59 height 30
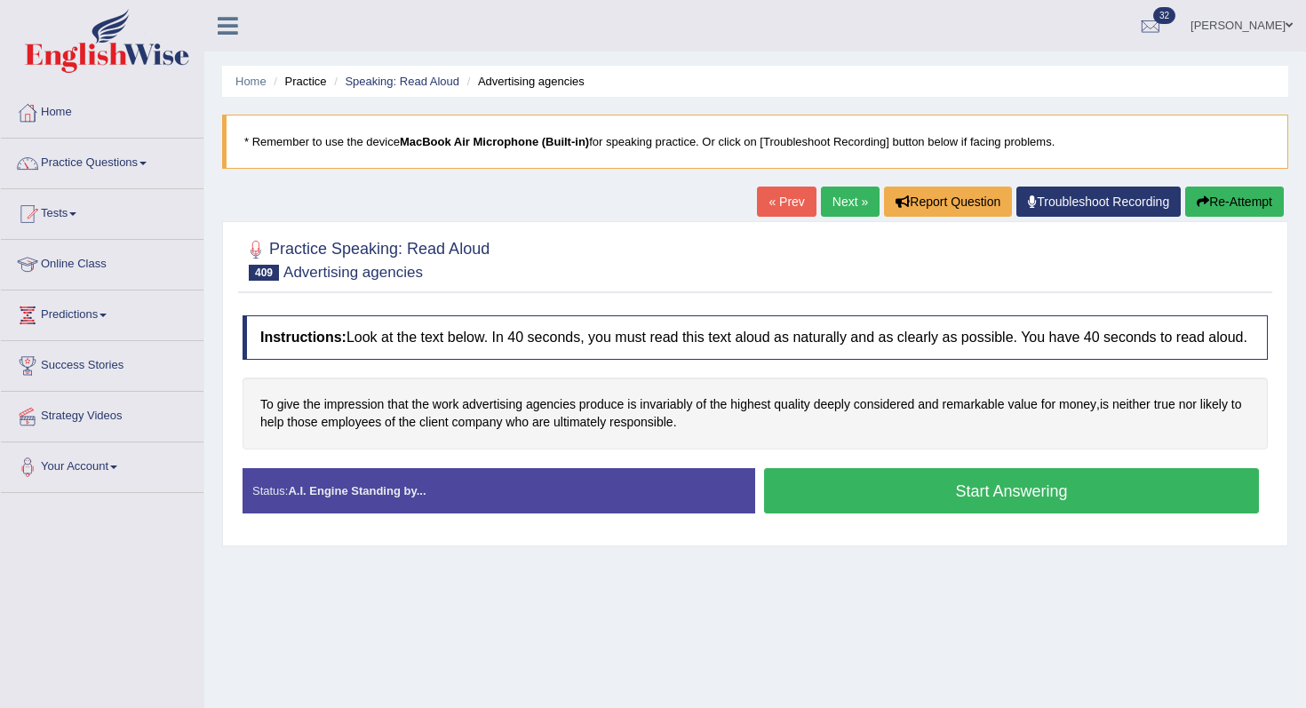
click at [854, 514] on button "Start Answering" at bounding box center [1011, 490] width 495 height 45
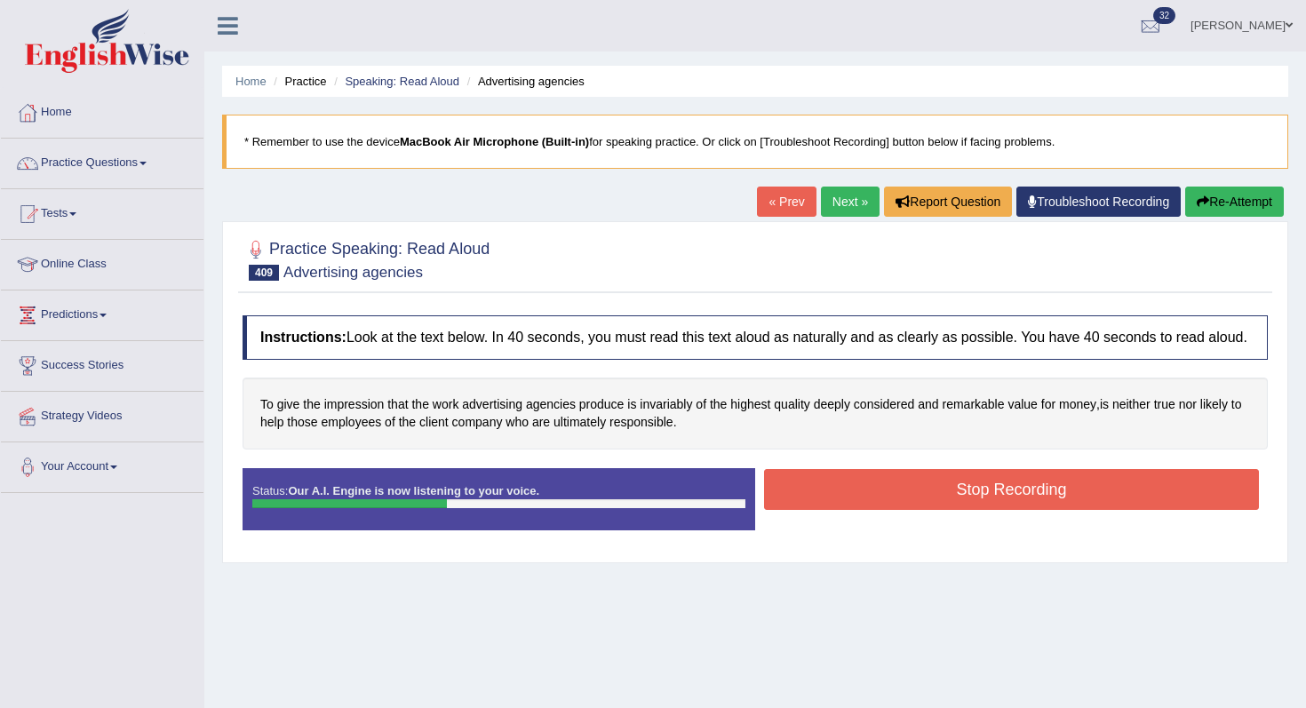
click at [854, 510] on button "Stop Recording" at bounding box center [1011, 489] width 495 height 41
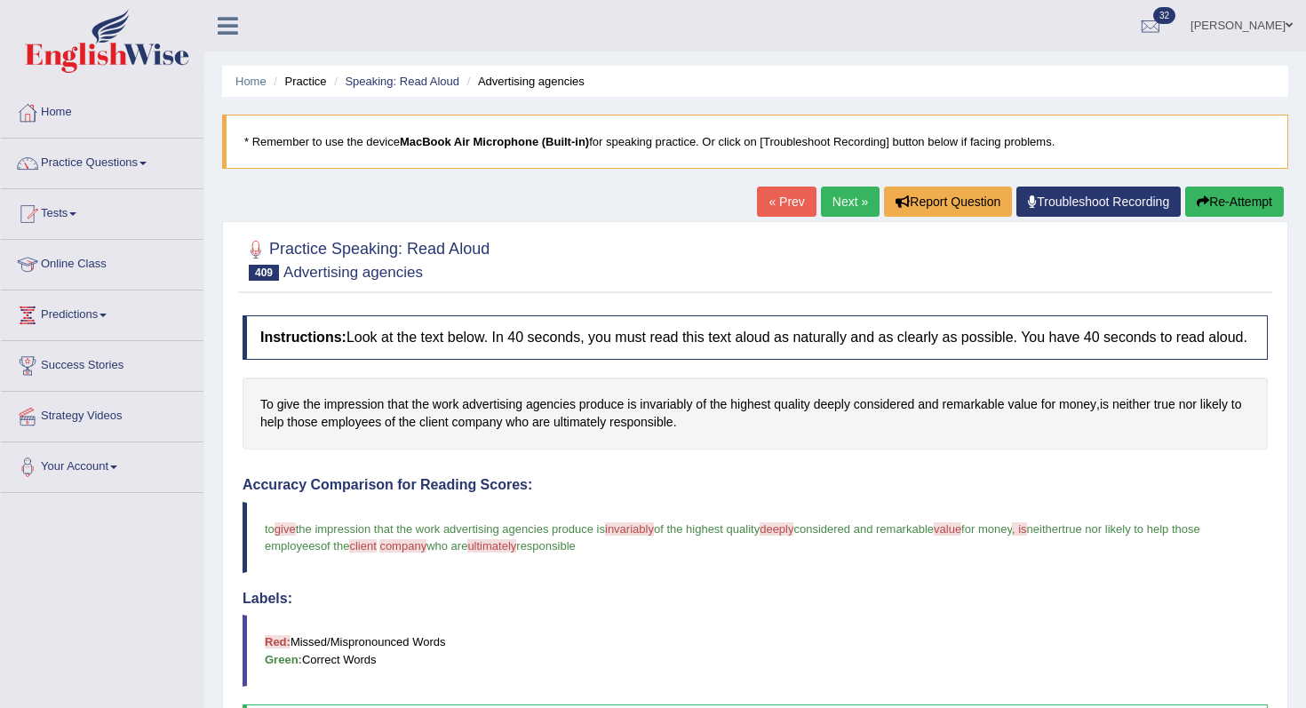
click at [839, 205] on link "Next »" at bounding box center [850, 202] width 59 height 30
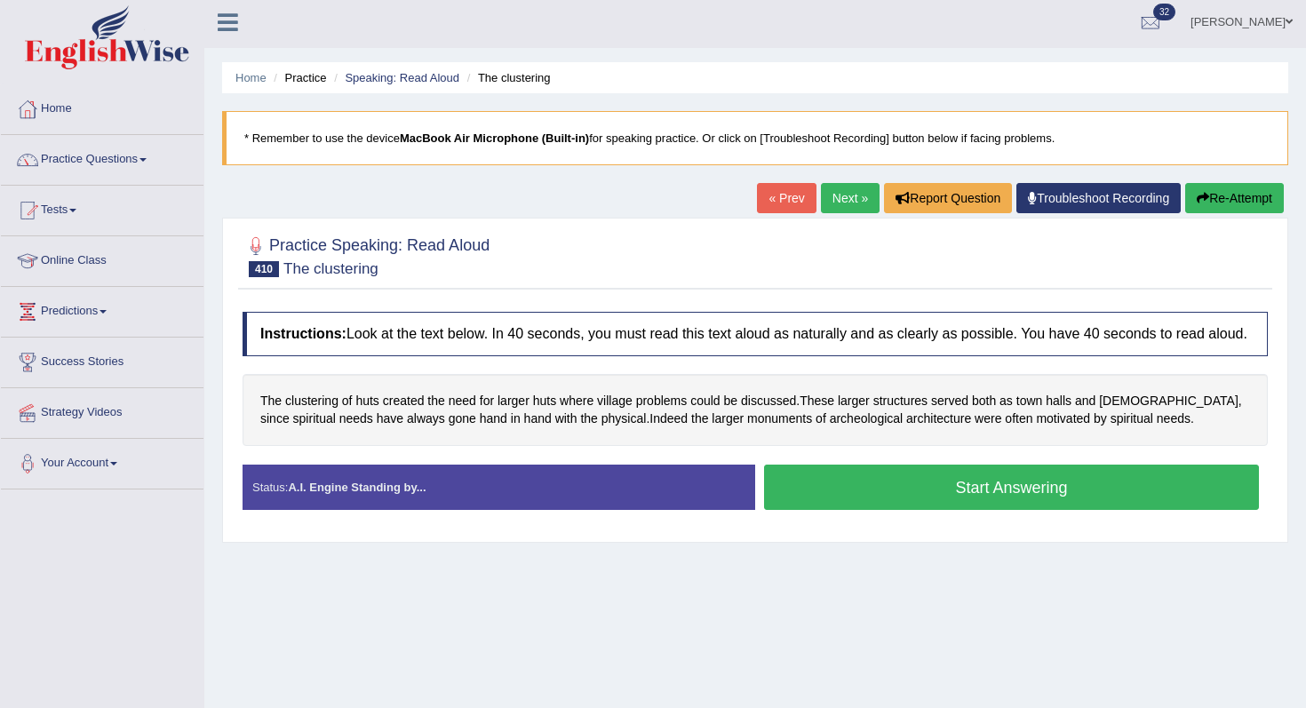
click at [828, 480] on div "Instructions: Look at the text below. In 40 seconds, you must read this text al…" at bounding box center [755, 418] width 1034 height 230
click at [866, 510] on button "Start Answering" at bounding box center [1011, 487] width 495 height 45
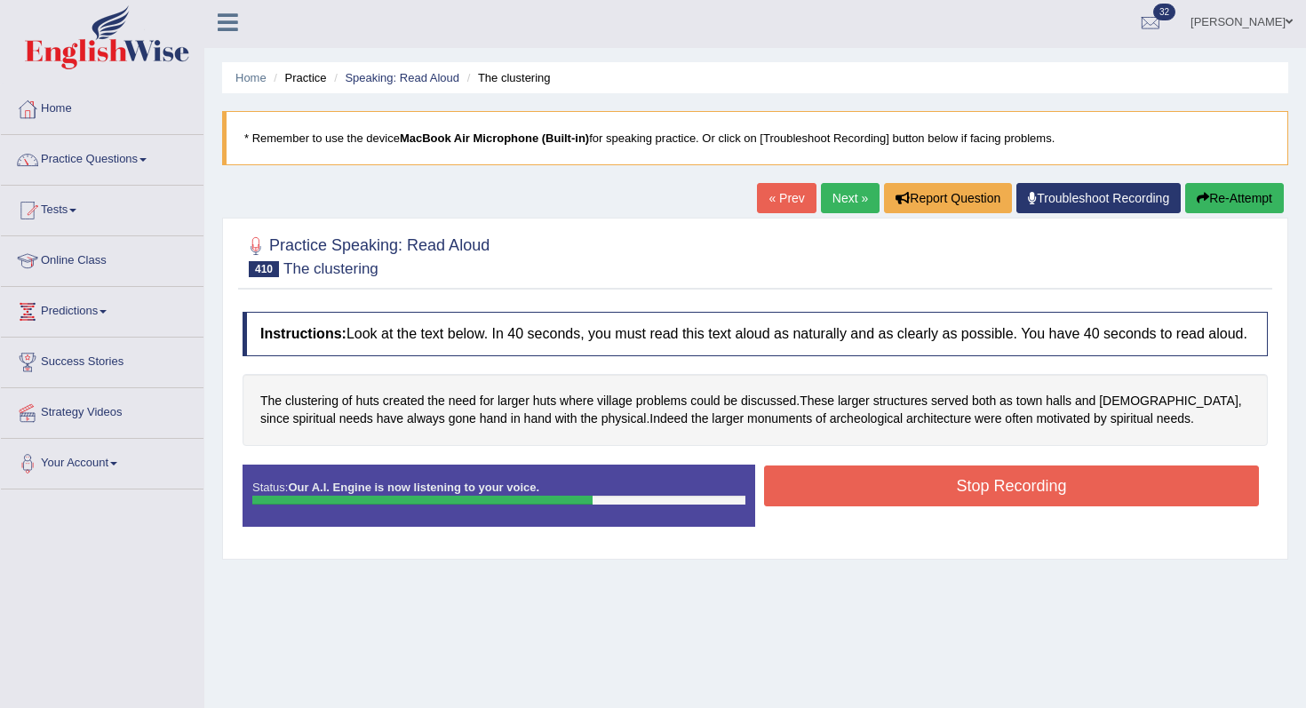
click at [914, 507] on button "Stop Recording" at bounding box center [1011, 486] width 495 height 41
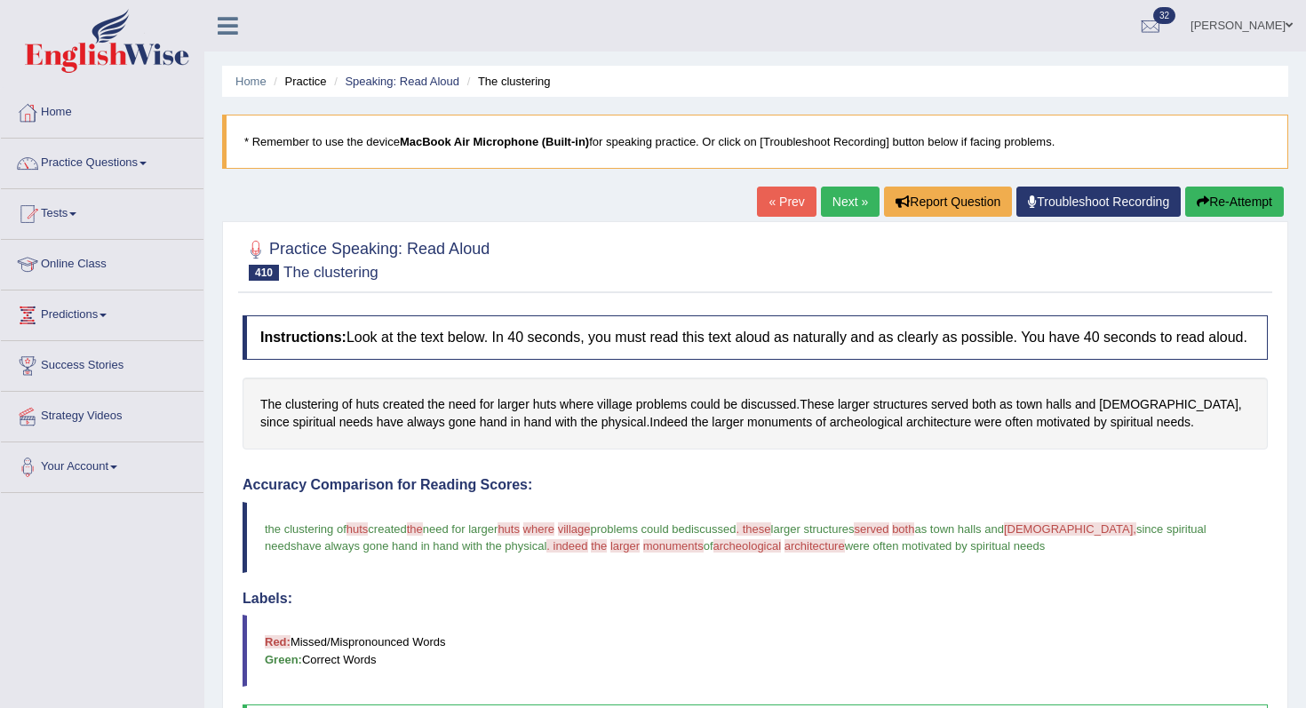
click at [1250, 232] on div at bounding box center [756, 259] width 1026 height 54
click at [1231, 186] on div "Home Practice Speaking: Read Aloud The clustering * Remember to use the device …" at bounding box center [755, 559] width 1102 height 1118
click at [1225, 195] on button "Re-Attempt" at bounding box center [1235, 202] width 99 height 30
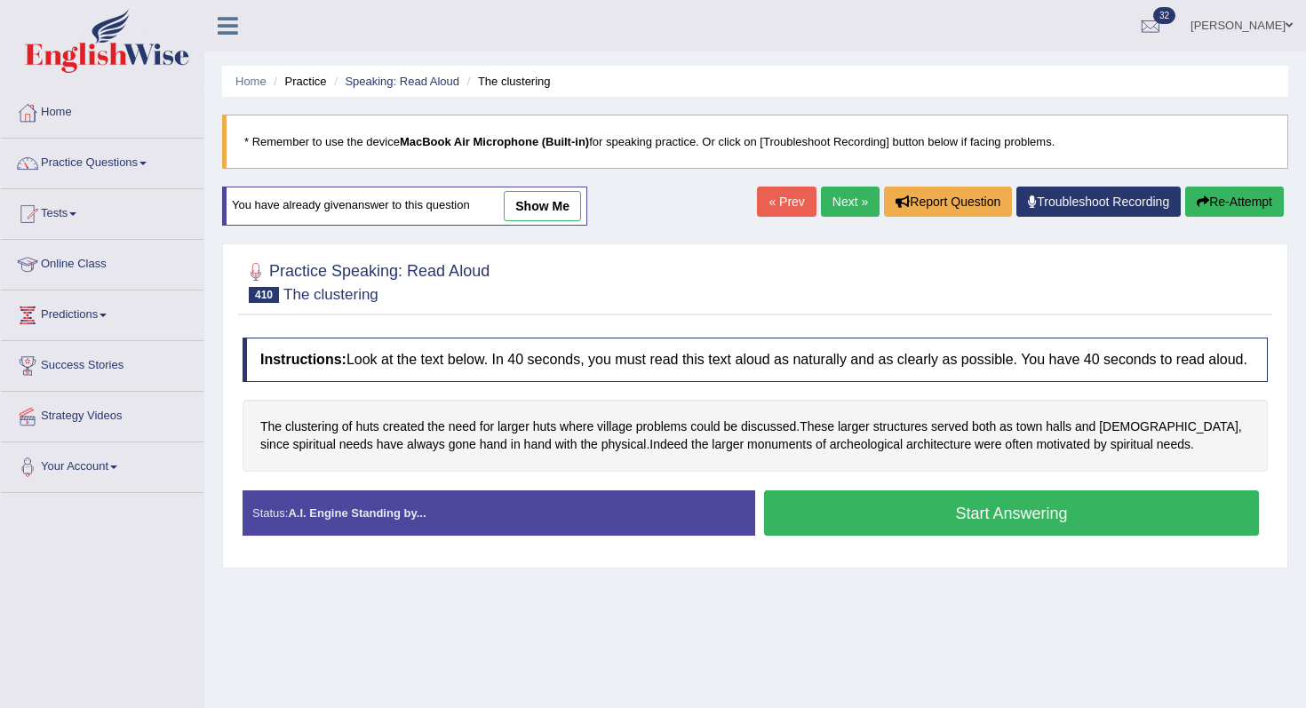
click at [984, 520] on button "Start Answering" at bounding box center [1011, 513] width 495 height 45
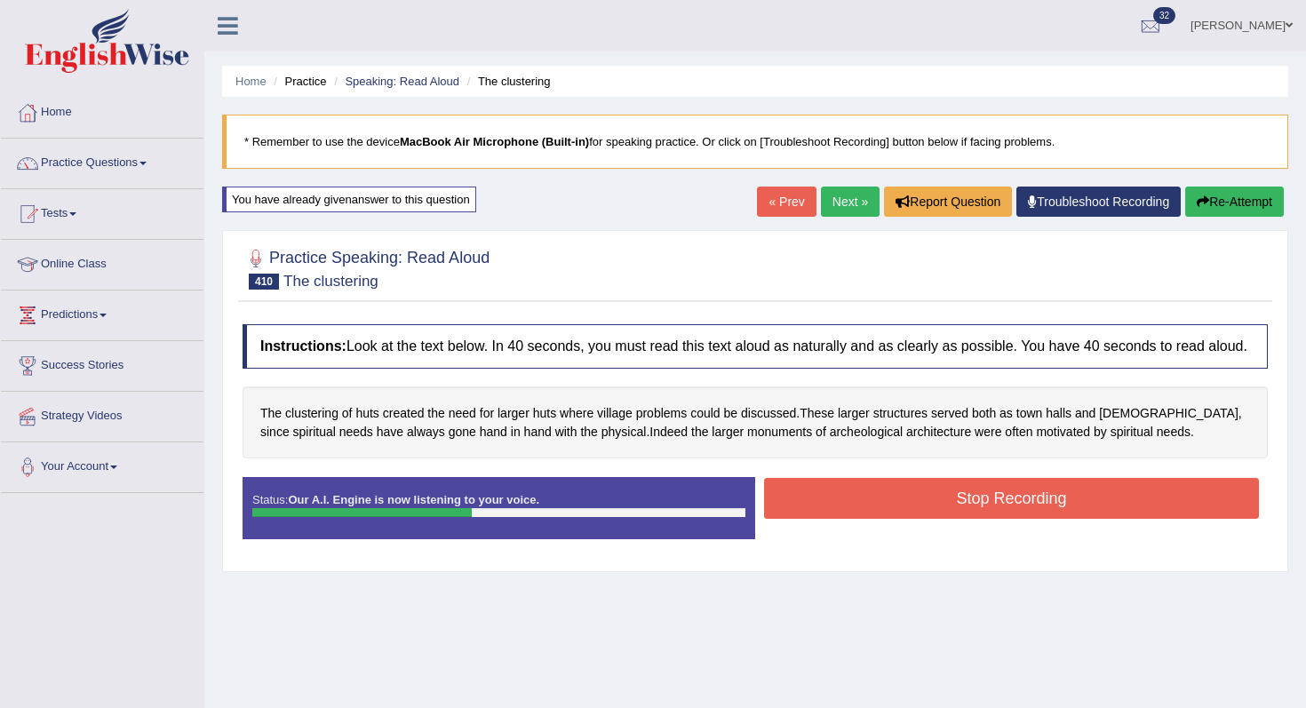
click at [984, 519] on button "Stop Recording" at bounding box center [1011, 498] width 495 height 41
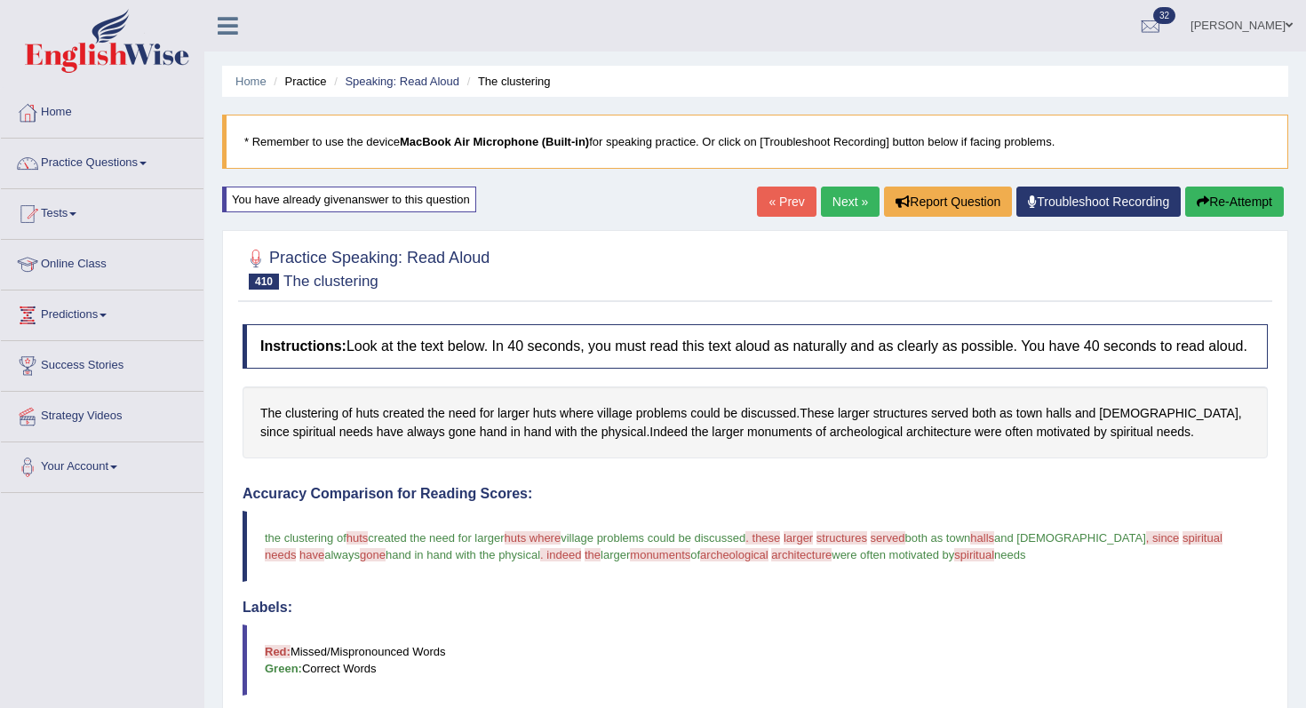
click at [828, 201] on link "Next »" at bounding box center [850, 202] width 59 height 30
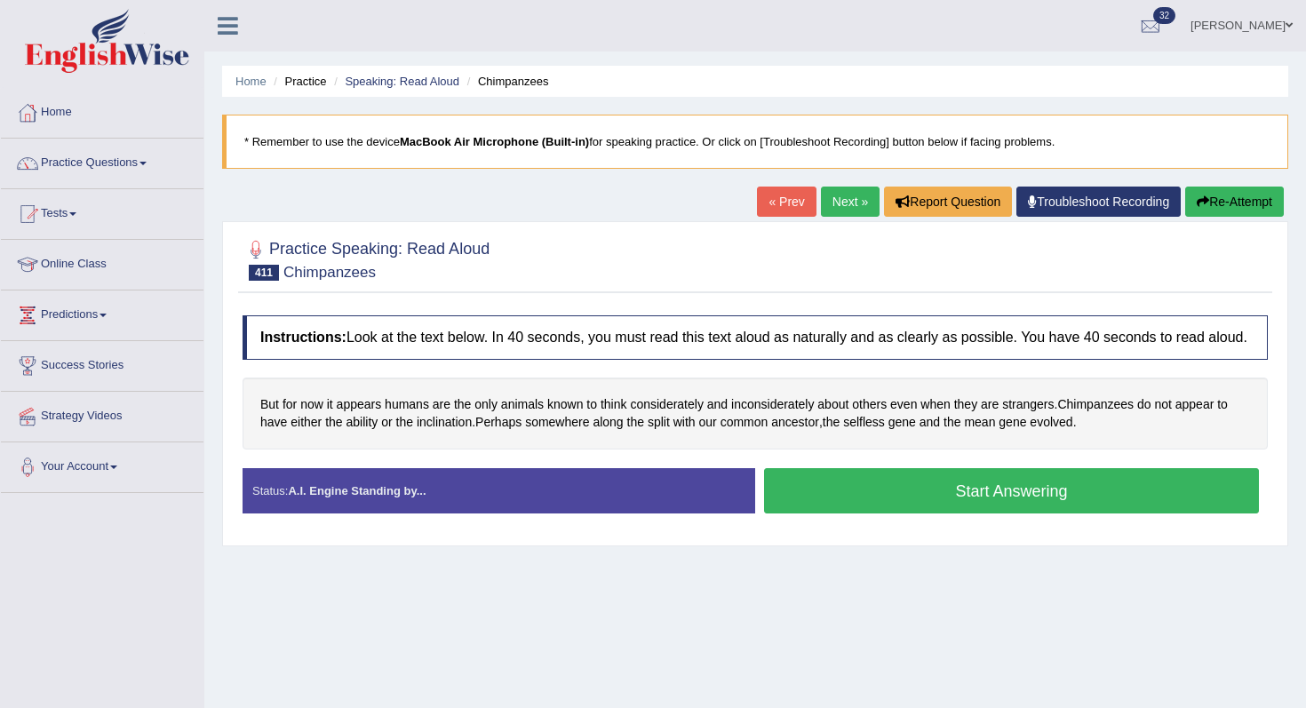
click at [882, 519] on div "Stop Recording" at bounding box center [1011, 518] width 513 height 1
click at [869, 514] on button "Start Answering" at bounding box center [1011, 490] width 495 height 45
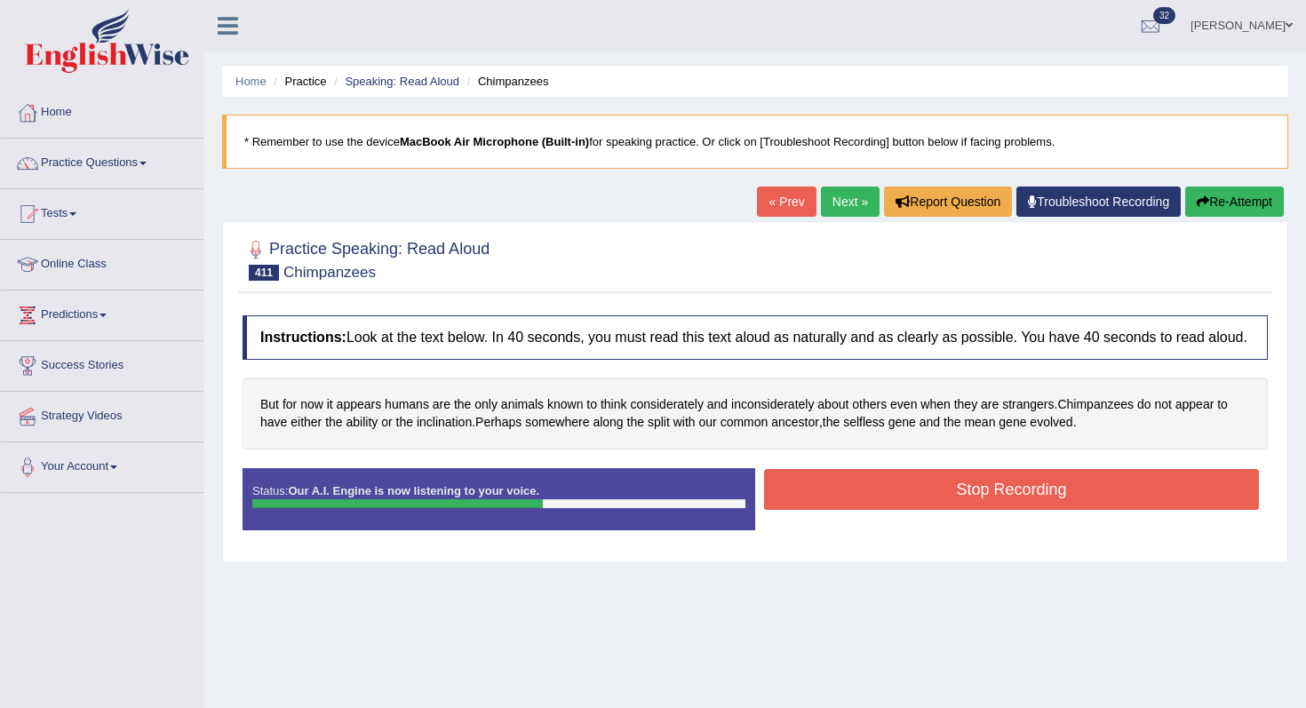
click at [868, 510] on button "Stop Recording" at bounding box center [1011, 489] width 495 height 41
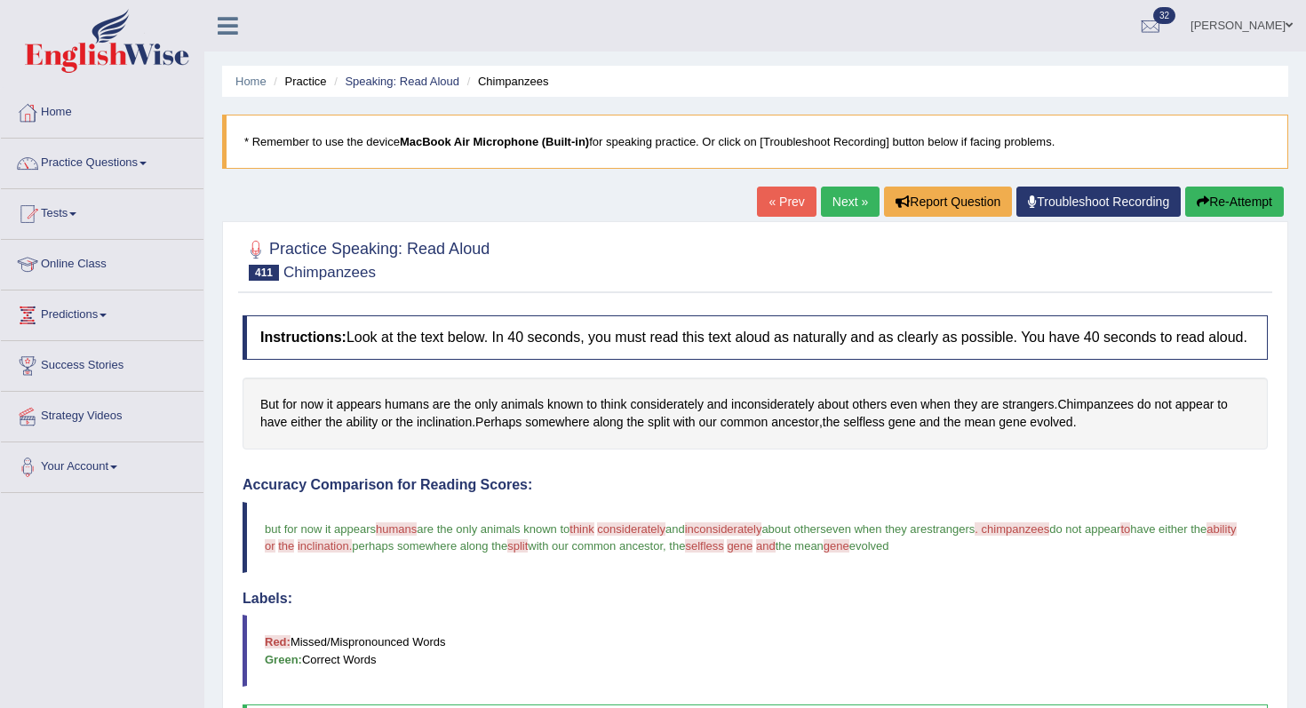
click at [831, 210] on link "Next »" at bounding box center [850, 202] width 59 height 30
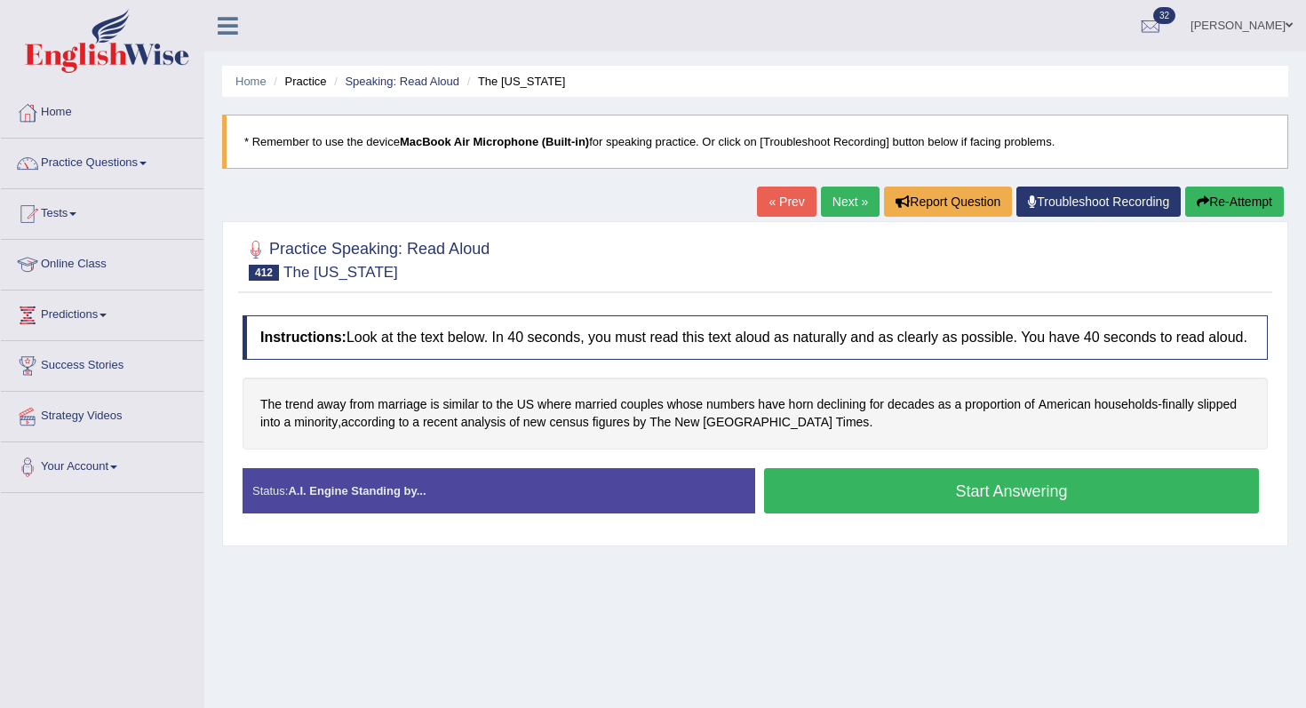
click at [870, 514] on button "Start Answering" at bounding box center [1011, 490] width 495 height 45
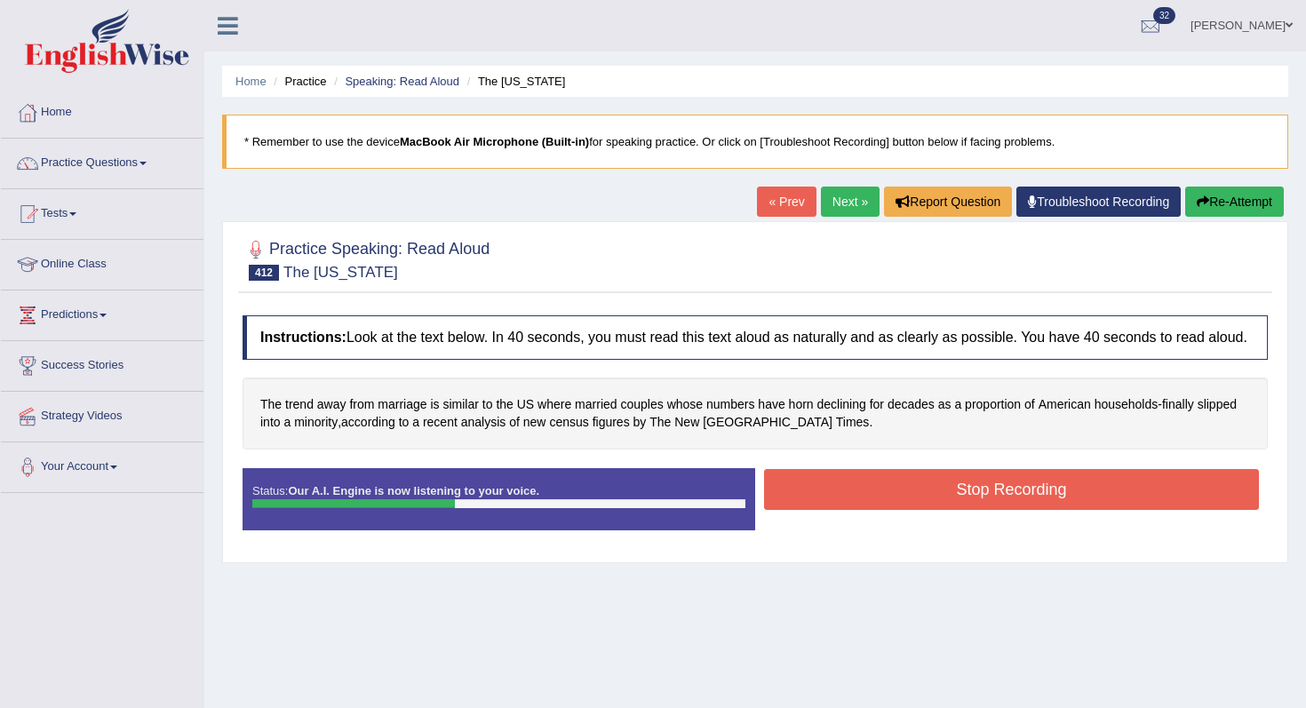
click at [870, 510] on button "Stop Recording" at bounding box center [1011, 489] width 495 height 41
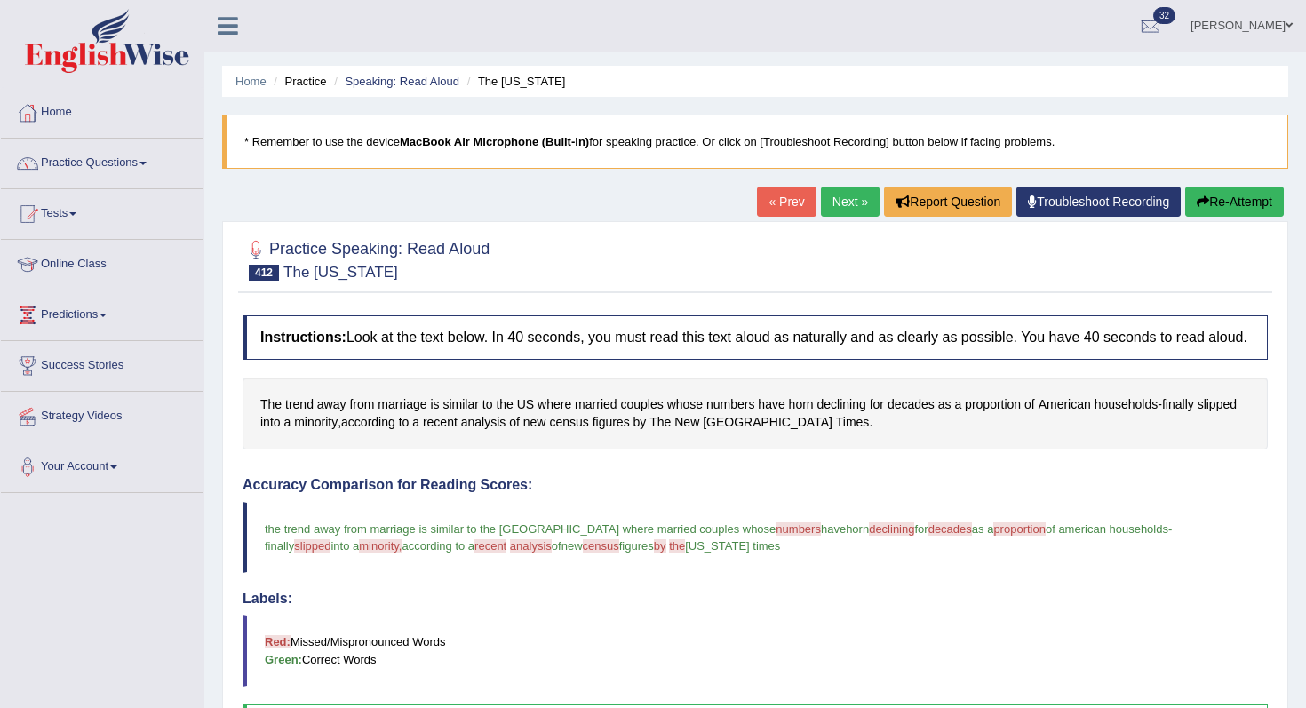
click at [143, 18] on img at bounding box center [107, 41] width 164 height 64
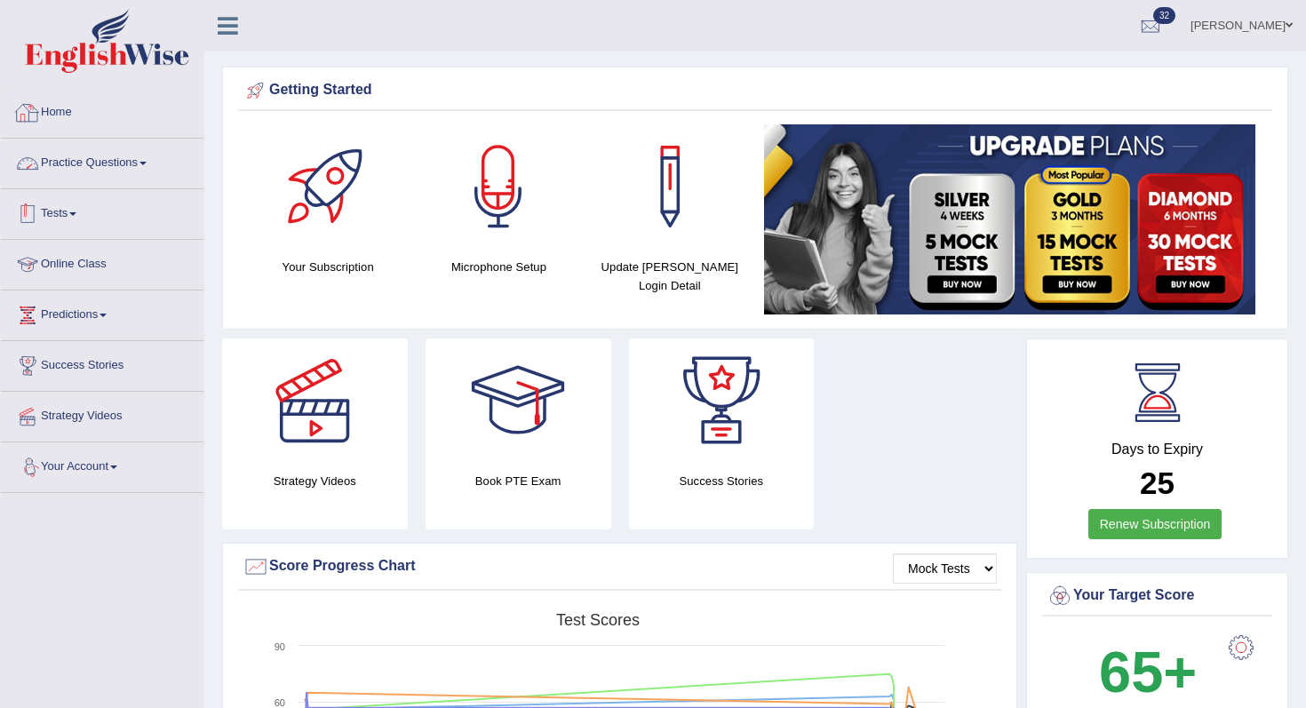
click at [117, 151] on link "Practice Questions" at bounding box center [102, 161] width 203 height 44
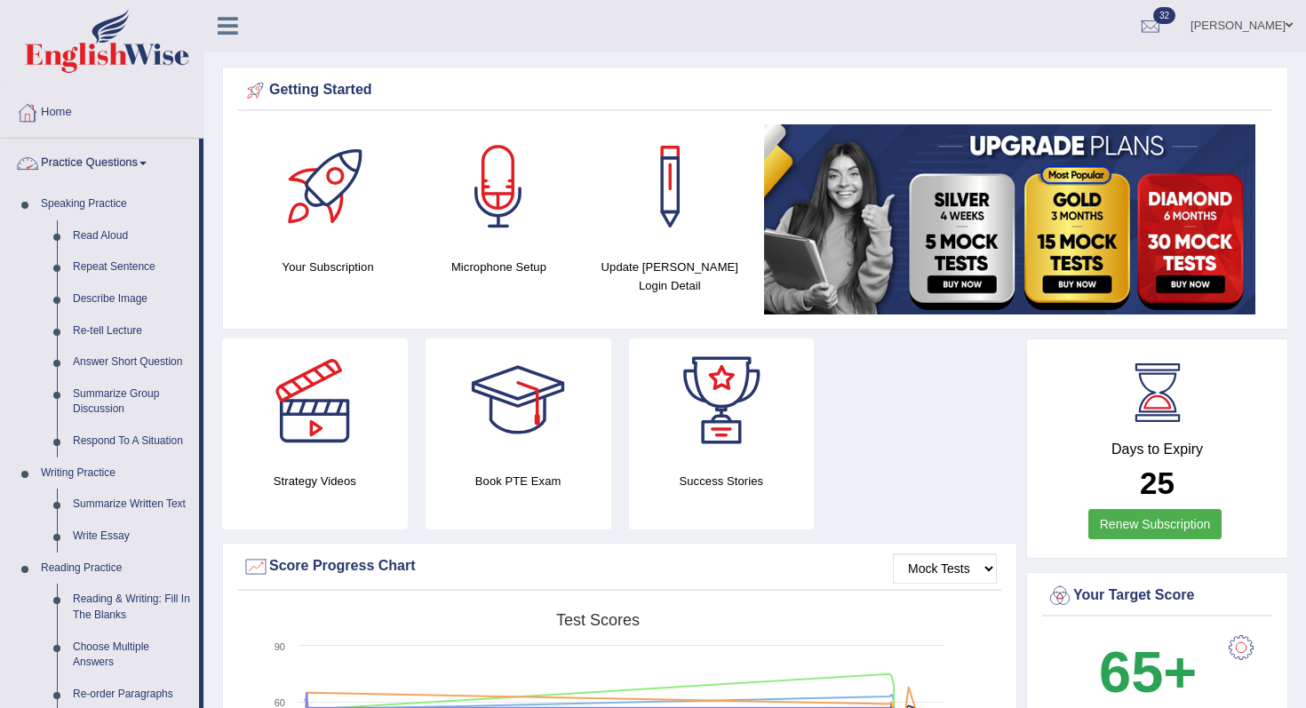
click at [137, 163] on link "Practice Questions" at bounding box center [100, 161] width 198 height 44
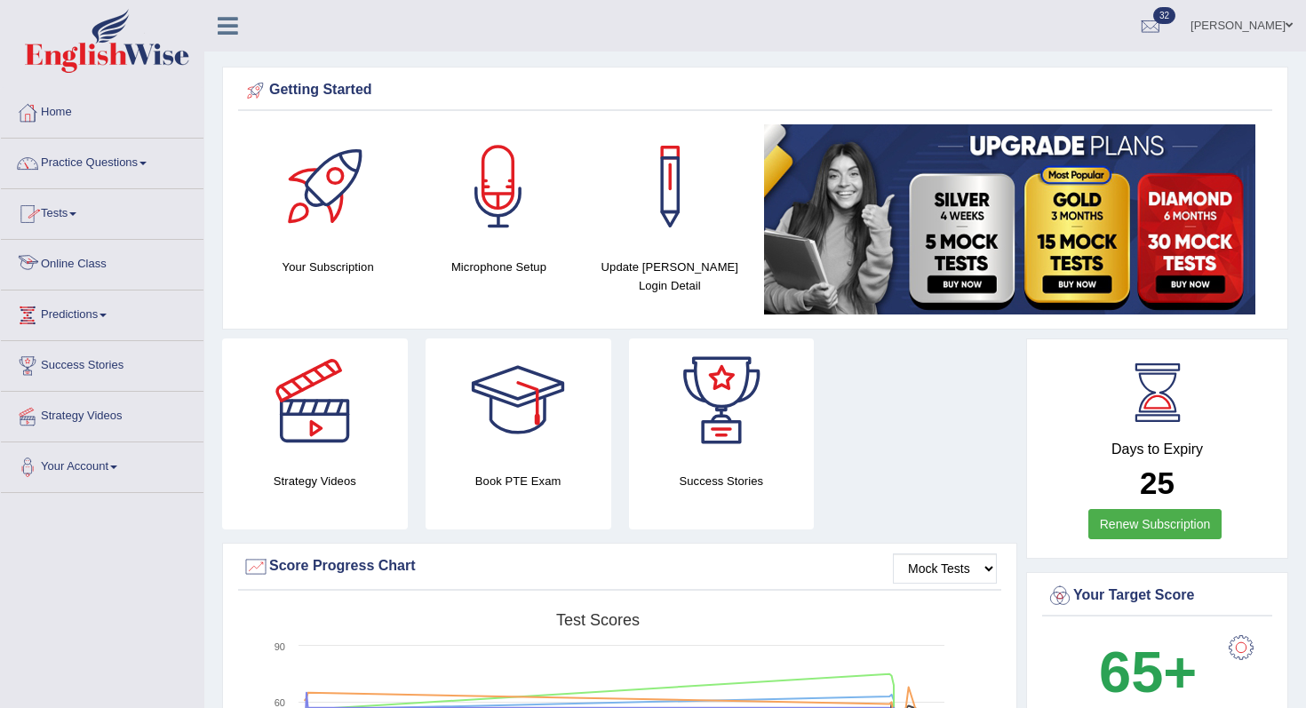
click at [93, 209] on link "Tests" at bounding box center [102, 211] width 203 height 44
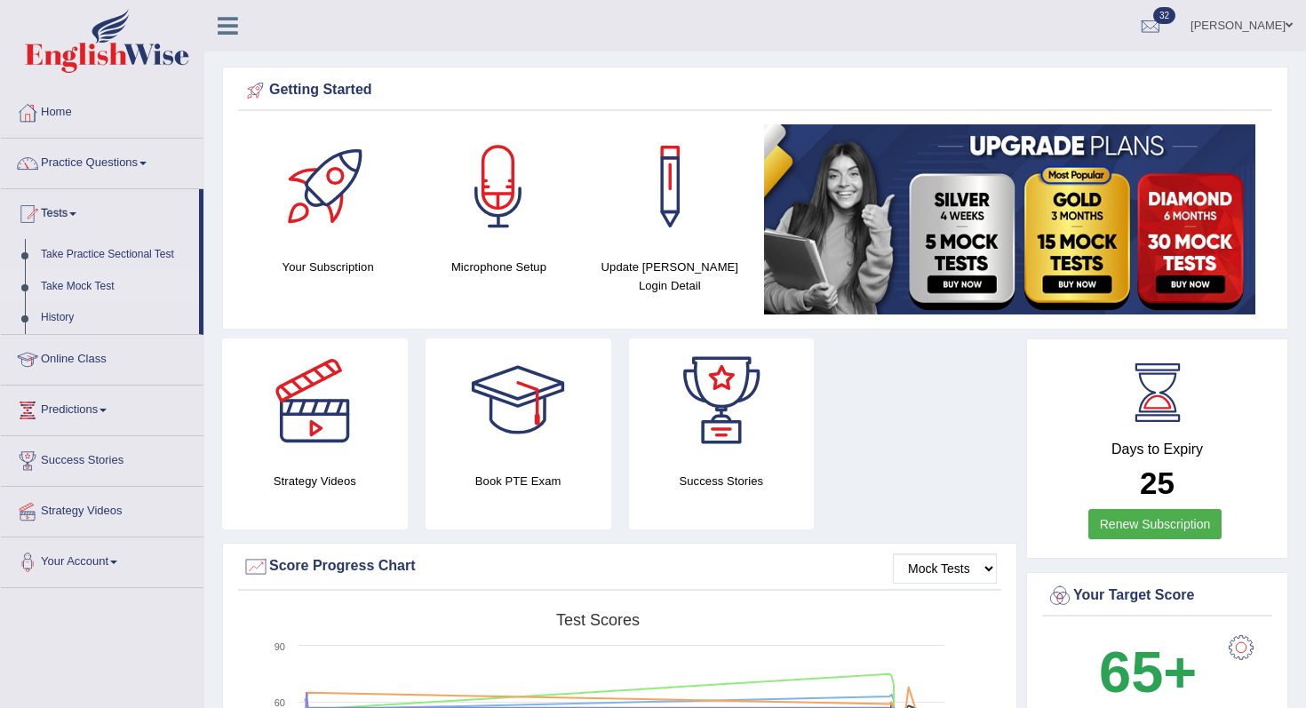
click at [95, 285] on link "Take Mock Test" at bounding box center [116, 287] width 166 height 32
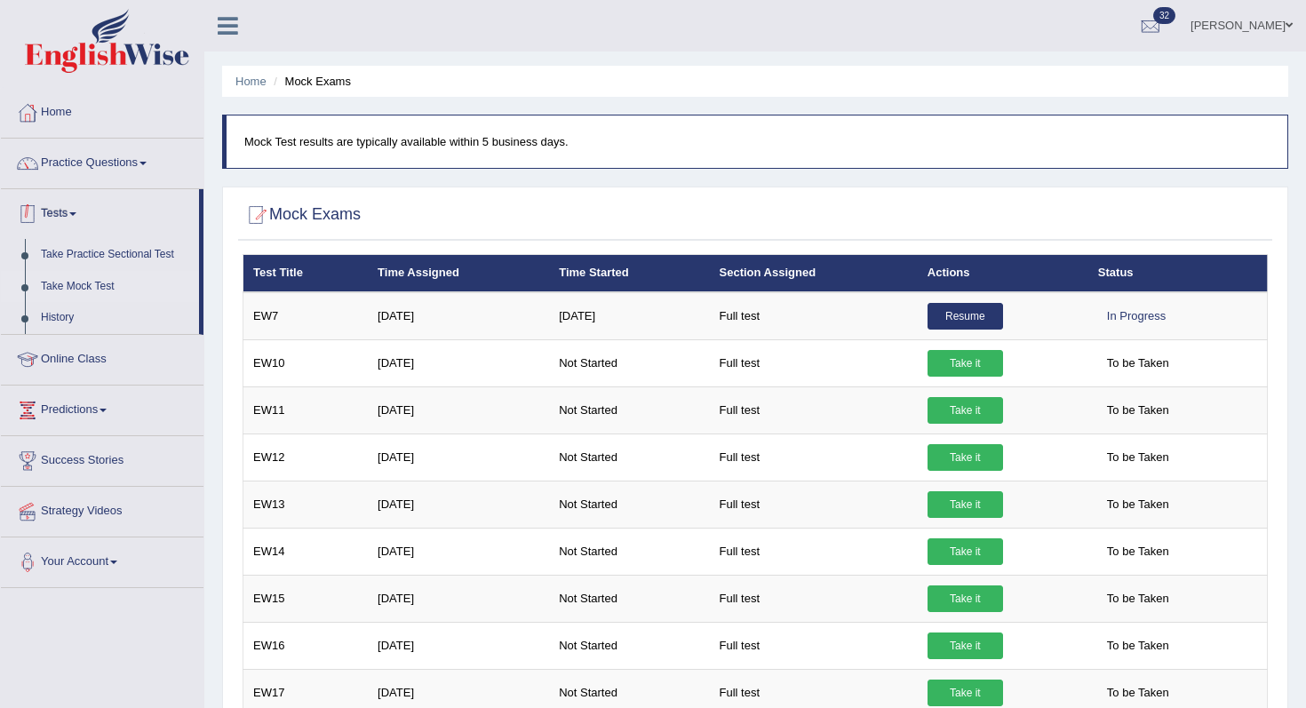
click at [106, 211] on link "Tests" at bounding box center [100, 211] width 198 height 44
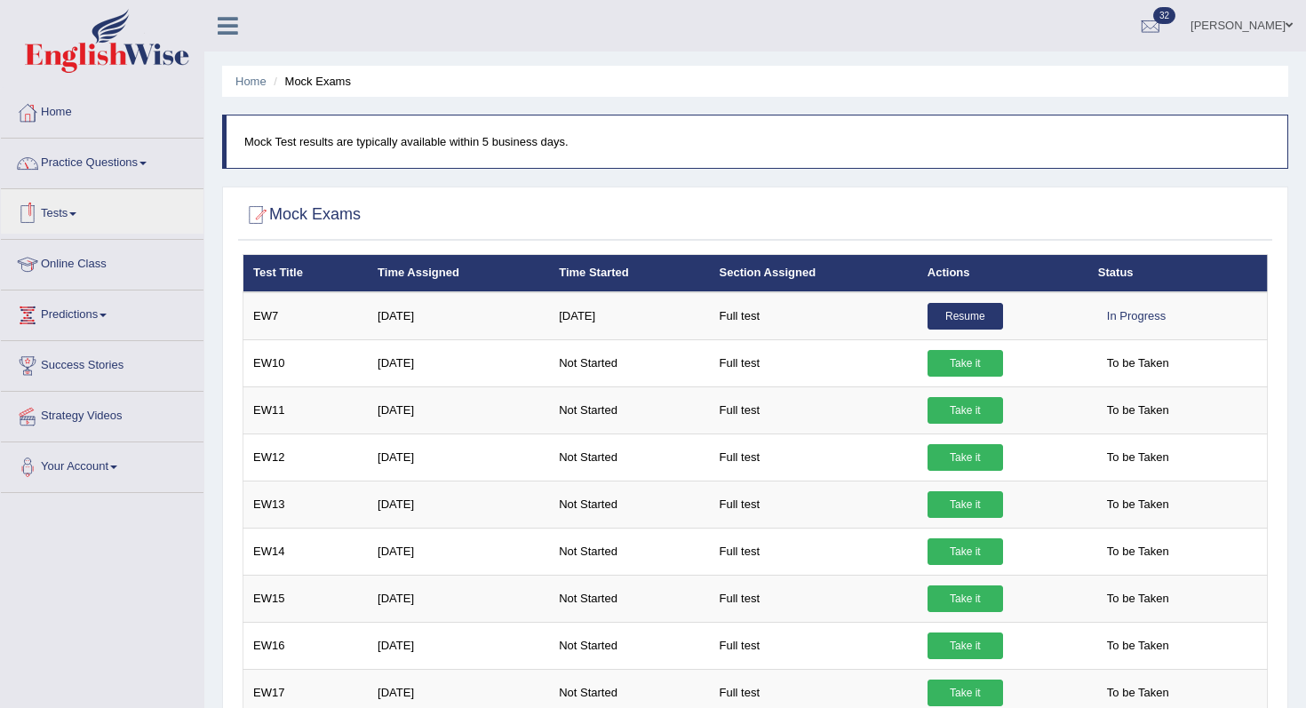
click at [120, 173] on link "Practice Questions" at bounding box center [102, 161] width 203 height 44
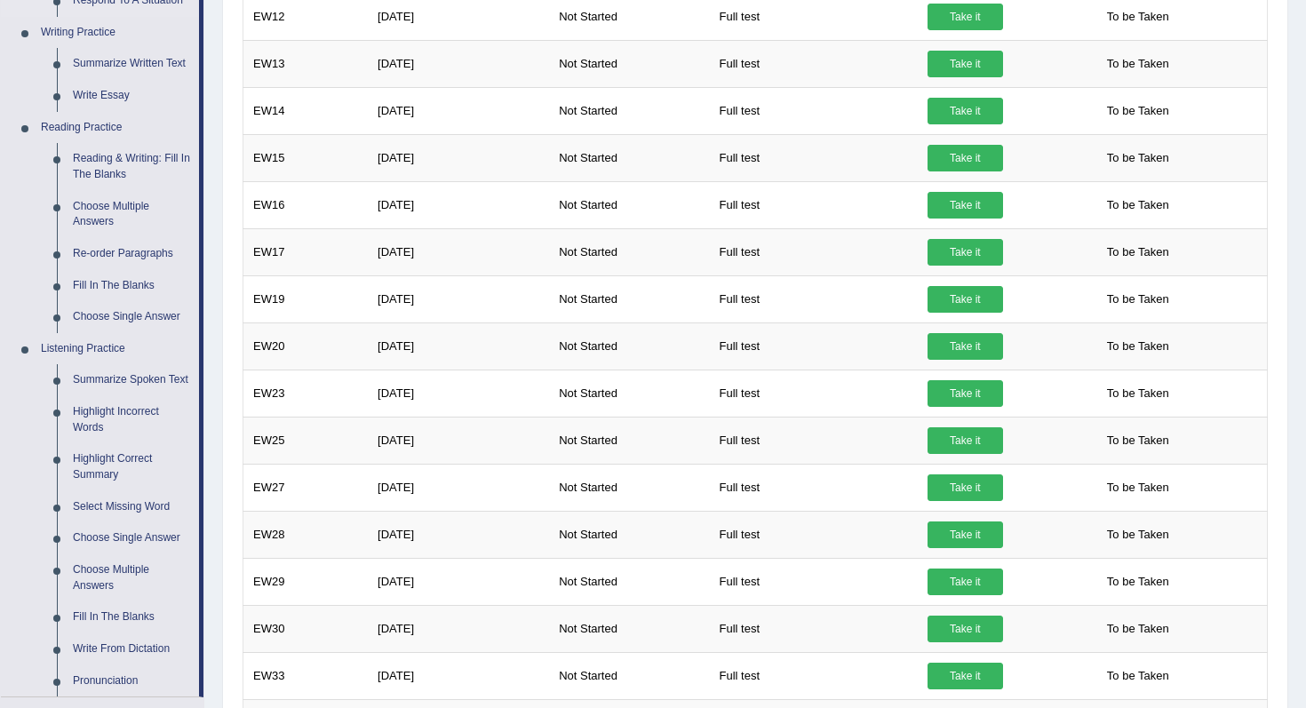
scroll to position [429, 0]
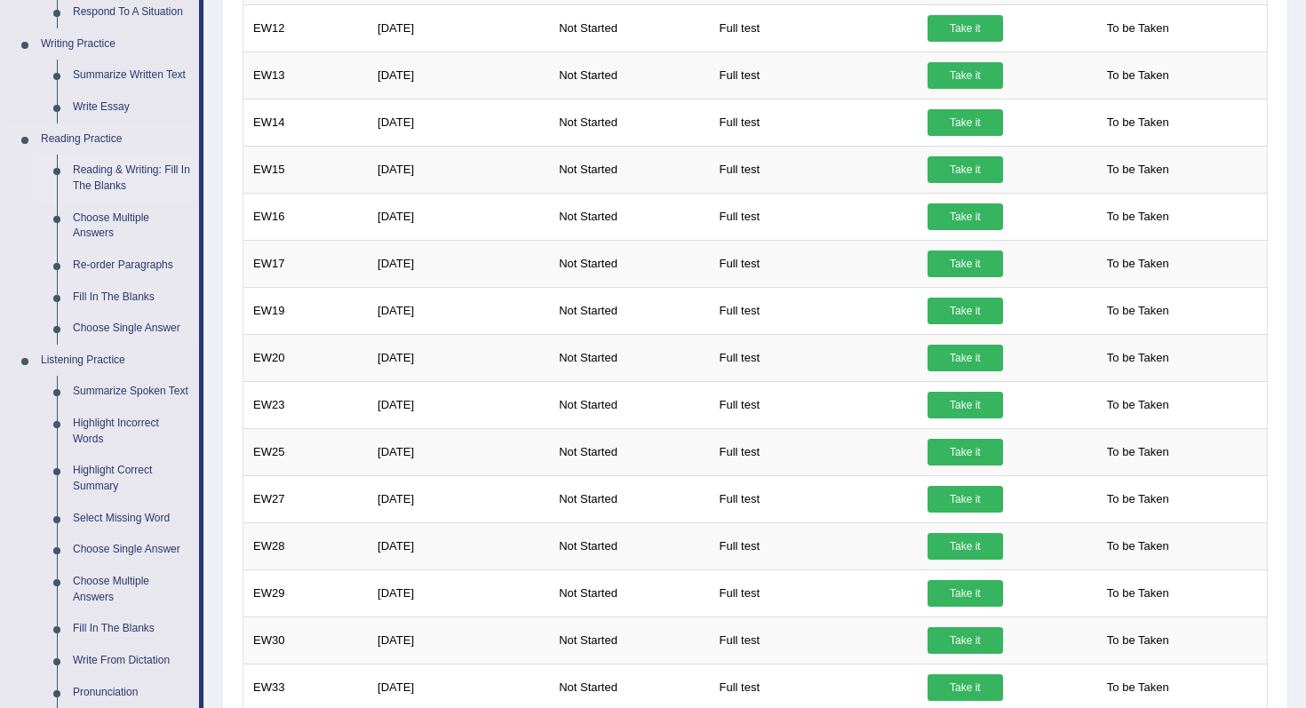
click at [131, 165] on link "Reading & Writing: Fill In The Blanks" at bounding box center [132, 178] width 134 height 47
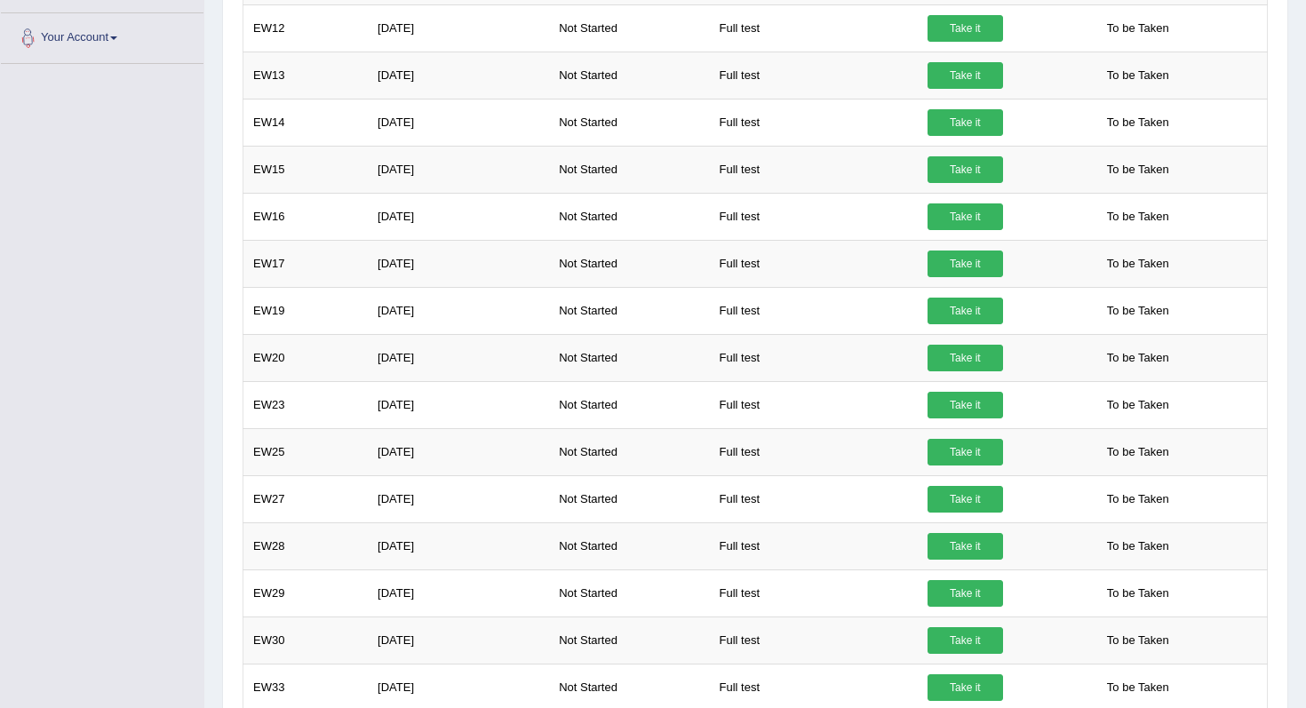
scroll to position [490, 0]
